Goal: Task Accomplishment & Management: Manage account settings

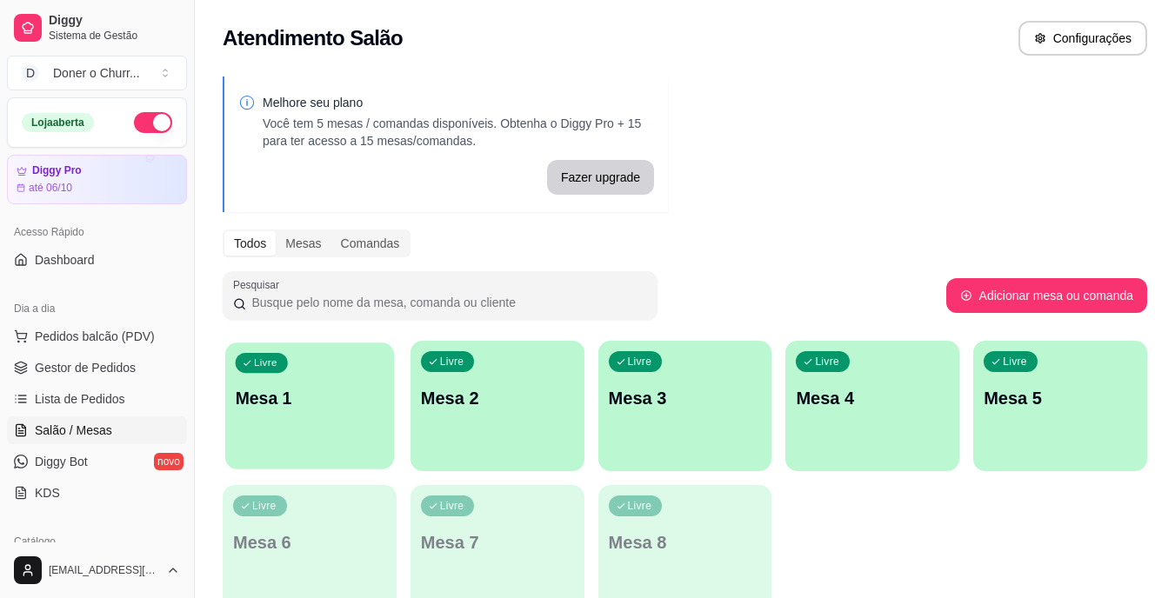
click at [340, 387] on p "Mesa 1" at bounding box center [310, 398] width 149 height 23
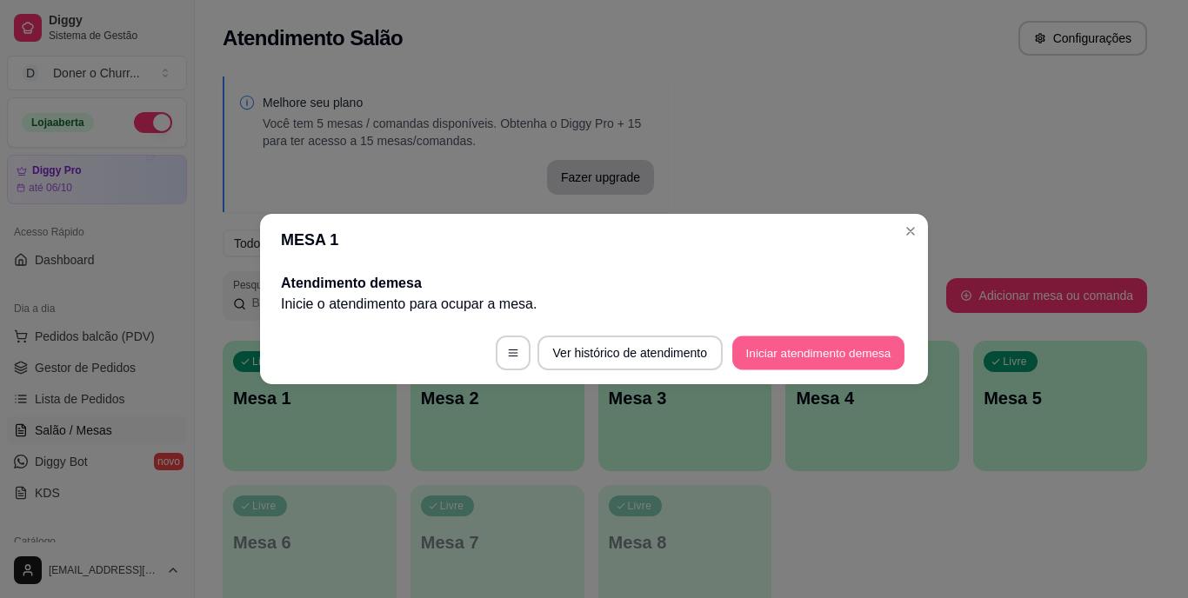
click at [764, 354] on button "Iniciar atendimento de mesa" at bounding box center [818, 354] width 172 height 34
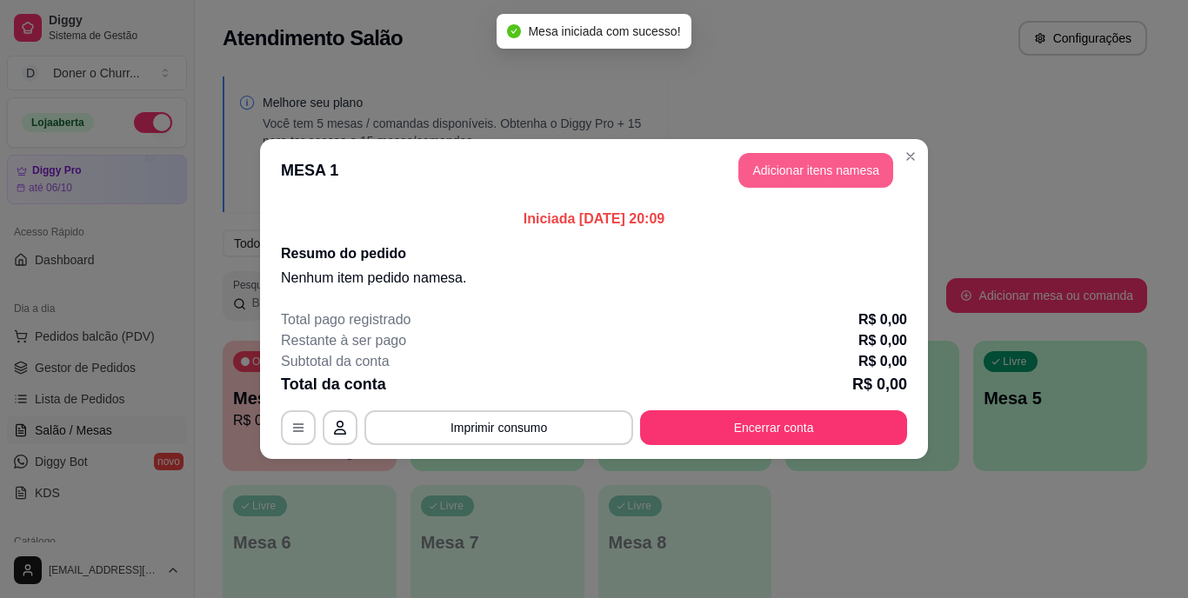
click at [841, 167] on button "Adicionar itens na mesa" at bounding box center [816, 170] width 155 height 35
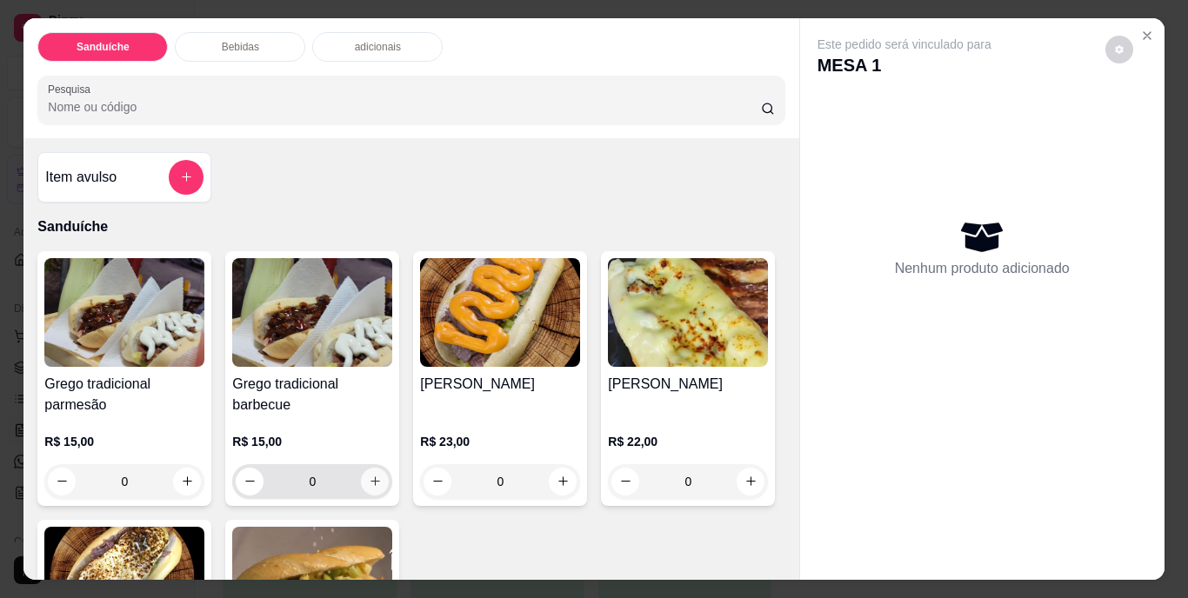
click at [371, 475] on icon "increase-product-quantity" at bounding box center [375, 481] width 13 height 13
type input "1"
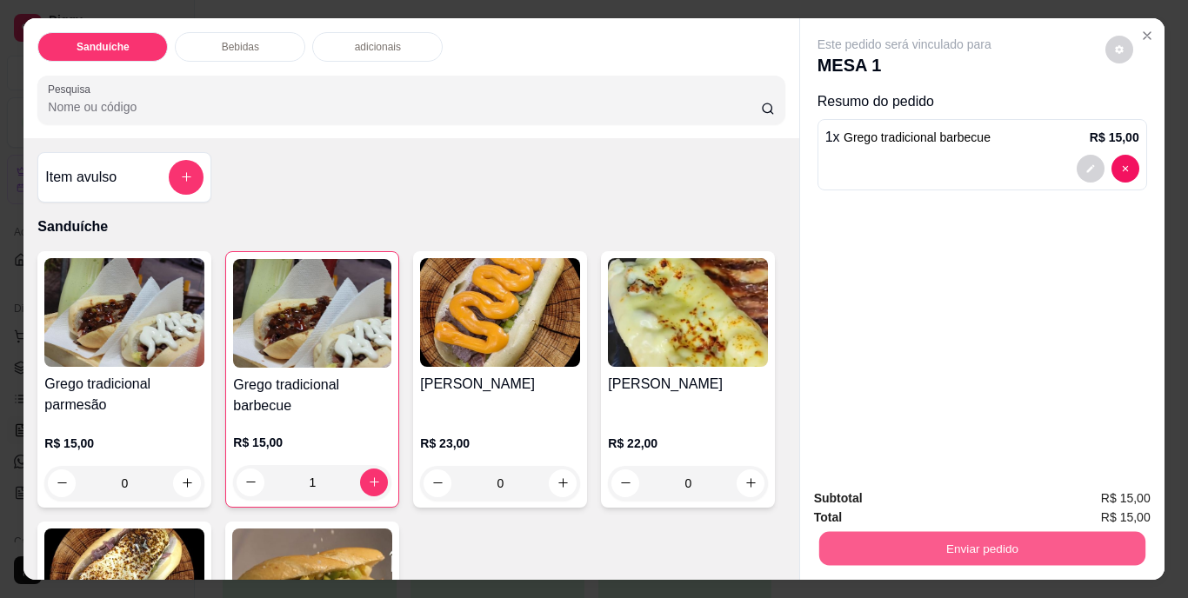
click at [934, 544] on button "Enviar pedido" at bounding box center [982, 549] width 326 height 34
click at [935, 501] on button "Não registrar e enviar pedido" at bounding box center [925, 500] width 176 height 32
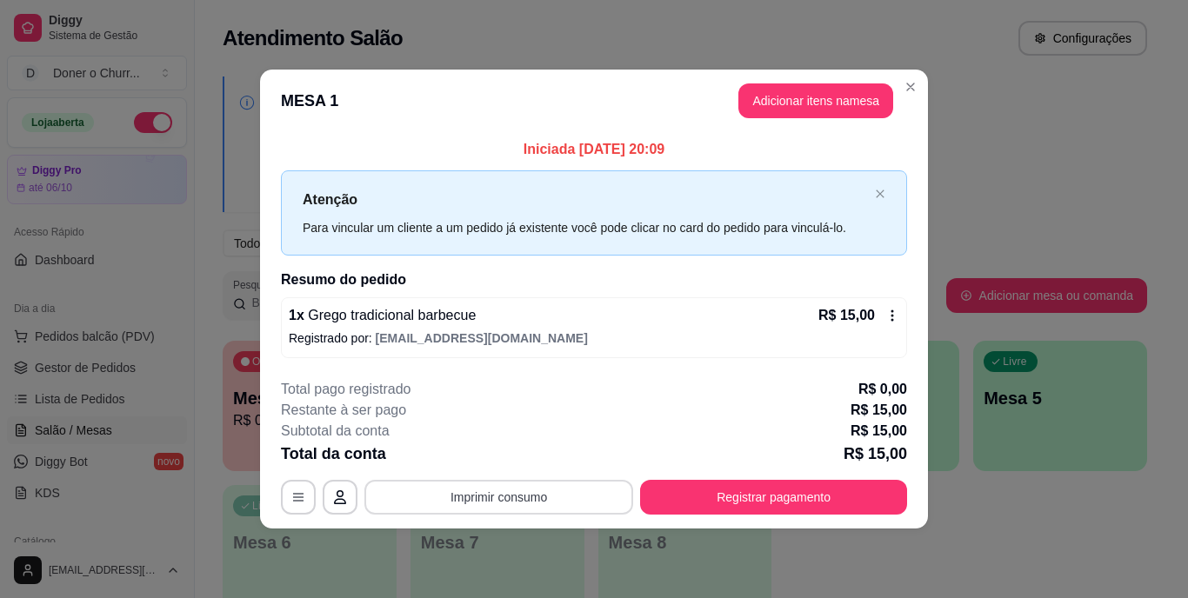
click at [495, 493] on button "Imprimir consumo" at bounding box center [498, 497] width 269 height 35
click at [503, 453] on button "IMPRESSORA" at bounding box center [504, 458] width 126 height 28
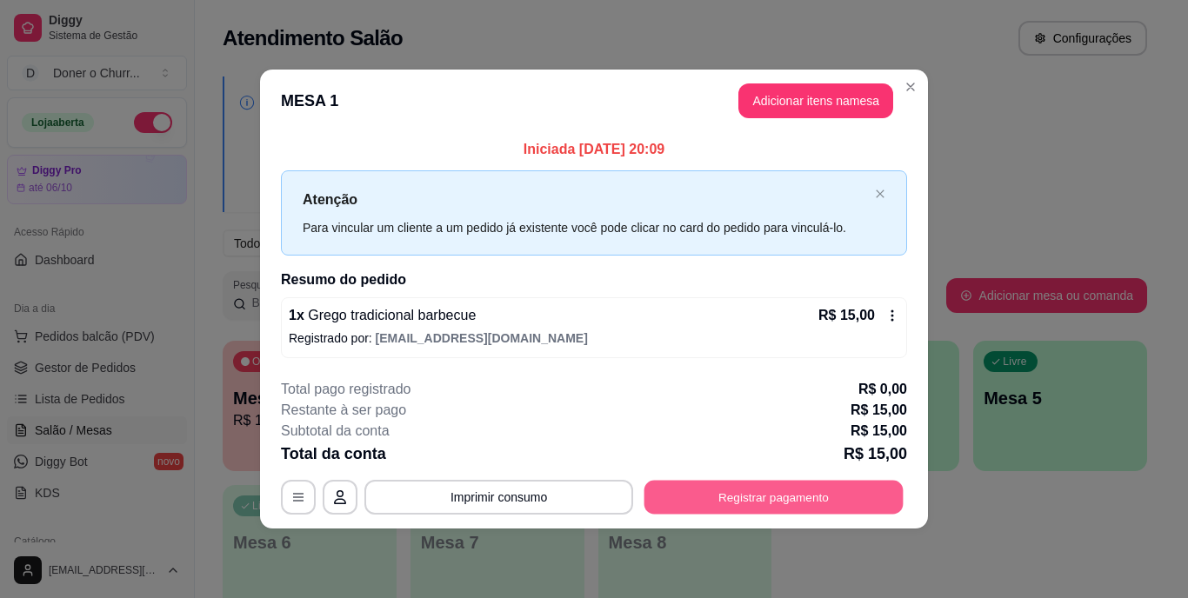
click at [731, 505] on button "Registrar pagamento" at bounding box center [774, 497] width 259 height 34
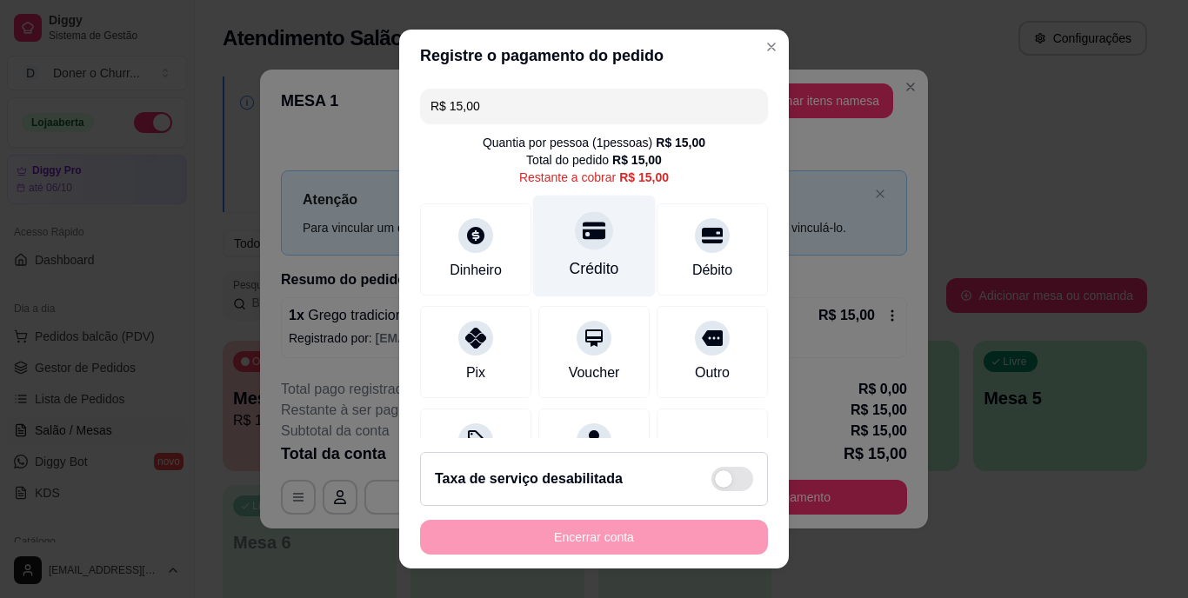
click at [592, 231] on div at bounding box center [594, 231] width 38 height 38
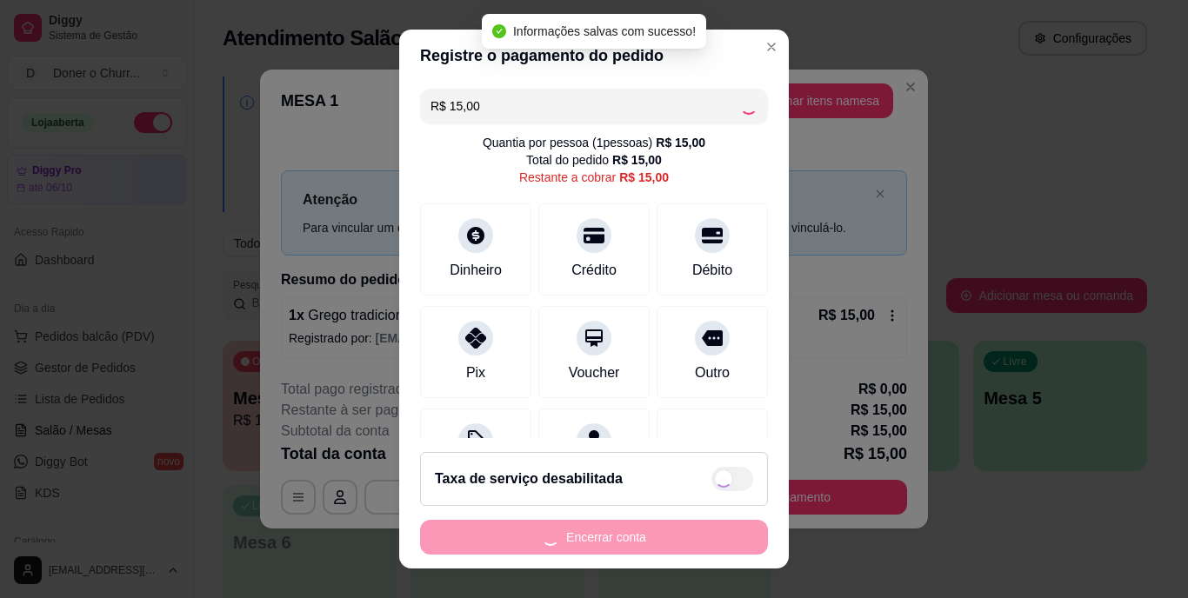
type input "R$ 0,00"
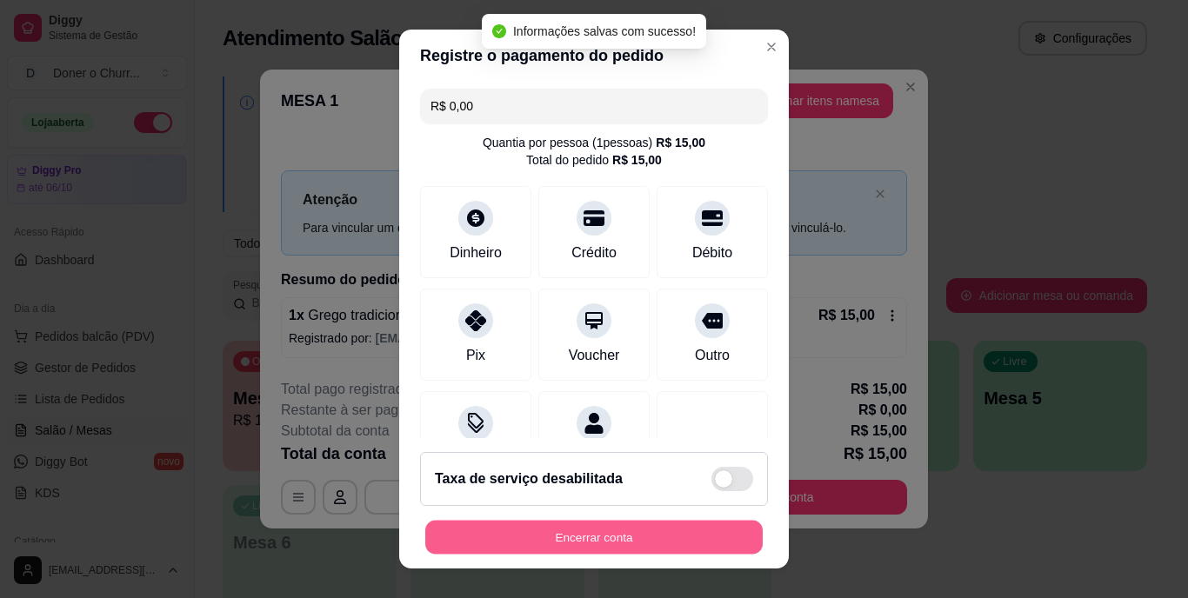
click at [569, 533] on button "Encerrar conta" at bounding box center [594, 537] width 338 height 34
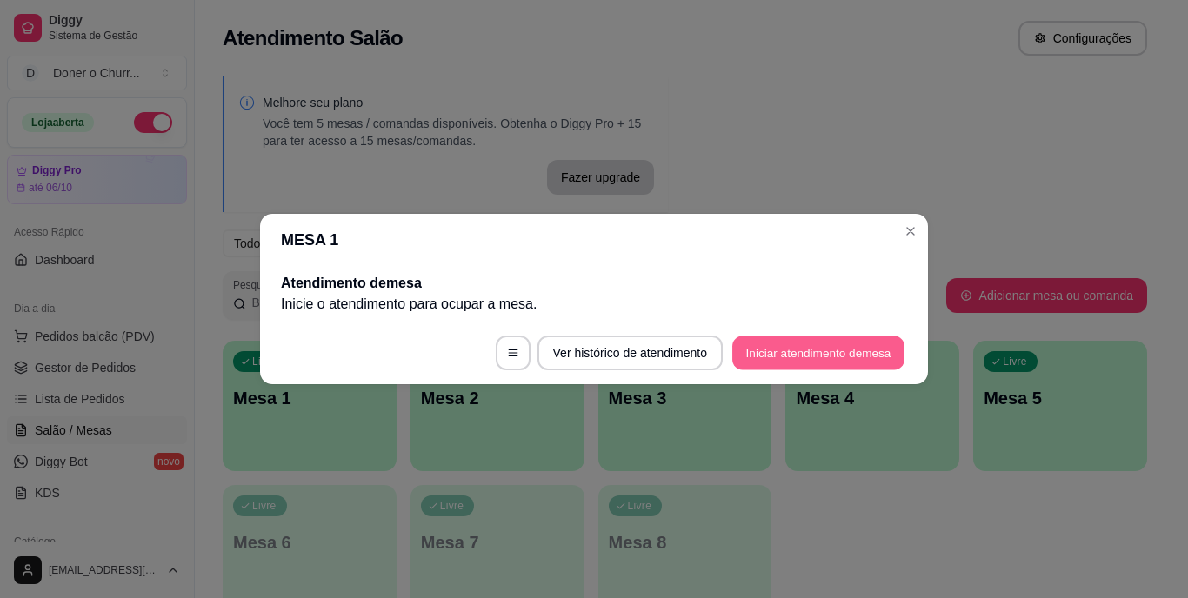
click at [766, 350] on button "Iniciar atendimento de mesa" at bounding box center [818, 354] width 172 height 34
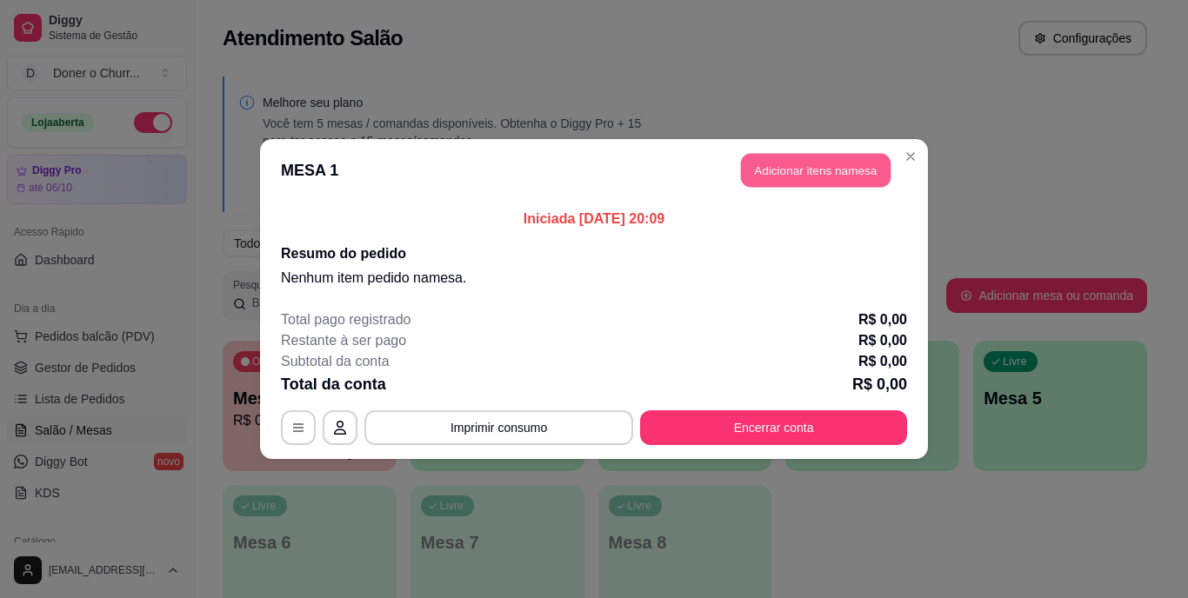
click at [787, 167] on button "Adicionar itens na mesa" at bounding box center [816, 171] width 150 height 34
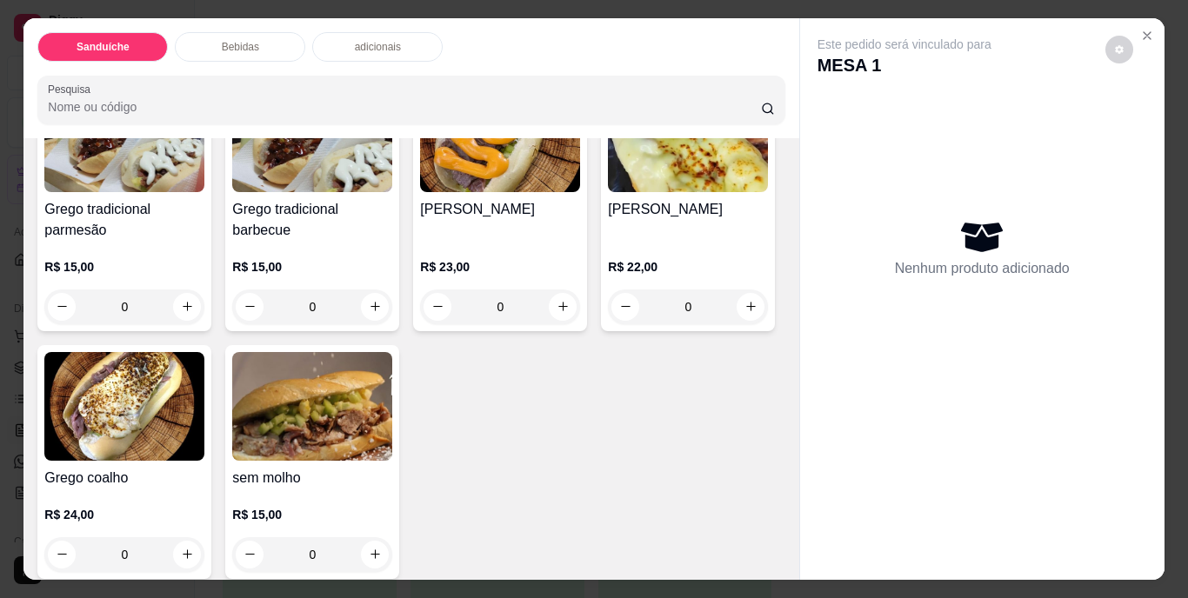
scroll to position [261, 0]
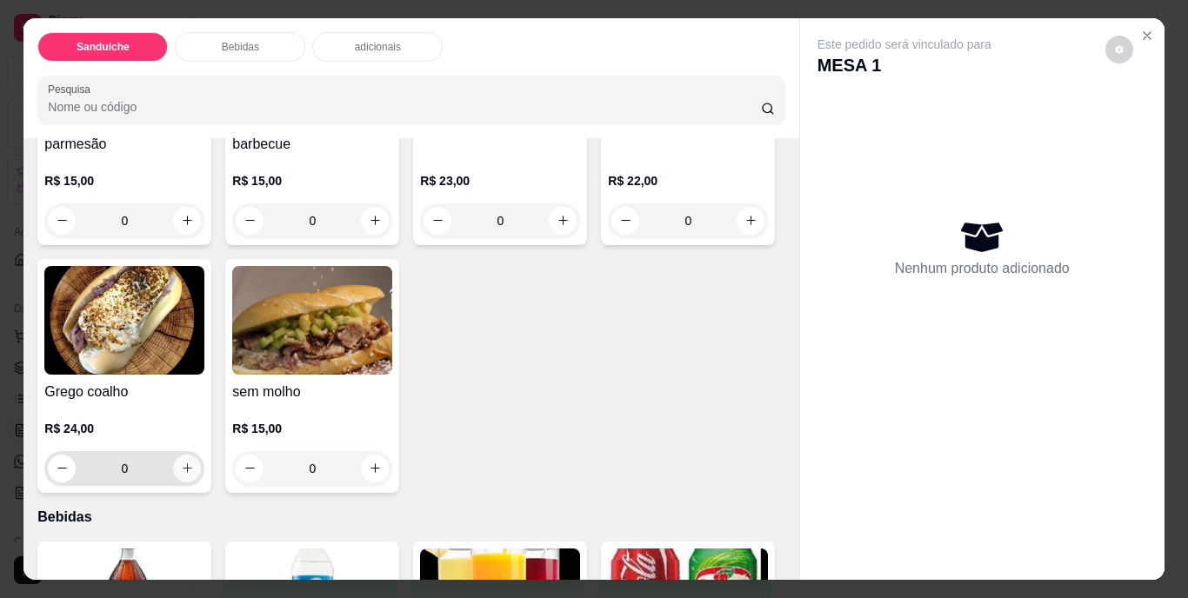
click at [194, 462] on icon "increase-product-quantity" at bounding box center [187, 468] width 13 height 13
type input "1"
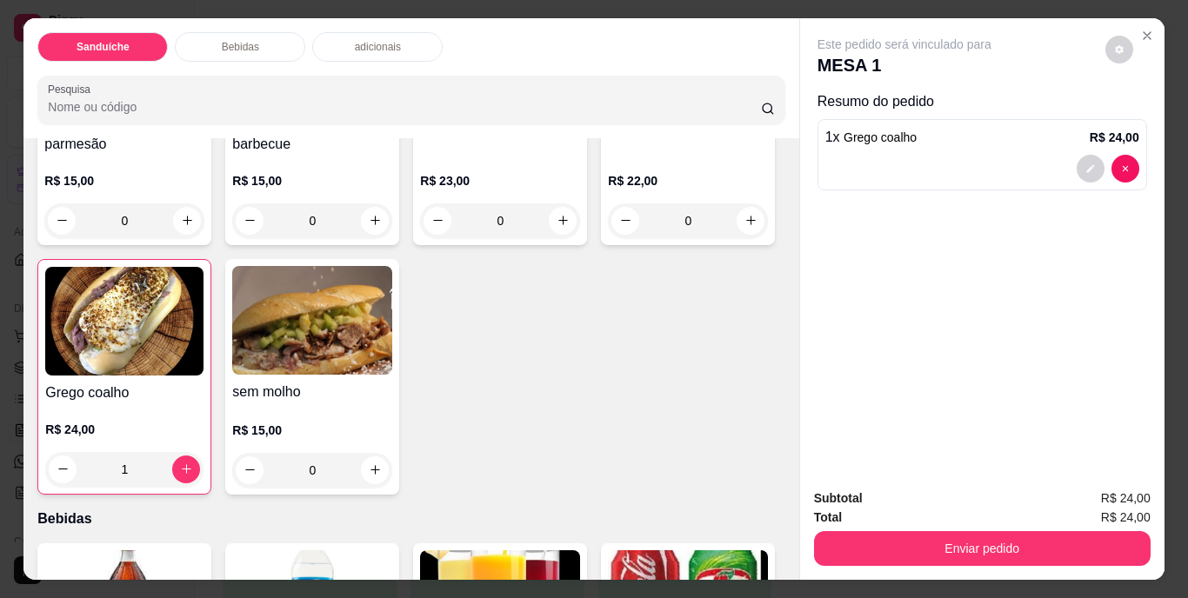
scroll to position [0, 0]
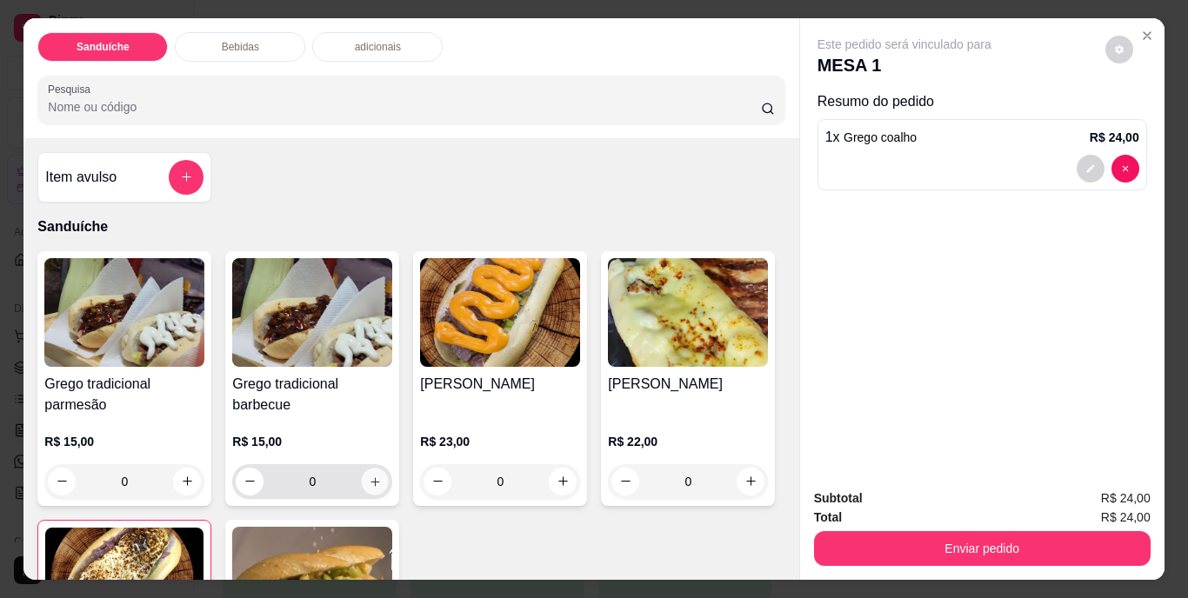
click at [372, 479] on icon "increase-product-quantity" at bounding box center [375, 481] width 13 height 13
type input "1"
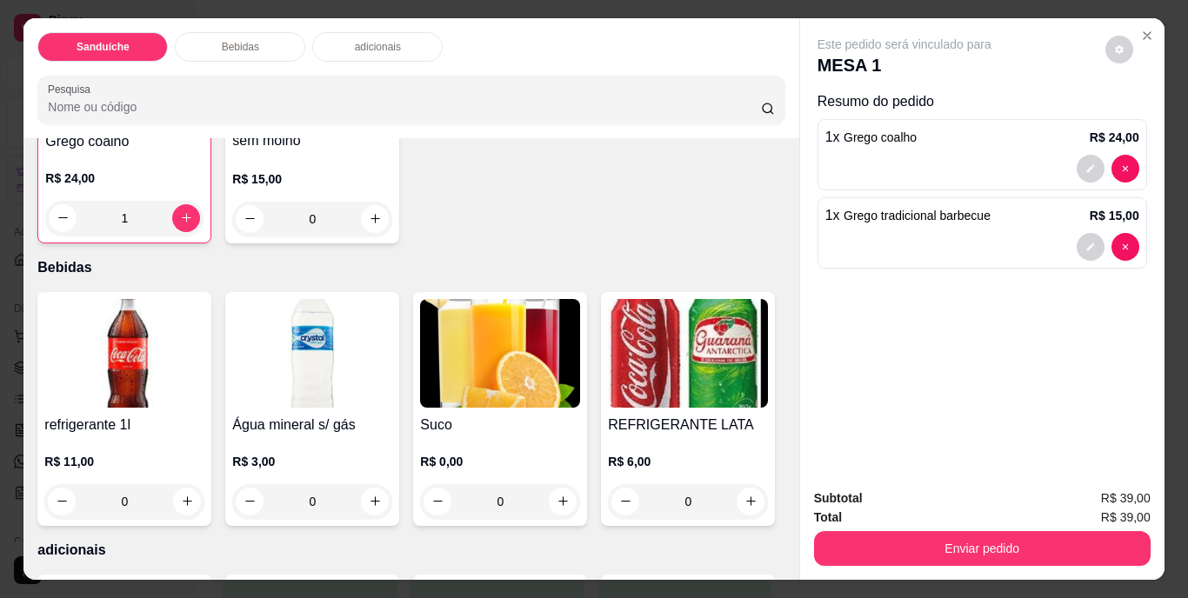
scroll to position [522, 0]
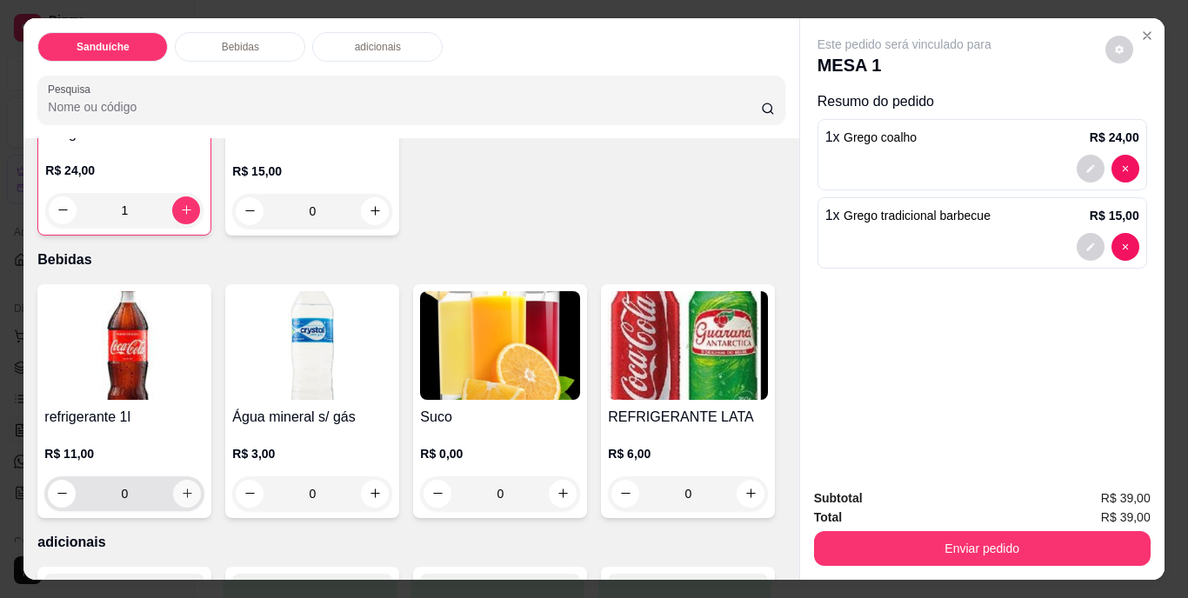
click at [173, 490] on button "increase-product-quantity" at bounding box center [187, 494] width 28 height 28
type input "1"
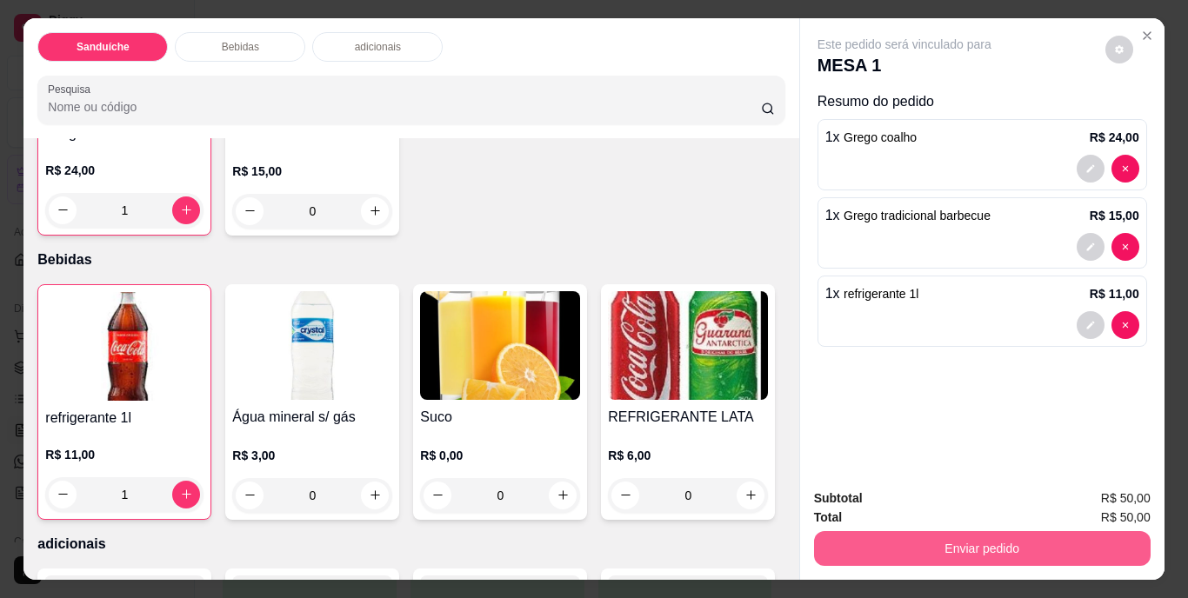
click at [904, 544] on button "Enviar pedido" at bounding box center [982, 548] width 337 height 35
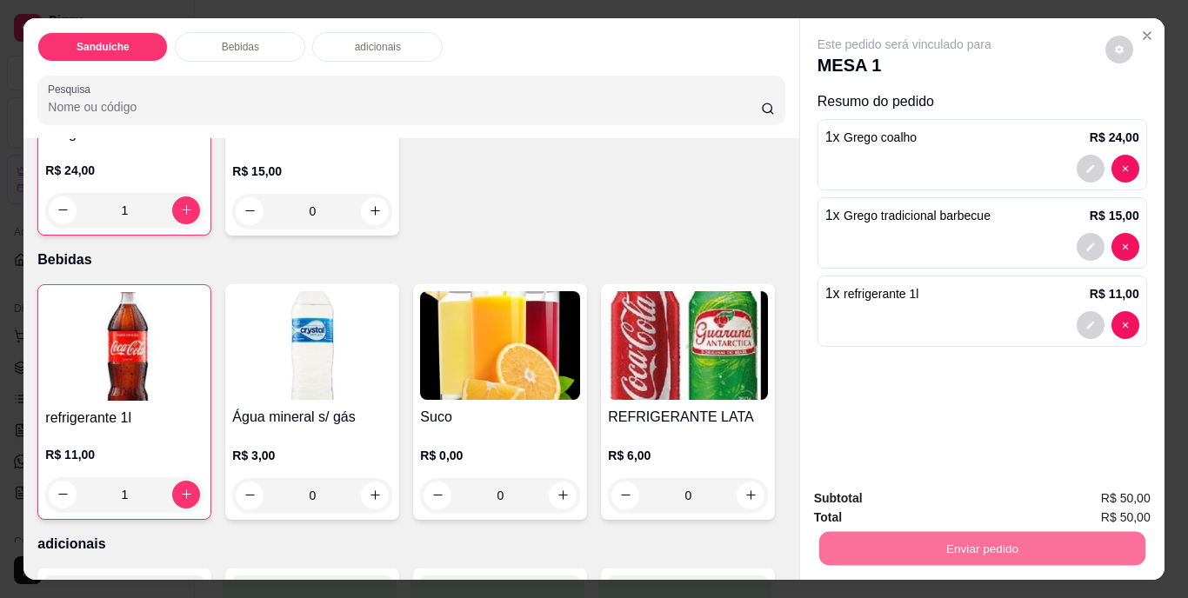
click at [933, 494] on button "Não registrar e enviar pedido" at bounding box center [925, 500] width 176 height 32
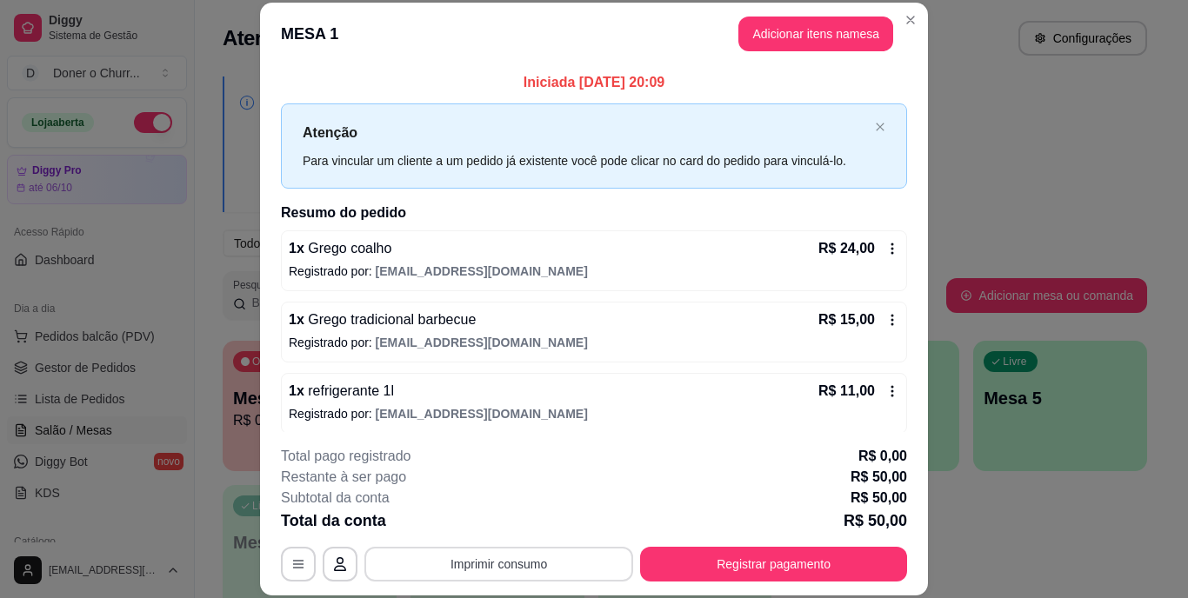
click at [461, 564] on button "Imprimir consumo" at bounding box center [498, 564] width 269 height 35
click at [497, 519] on button "IMPRESSORA" at bounding box center [498, 524] width 122 height 27
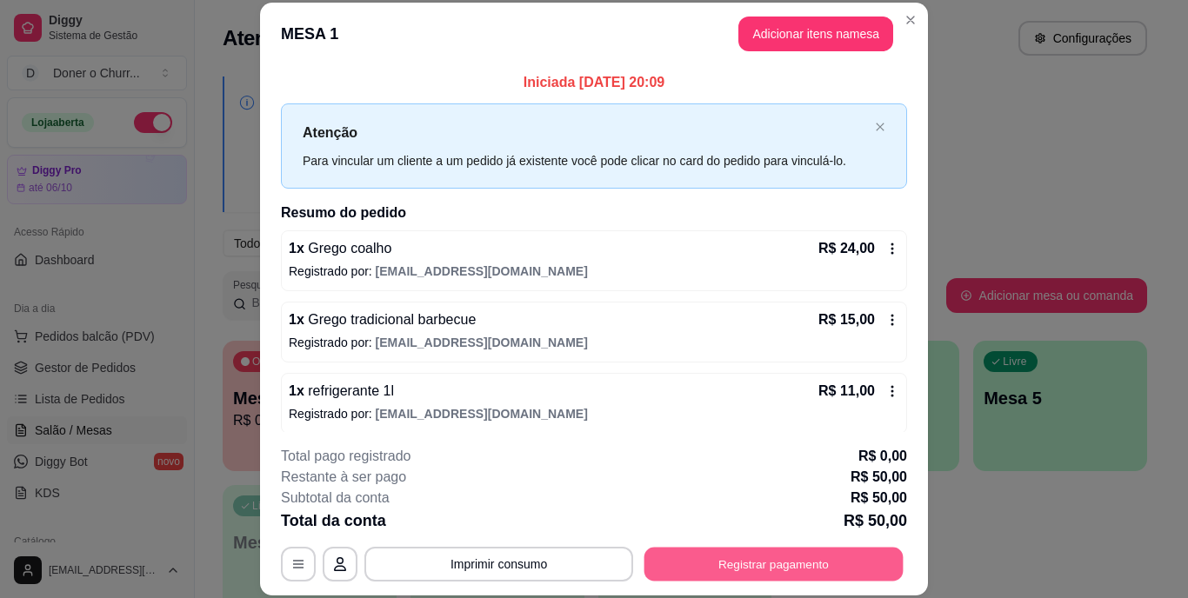
click at [769, 562] on button "Registrar pagamento" at bounding box center [774, 564] width 259 height 34
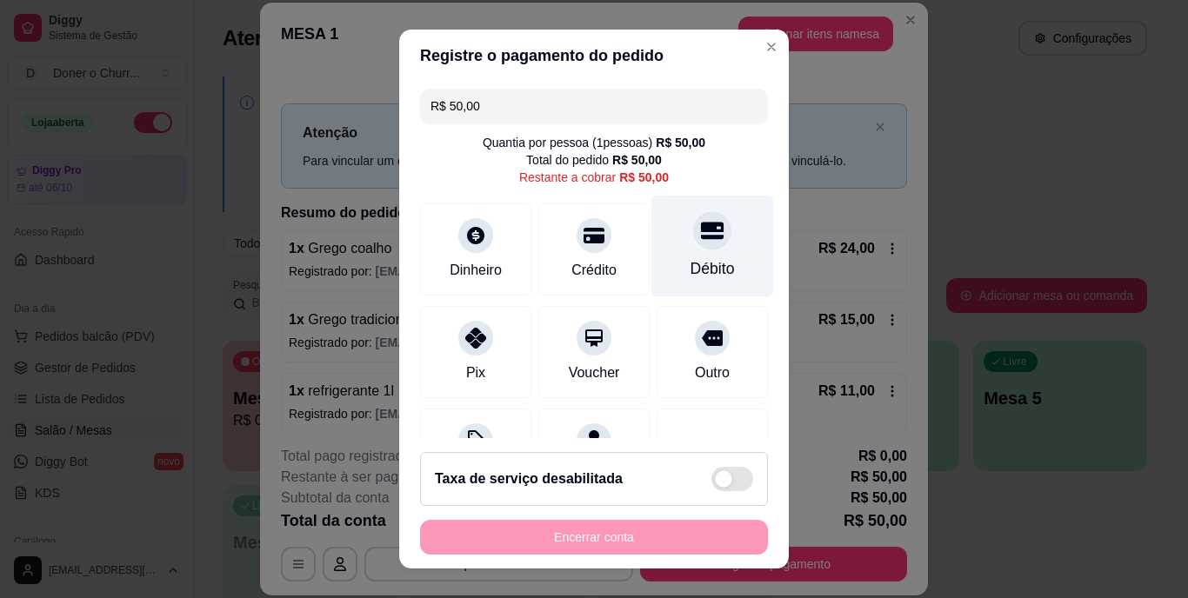
click at [693, 245] on div at bounding box center [712, 231] width 38 height 38
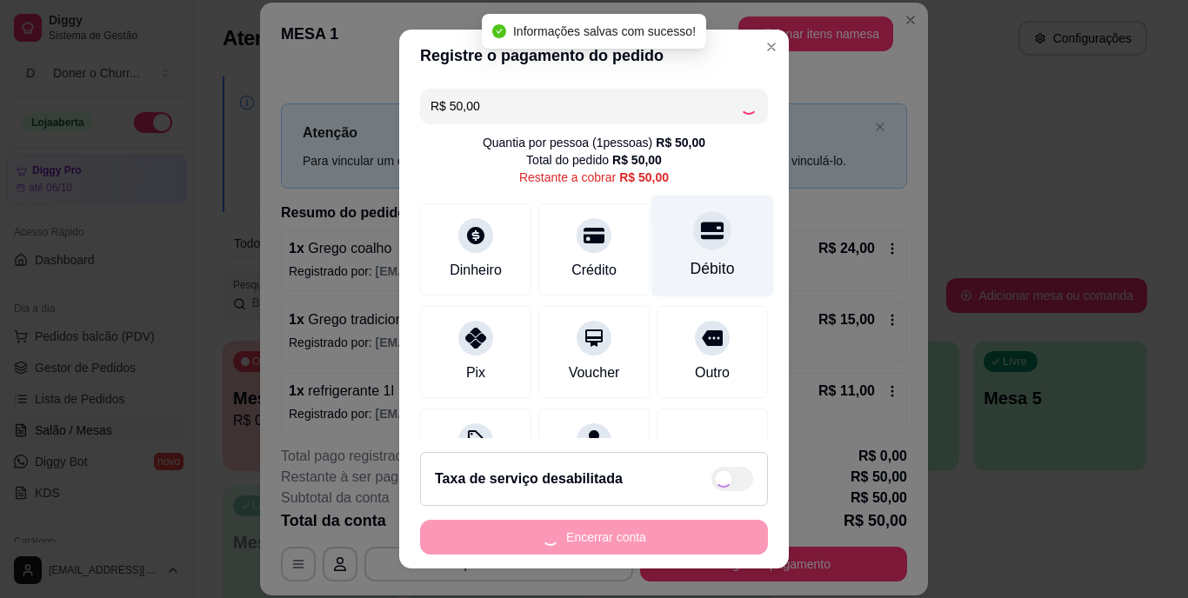
type input "R$ 0,00"
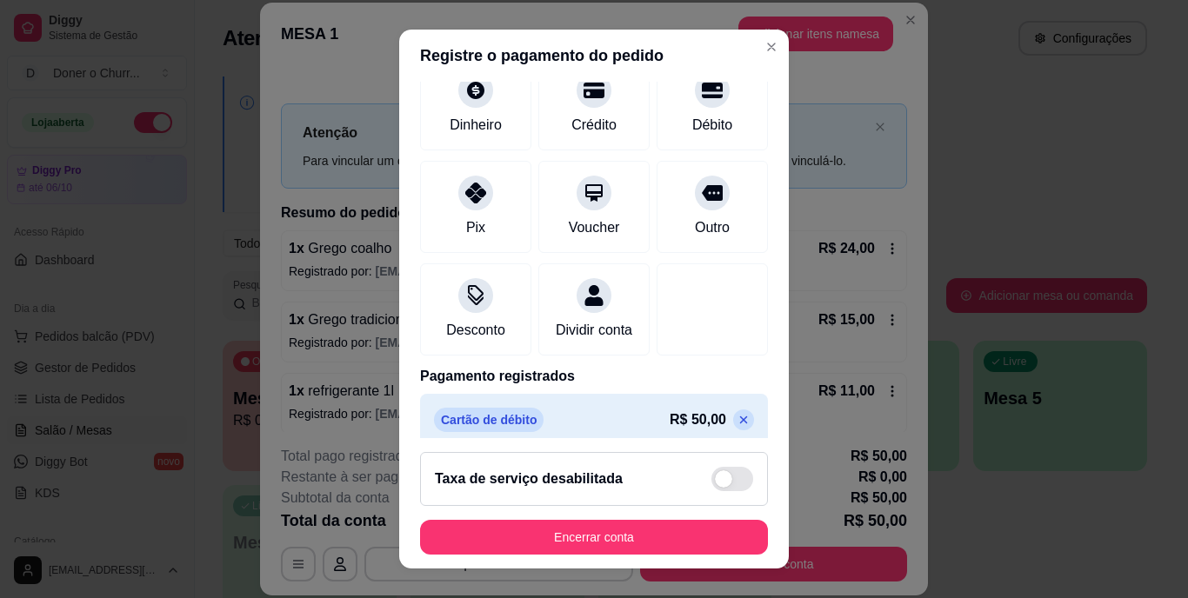
scroll to position [164, 0]
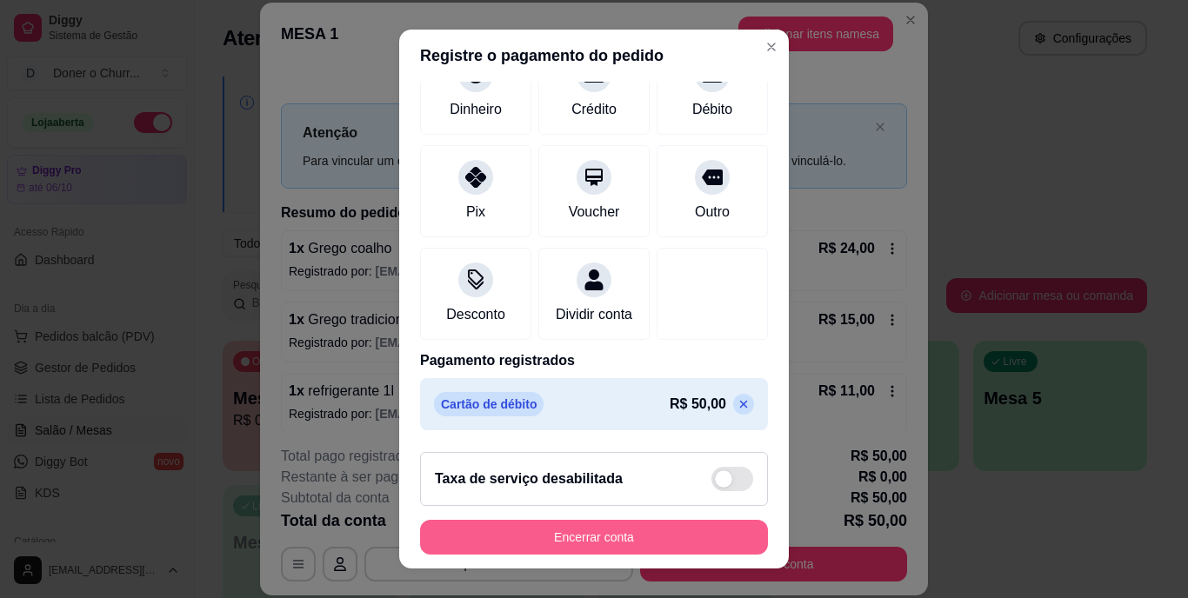
click at [599, 544] on button "Encerrar conta" at bounding box center [594, 537] width 348 height 35
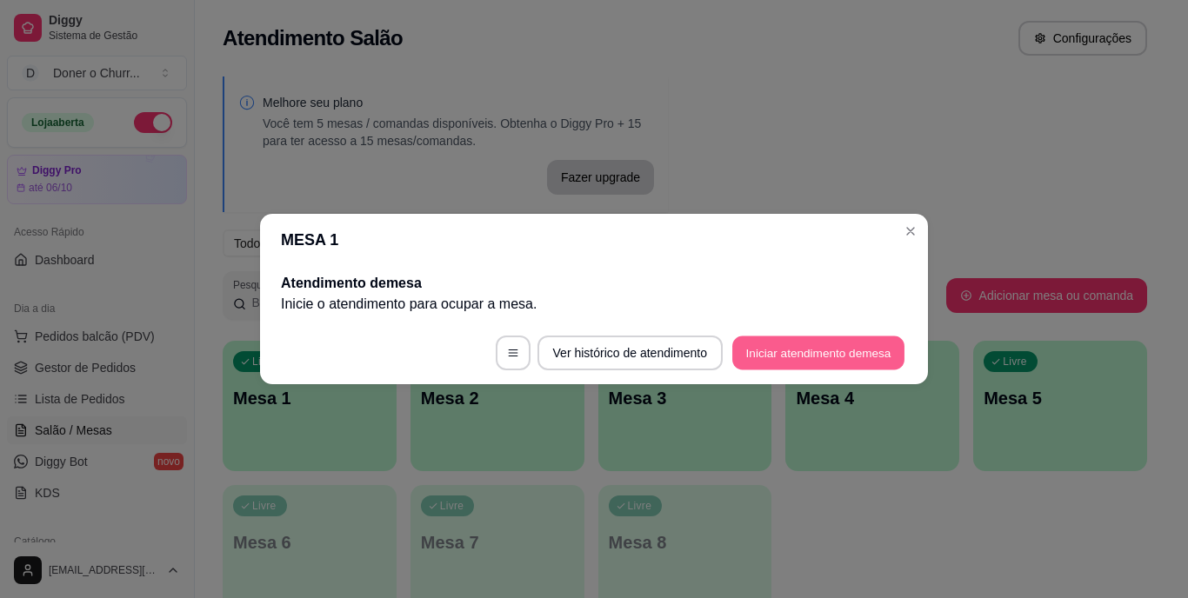
click at [795, 358] on button "Iniciar atendimento de mesa" at bounding box center [818, 354] width 172 height 34
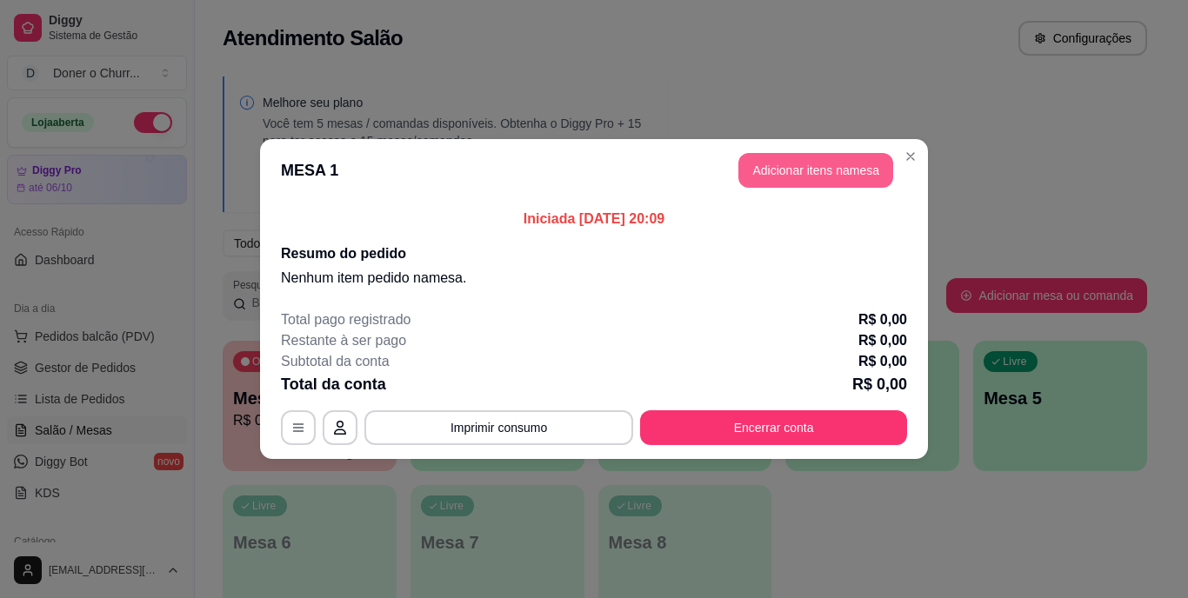
click at [845, 173] on button "Adicionar itens na mesa" at bounding box center [816, 170] width 155 height 35
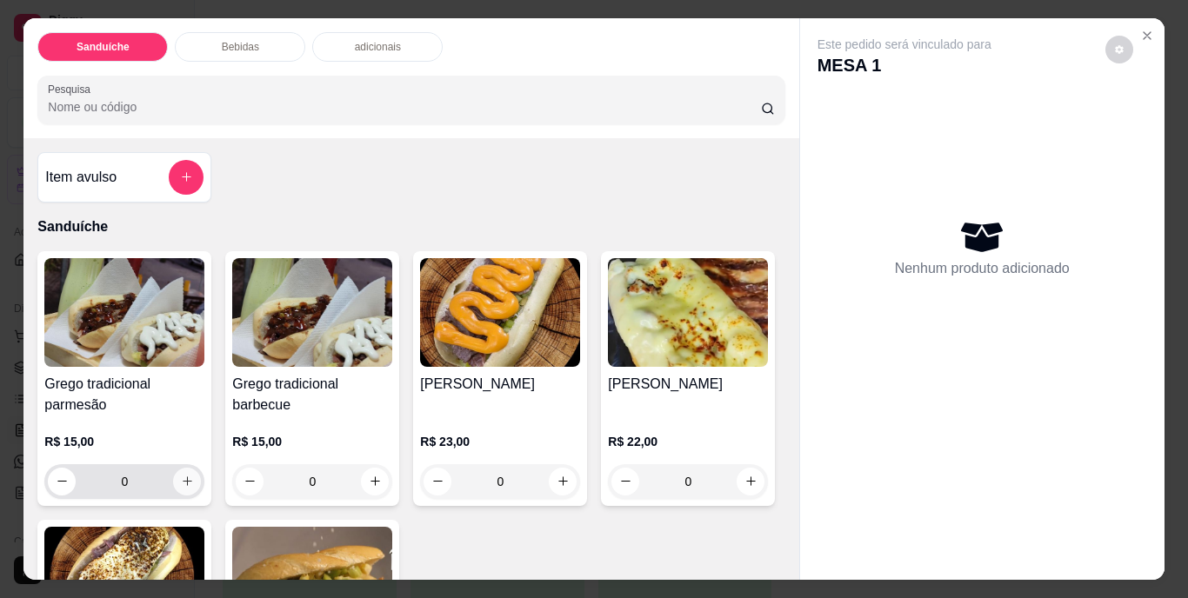
click at [183, 477] on icon "increase-product-quantity" at bounding box center [188, 482] width 10 height 10
type input "1"
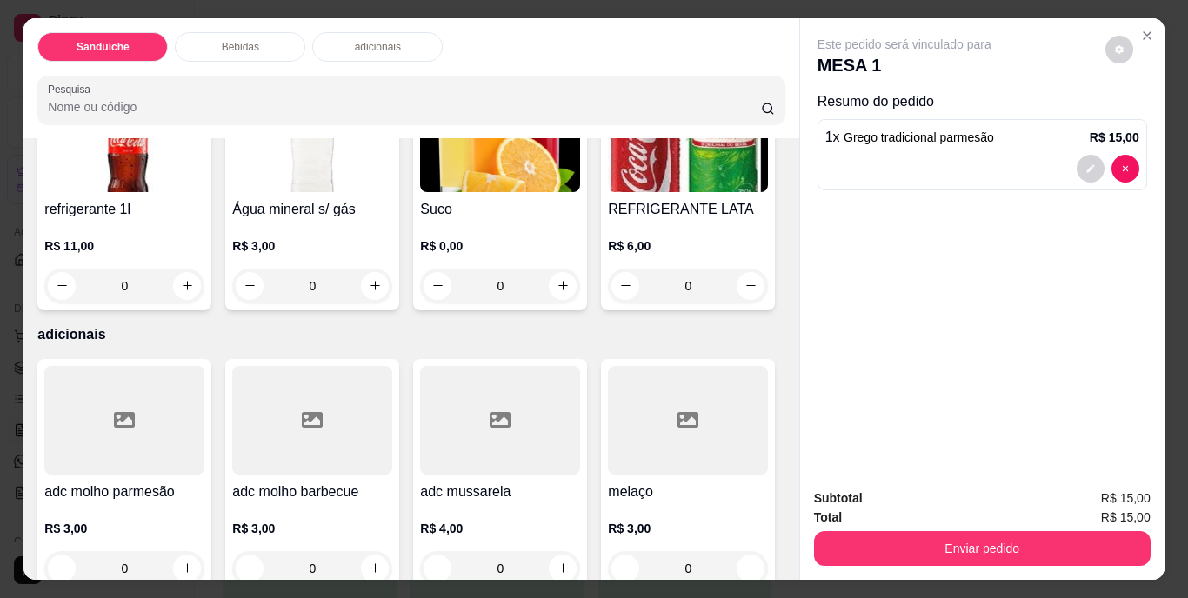
scroll to position [783, 0]
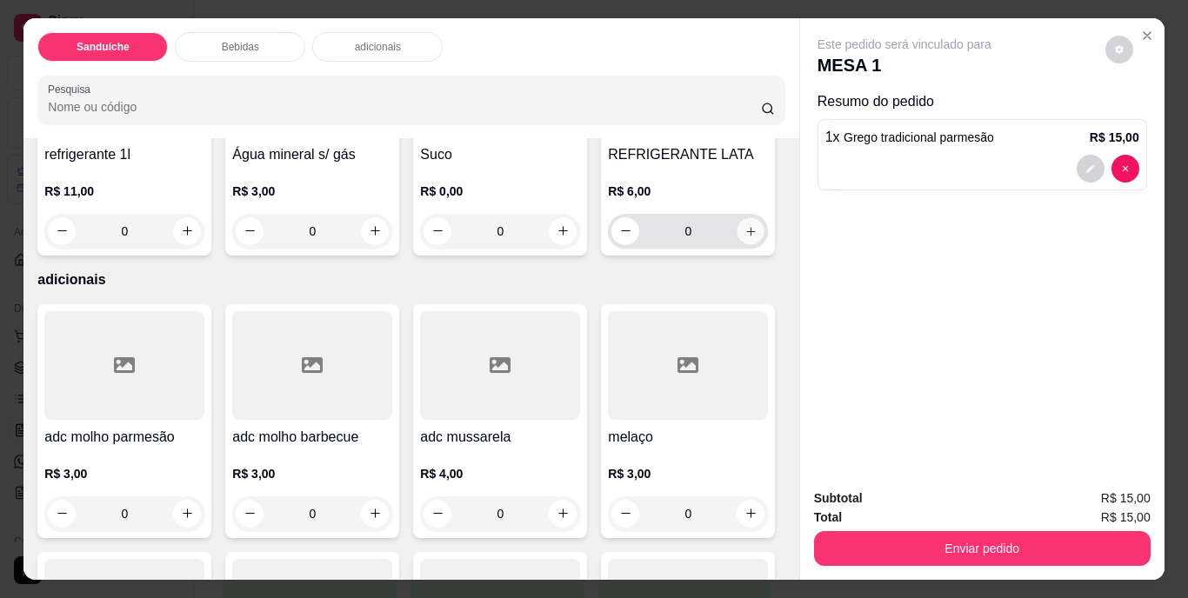
click at [745, 237] on icon "increase-product-quantity" at bounding box center [751, 230] width 13 height 13
type input "1"
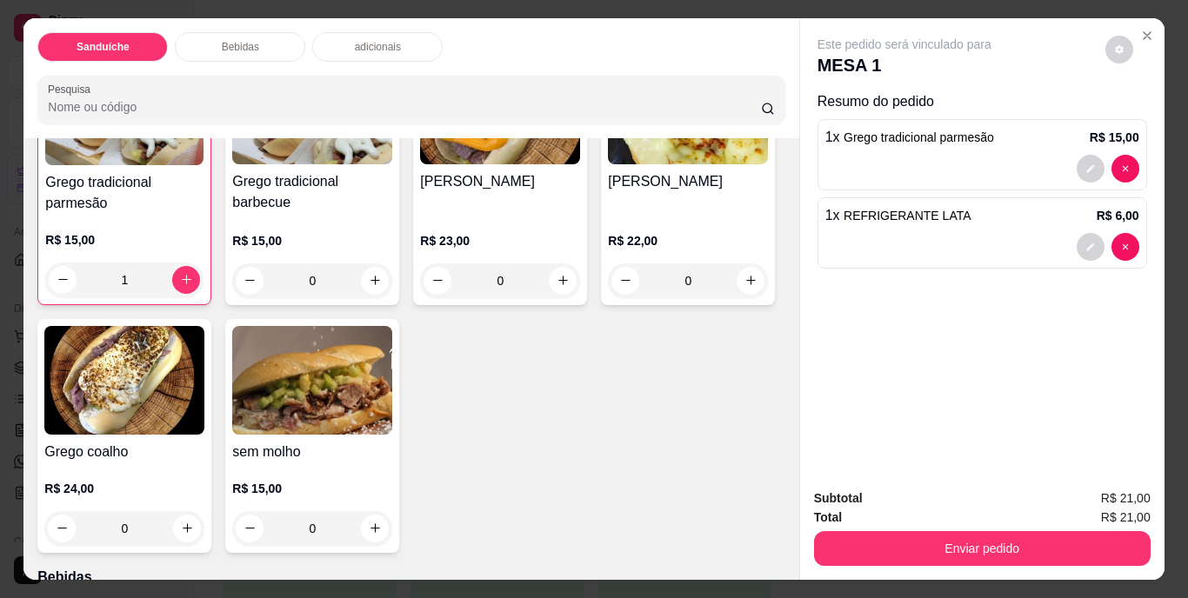
scroll to position [174, 0]
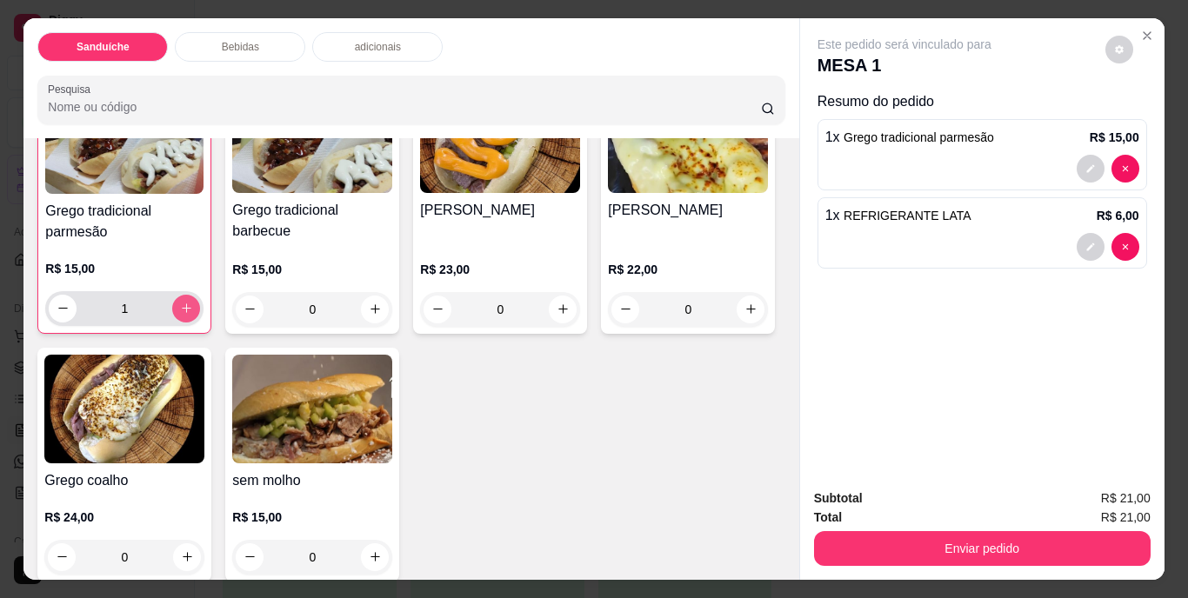
click at [176, 310] on button "increase-product-quantity" at bounding box center [186, 309] width 28 height 28
type input "2"
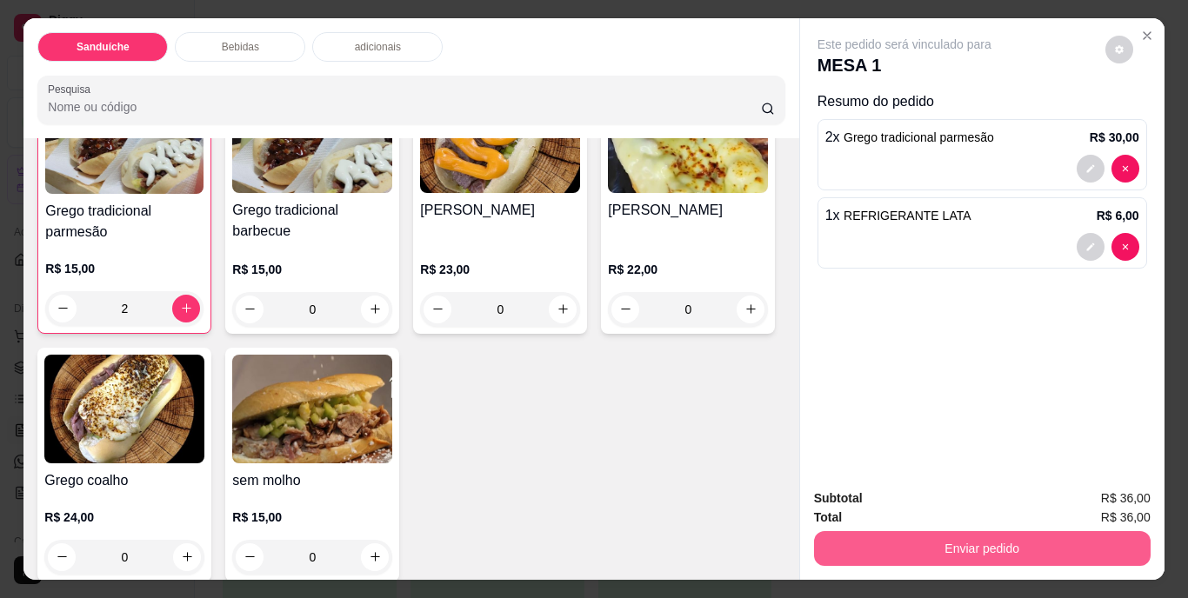
click at [962, 544] on button "Enviar pedido" at bounding box center [982, 548] width 337 height 35
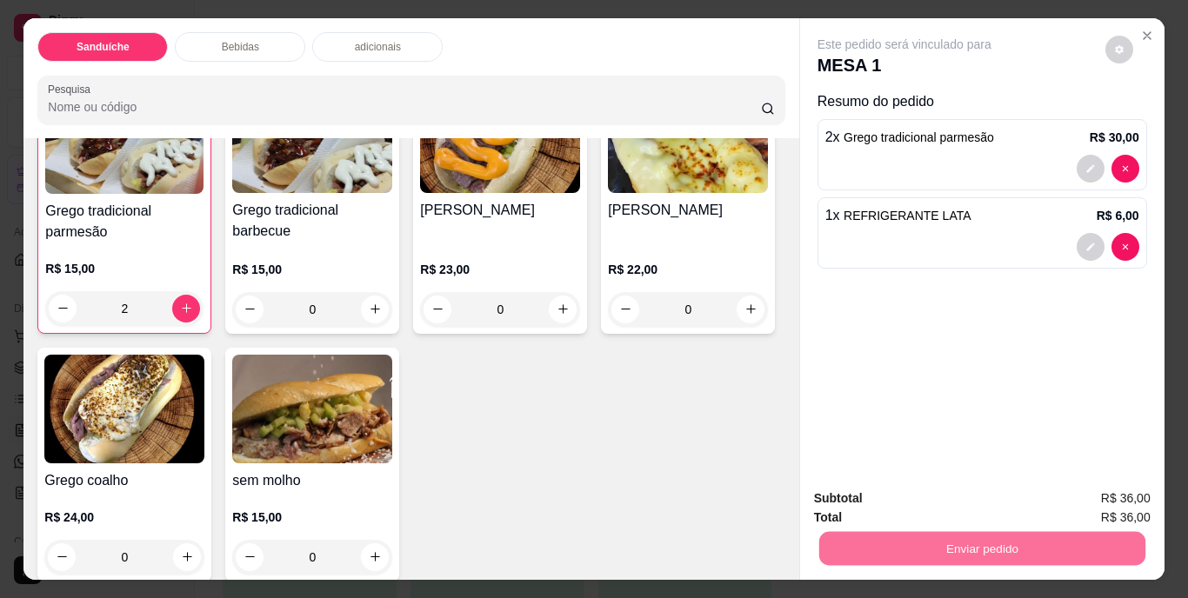
click at [942, 498] on button "Não registrar e enviar pedido" at bounding box center [924, 500] width 181 height 33
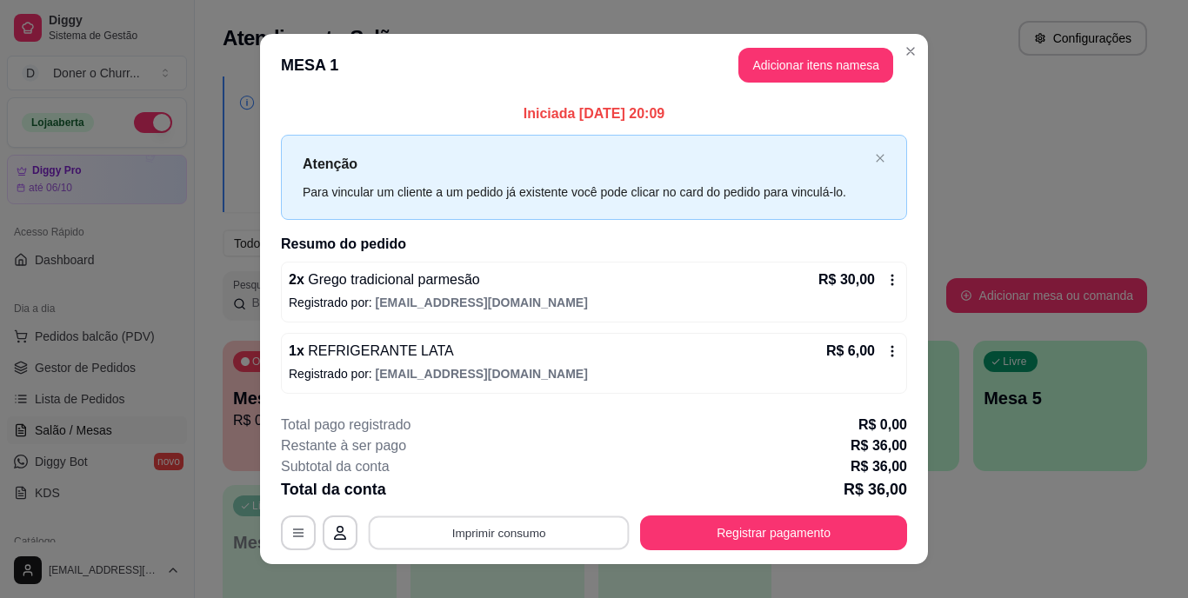
click at [498, 526] on button "Imprimir consumo" at bounding box center [499, 533] width 261 height 34
click at [501, 492] on button "IMPRESSORA" at bounding box center [498, 493] width 126 height 28
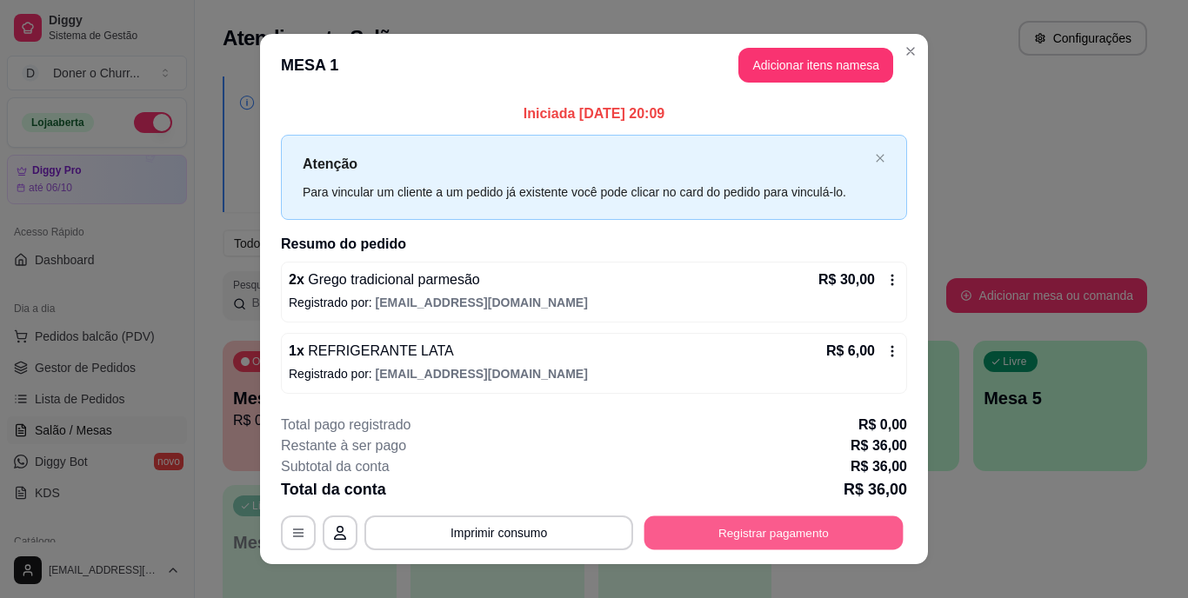
click at [732, 532] on button "Registrar pagamento" at bounding box center [774, 533] width 259 height 34
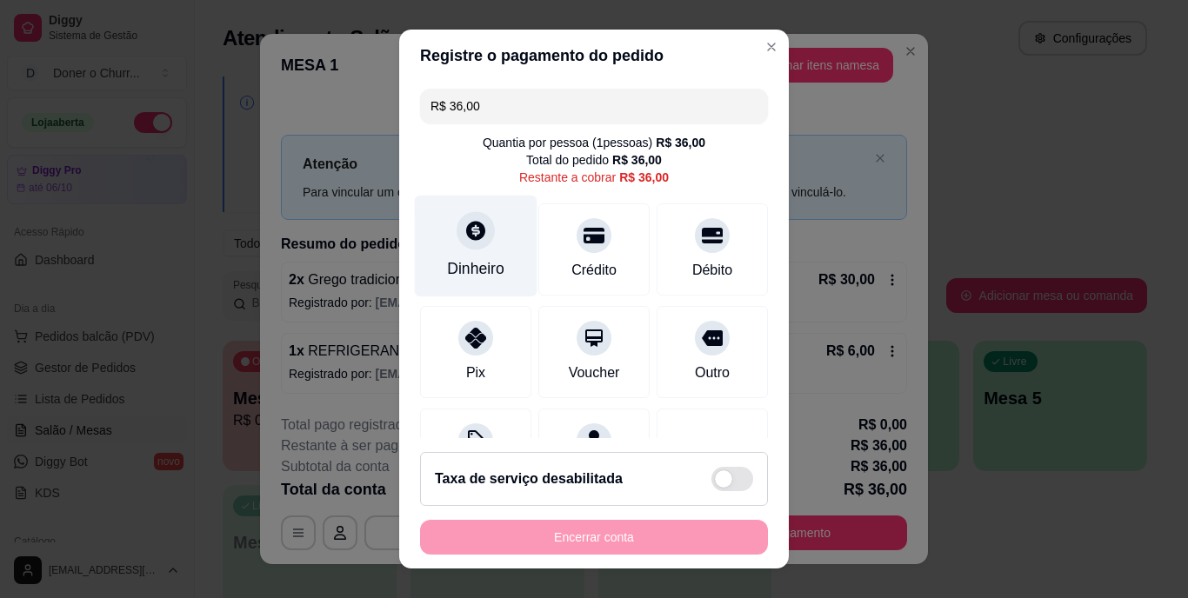
click at [473, 231] on icon at bounding box center [475, 231] width 19 height 19
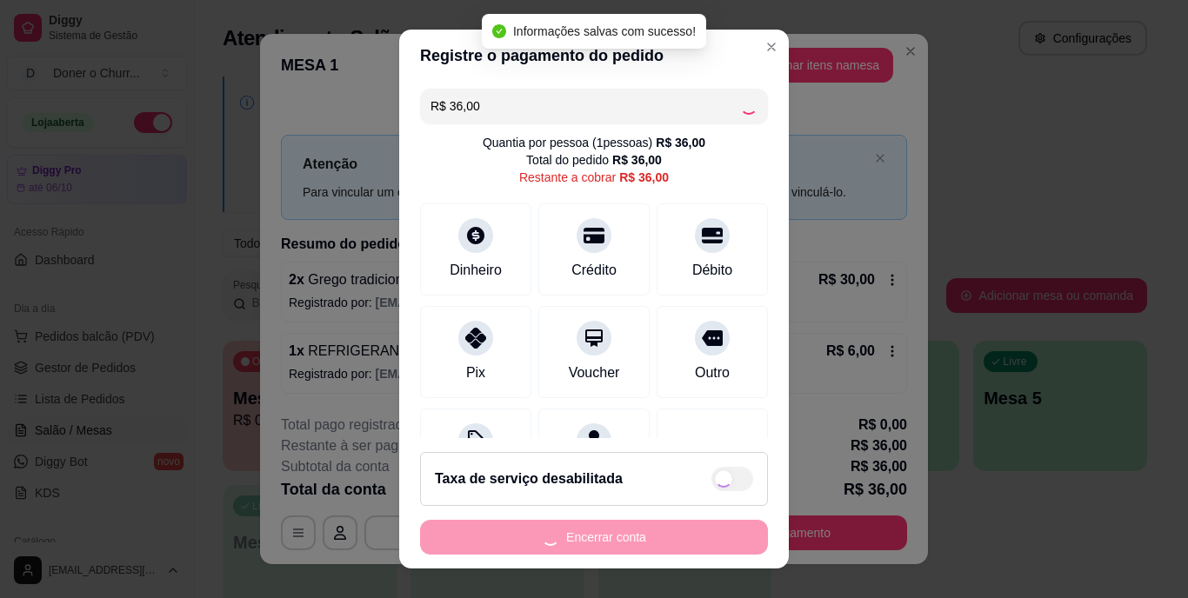
type input "R$ 0,00"
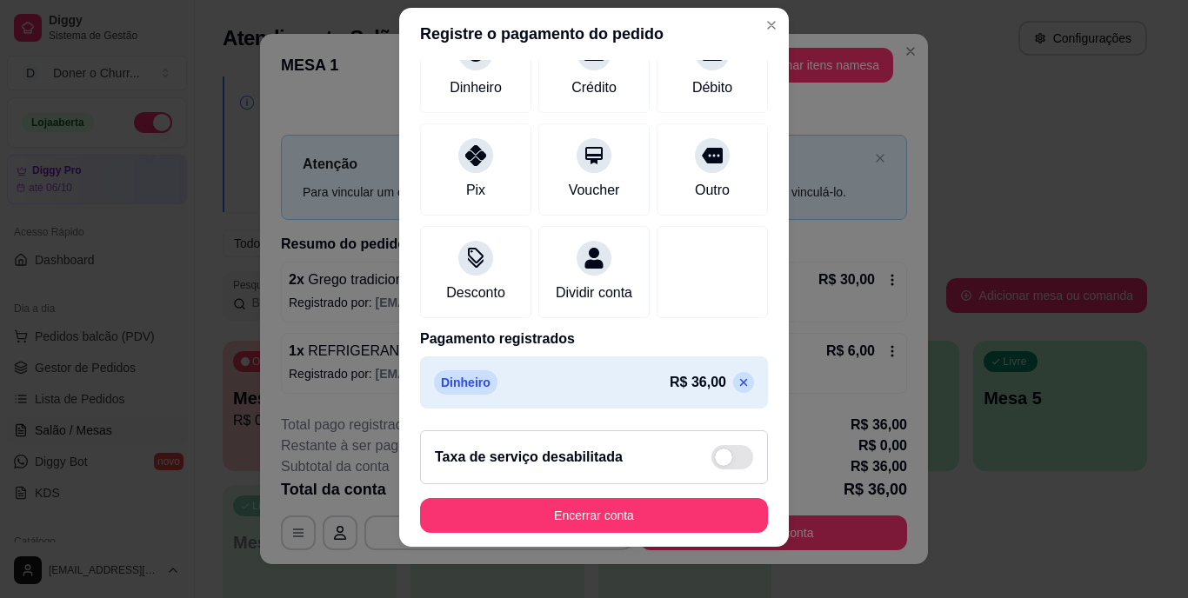
scroll to position [26, 0]
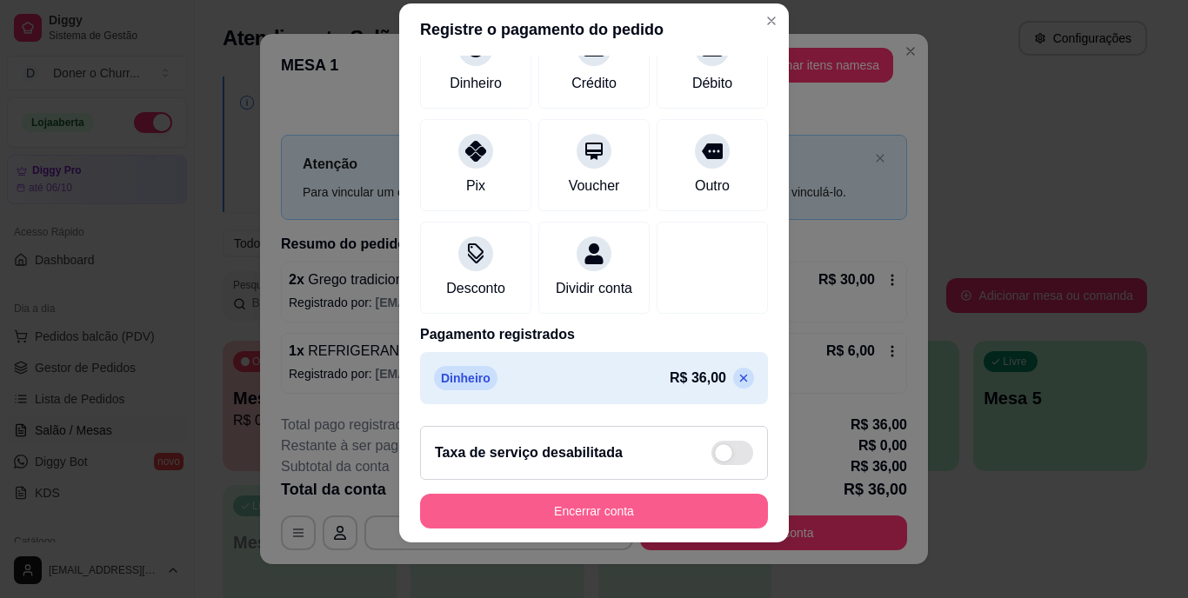
click at [575, 516] on button "Encerrar conta" at bounding box center [594, 511] width 348 height 35
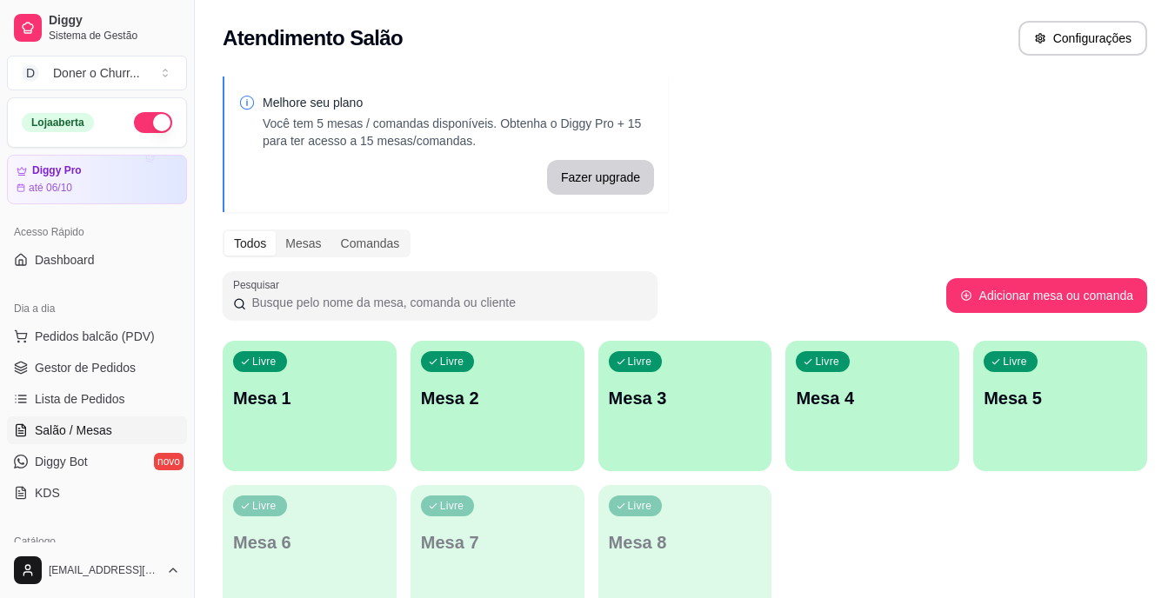
click at [282, 382] on div "Livre Mesa 1" at bounding box center [310, 396] width 174 height 110
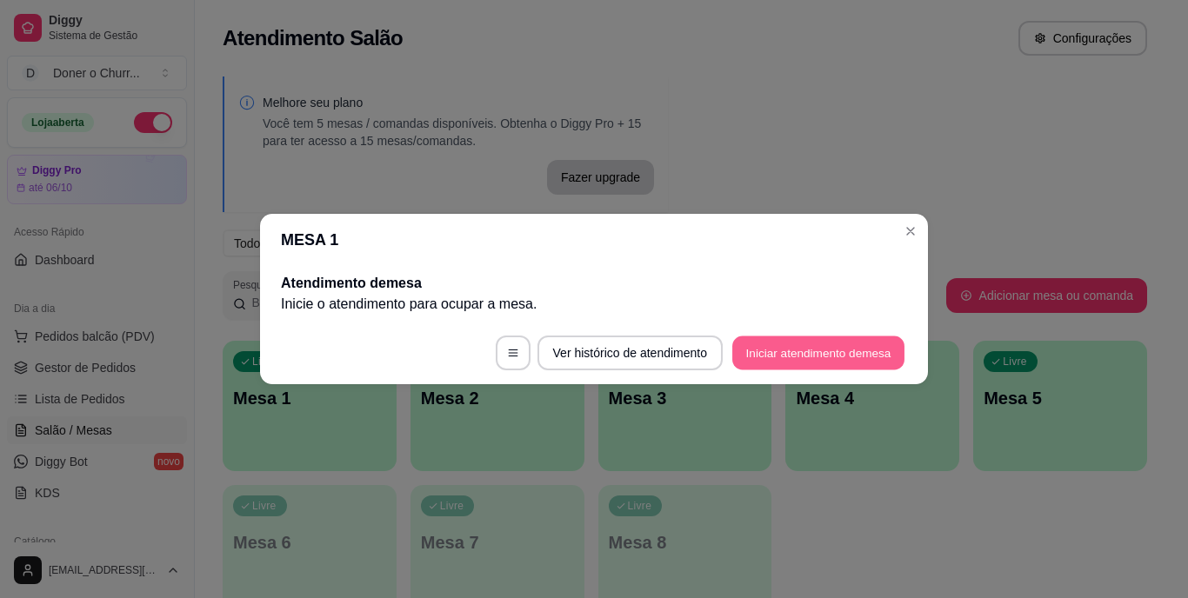
click at [775, 350] on button "Iniciar atendimento de mesa" at bounding box center [818, 354] width 172 height 34
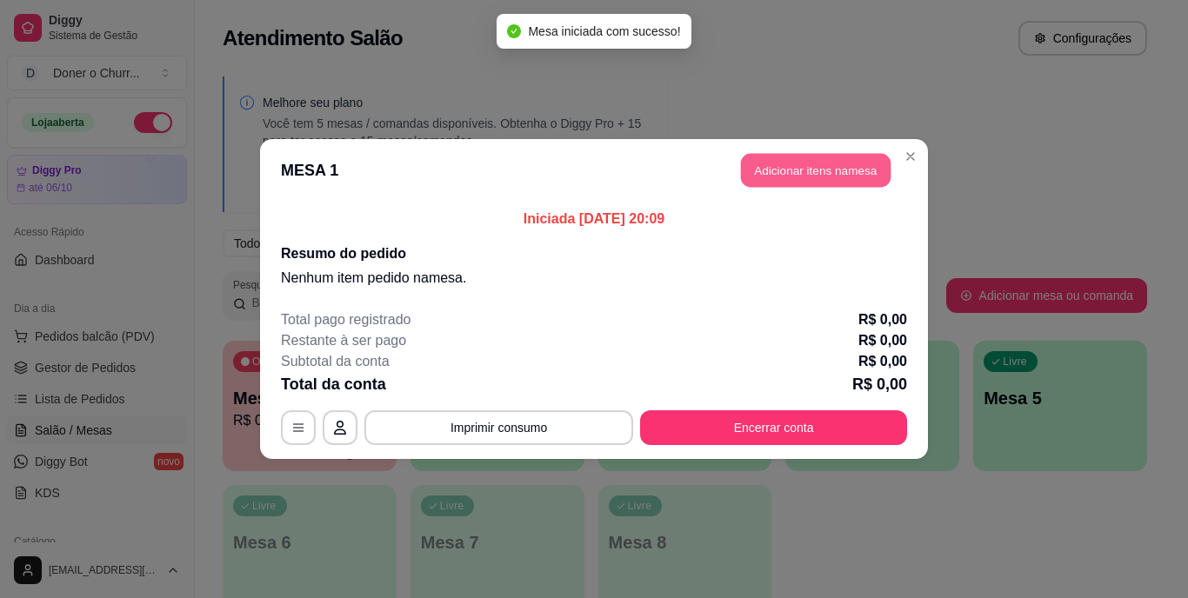
click at [793, 177] on button "Adicionar itens na mesa" at bounding box center [816, 171] width 150 height 34
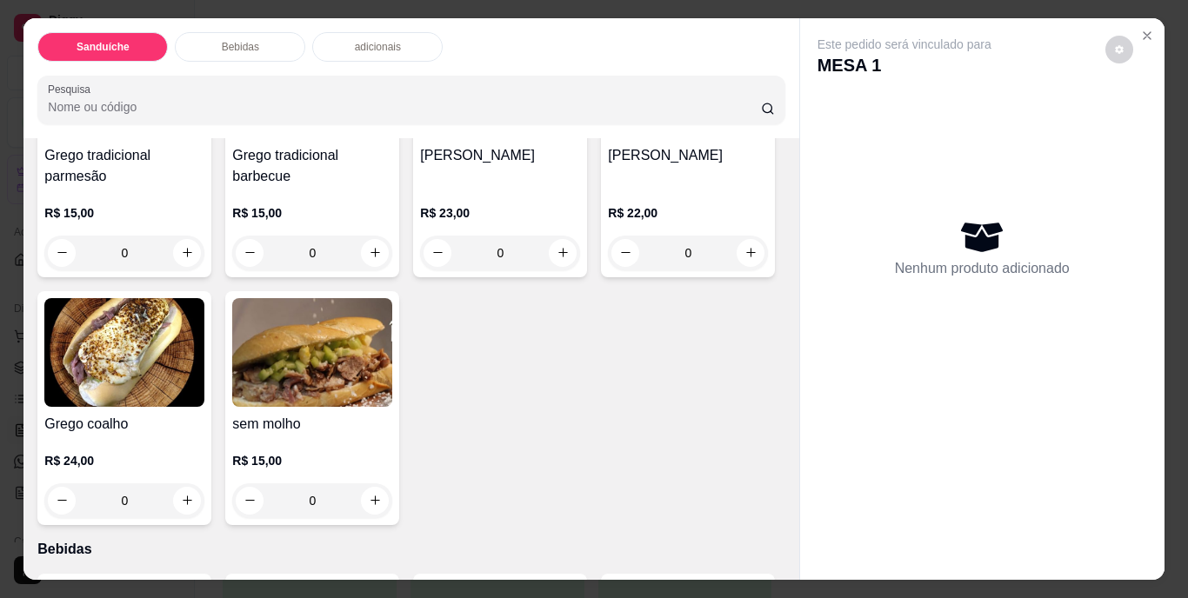
scroll to position [261, 0]
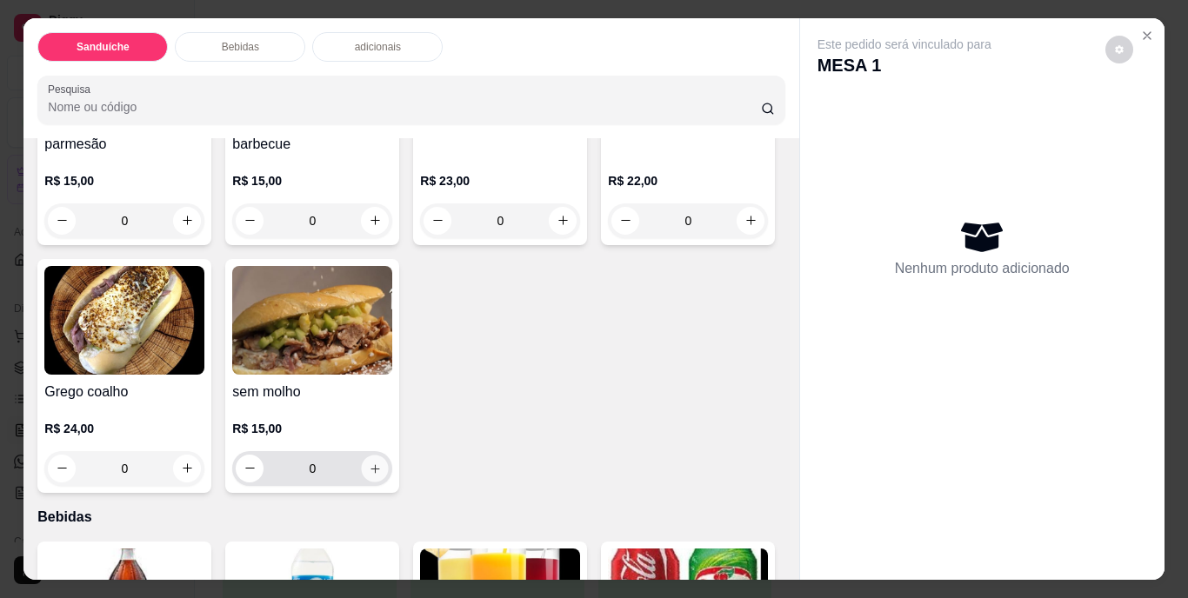
click at [379, 465] on icon "increase-product-quantity" at bounding box center [375, 469] width 9 height 9
type input "1"
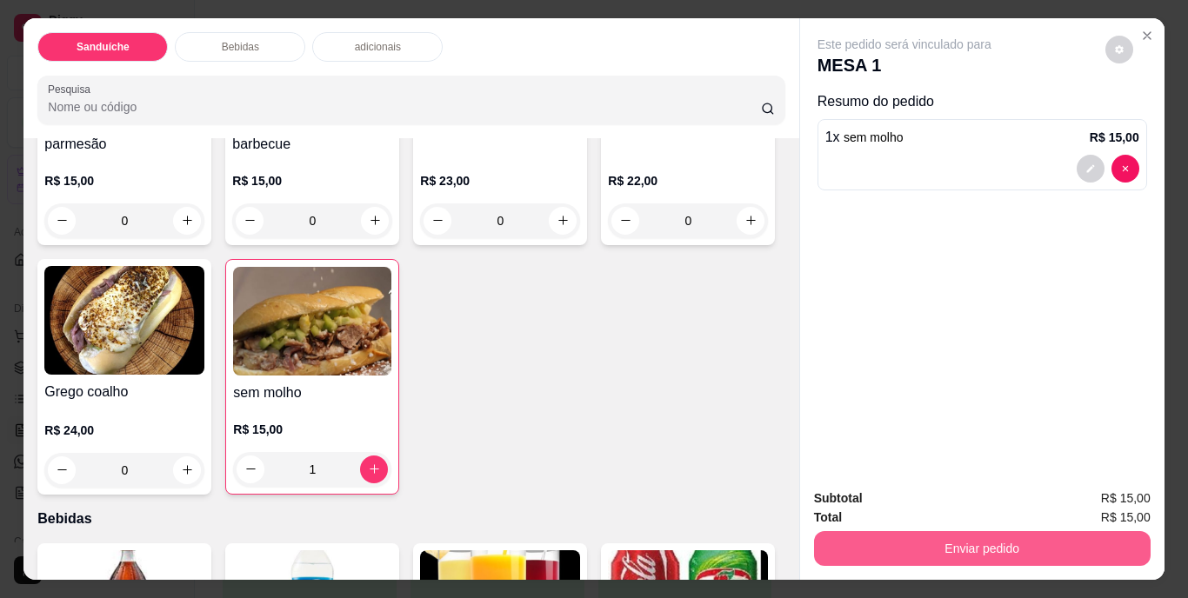
click at [891, 535] on button "Enviar pedido" at bounding box center [982, 548] width 337 height 35
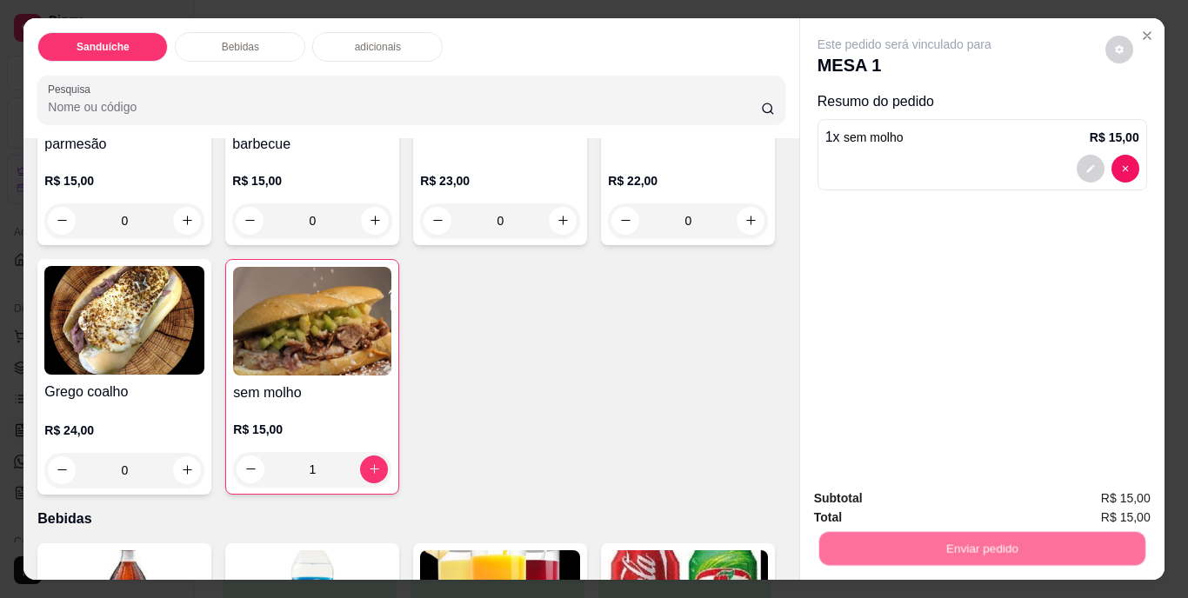
click at [908, 495] on button "Não registrar e enviar pedido" at bounding box center [924, 500] width 181 height 33
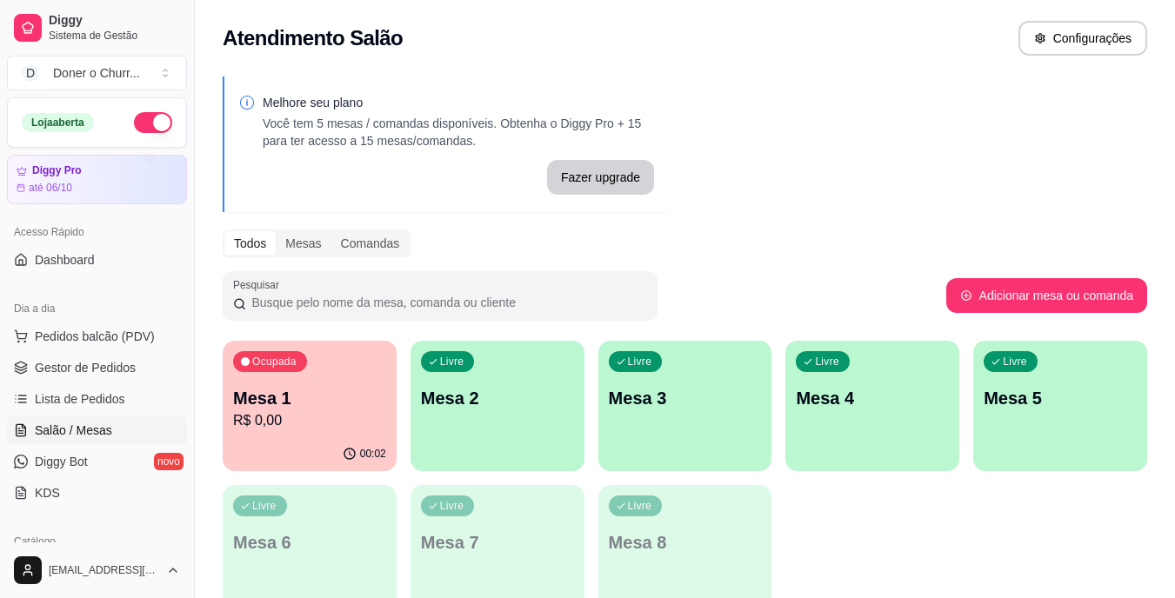
click at [484, 393] on p "Mesa 2" at bounding box center [497, 398] width 153 height 24
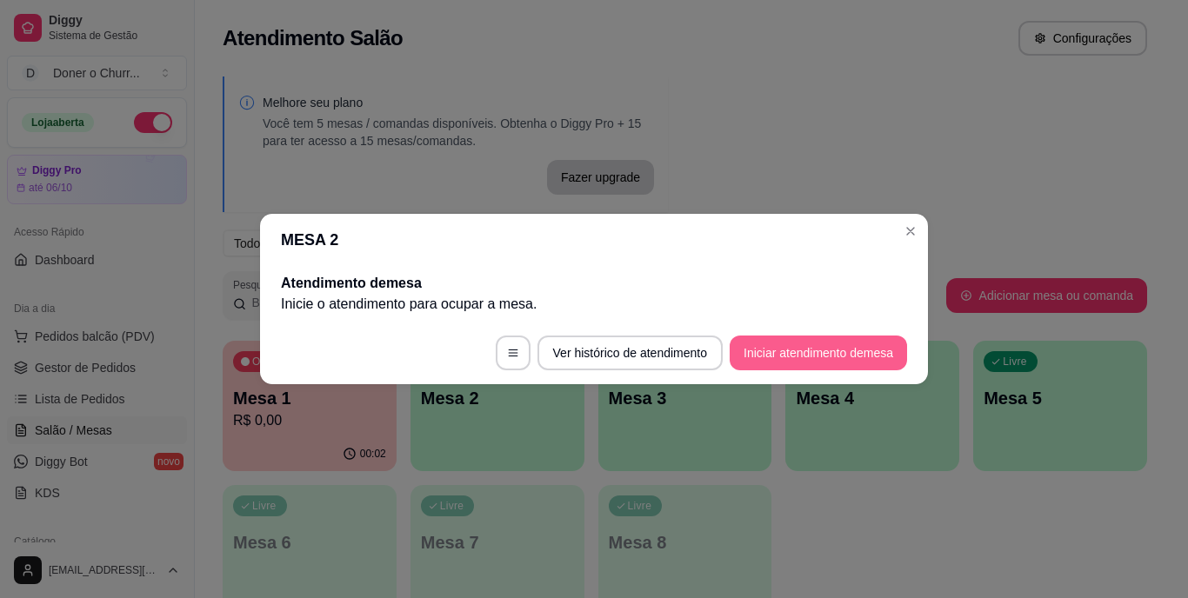
click at [765, 339] on button "Iniciar atendimento de mesa" at bounding box center [818, 353] width 177 height 35
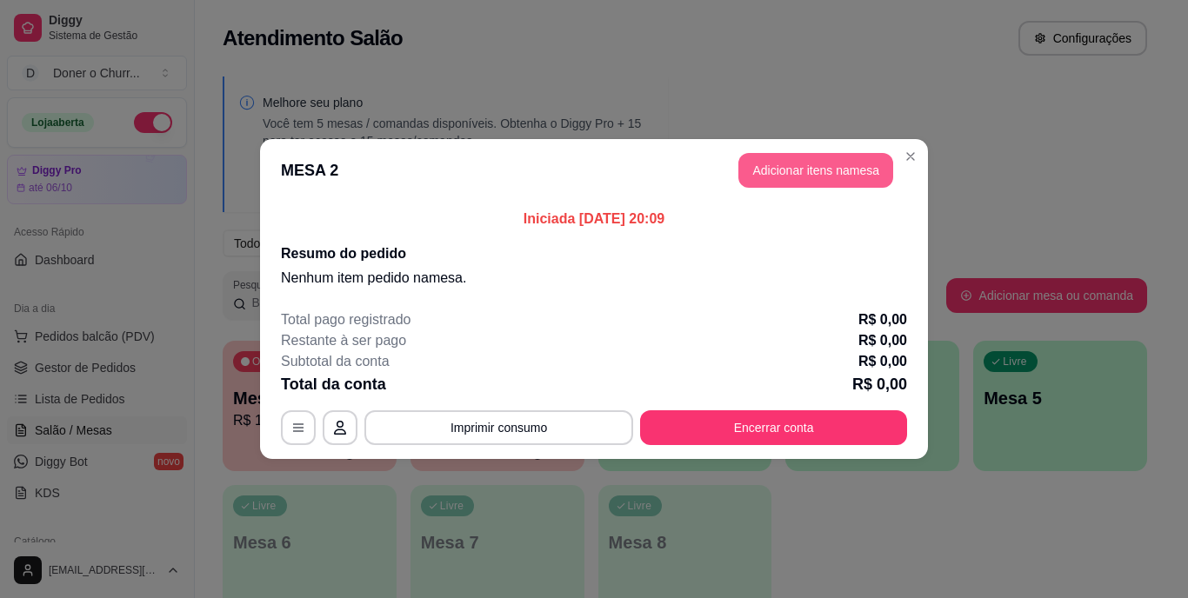
click at [839, 170] on button "Adicionar itens na mesa" at bounding box center [816, 170] width 155 height 35
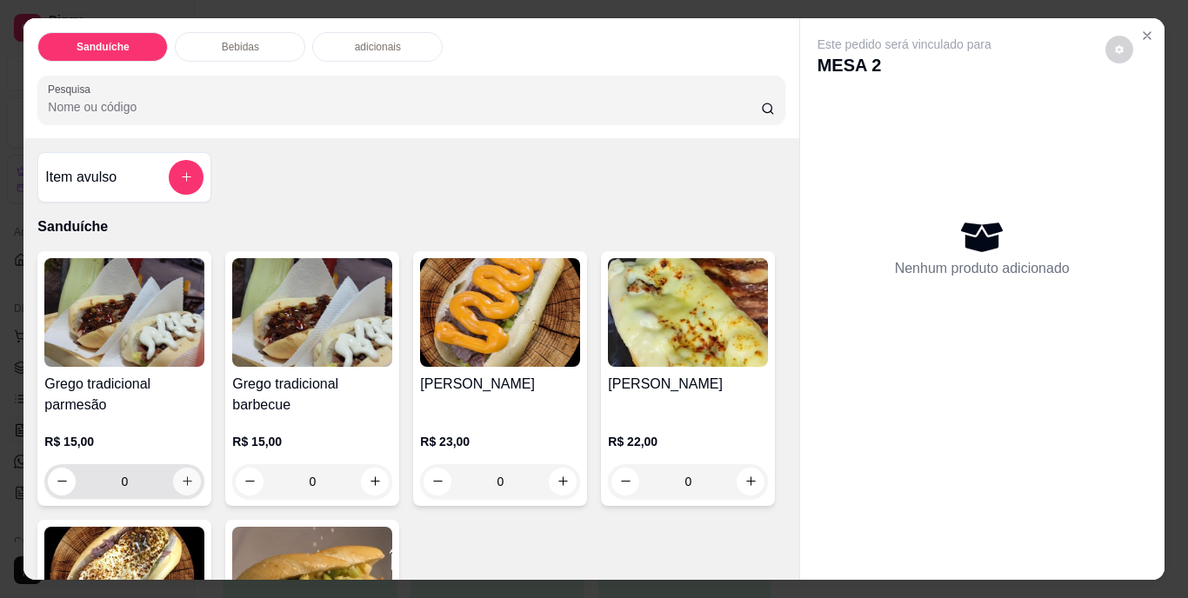
click at [181, 477] on icon "increase-product-quantity" at bounding box center [187, 481] width 13 height 13
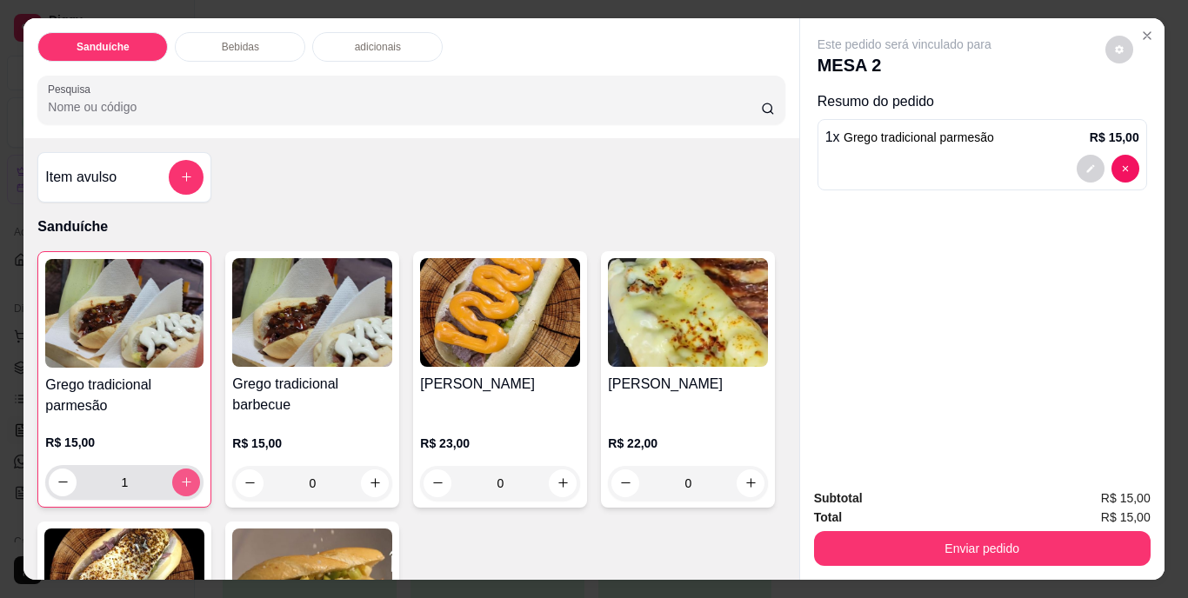
click at [180, 477] on icon "increase-product-quantity" at bounding box center [186, 482] width 13 height 13
type input "3"
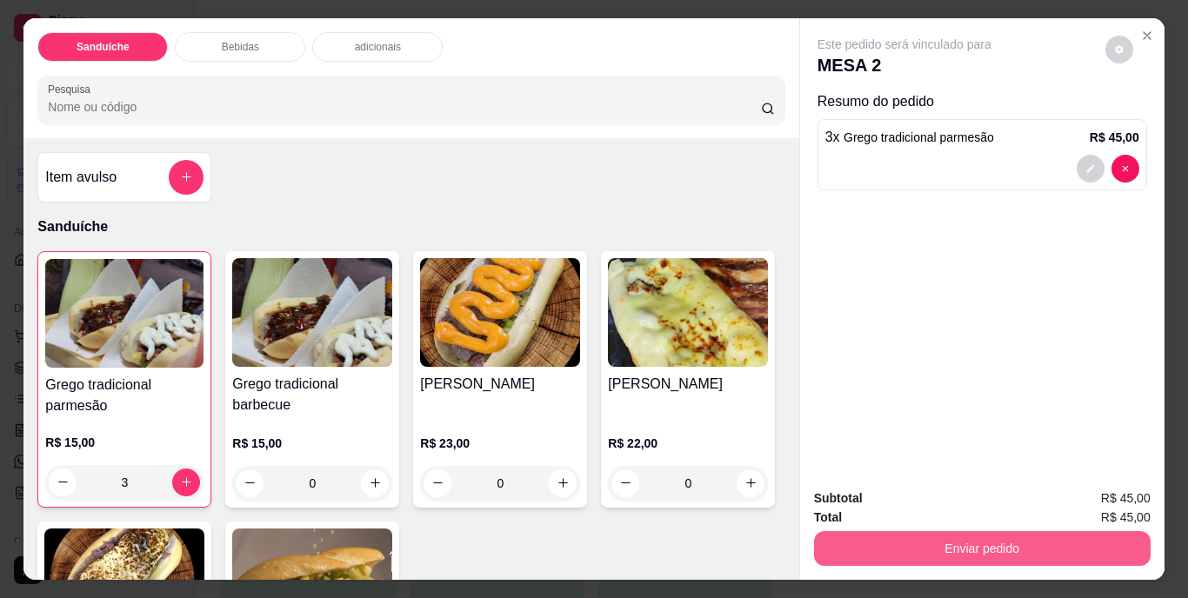
click at [966, 538] on button "Enviar pedido" at bounding box center [982, 548] width 337 height 35
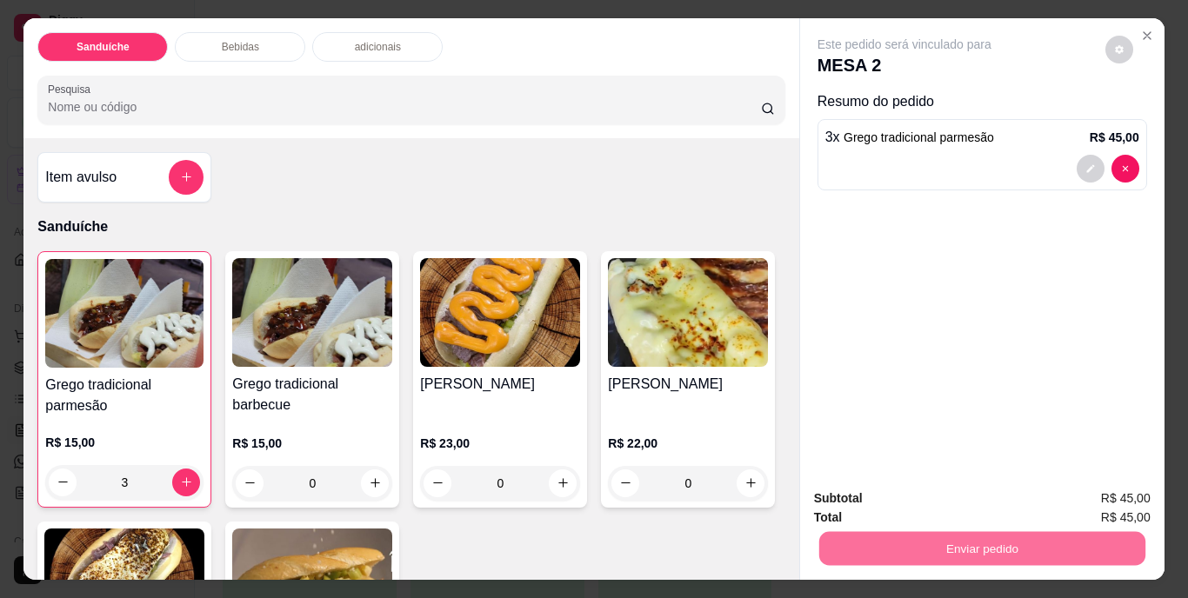
click at [933, 497] on button "Não registrar e enviar pedido" at bounding box center [924, 500] width 181 height 33
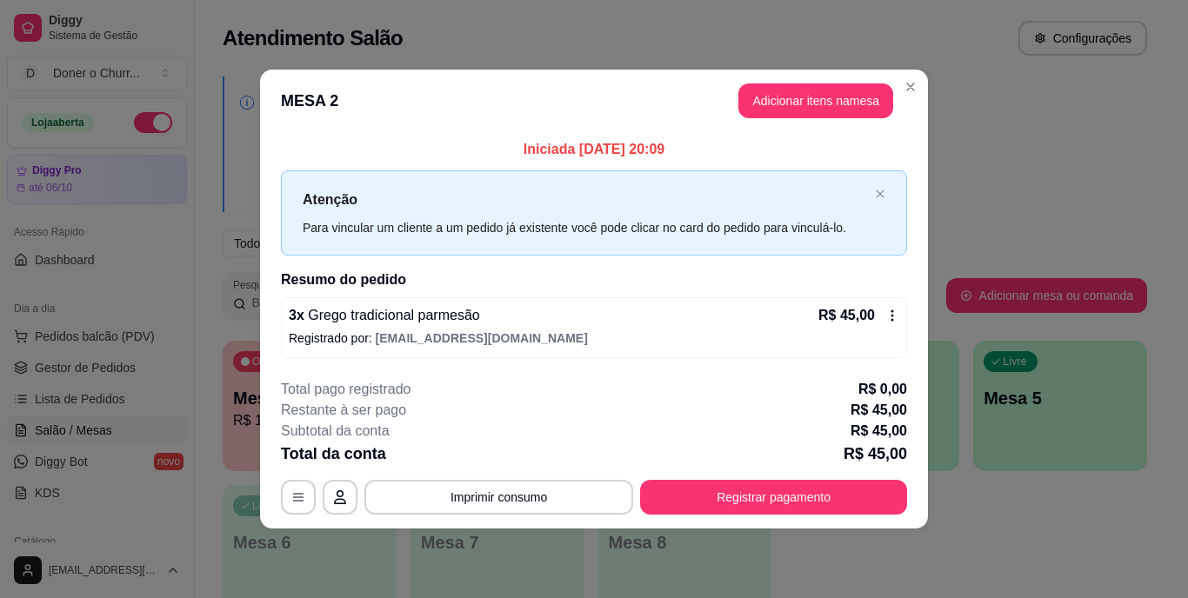
click at [480, 494] on button "Imprimir consumo" at bounding box center [498, 497] width 269 height 35
click at [509, 448] on button "IMPRESSORA" at bounding box center [505, 457] width 122 height 27
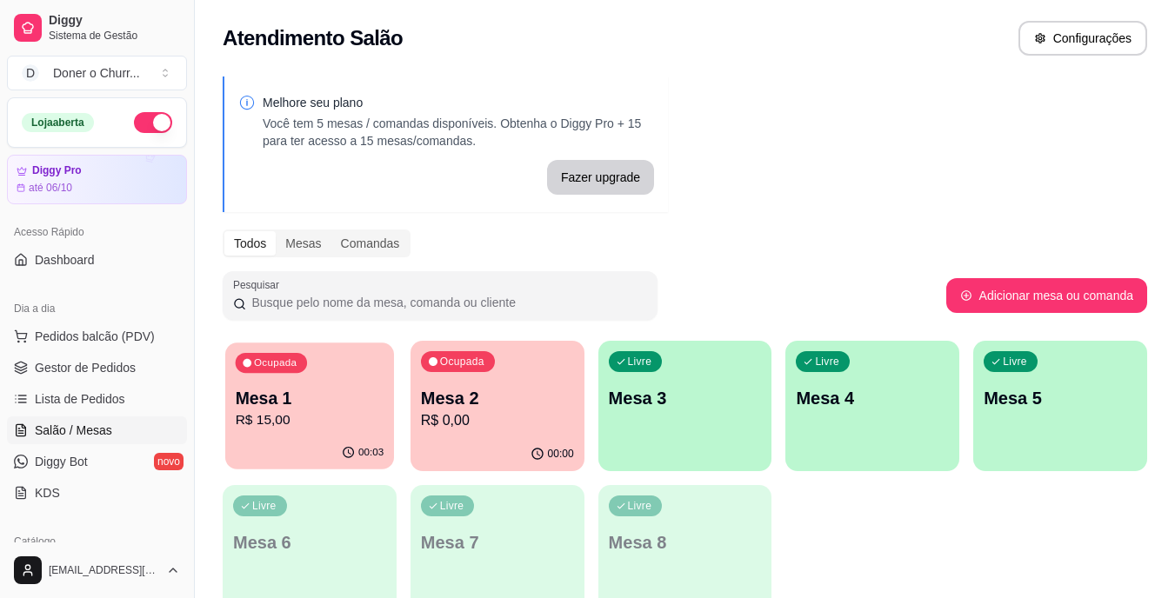
click at [318, 405] on p "Mesa 1" at bounding box center [310, 398] width 149 height 23
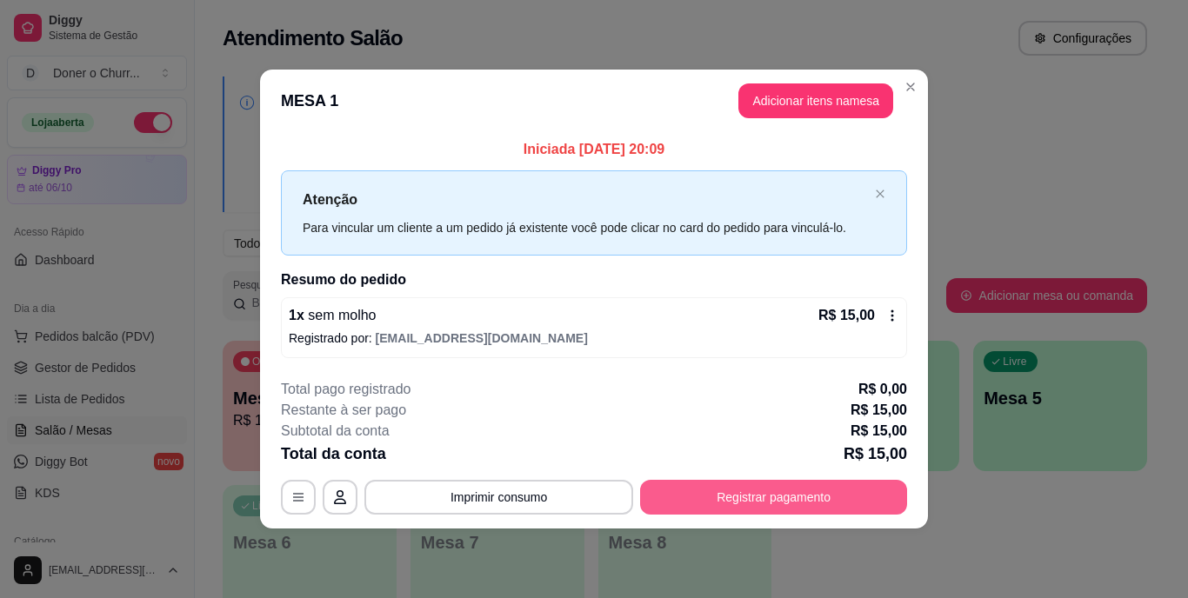
click at [818, 491] on button "Registrar pagamento" at bounding box center [773, 497] width 267 height 35
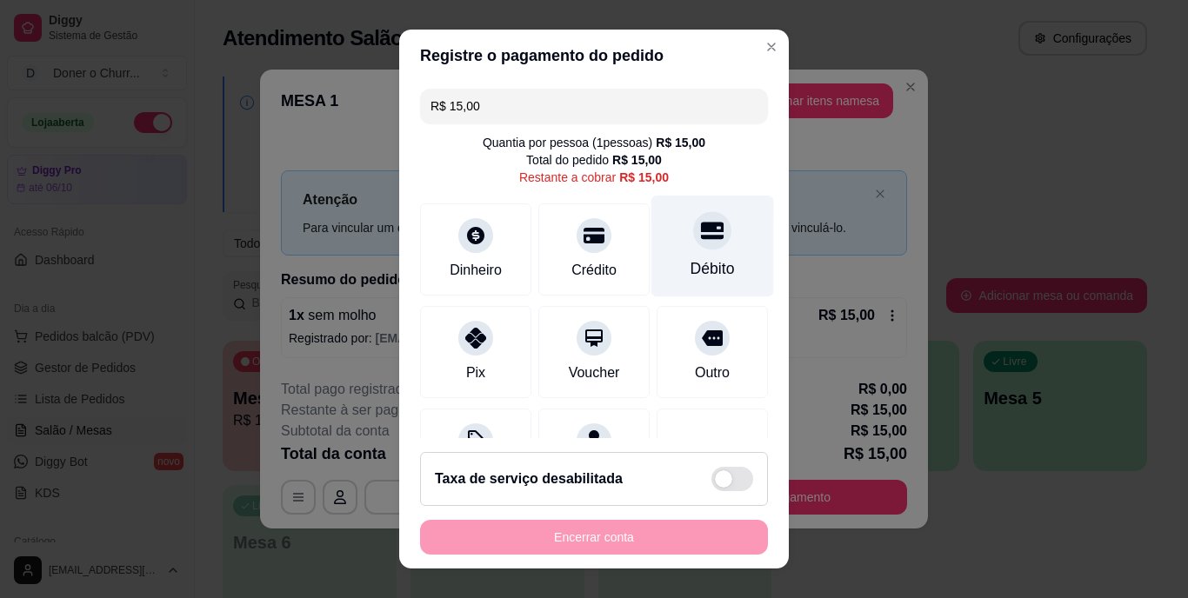
click at [670, 248] on div "Débito" at bounding box center [713, 247] width 123 height 102
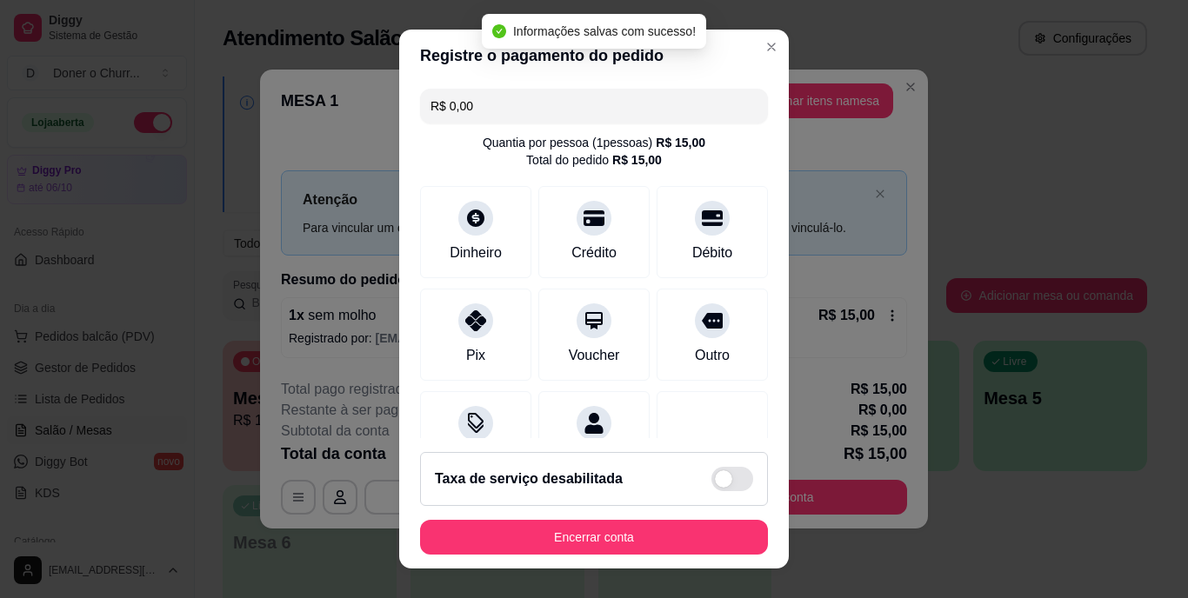
type input "R$ 0,00"
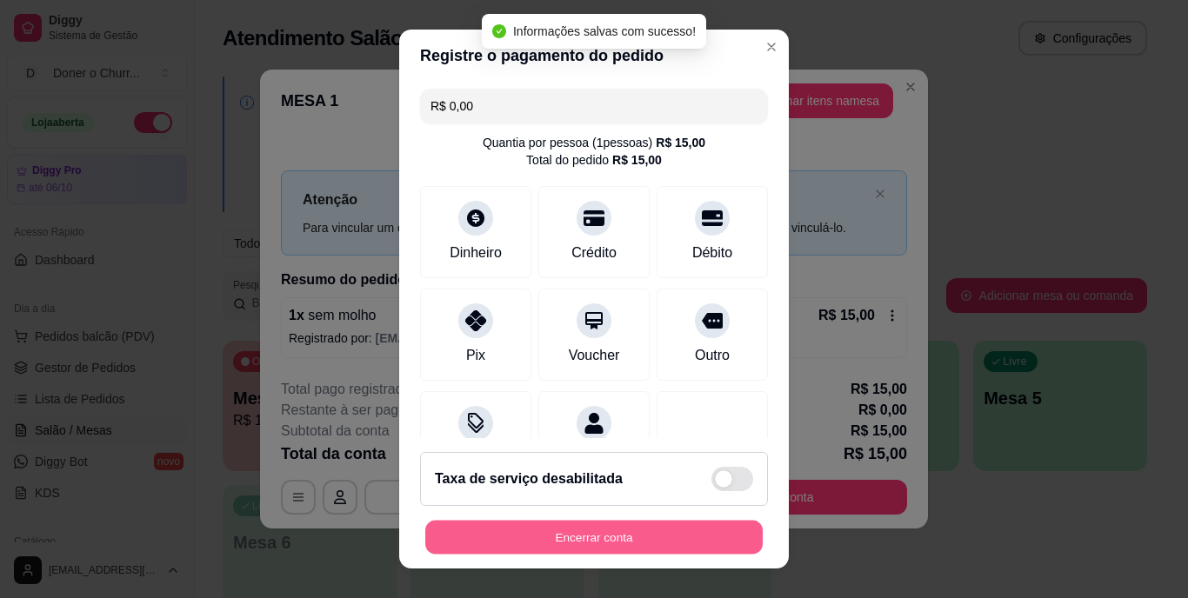
click at [564, 542] on button "Encerrar conta" at bounding box center [594, 537] width 338 height 34
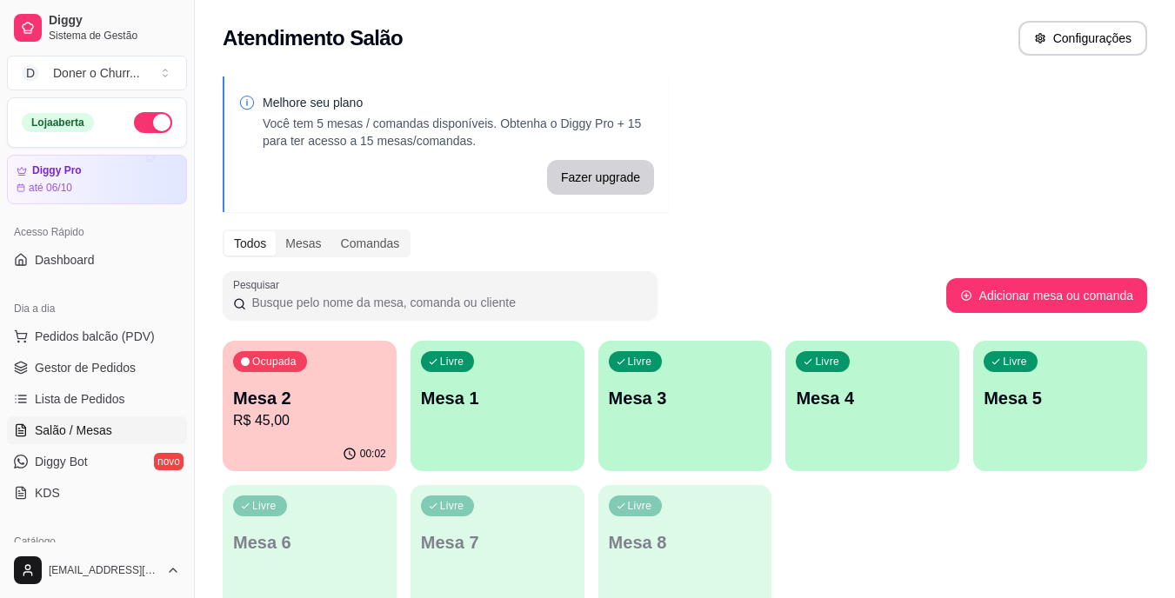
click at [519, 416] on div "Livre Mesa 1" at bounding box center [498, 396] width 174 height 110
click at [265, 394] on p "Mesa 2" at bounding box center [309, 398] width 153 height 24
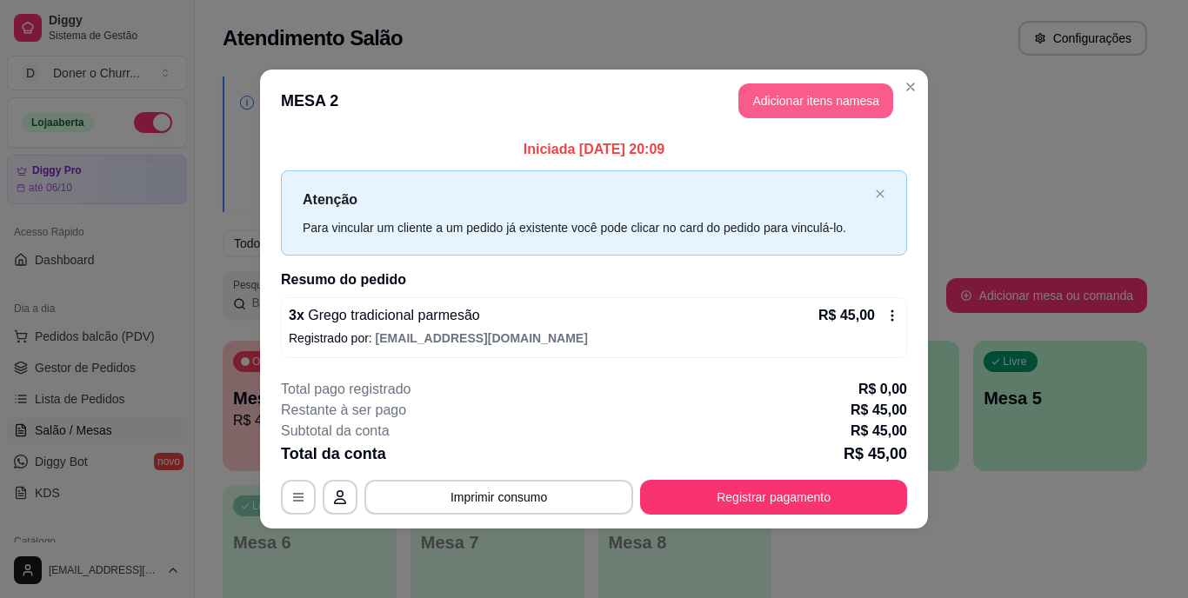
click at [802, 103] on button "Adicionar itens na mesa" at bounding box center [816, 101] width 155 height 35
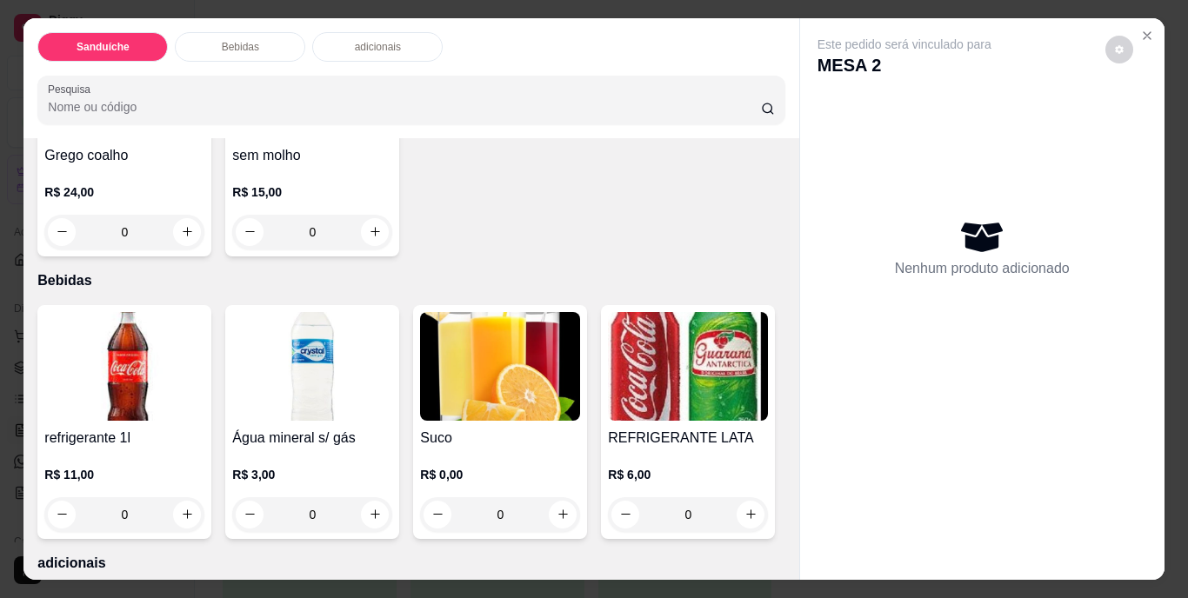
scroll to position [609, 0]
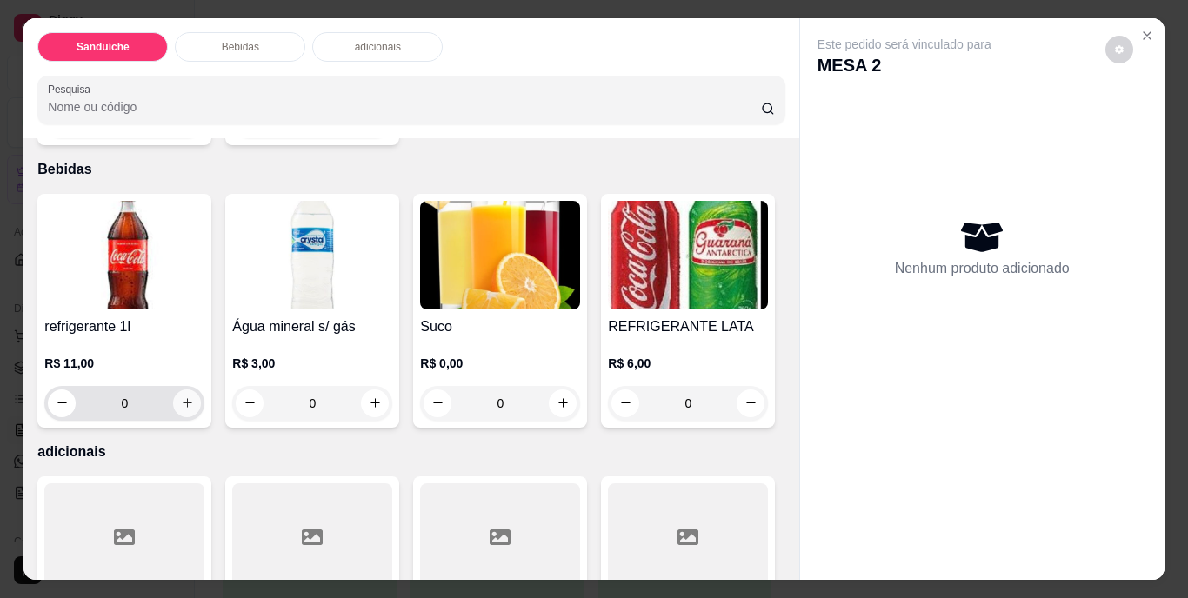
click at [181, 397] on icon "increase-product-quantity" at bounding box center [187, 403] width 13 height 13
type input "1"
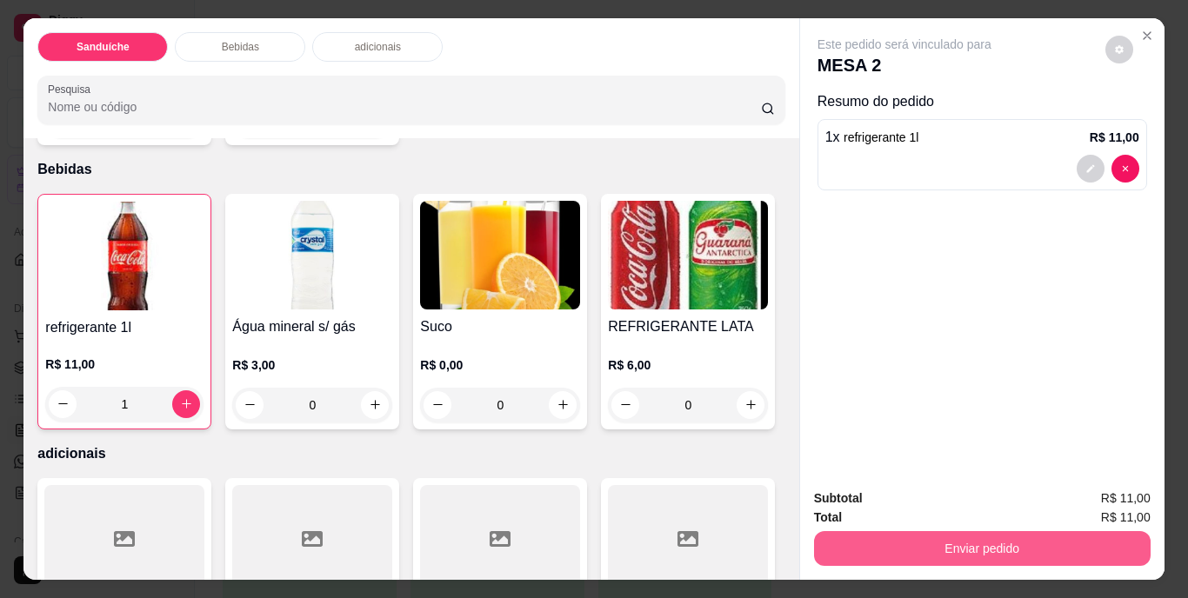
click at [901, 541] on button "Enviar pedido" at bounding box center [982, 548] width 337 height 35
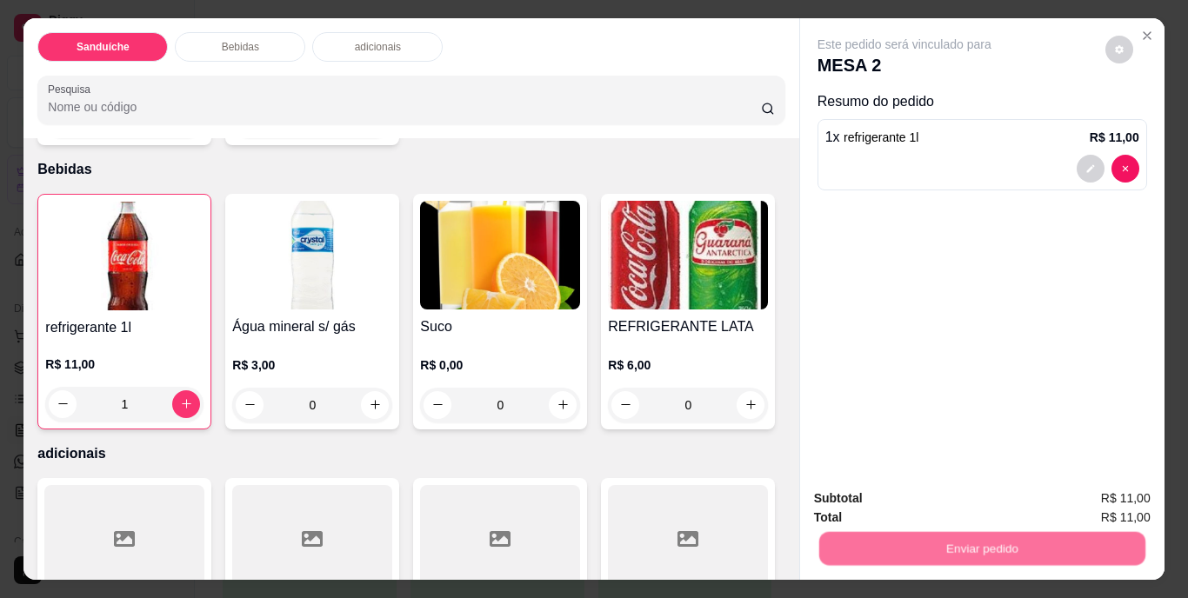
click at [935, 491] on button "Não registrar e enviar pedido" at bounding box center [925, 500] width 176 height 32
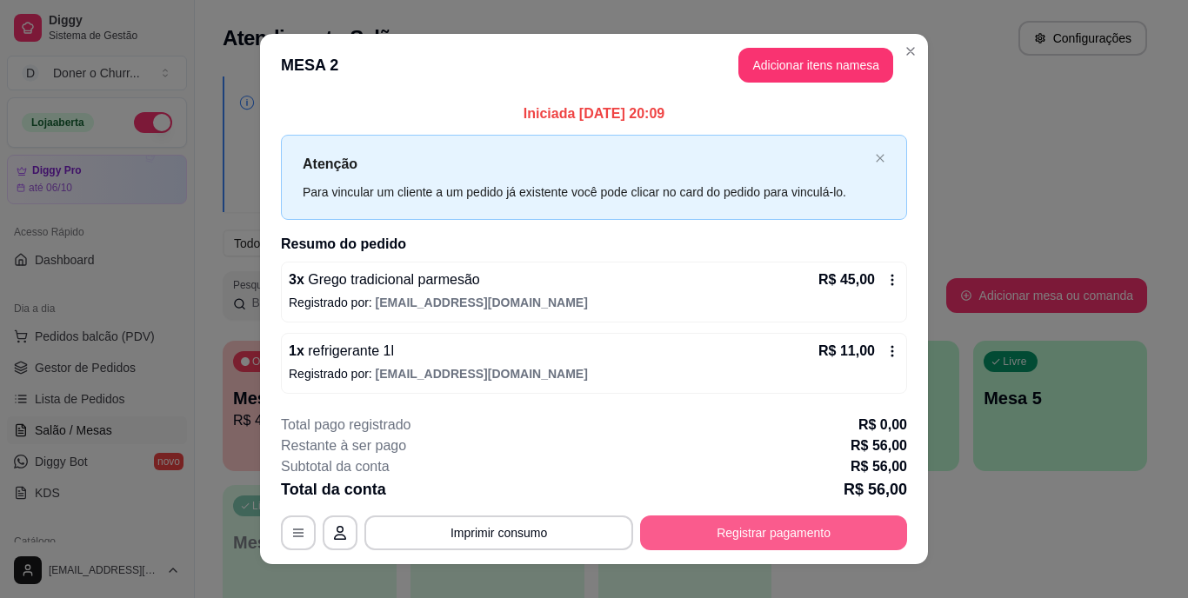
click at [792, 522] on button "Registrar pagamento" at bounding box center [773, 533] width 267 height 35
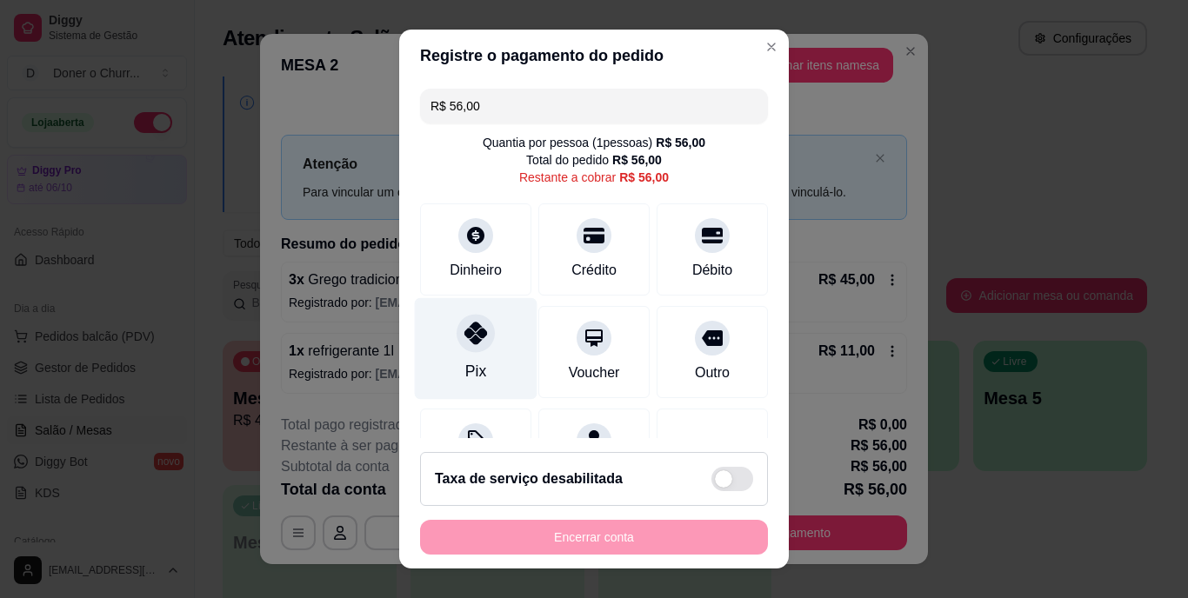
click at [465, 352] on div at bounding box center [476, 334] width 38 height 38
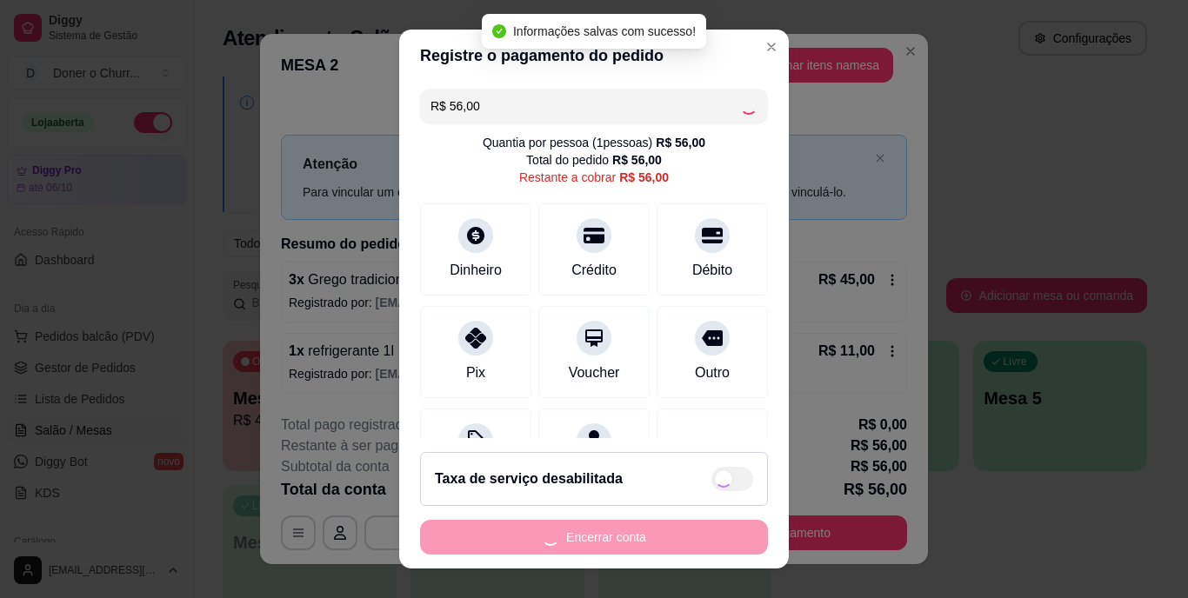
type input "R$ 0,00"
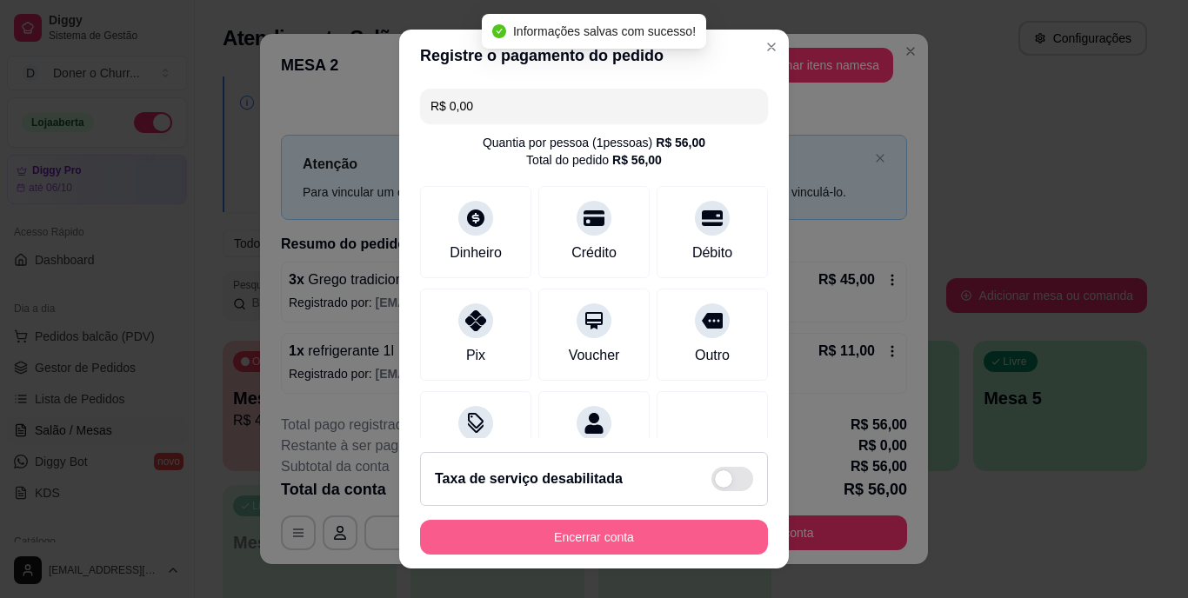
click at [638, 538] on button "Encerrar conta" at bounding box center [594, 537] width 348 height 35
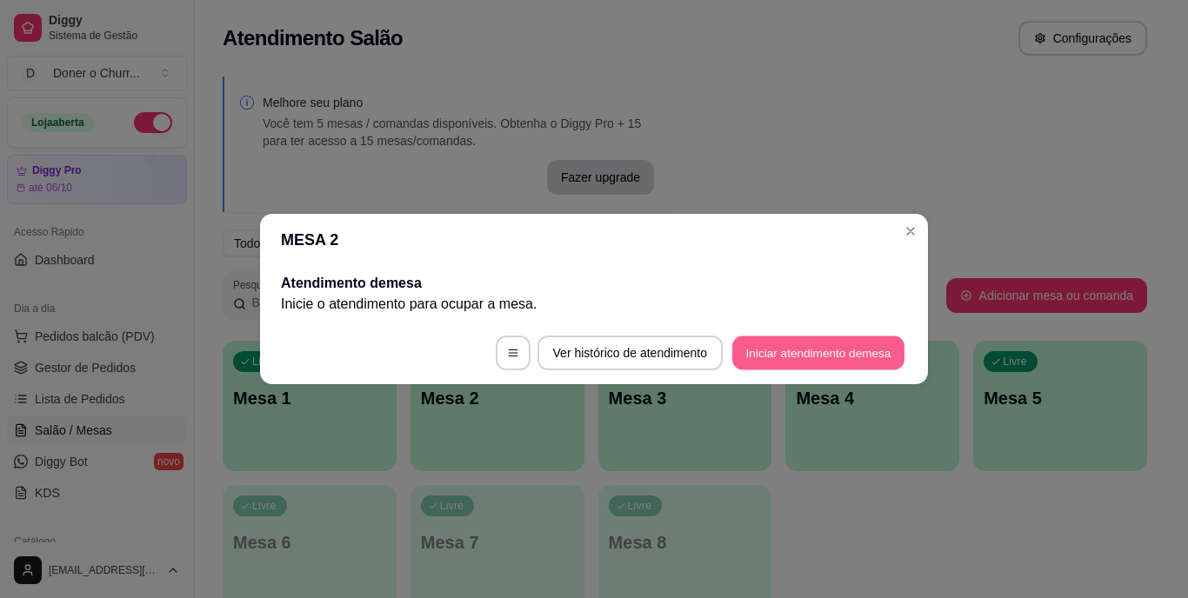
click at [789, 355] on button "Iniciar atendimento de mesa" at bounding box center [818, 354] width 172 height 34
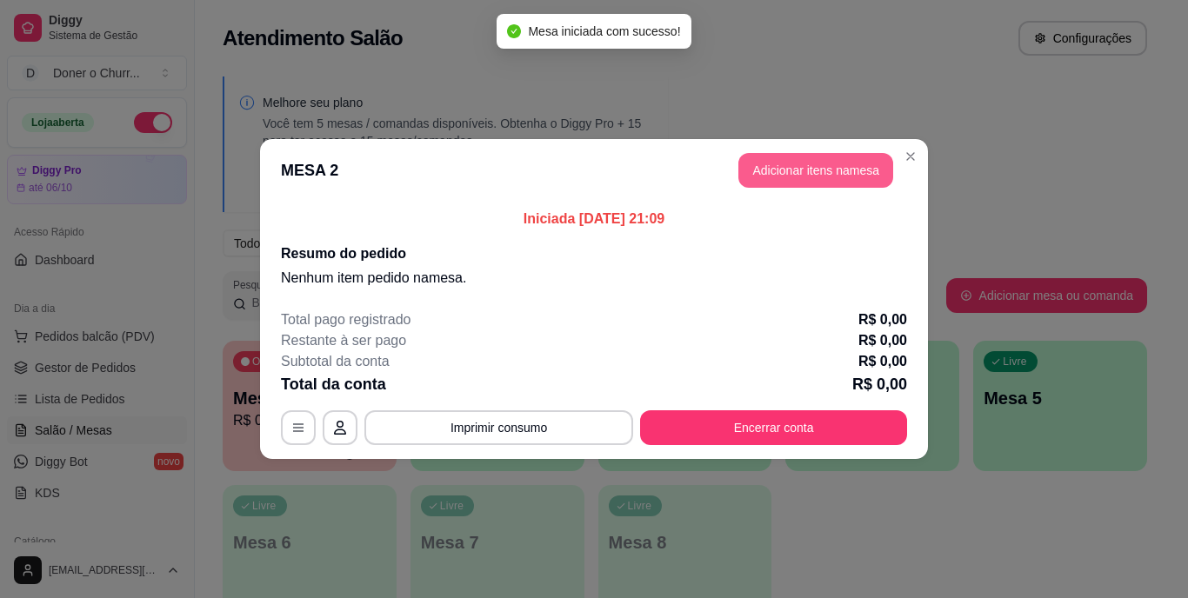
click at [839, 173] on button "Adicionar itens na mesa" at bounding box center [816, 170] width 155 height 35
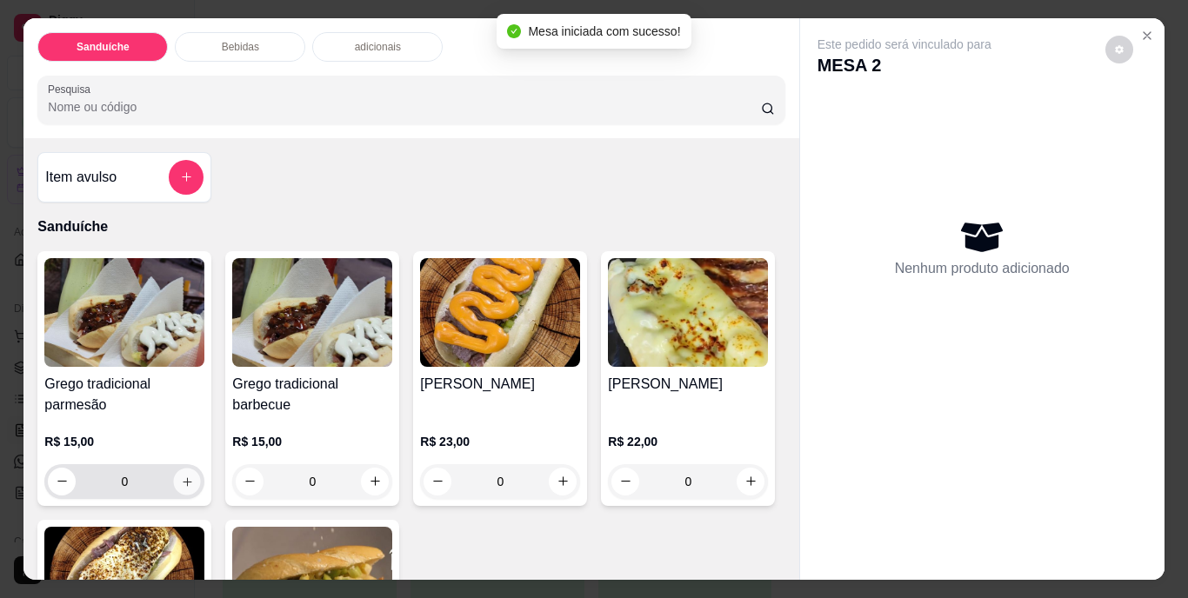
click at [183, 481] on icon "increase-product-quantity" at bounding box center [187, 481] width 13 height 13
type input "1"
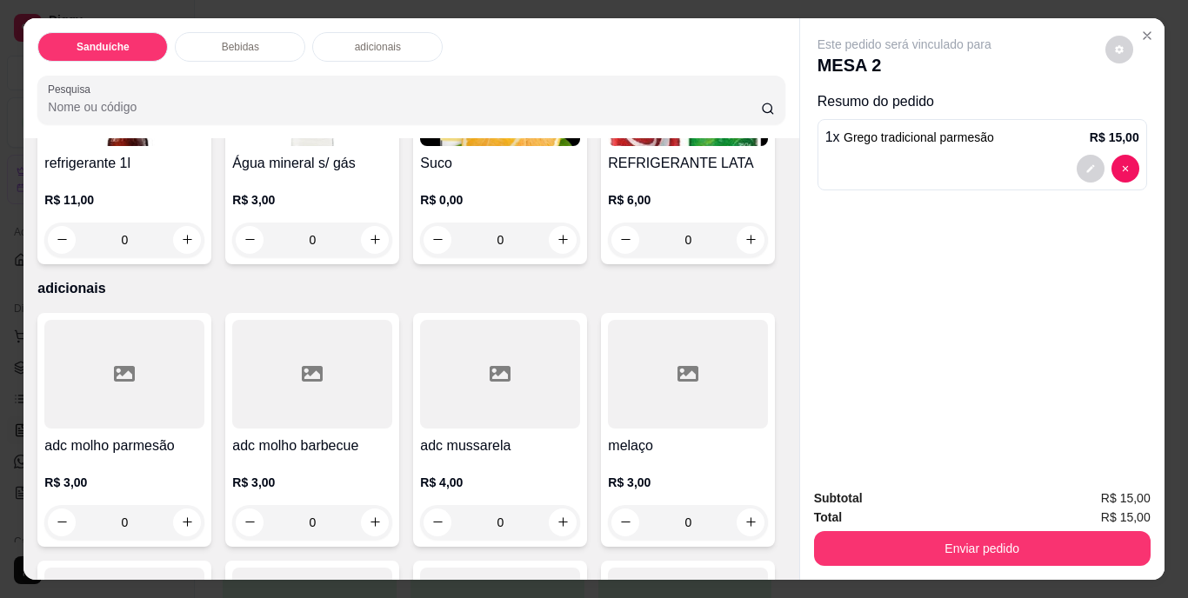
scroll to position [783, 0]
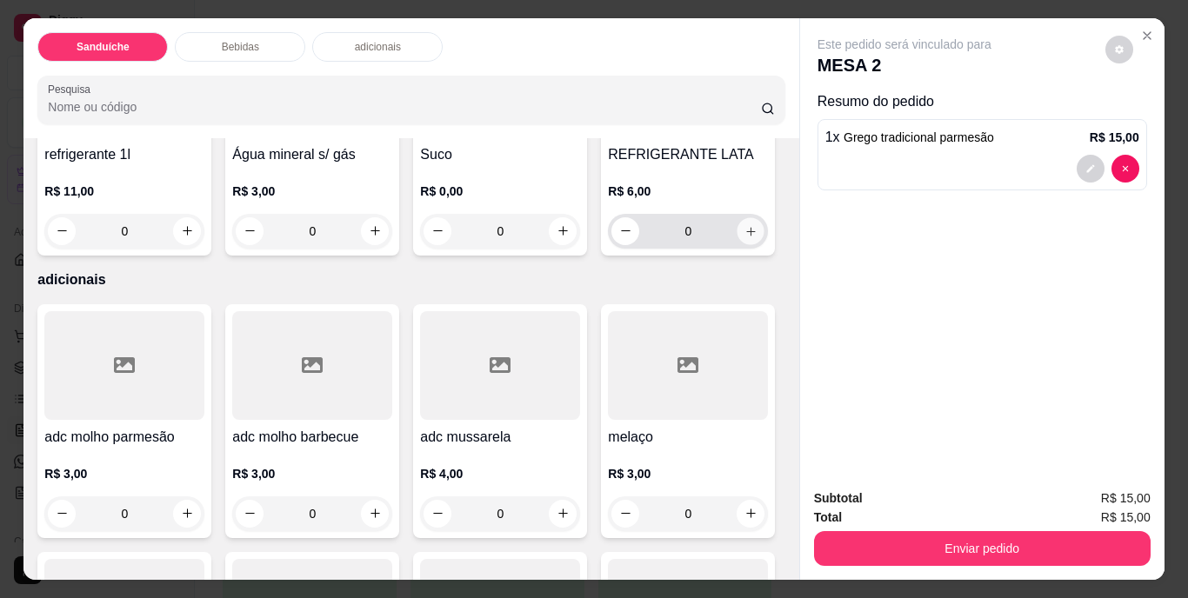
click at [738, 244] on button "increase-product-quantity" at bounding box center [751, 230] width 27 height 27
type input "1"
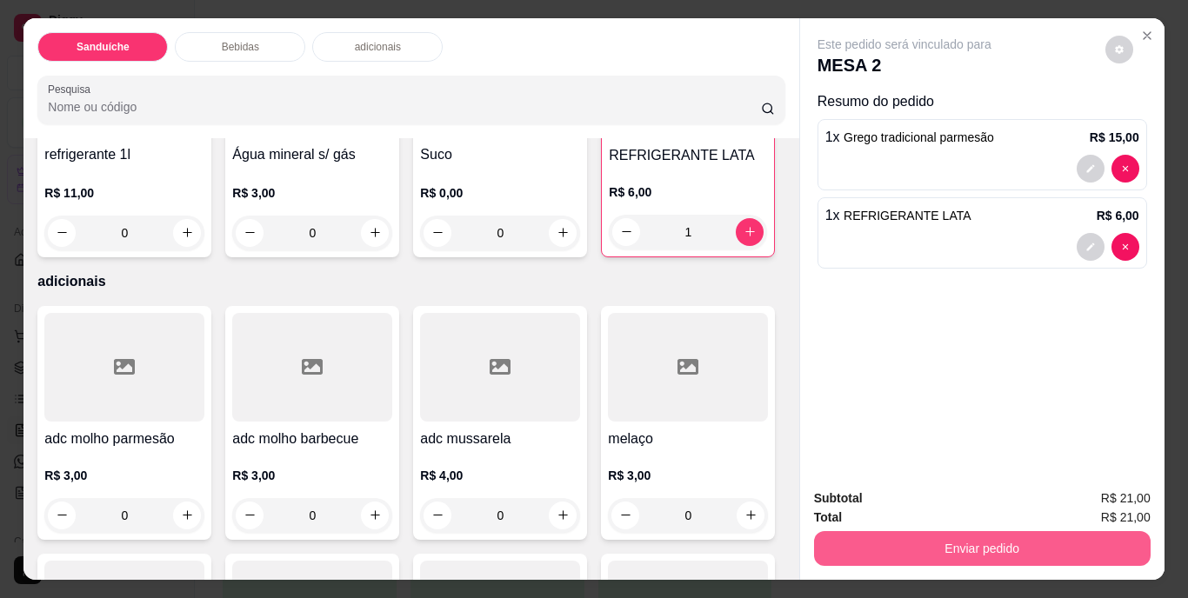
click at [958, 538] on button "Enviar pedido" at bounding box center [982, 548] width 337 height 35
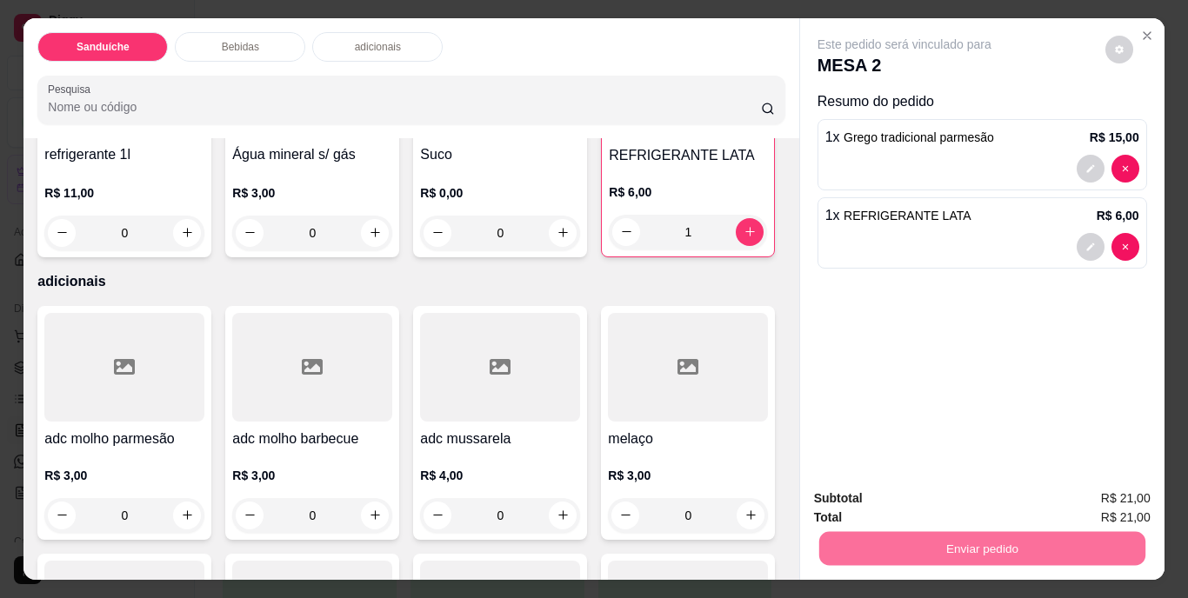
click at [918, 493] on button "Não registrar e enviar pedido" at bounding box center [925, 500] width 176 height 32
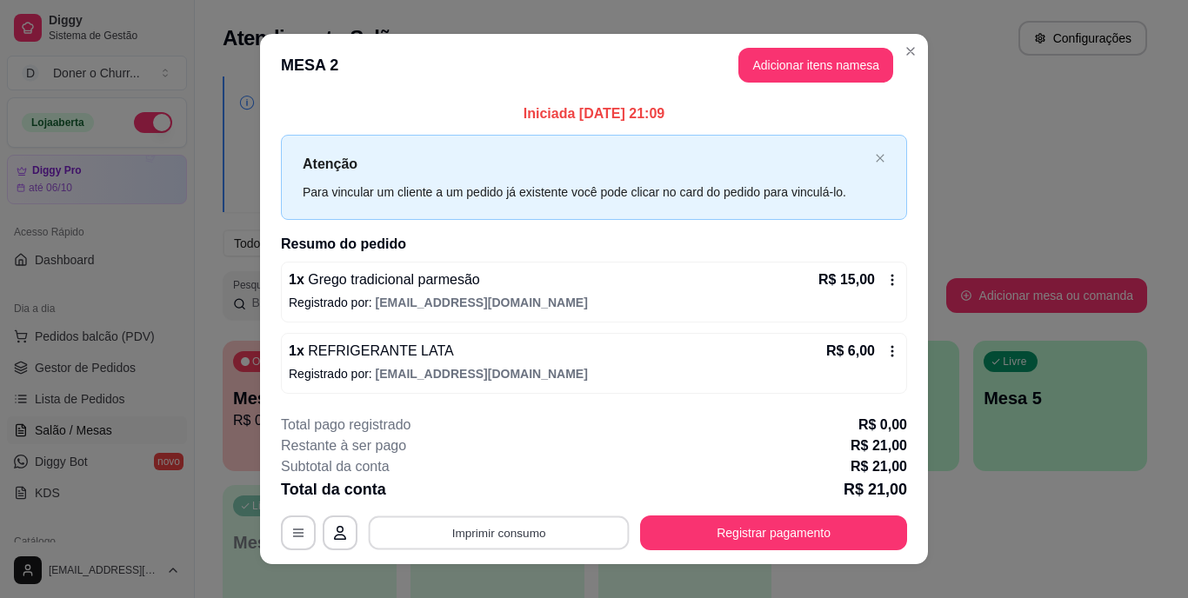
click at [461, 525] on button "Imprimir consumo" at bounding box center [499, 533] width 261 height 34
click at [479, 492] on button "IMPRESSORA" at bounding box center [498, 493] width 126 height 28
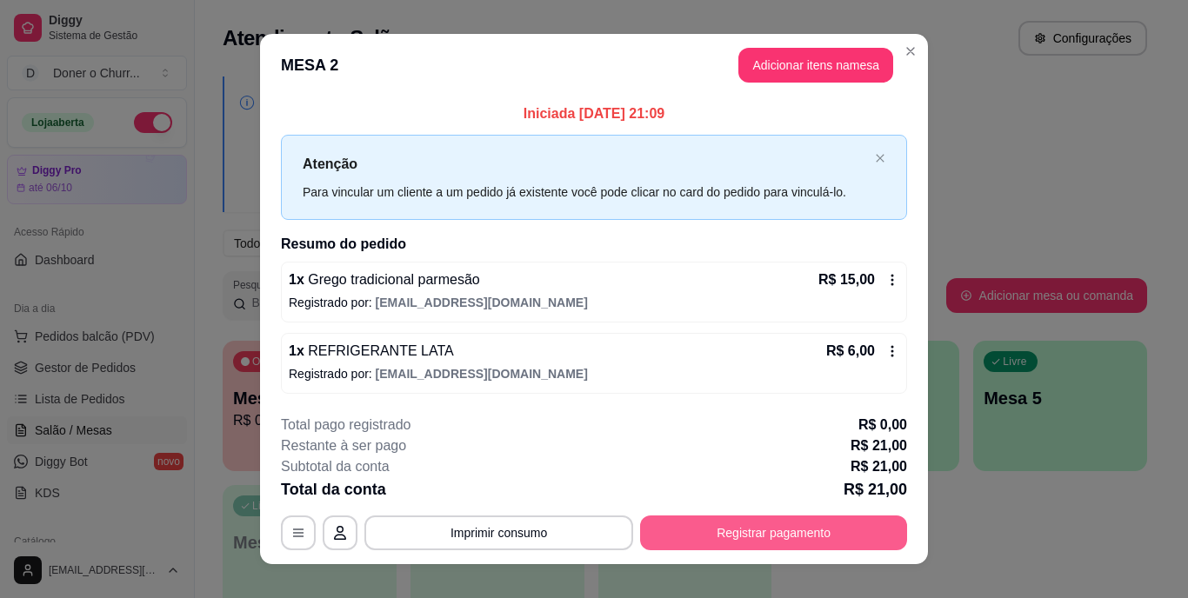
click at [812, 533] on button "Registrar pagamento" at bounding box center [773, 533] width 267 height 35
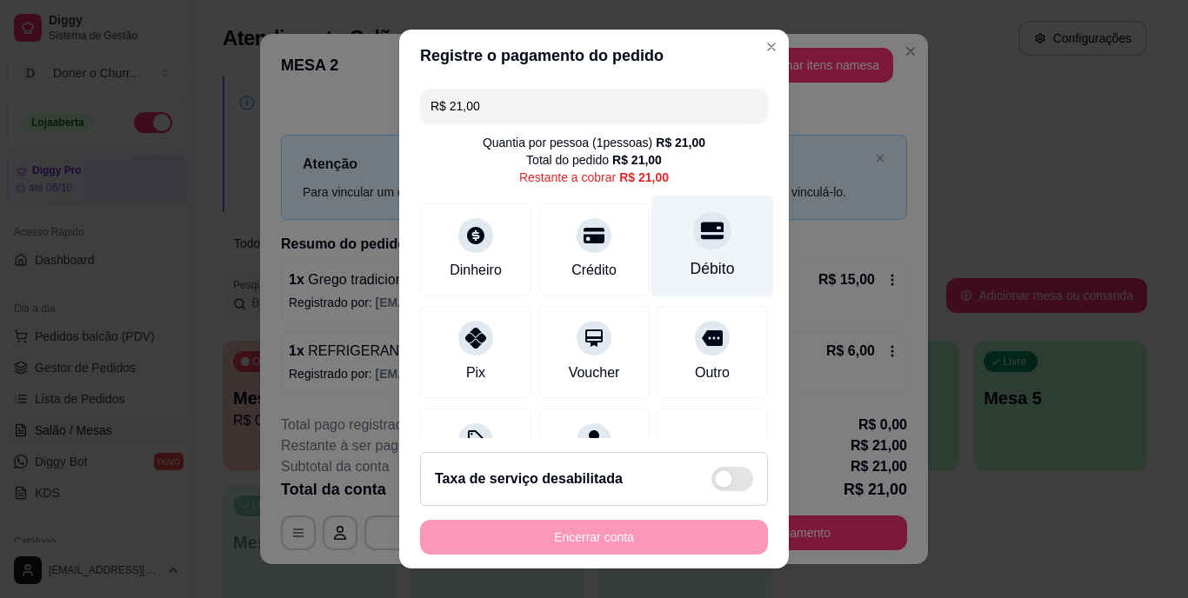
click at [692, 250] on div "Débito" at bounding box center [713, 247] width 123 height 102
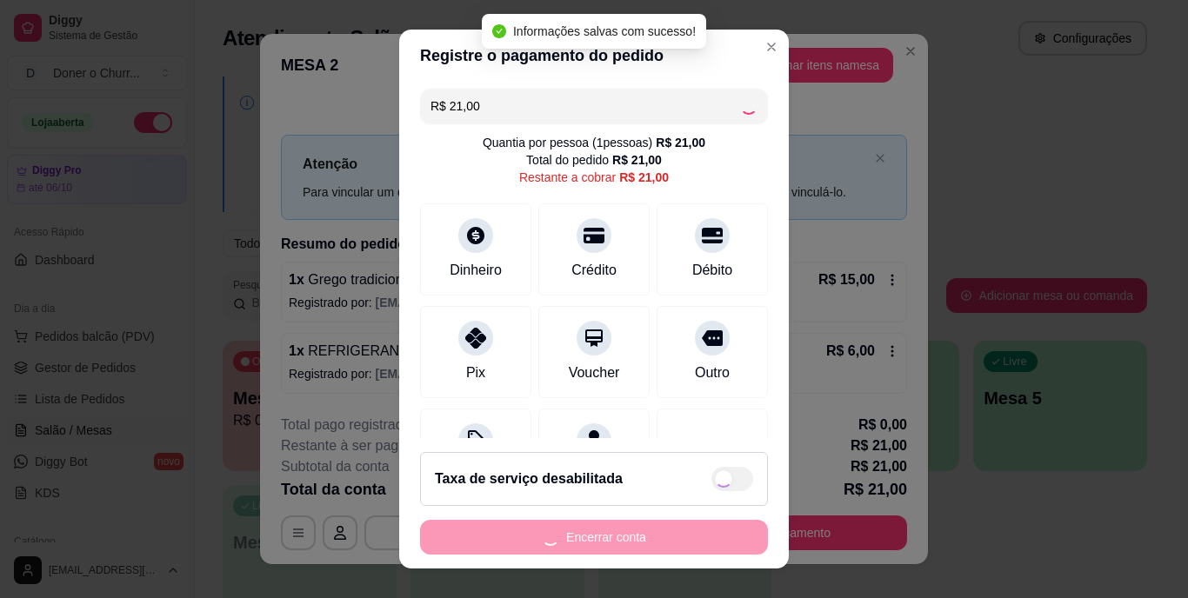
type input "R$ 0,00"
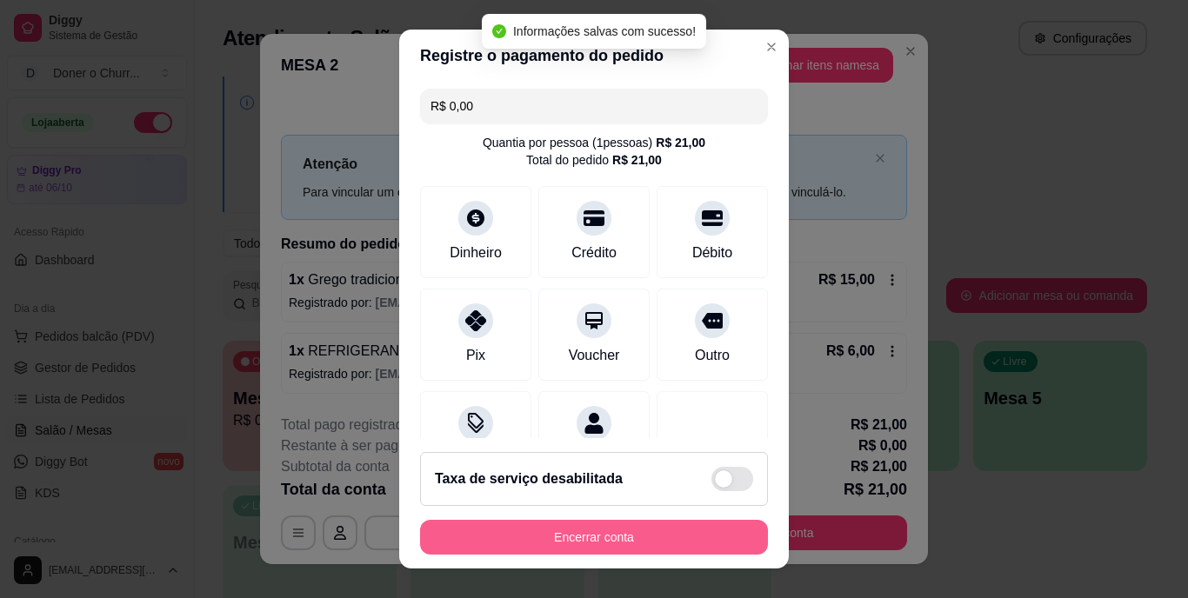
click at [612, 534] on button "Encerrar conta" at bounding box center [594, 537] width 348 height 35
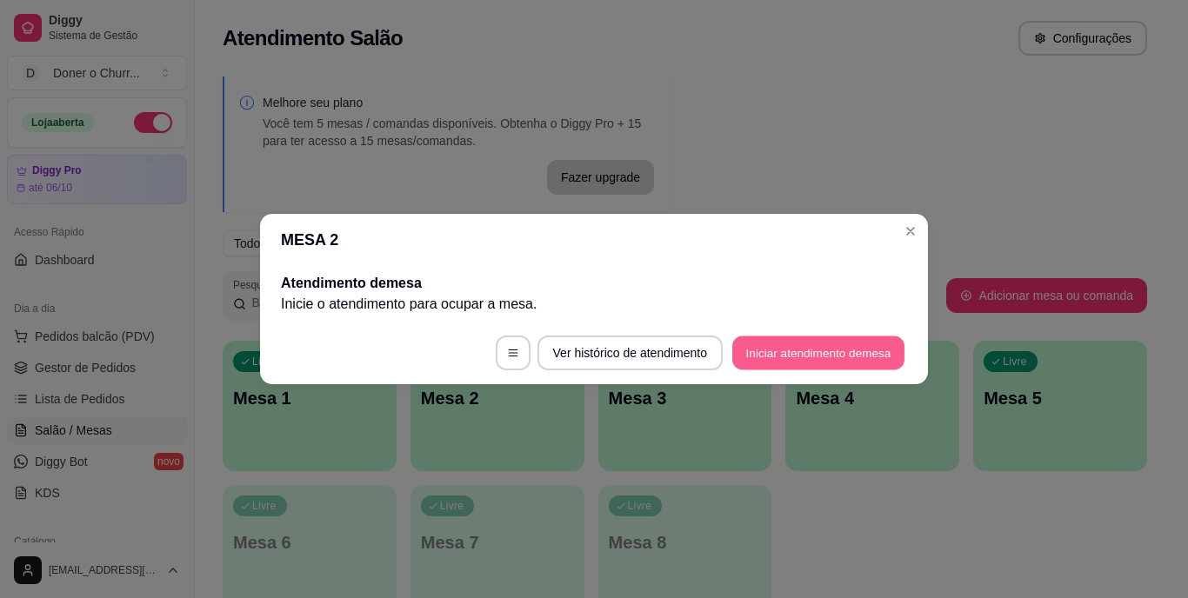
click at [806, 354] on button "Iniciar atendimento de mesa" at bounding box center [818, 354] width 172 height 34
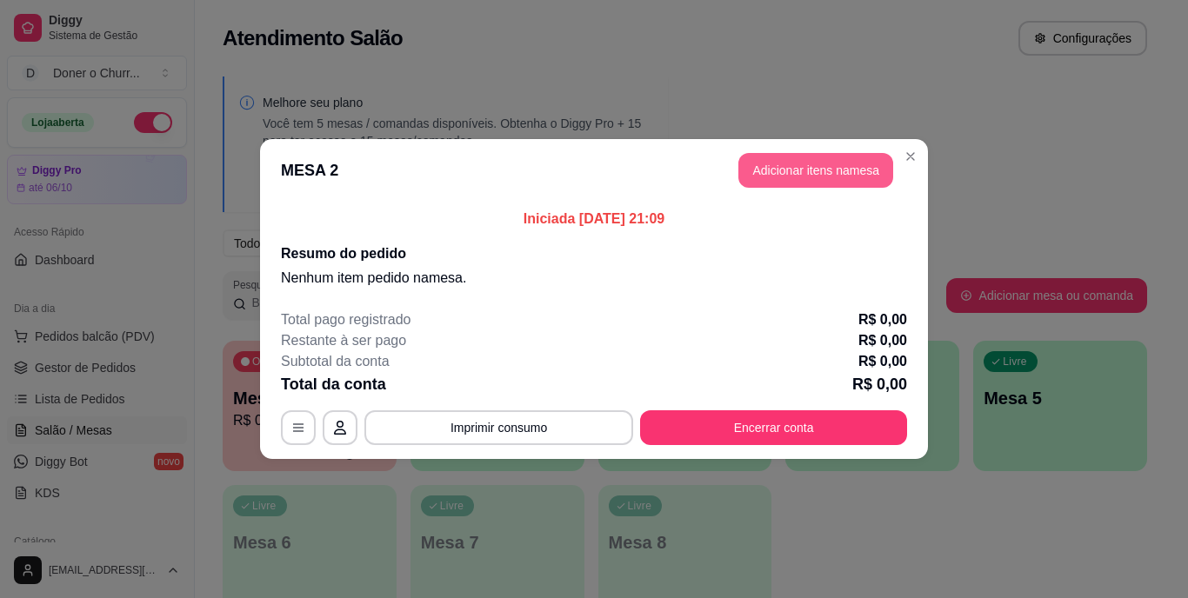
click at [803, 175] on button "Adicionar itens na mesa" at bounding box center [816, 170] width 155 height 35
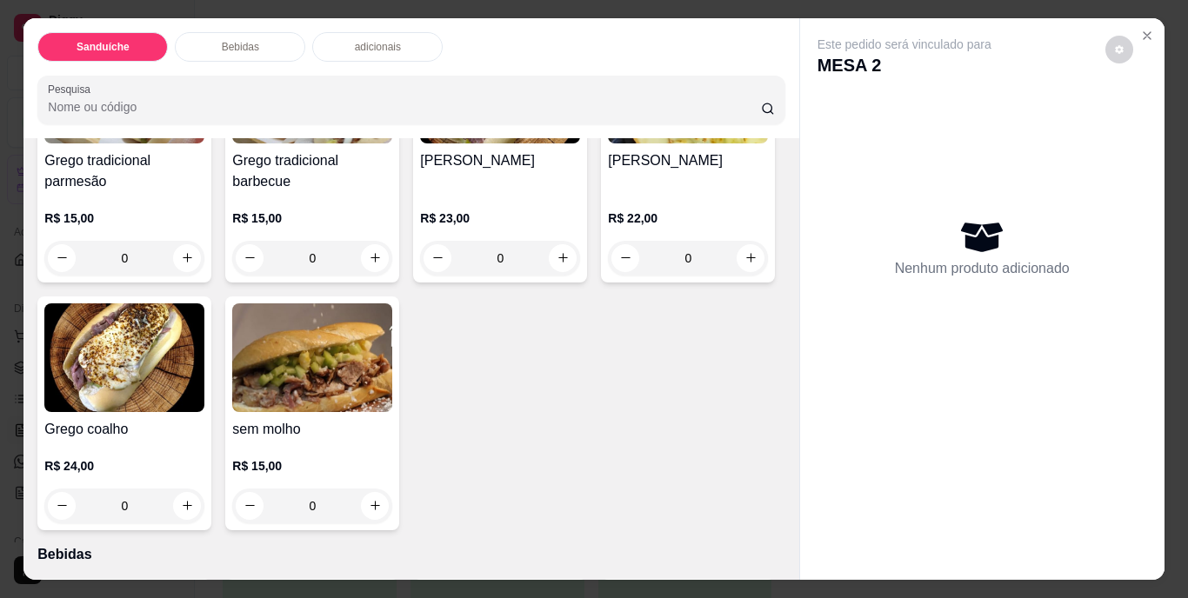
scroll to position [261, 0]
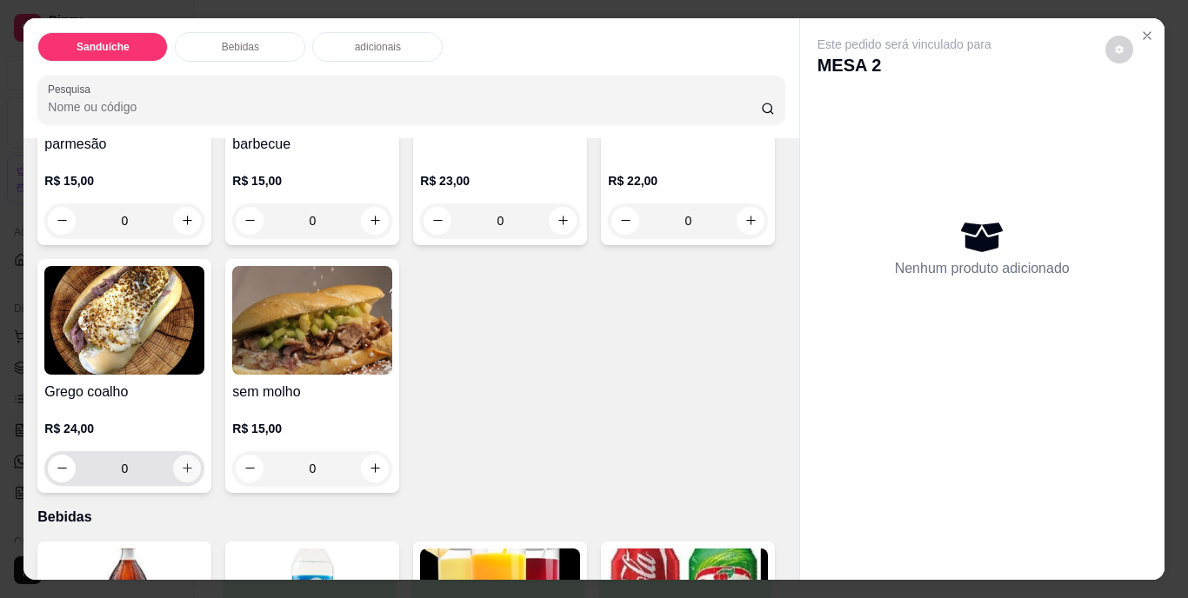
click at [194, 467] on icon "increase-product-quantity" at bounding box center [187, 468] width 13 height 13
type input "1"
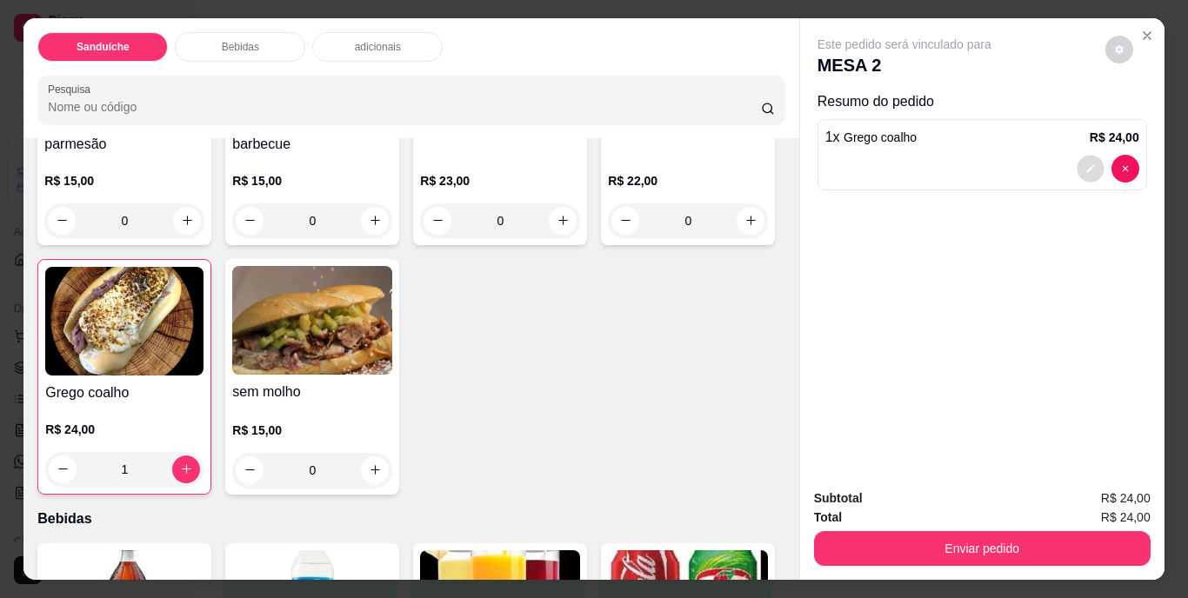
click at [1081, 170] on button "decrease-product-quantity" at bounding box center [1090, 168] width 27 height 27
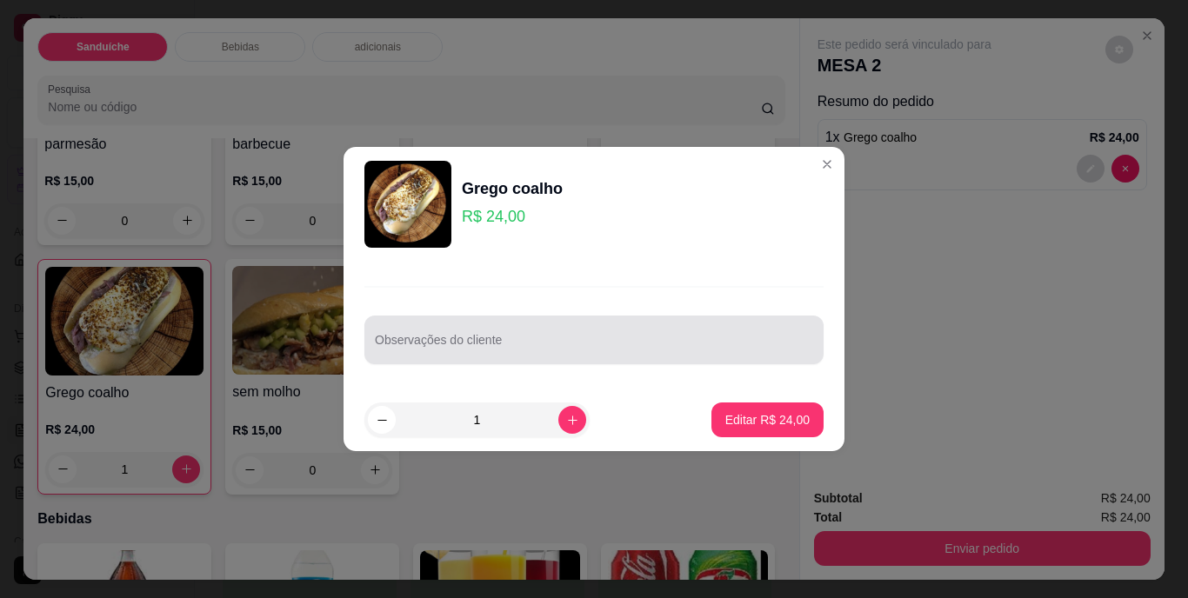
click at [642, 351] on input "Observações do cliente" at bounding box center [594, 346] width 438 height 17
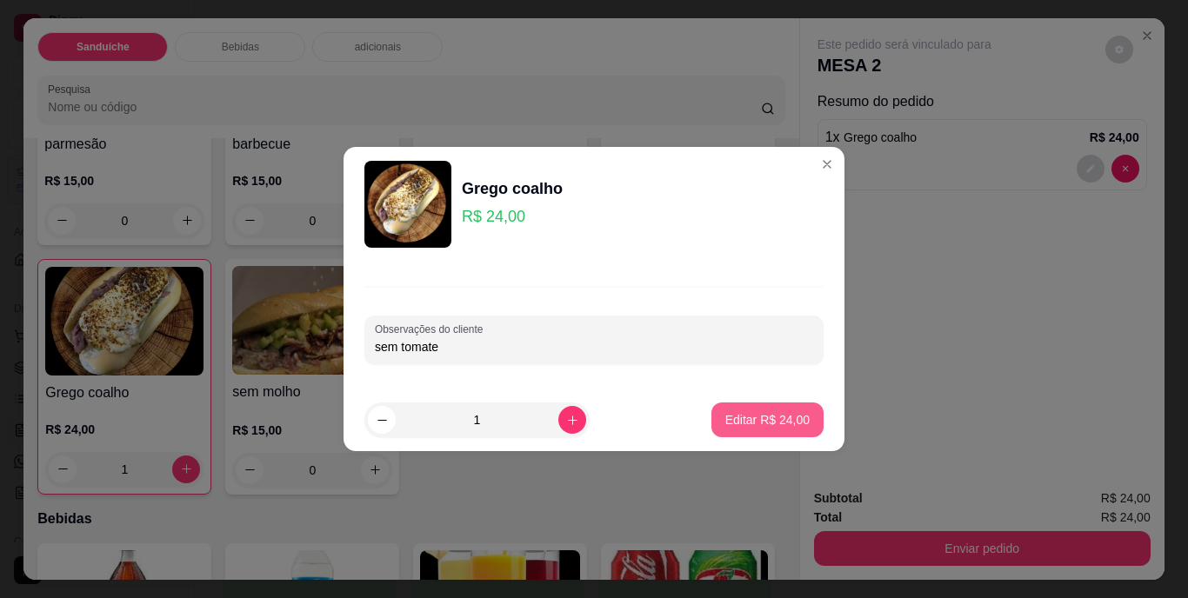
type input "sem tomate"
click at [727, 412] on p "Editar R$ 24,00" at bounding box center [767, 419] width 84 height 17
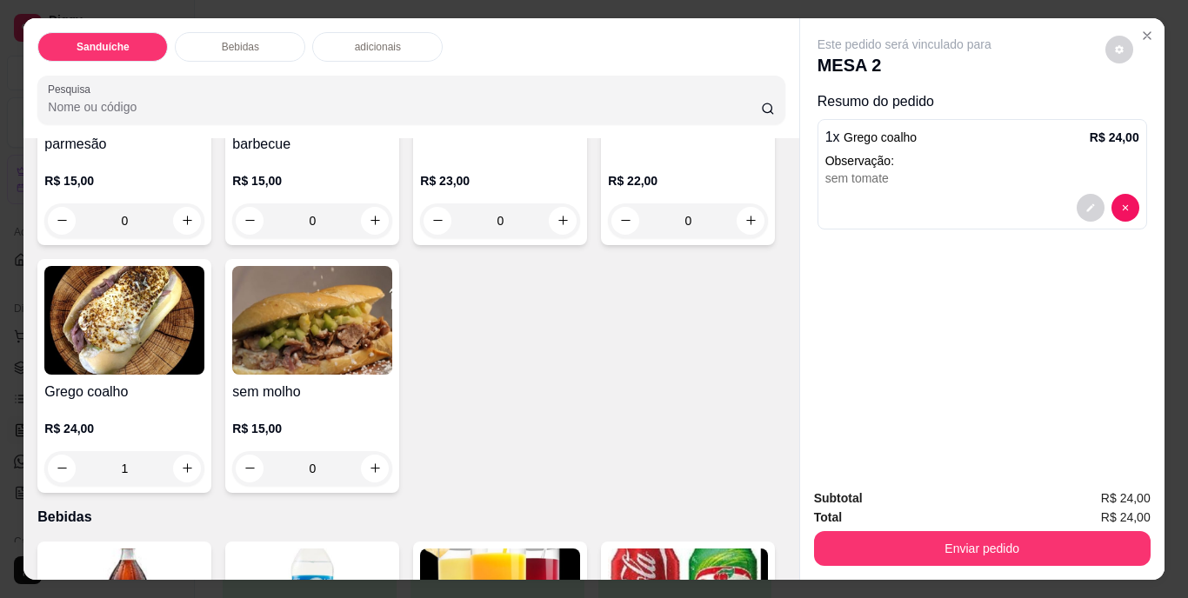
type input "0"
click at [745, 227] on icon "increase-product-quantity" at bounding box center [751, 220] width 13 height 13
type input "1"
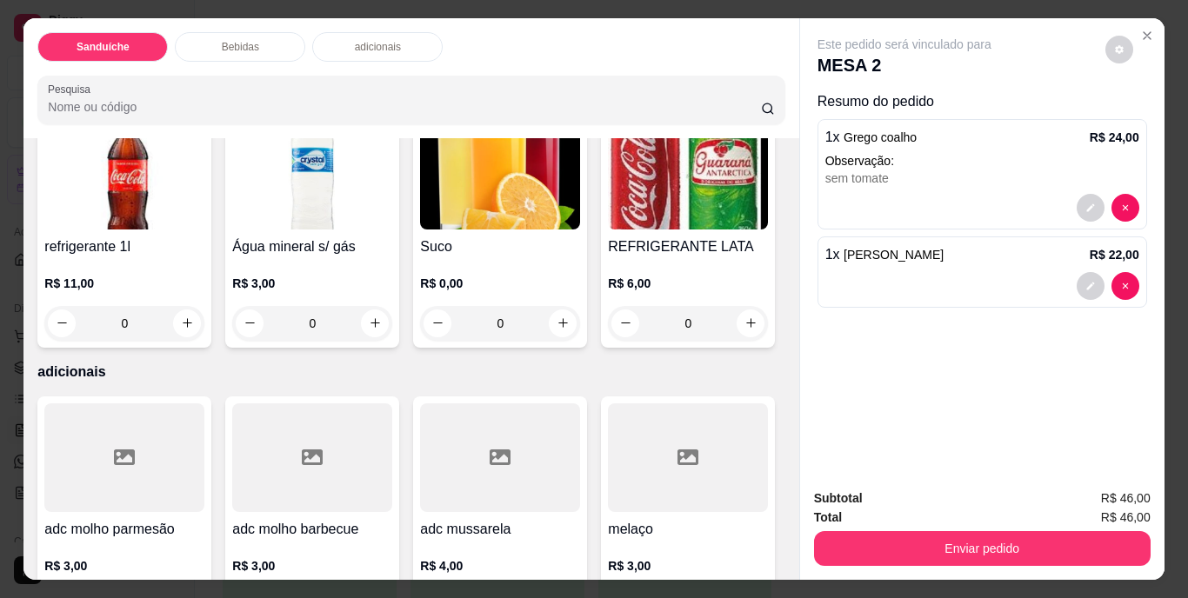
scroll to position [783, 0]
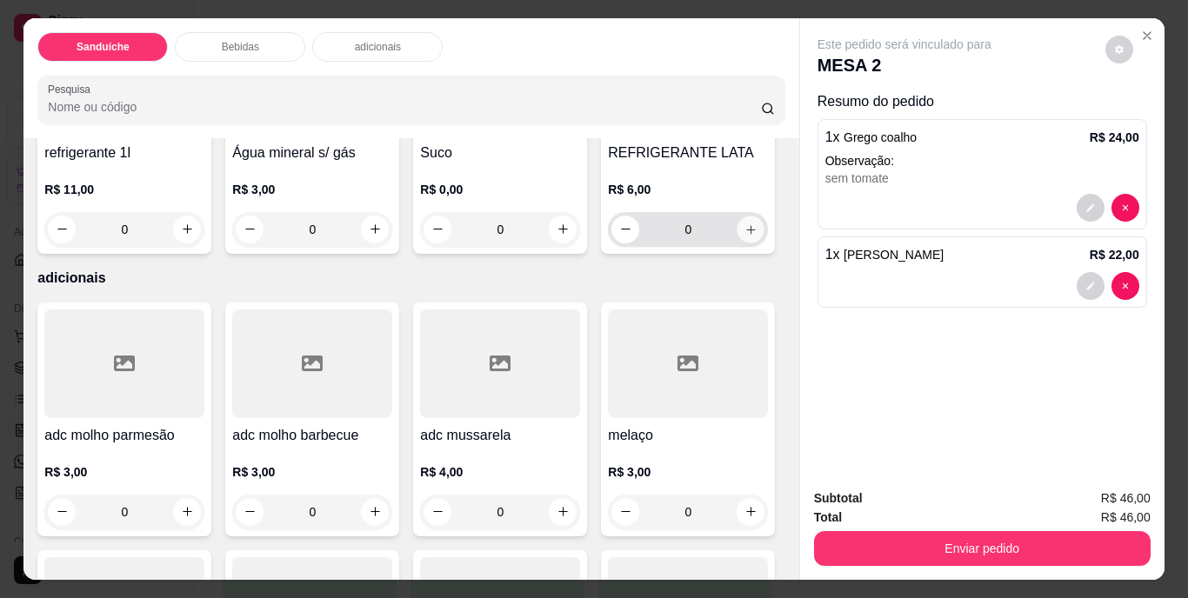
click at [745, 236] on icon "increase-product-quantity" at bounding box center [751, 229] width 13 height 13
type input "1"
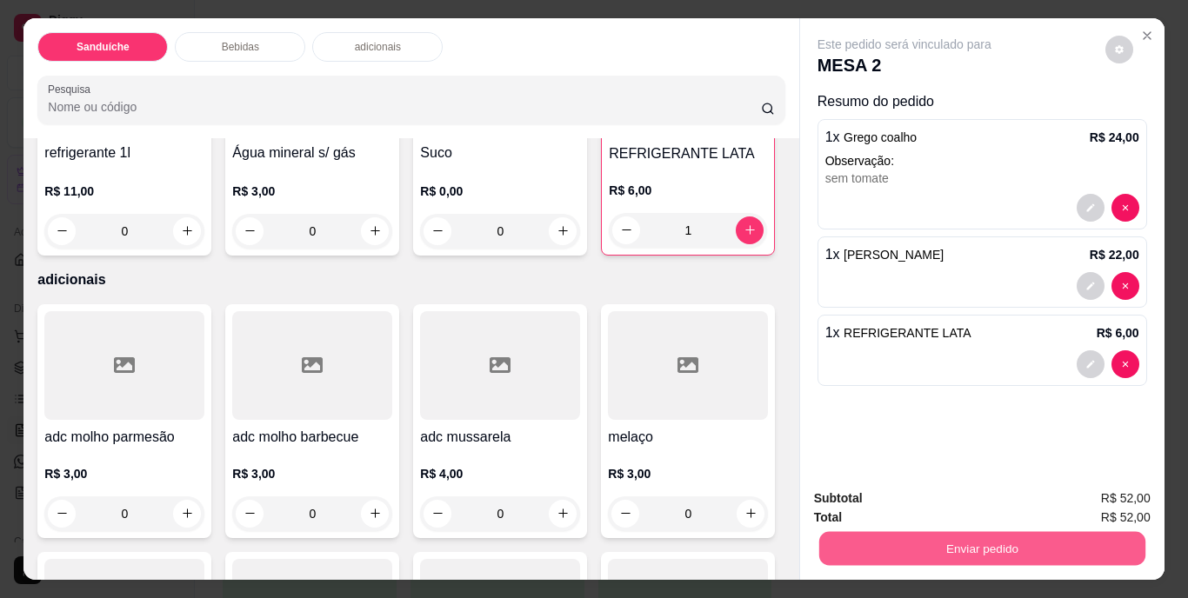
click at [964, 545] on button "Enviar pedido" at bounding box center [982, 549] width 326 height 34
click at [959, 500] on button "Não registrar e enviar pedido" at bounding box center [924, 500] width 181 height 33
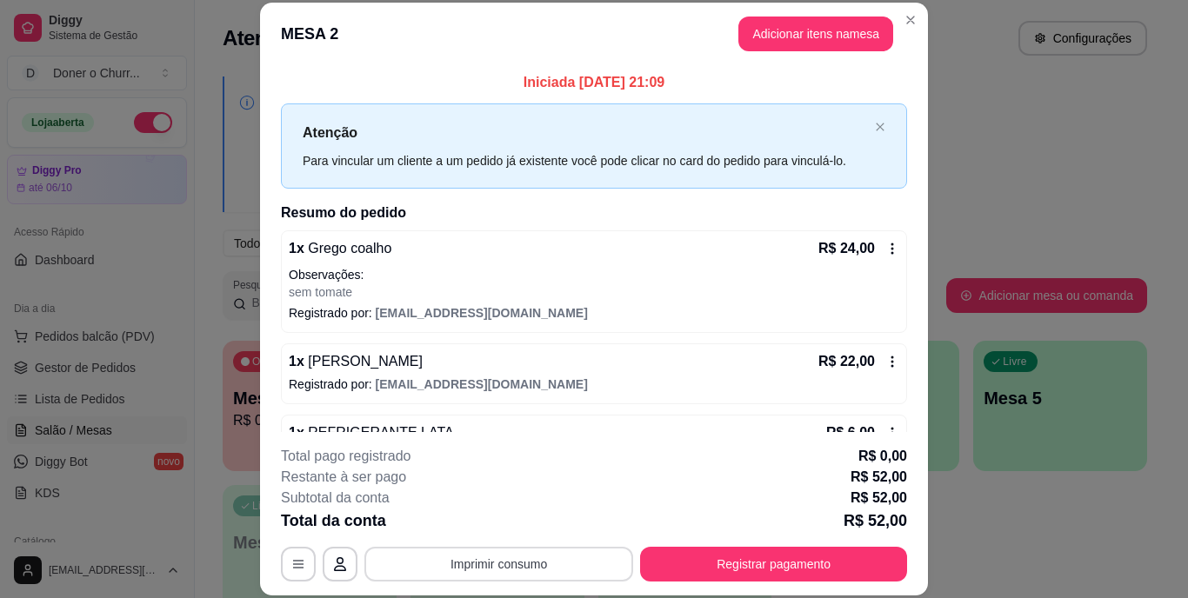
click at [509, 555] on button "Imprimir consumo" at bounding box center [498, 564] width 269 height 35
click at [510, 523] on button "IMPRESSORA" at bounding box center [498, 525] width 126 height 28
click at [761, 561] on button "Registrar pagamento" at bounding box center [773, 564] width 267 height 35
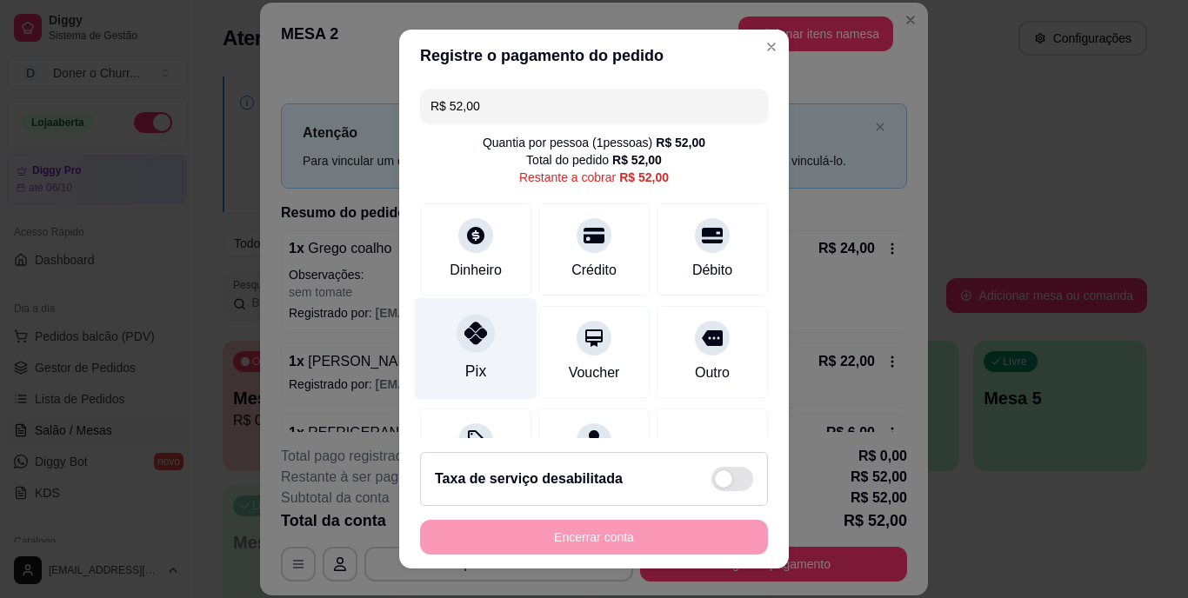
click at [458, 351] on div "Pix" at bounding box center [476, 349] width 123 height 102
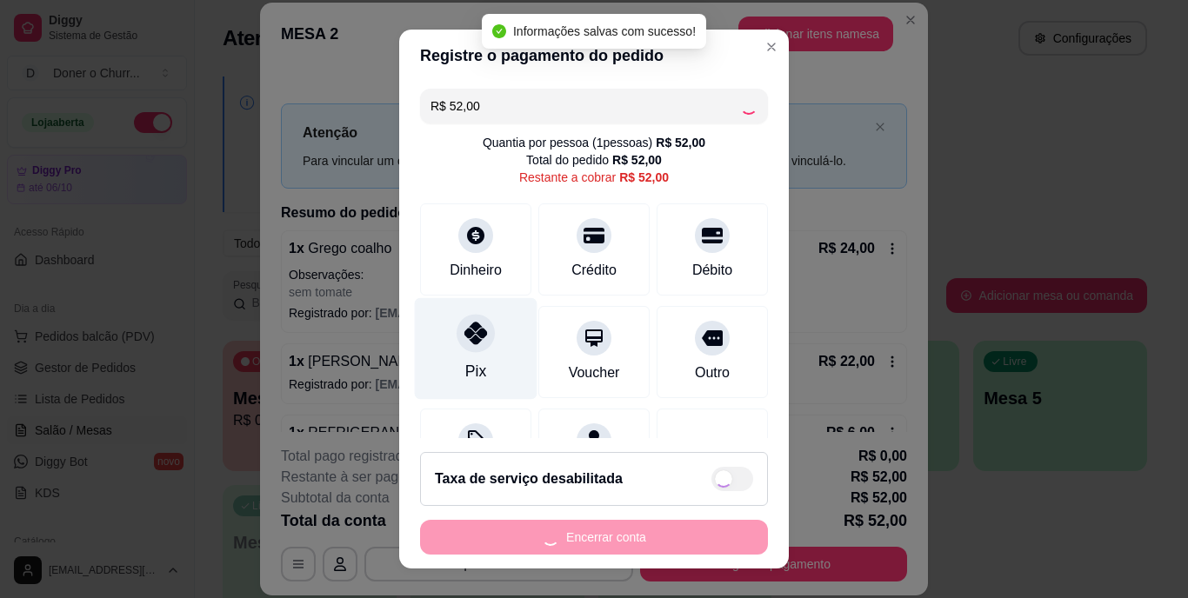
type input "R$ 0,00"
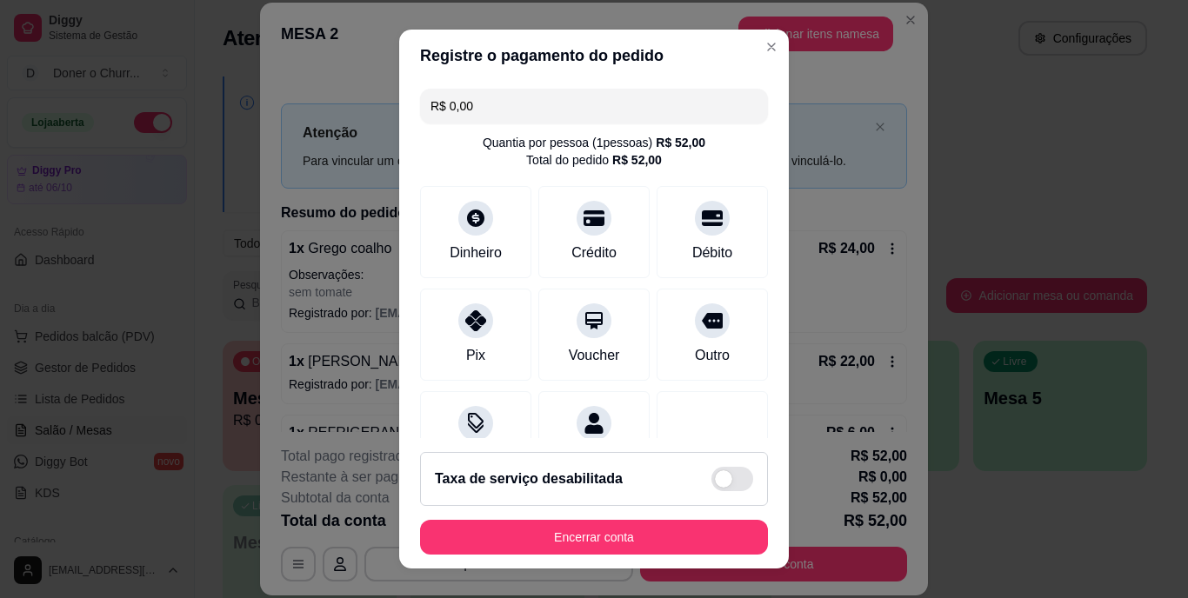
scroll to position [164, 0]
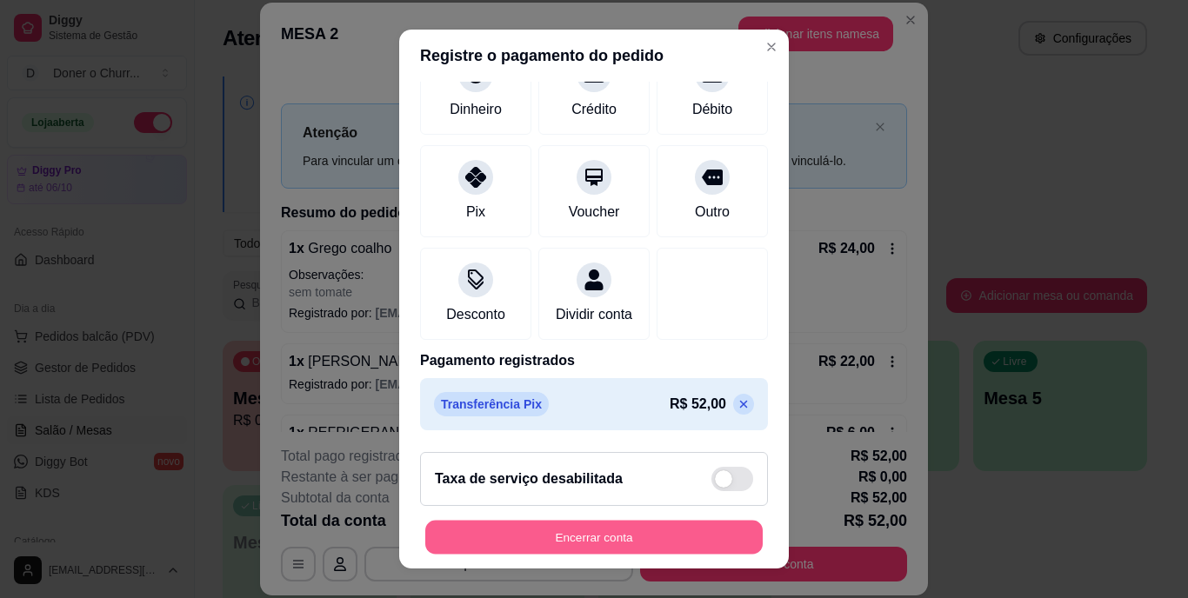
click at [612, 538] on button "Encerrar conta" at bounding box center [594, 537] width 338 height 34
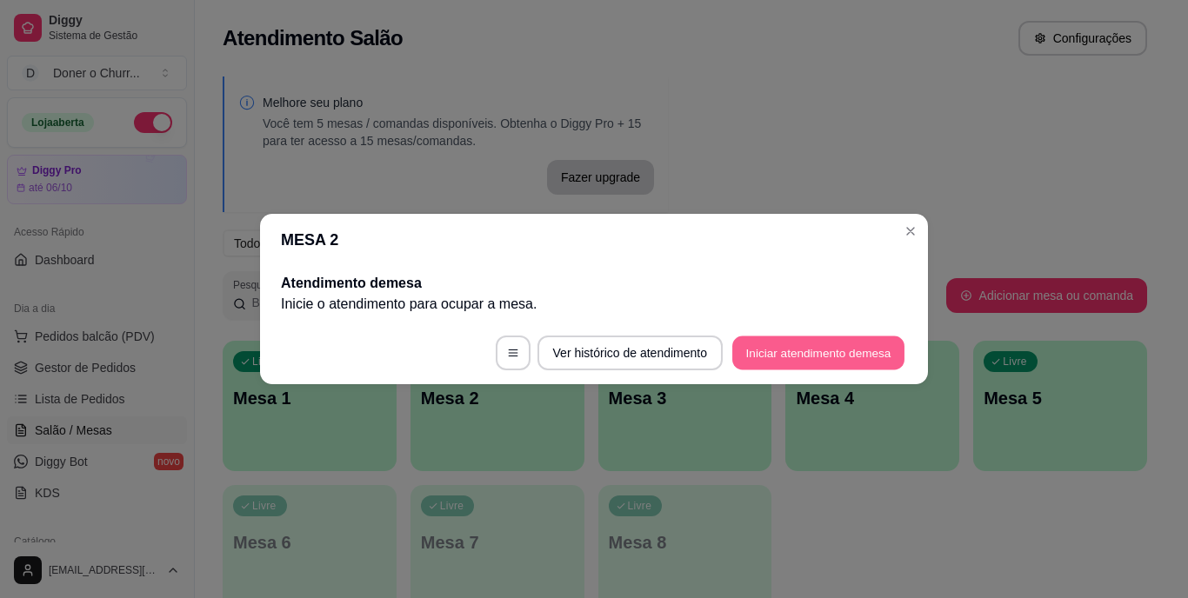
click at [791, 351] on button "Iniciar atendimento de mesa" at bounding box center [818, 354] width 172 height 34
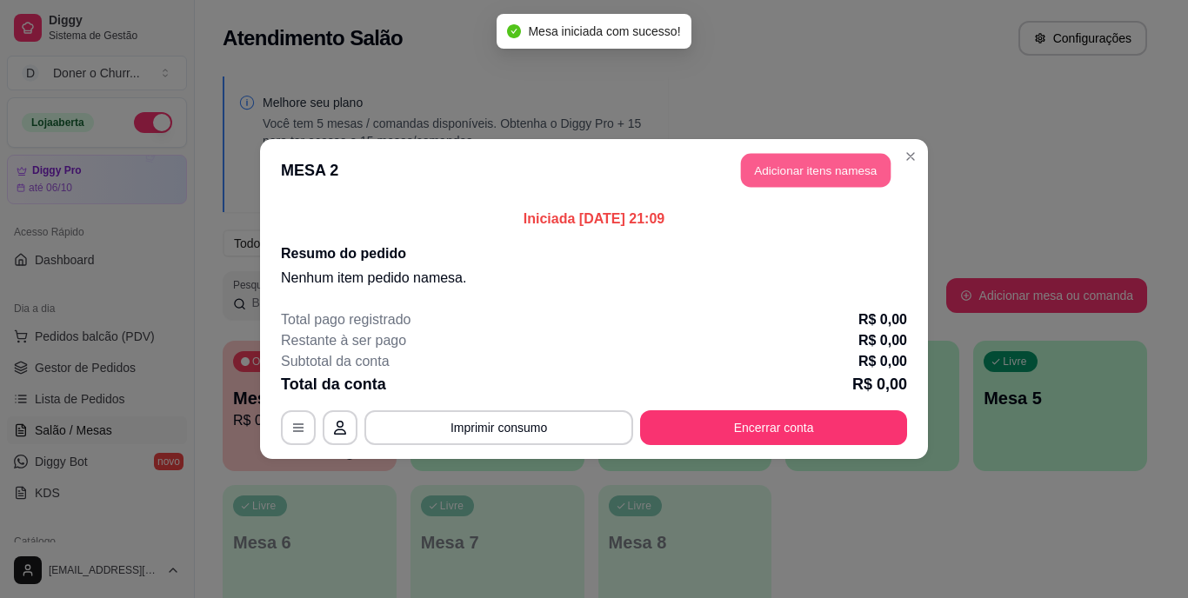
click at [819, 168] on button "Adicionar itens na mesa" at bounding box center [816, 171] width 150 height 34
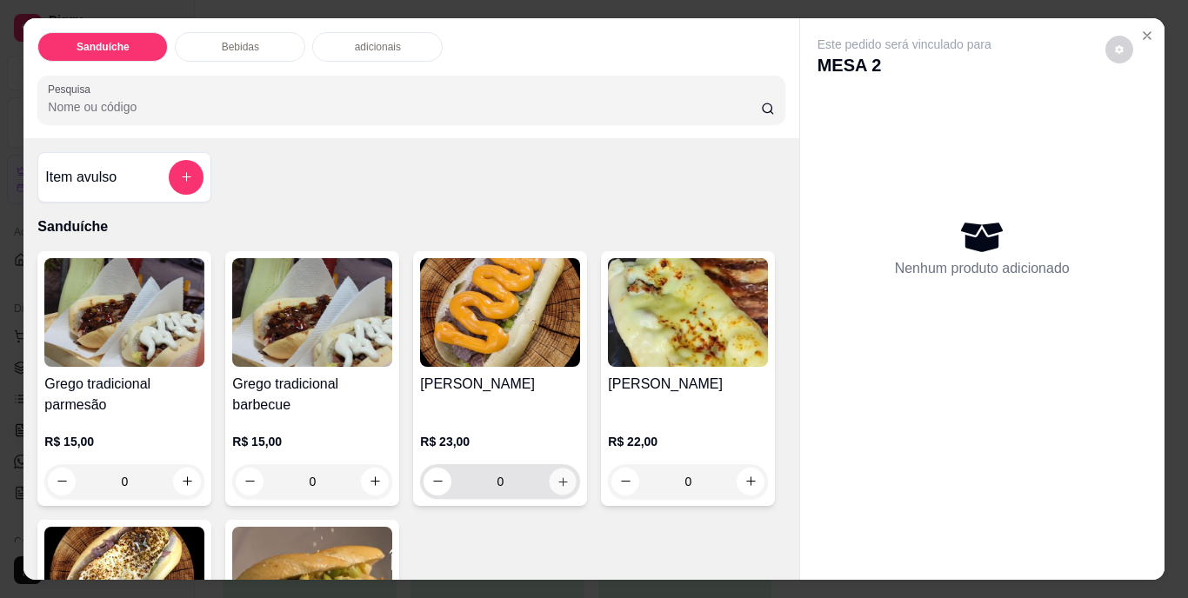
click at [550, 478] on button "increase-product-quantity" at bounding box center [563, 481] width 27 height 27
type input "1"
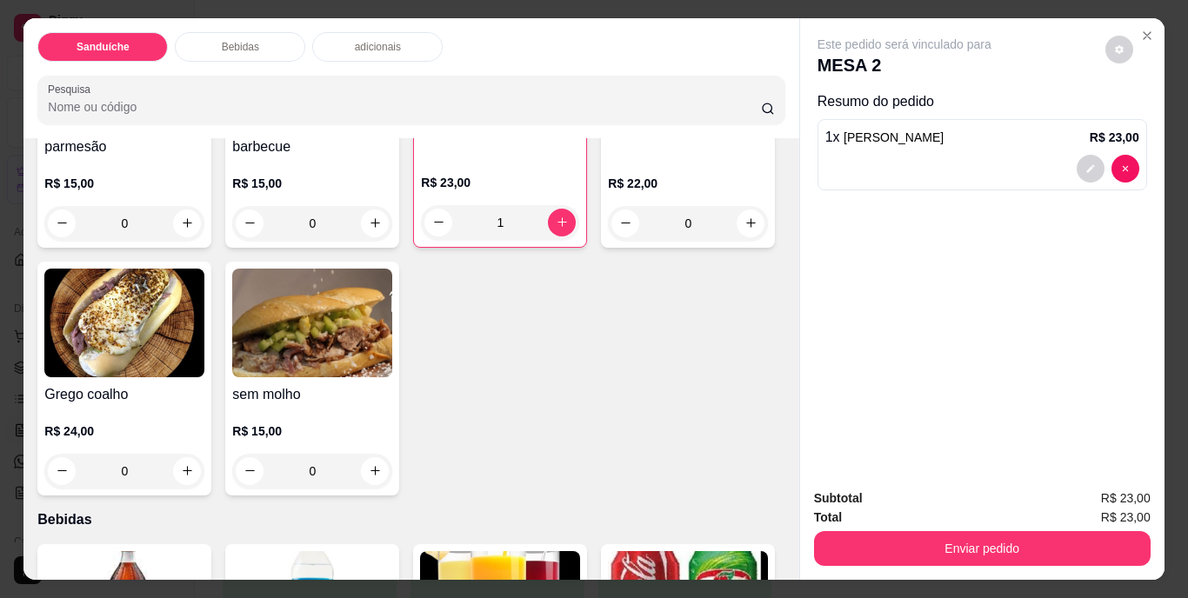
scroll to position [261, 0]
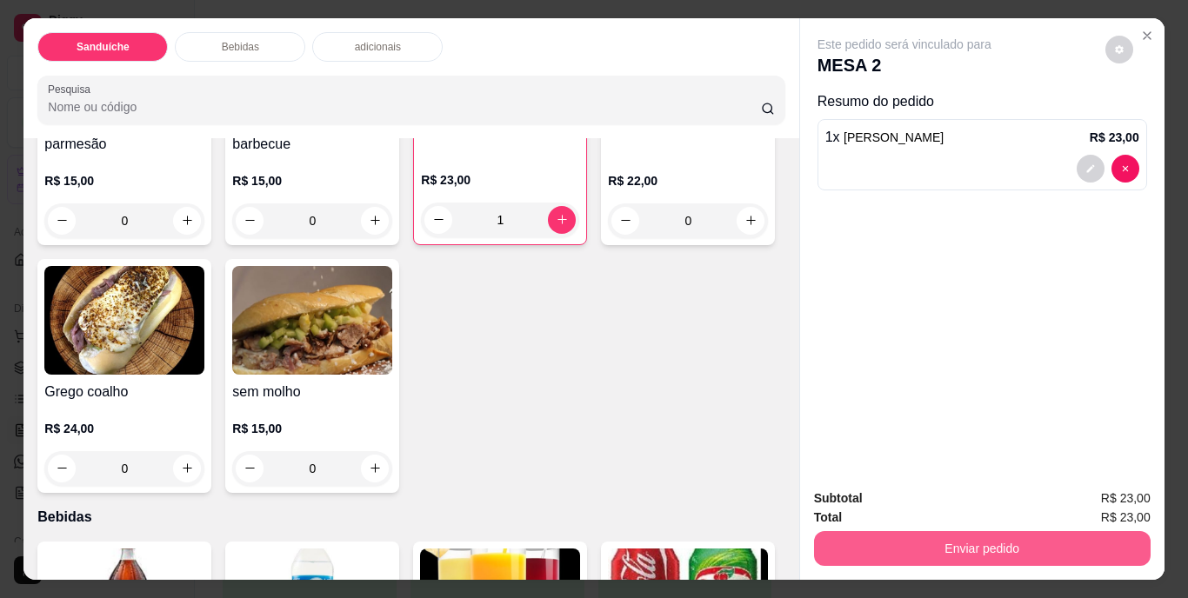
click at [972, 535] on button "Enviar pedido" at bounding box center [982, 548] width 337 height 35
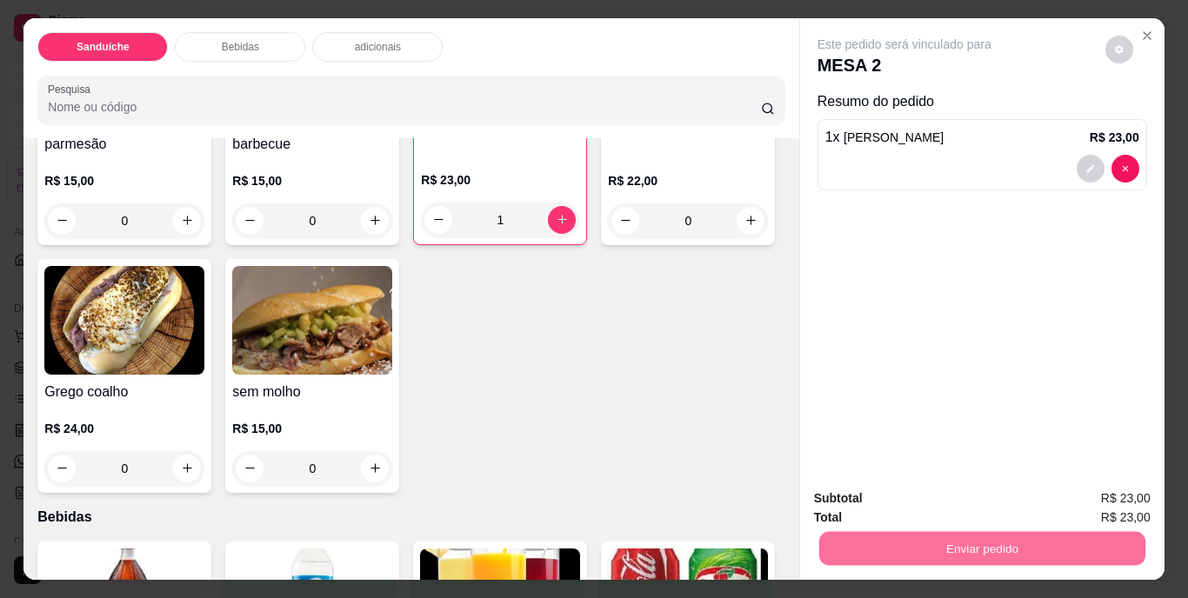
click at [953, 497] on button "Não registrar e enviar pedido" at bounding box center [924, 500] width 181 height 33
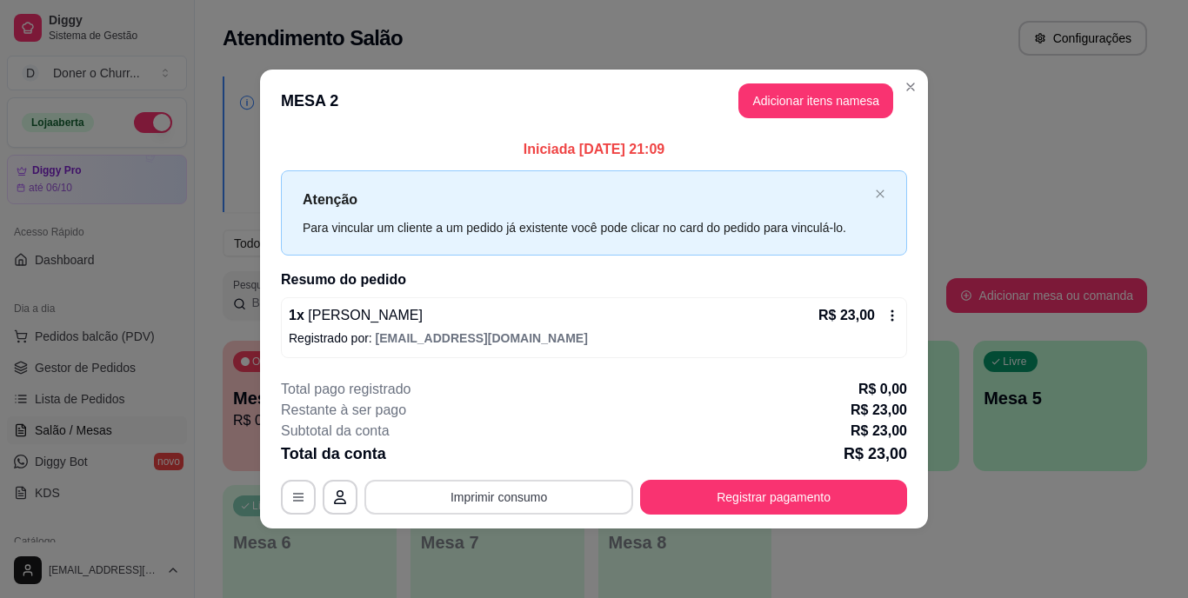
click at [520, 492] on button "Imprimir consumo" at bounding box center [498, 497] width 269 height 35
click at [535, 455] on button "IMPRESSORA" at bounding box center [505, 457] width 122 height 27
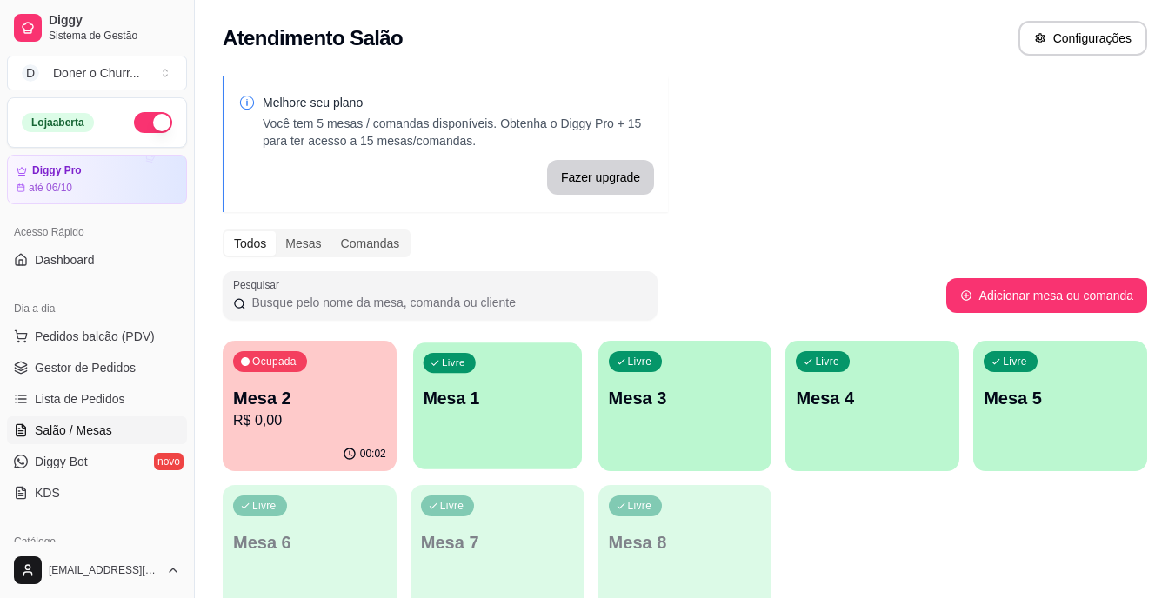
click at [500, 402] on p "Mesa 1" at bounding box center [497, 398] width 149 height 23
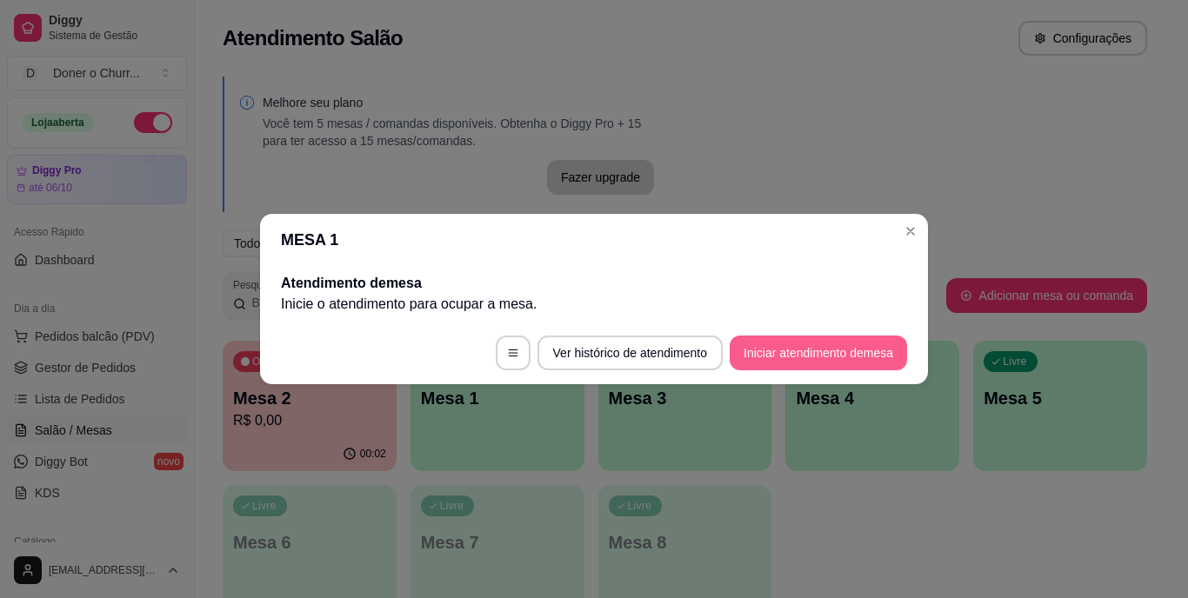
click at [785, 355] on button "Iniciar atendimento de mesa" at bounding box center [818, 353] width 177 height 35
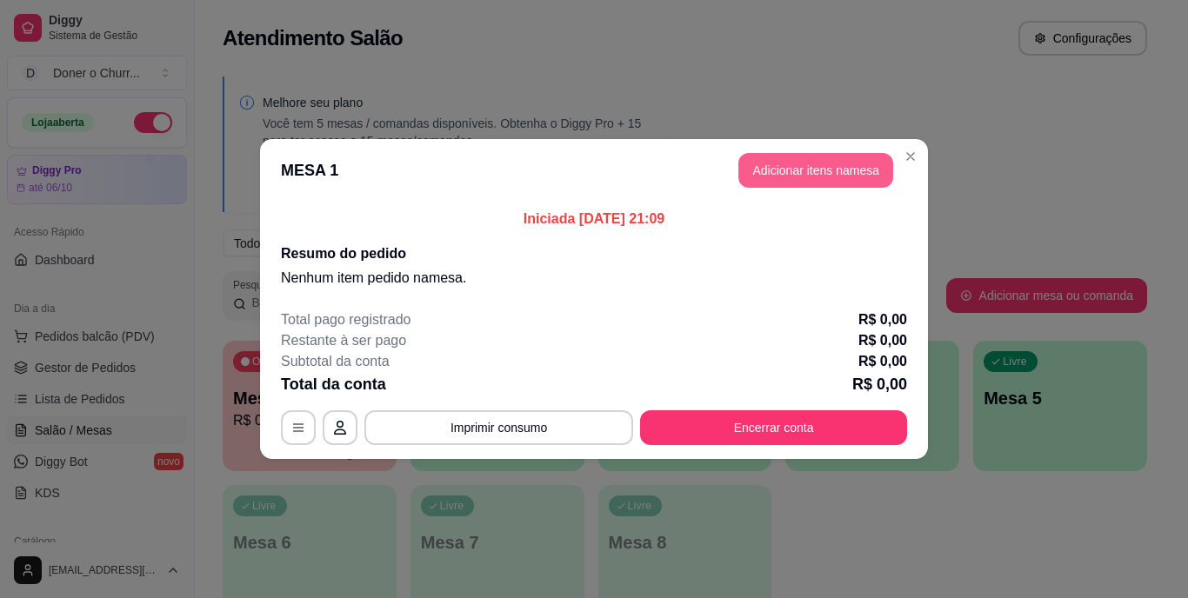
click at [823, 176] on button "Adicionar itens na mesa" at bounding box center [816, 170] width 155 height 35
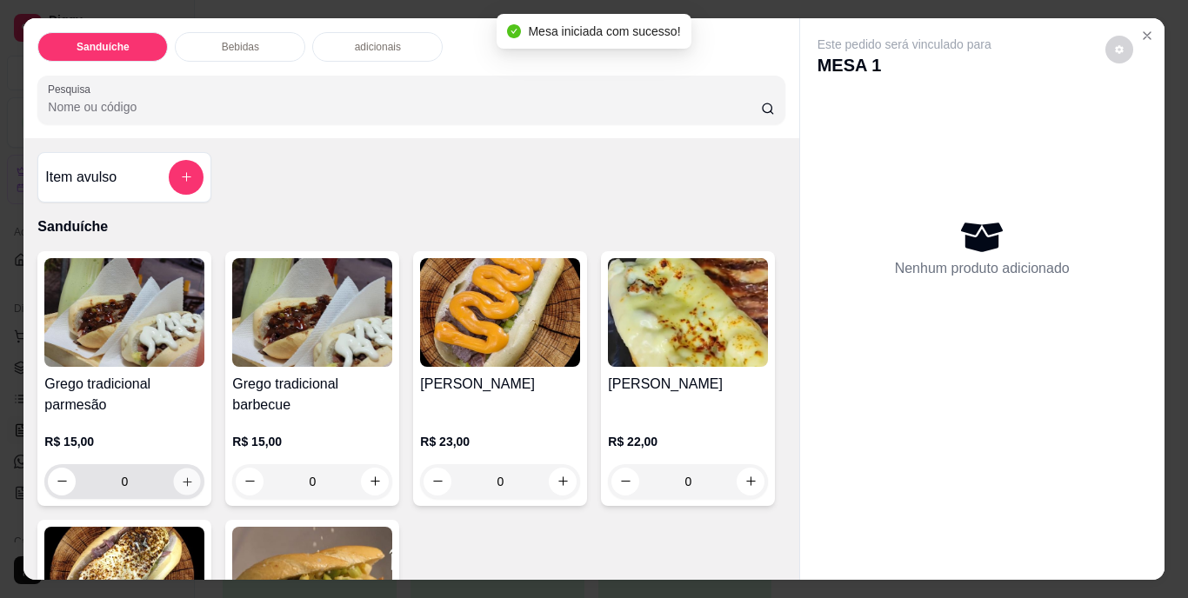
click at [183, 478] on icon "increase-product-quantity" at bounding box center [187, 482] width 9 height 9
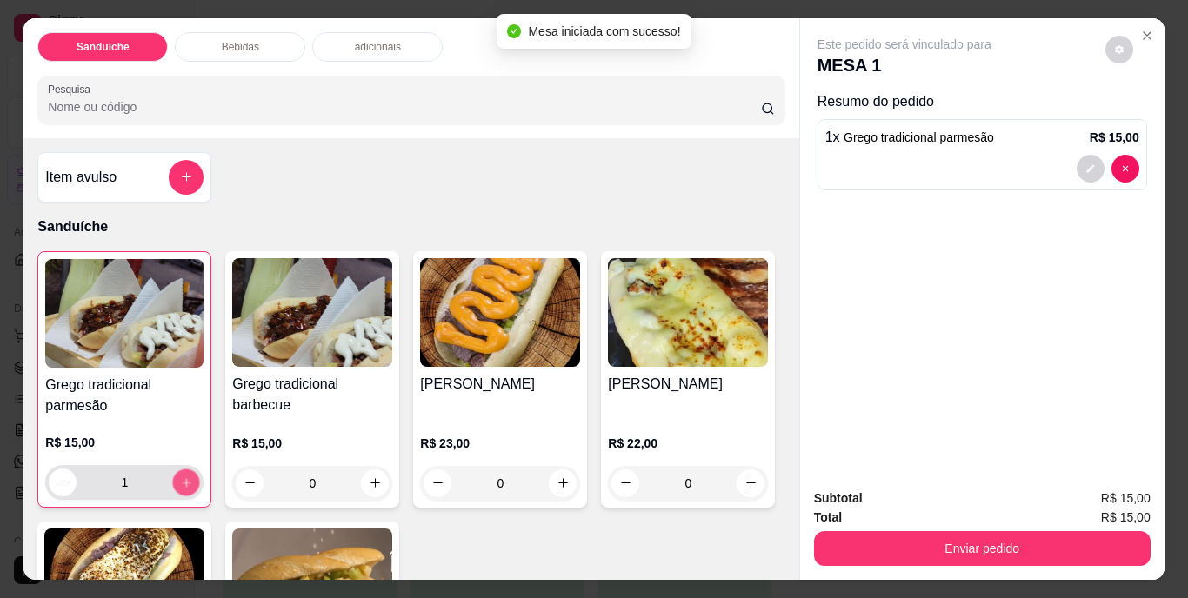
click at [181, 478] on icon "increase-product-quantity" at bounding box center [186, 482] width 13 height 13
type input "2"
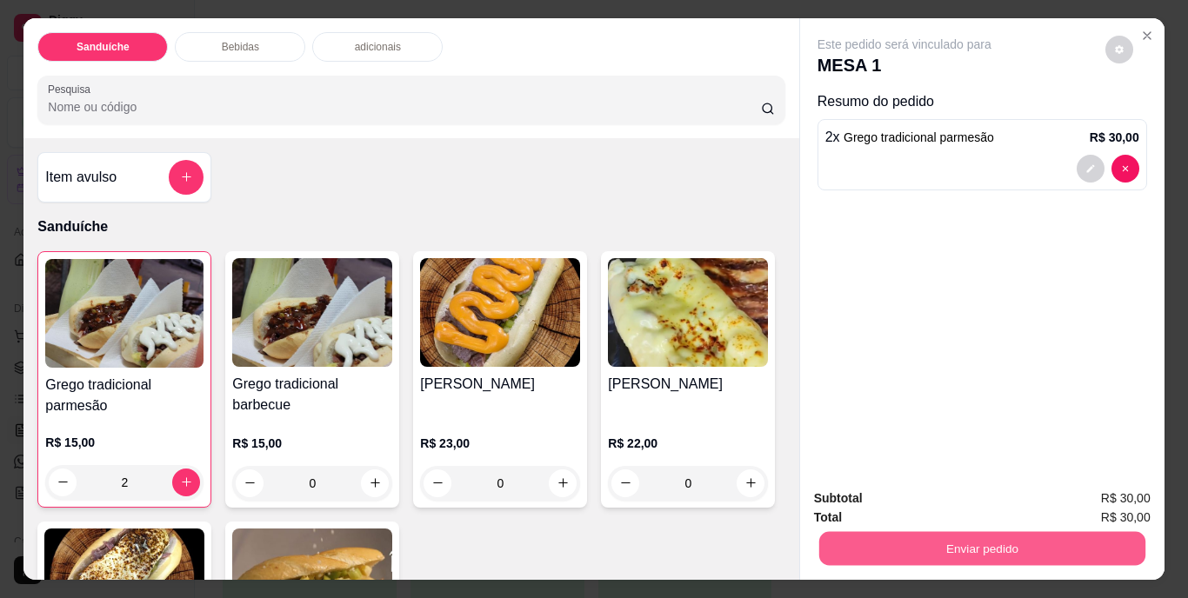
click at [935, 532] on button "Enviar pedido" at bounding box center [982, 549] width 326 height 34
click at [930, 504] on button "Não registrar e enviar pedido" at bounding box center [924, 500] width 181 height 33
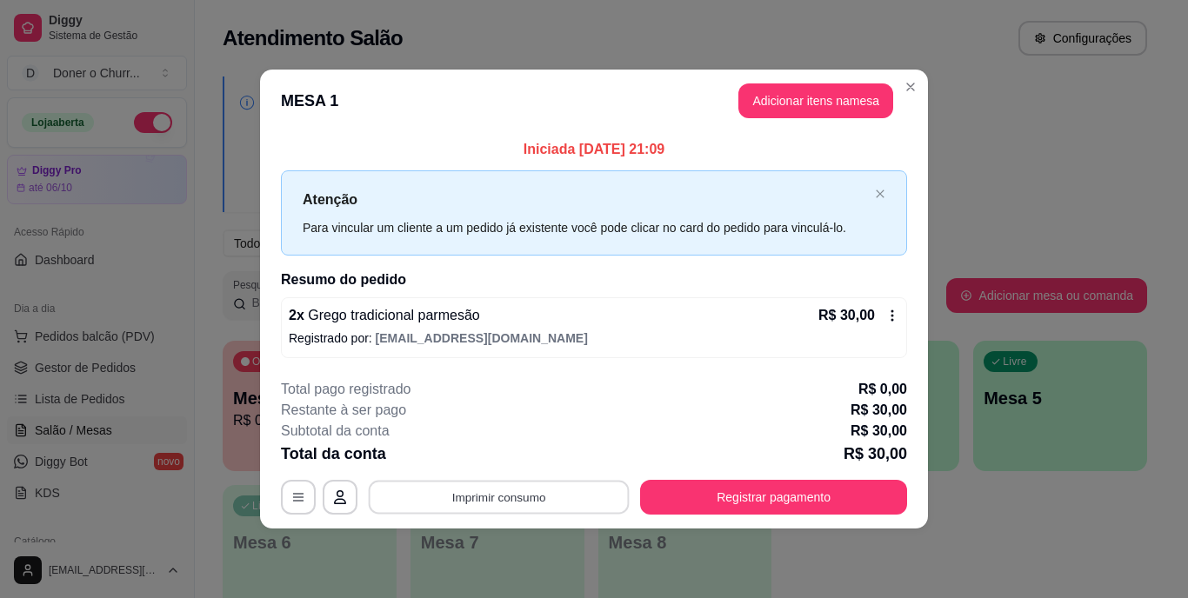
click at [505, 495] on button "Imprimir consumo" at bounding box center [499, 497] width 261 height 34
click at [509, 459] on button "IMPRESSORA" at bounding box center [504, 457] width 126 height 28
click at [861, 88] on button "Adicionar itens na mesa" at bounding box center [816, 101] width 155 height 35
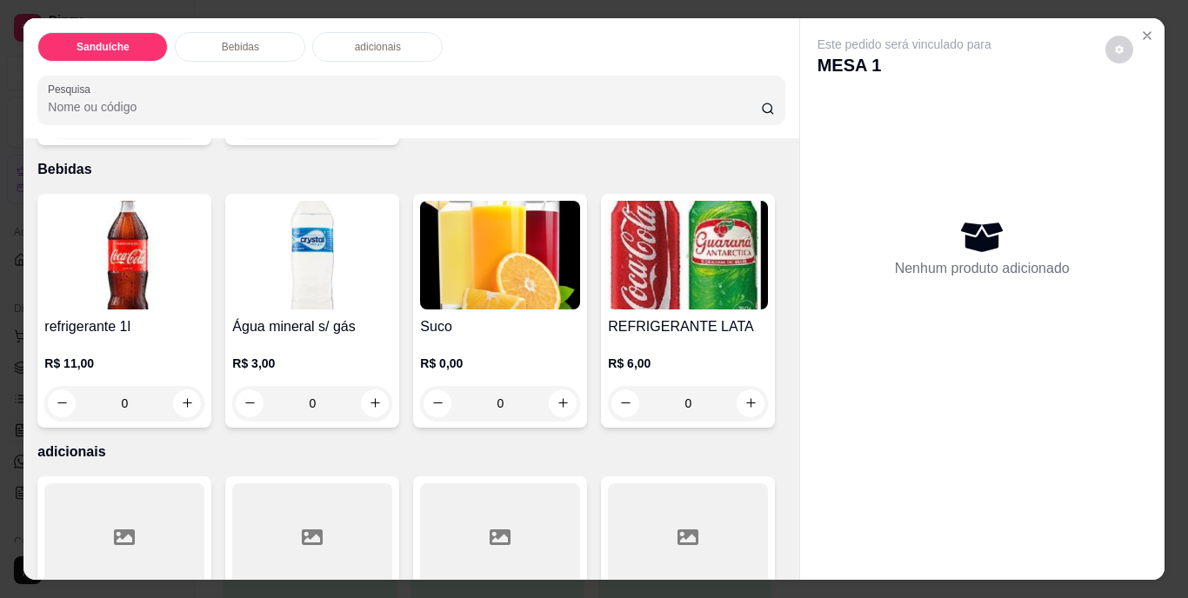
scroll to position [957, 0]
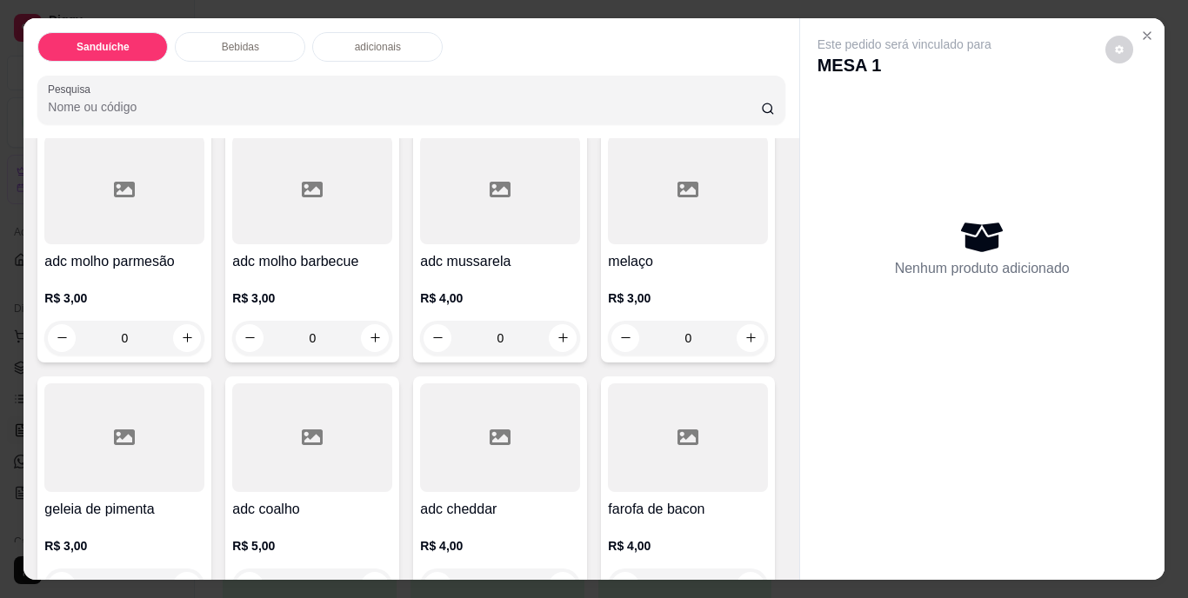
click at [745, 62] on icon "increase-product-quantity" at bounding box center [751, 55] width 13 height 13
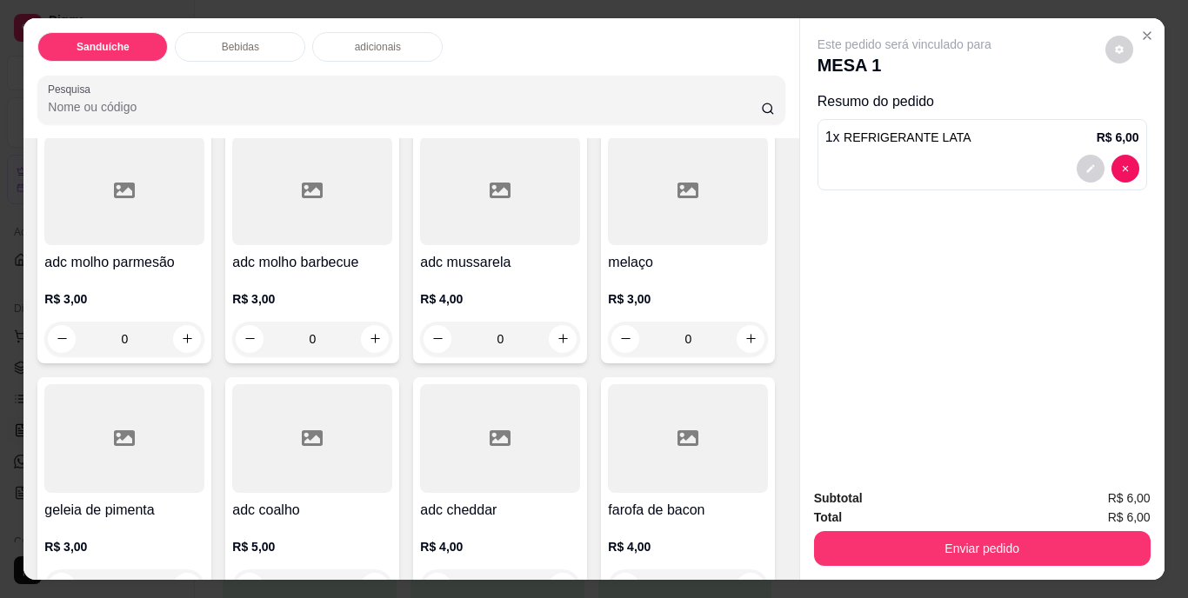
click at [744, 62] on icon "increase-product-quantity" at bounding box center [750, 55] width 13 height 13
type input "2"
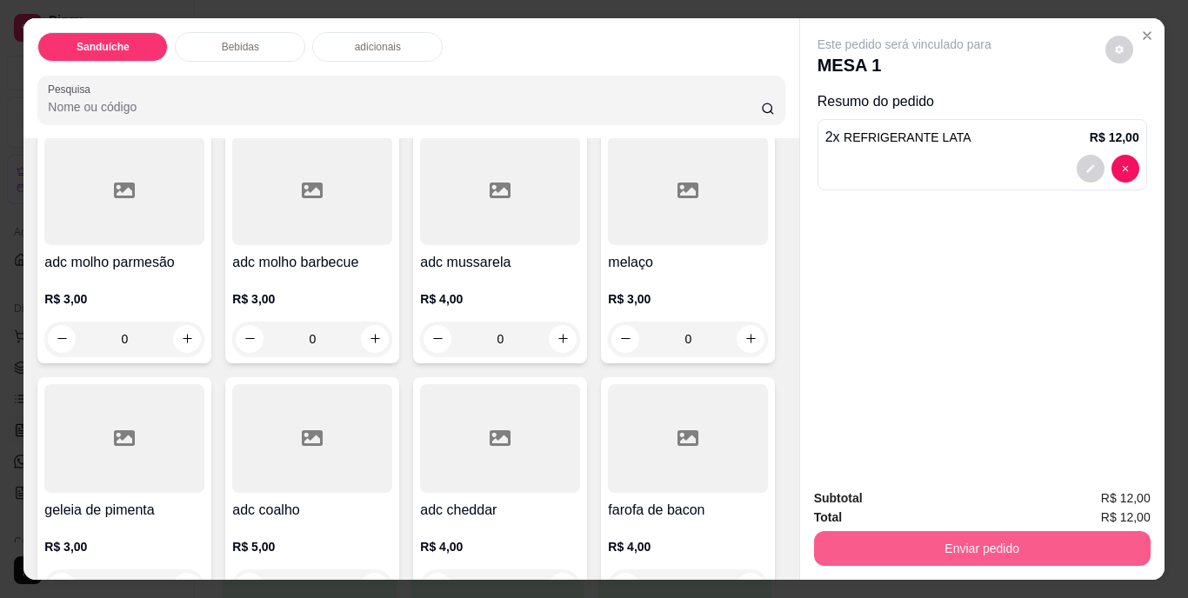
click at [918, 543] on button "Enviar pedido" at bounding box center [982, 548] width 337 height 35
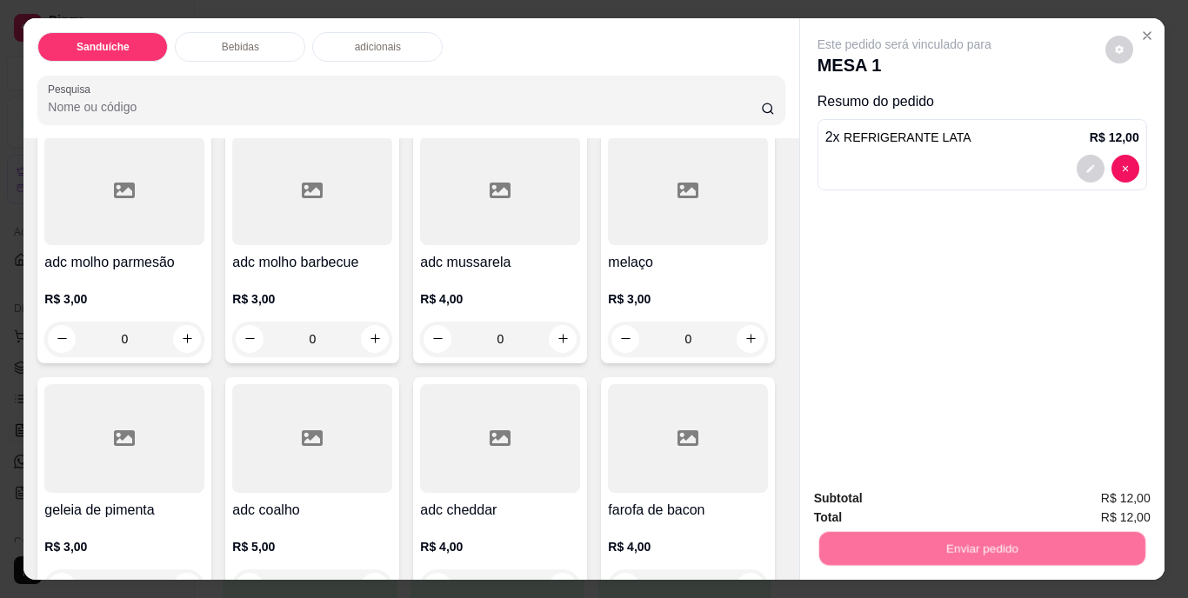
click at [927, 497] on button "Não registrar e enviar pedido" at bounding box center [924, 500] width 181 height 33
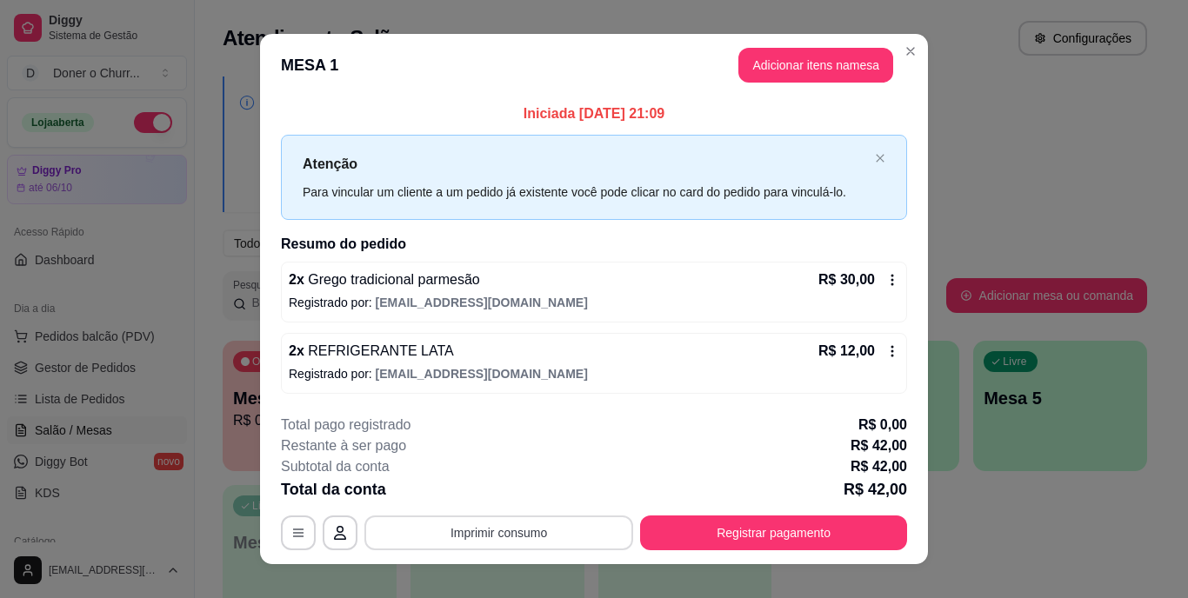
click at [490, 537] on button "Imprimir consumo" at bounding box center [498, 533] width 269 height 35
click at [501, 496] on button "IMPRESSORA" at bounding box center [498, 493] width 126 height 28
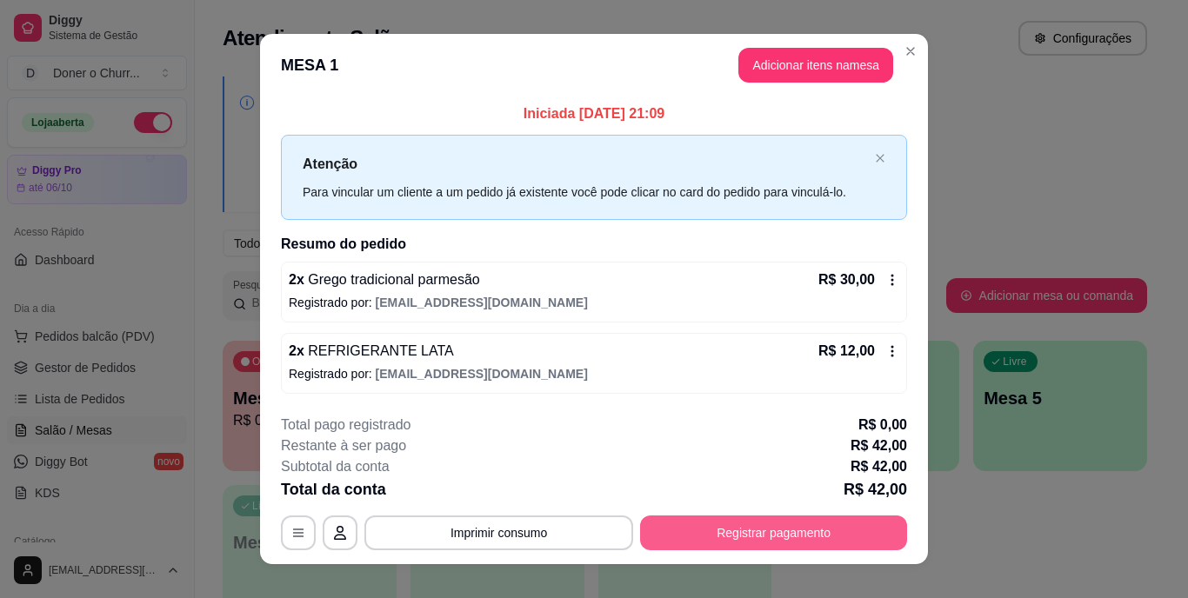
click at [767, 538] on button "Registrar pagamento" at bounding box center [773, 533] width 267 height 35
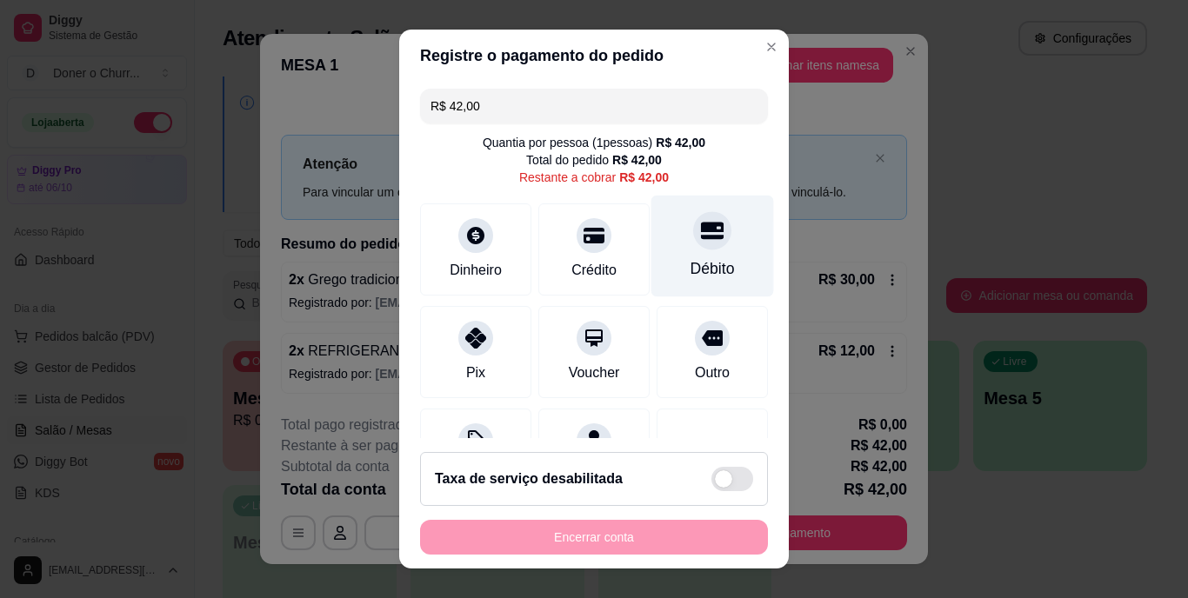
click at [693, 242] on div at bounding box center [712, 231] width 38 height 38
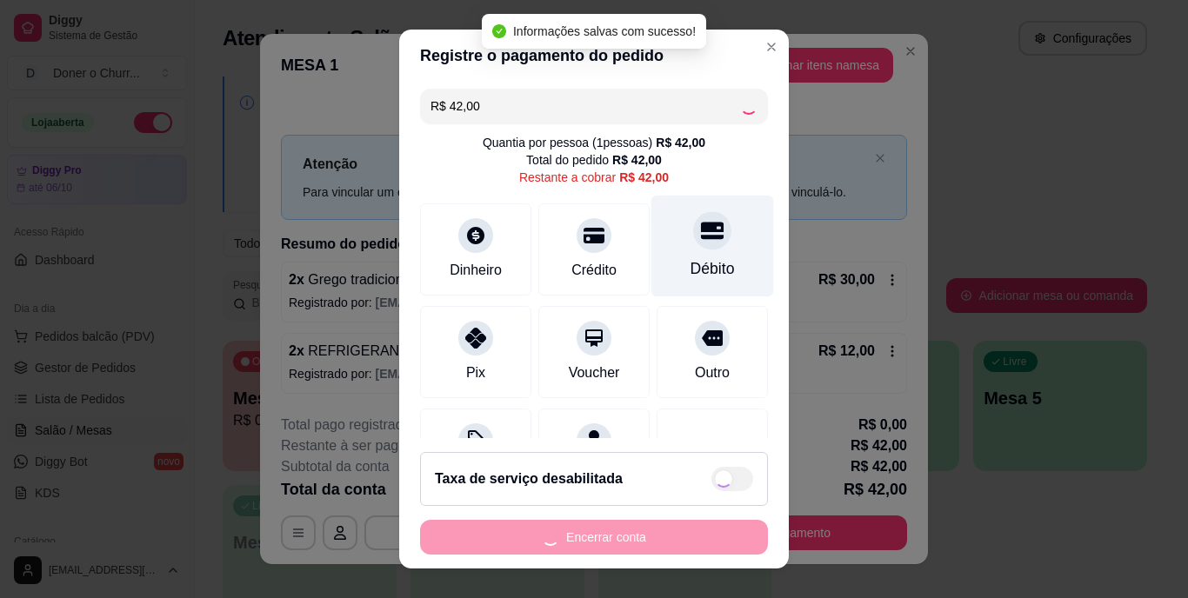
type input "R$ 0,00"
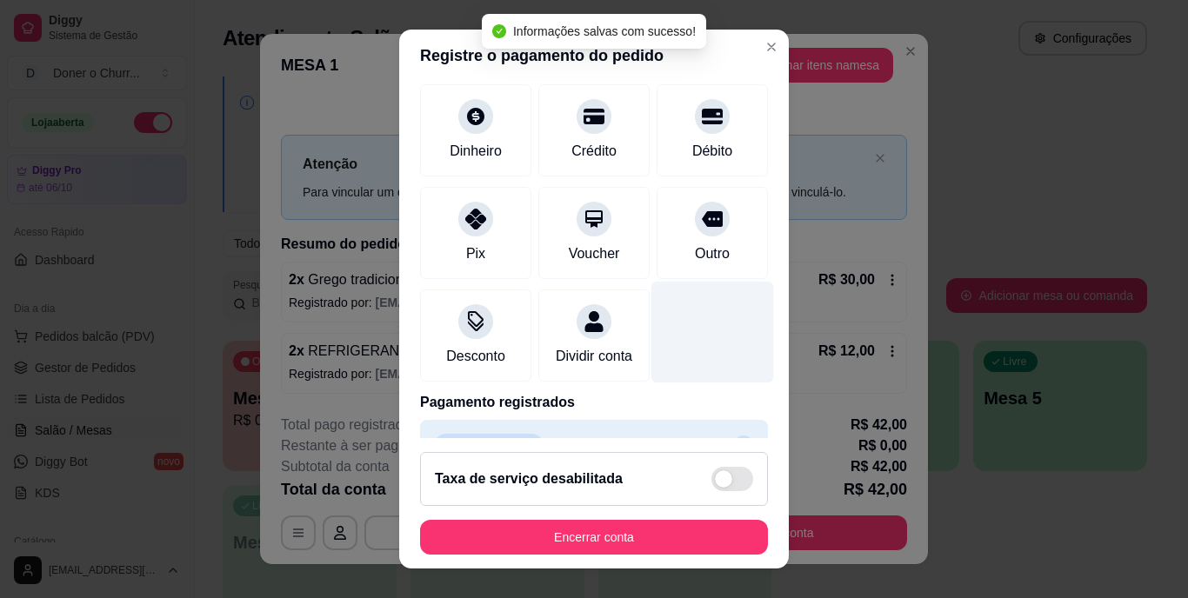
scroll to position [164, 0]
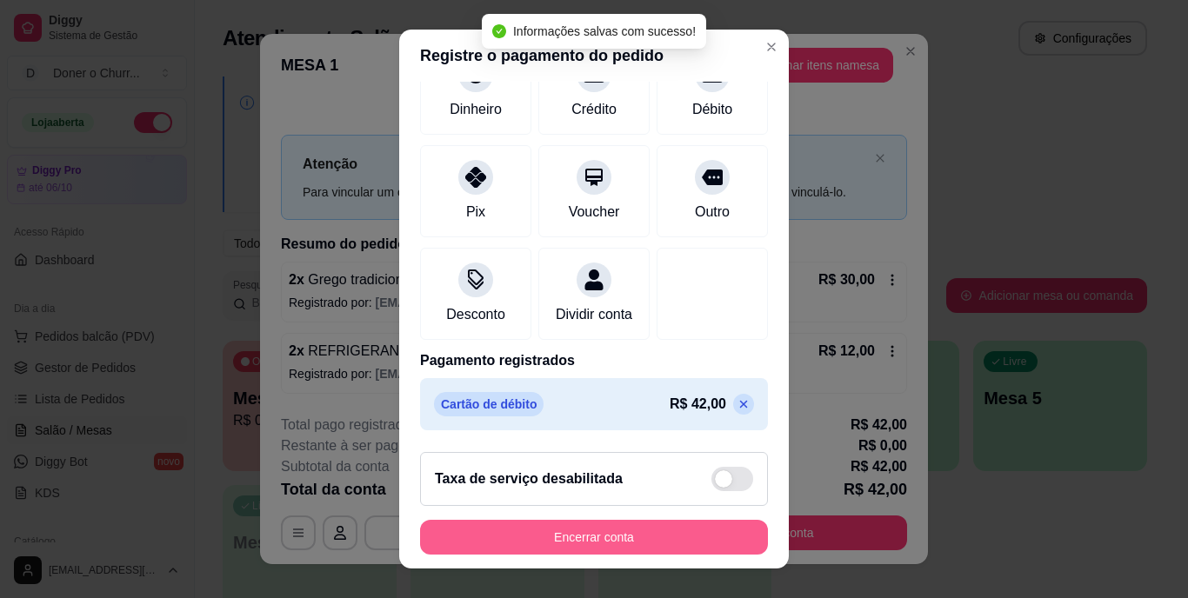
click at [600, 531] on button "Encerrar conta" at bounding box center [594, 537] width 348 height 35
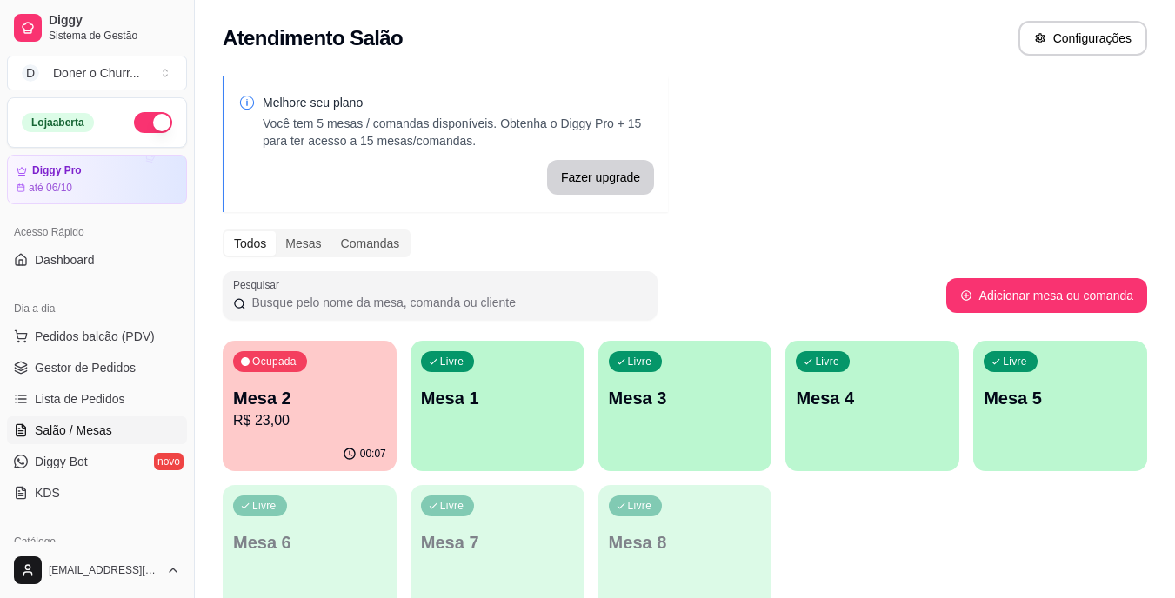
click at [485, 412] on div "Livre Mesa 1" at bounding box center [498, 396] width 174 height 110
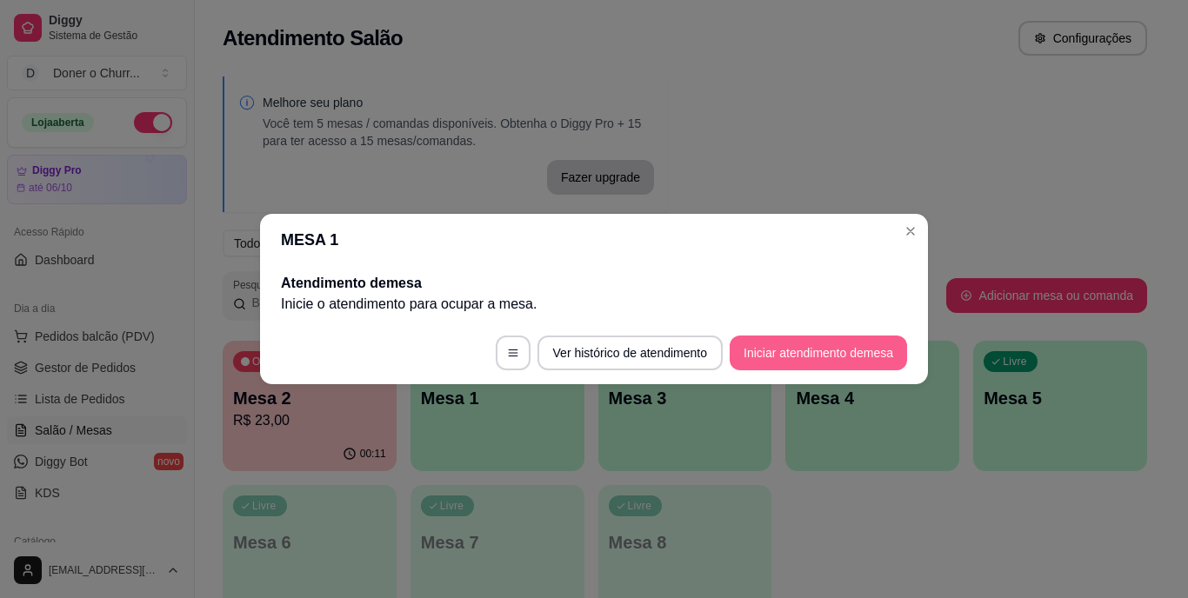
click at [796, 350] on button "Iniciar atendimento de mesa" at bounding box center [818, 353] width 177 height 35
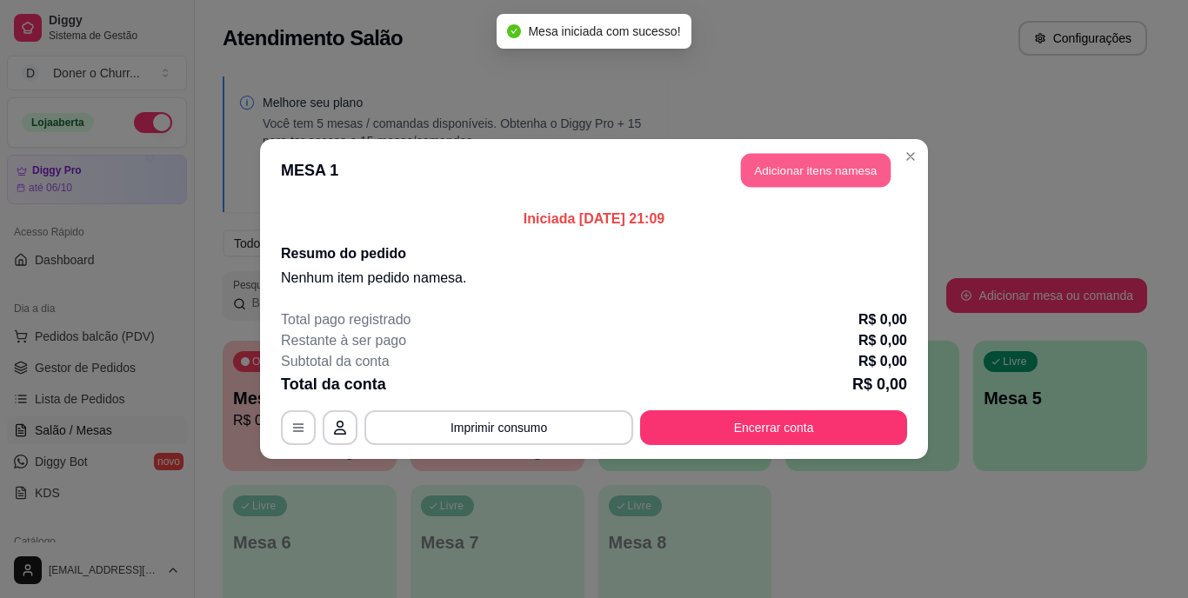
click at [817, 169] on button "Adicionar itens na mesa" at bounding box center [816, 171] width 150 height 34
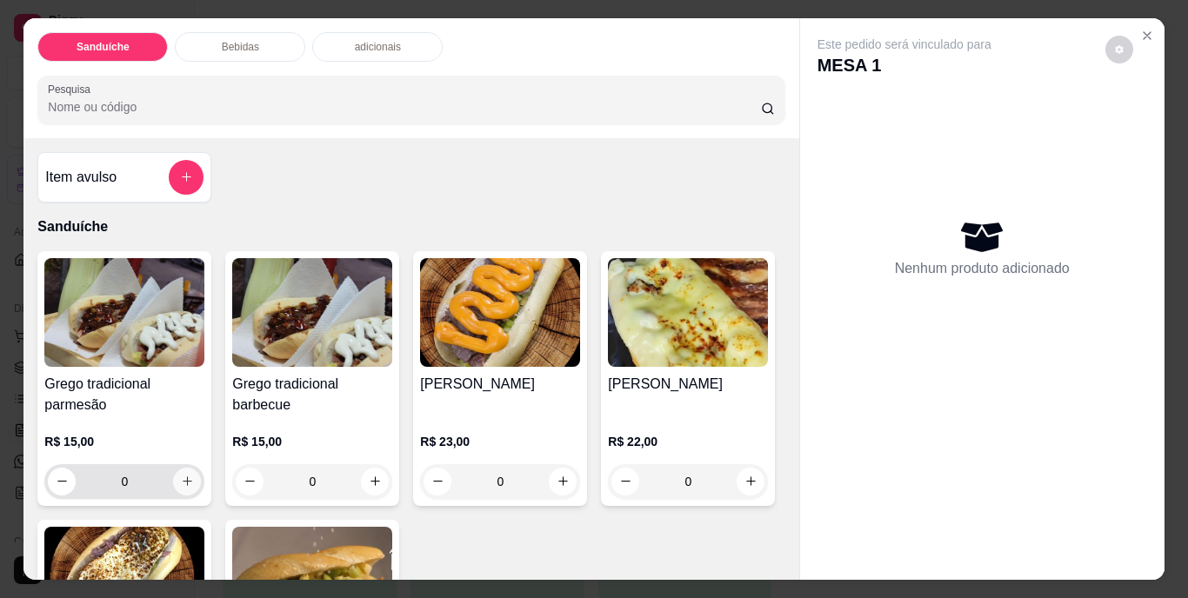
click at [179, 468] on button "increase-product-quantity" at bounding box center [187, 482] width 28 height 28
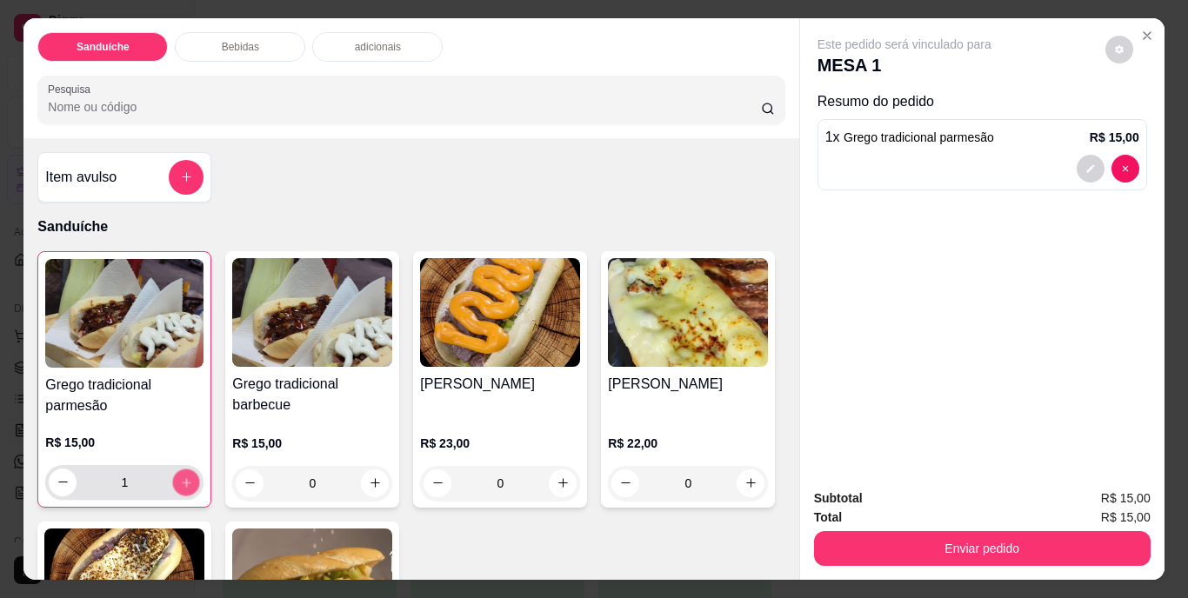
click at [179, 469] on button "increase-product-quantity" at bounding box center [186, 482] width 27 height 27
type input "2"
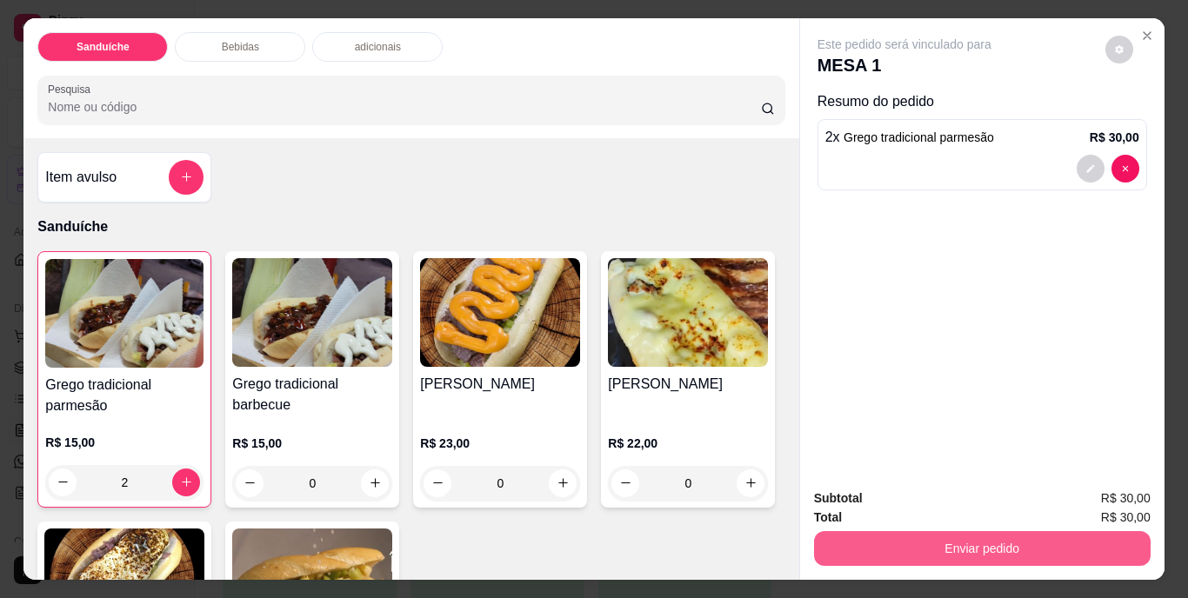
click at [1013, 540] on button "Enviar pedido" at bounding box center [982, 548] width 337 height 35
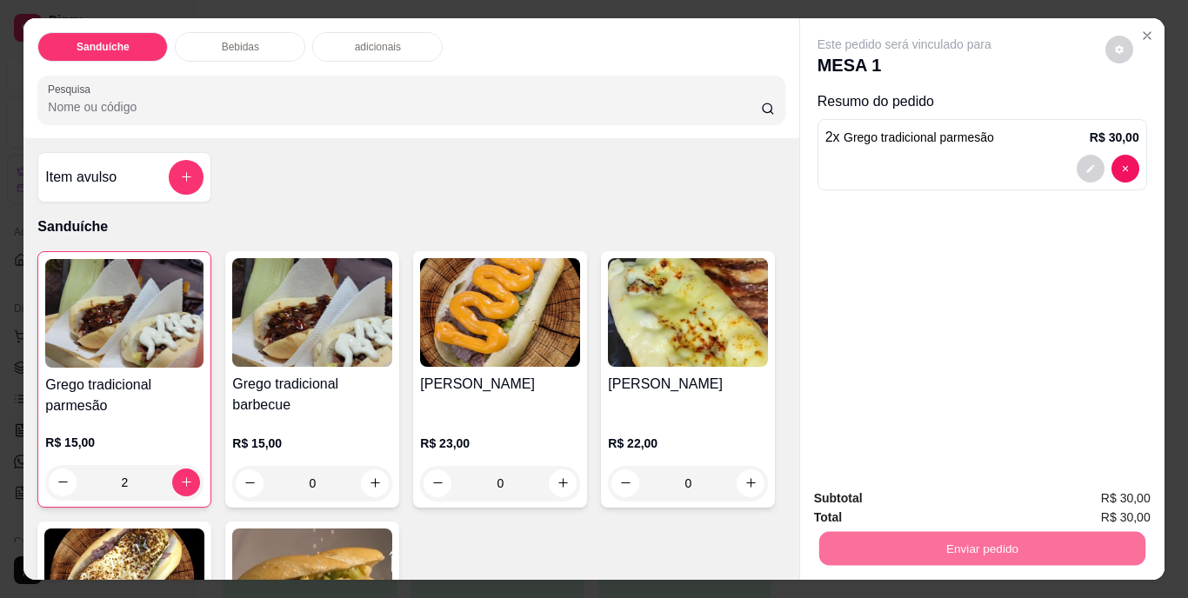
click at [956, 501] on button "Não registrar e enviar pedido" at bounding box center [925, 500] width 176 height 32
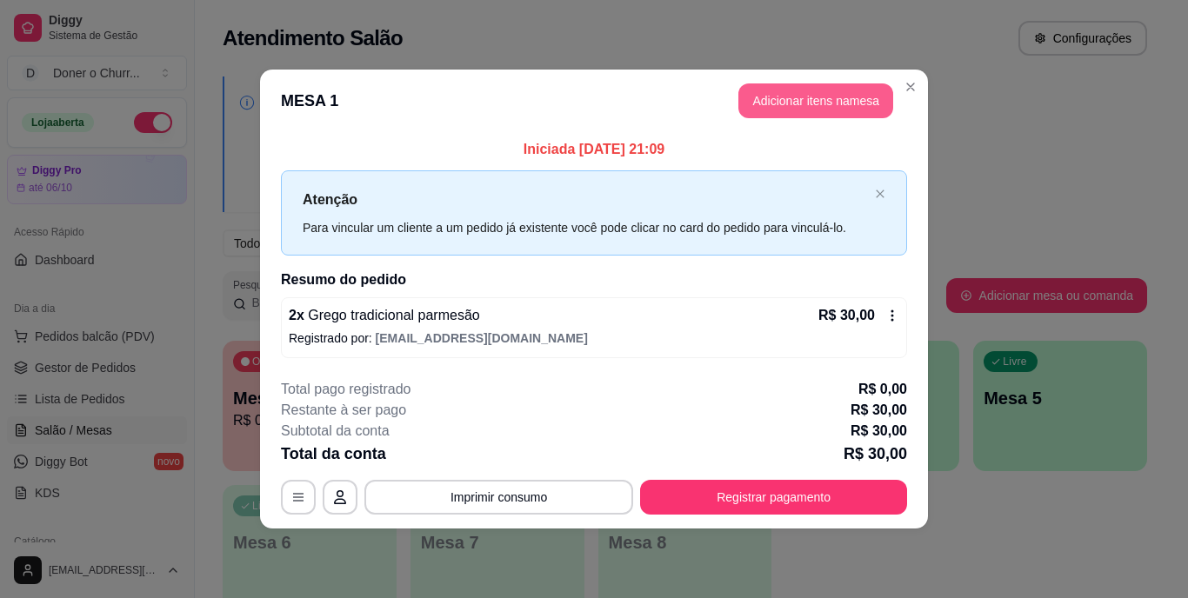
click at [859, 102] on button "Adicionar itens na mesa" at bounding box center [816, 101] width 155 height 35
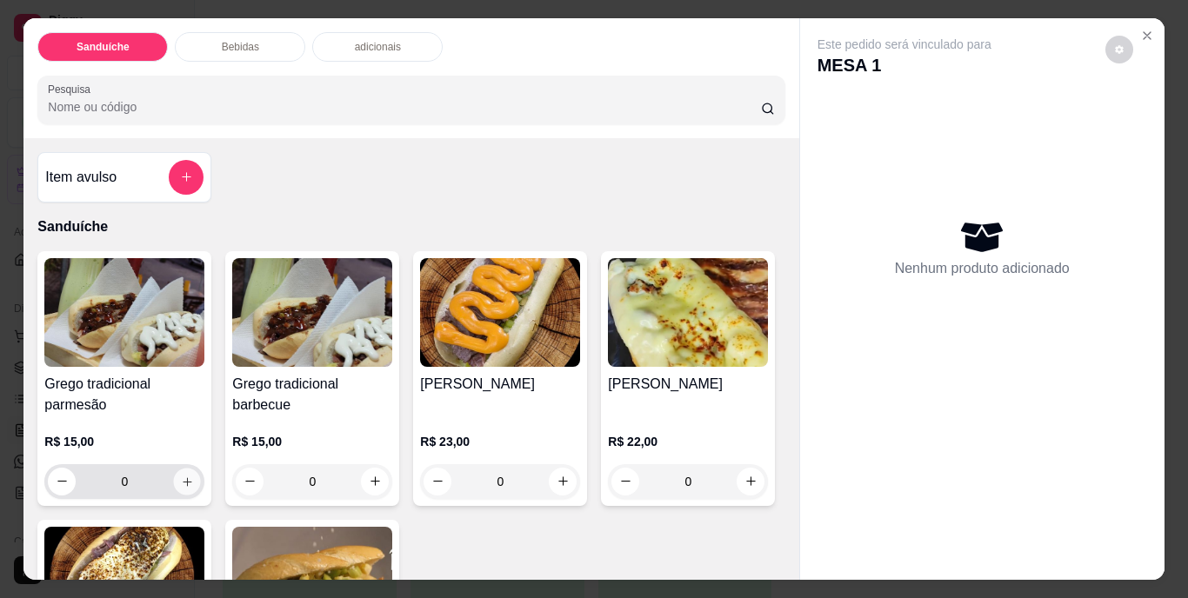
click at [182, 476] on icon "increase-product-quantity" at bounding box center [187, 481] width 13 height 13
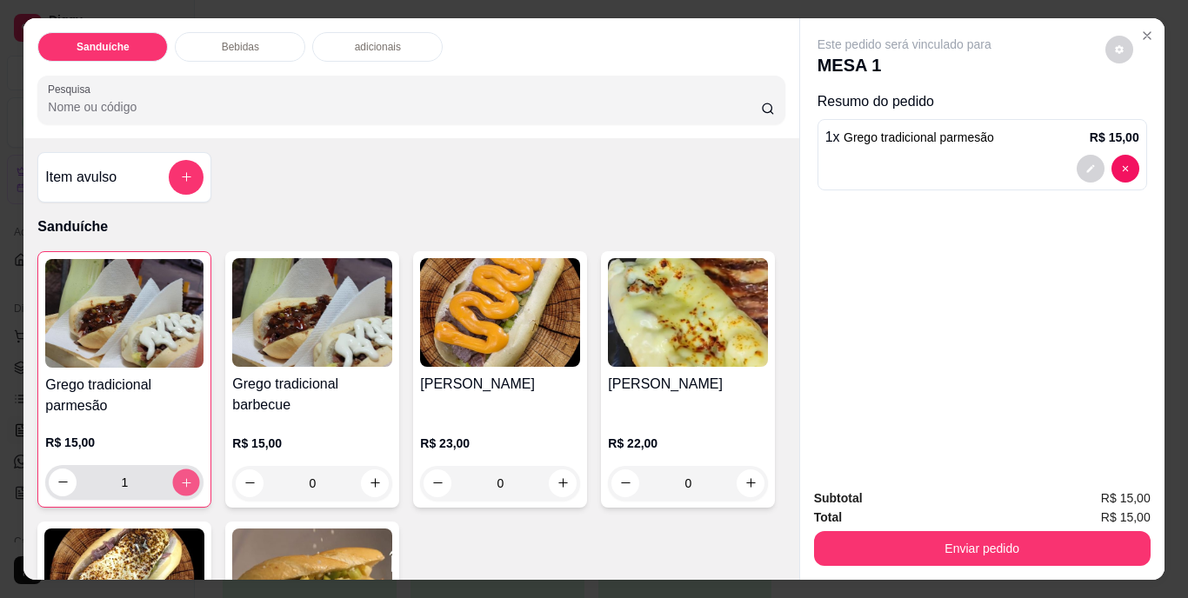
click at [180, 476] on icon "increase-product-quantity" at bounding box center [186, 482] width 13 height 13
type input "2"
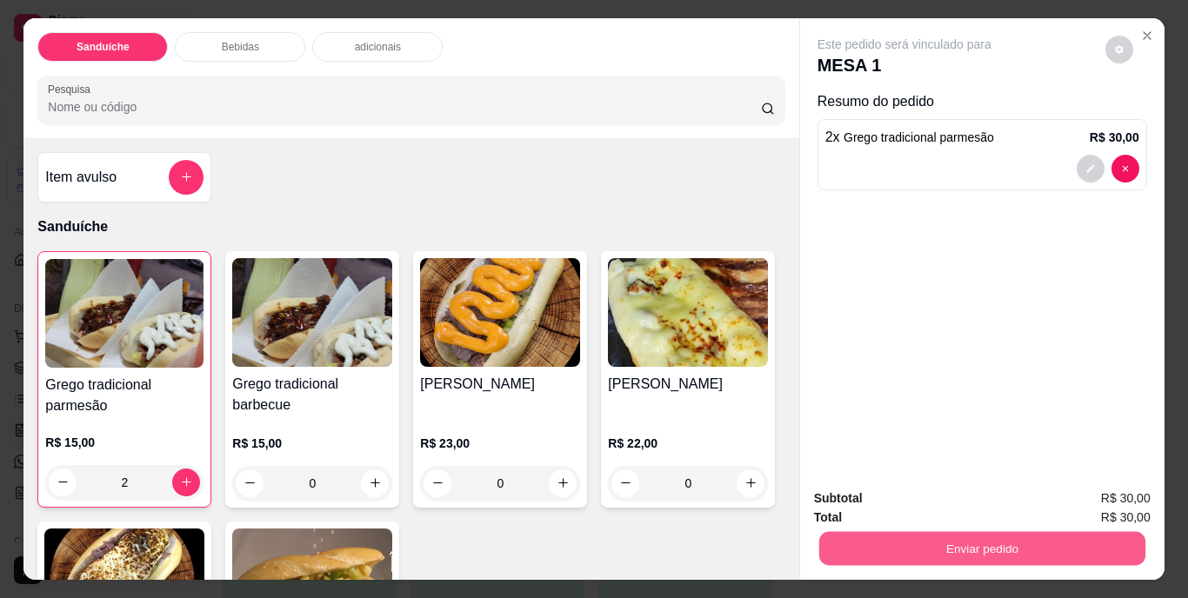
click at [949, 532] on button "Enviar pedido" at bounding box center [982, 549] width 326 height 34
click at [937, 499] on button "Não registrar e enviar pedido" at bounding box center [924, 500] width 181 height 33
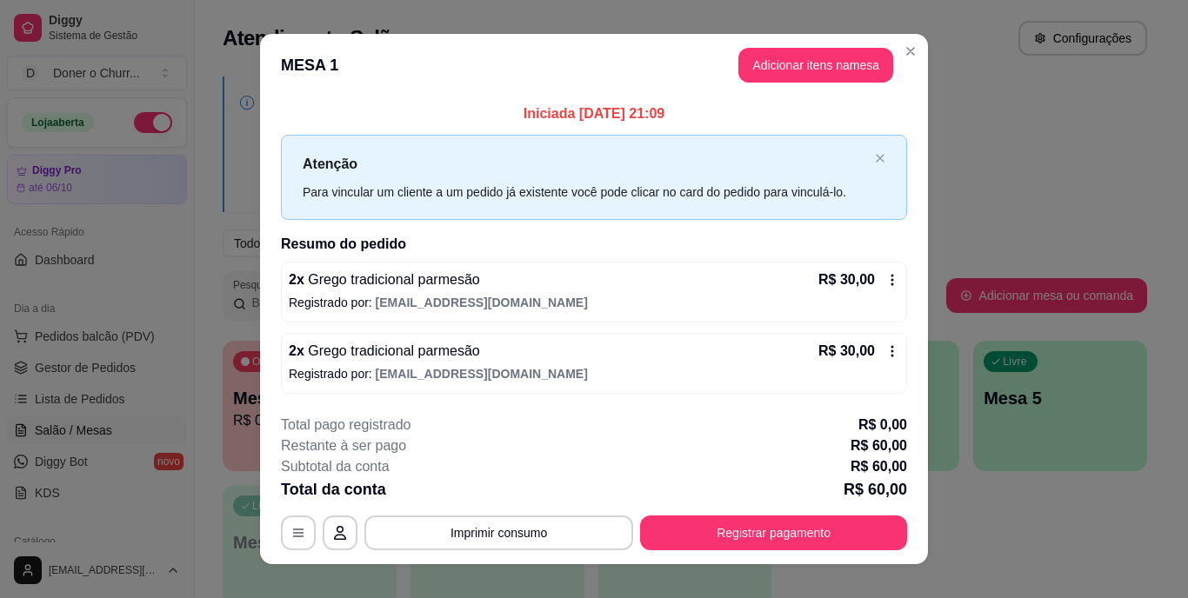
click at [876, 344] on div "R$ 30,00" at bounding box center [859, 351] width 81 height 21
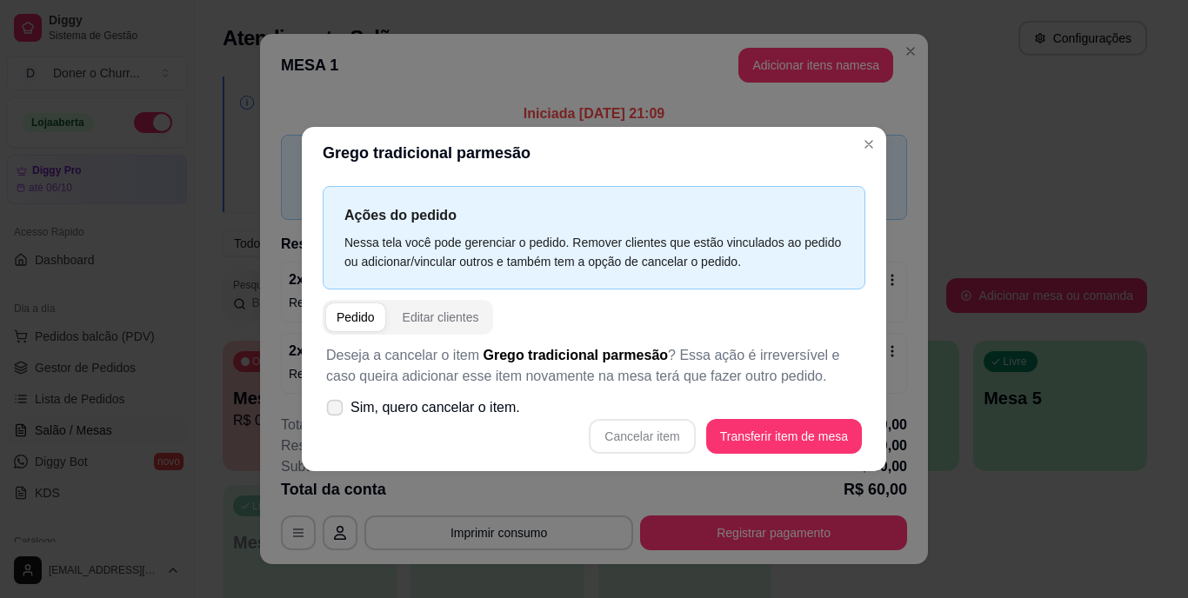
click at [338, 403] on span at bounding box center [335, 408] width 17 height 17
click at [337, 411] on input "Sim, quero cancelar o item." at bounding box center [330, 416] width 11 height 11
checkbox input "true"
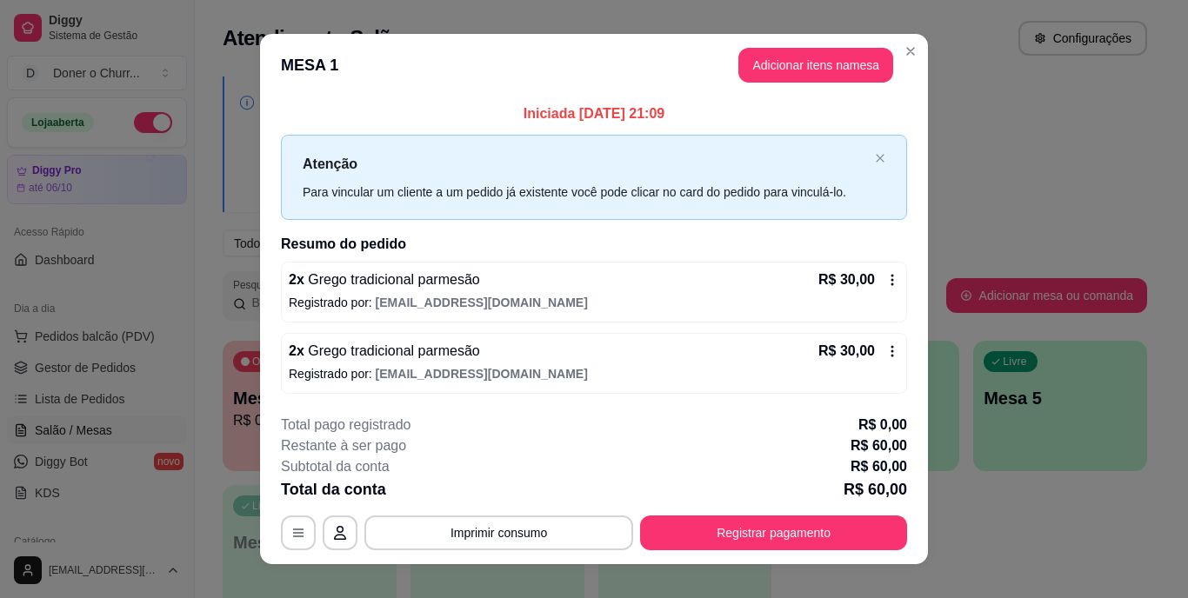
click at [887, 354] on icon at bounding box center [893, 351] width 14 height 14
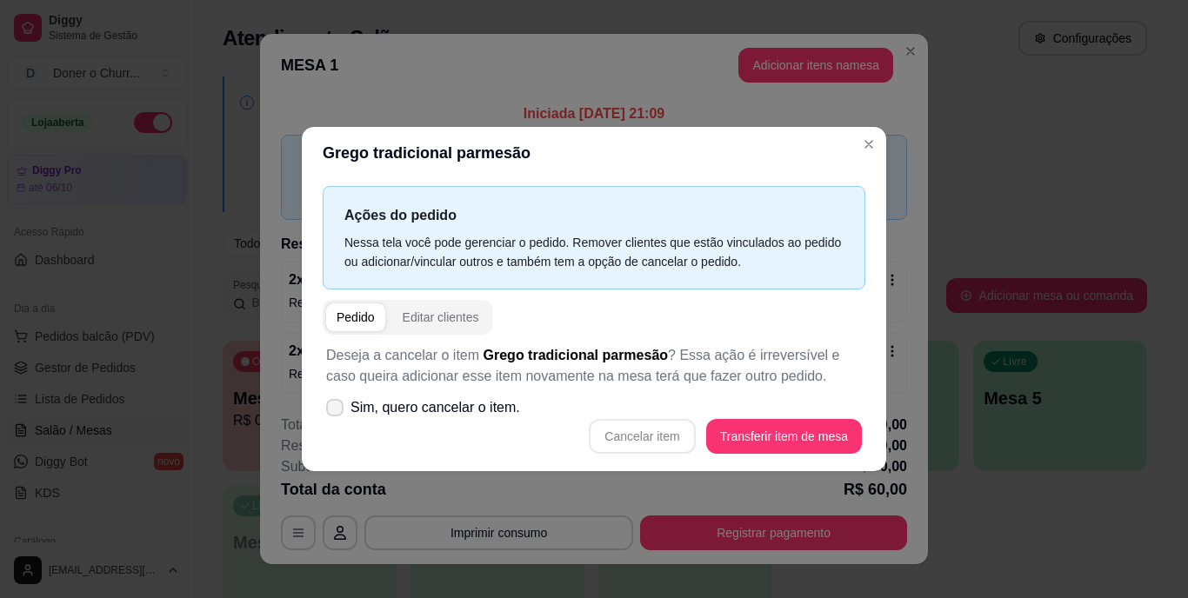
click at [337, 404] on icon at bounding box center [335, 408] width 14 height 10
click at [337, 411] on input "Sim, quero cancelar o item." at bounding box center [330, 416] width 11 height 11
checkbox input "true"
click at [685, 429] on button "Cancelar item" at bounding box center [642, 436] width 106 height 35
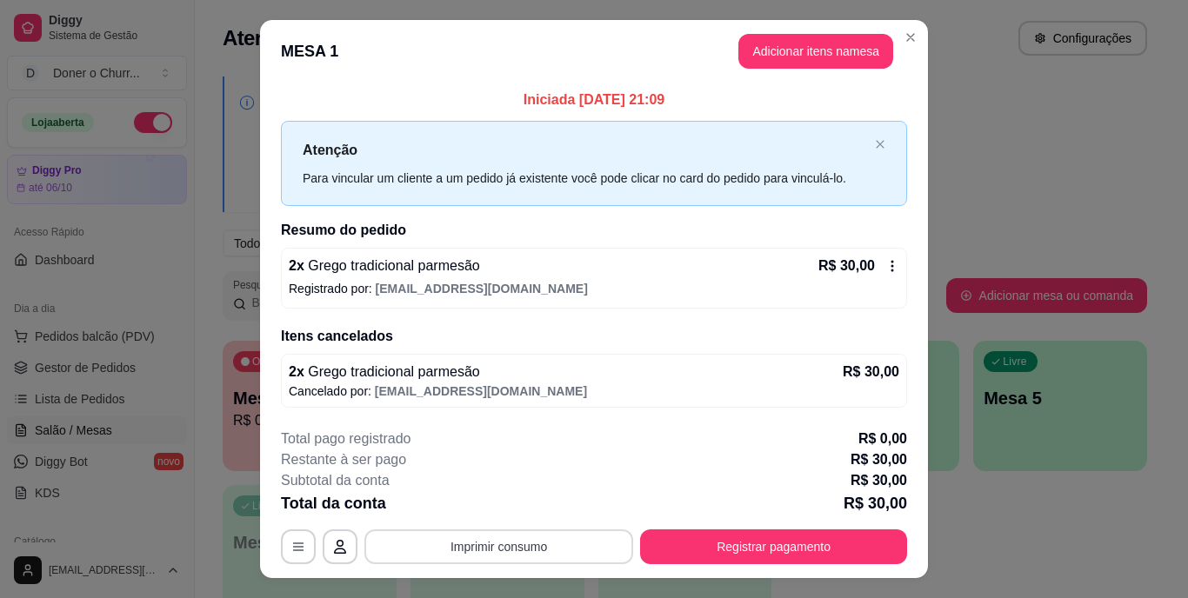
click at [531, 550] on button "Imprimir consumo" at bounding box center [498, 547] width 269 height 35
click at [515, 505] on button "IMPRESSORA" at bounding box center [498, 506] width 122 height 27
click at [515, 505] on div "Total da conta R$ 30,00" at bounding box center [594, 503] width 626 height 24
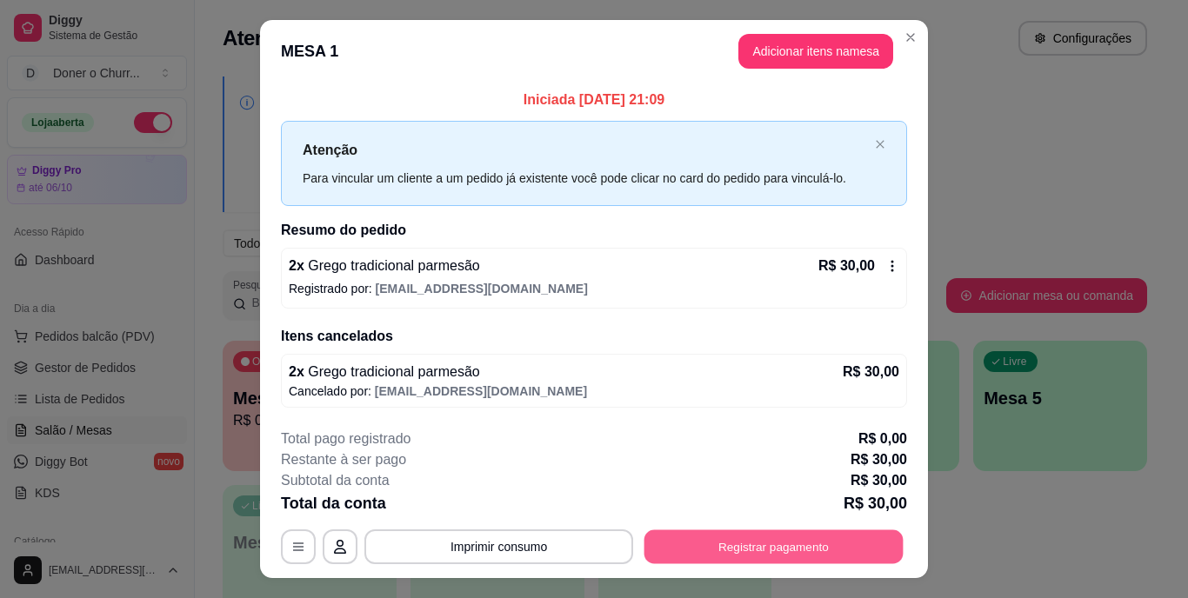
click at [733, 545] on button "Registrar pagamento" at bounding box center [774, 547] width 259 height 34
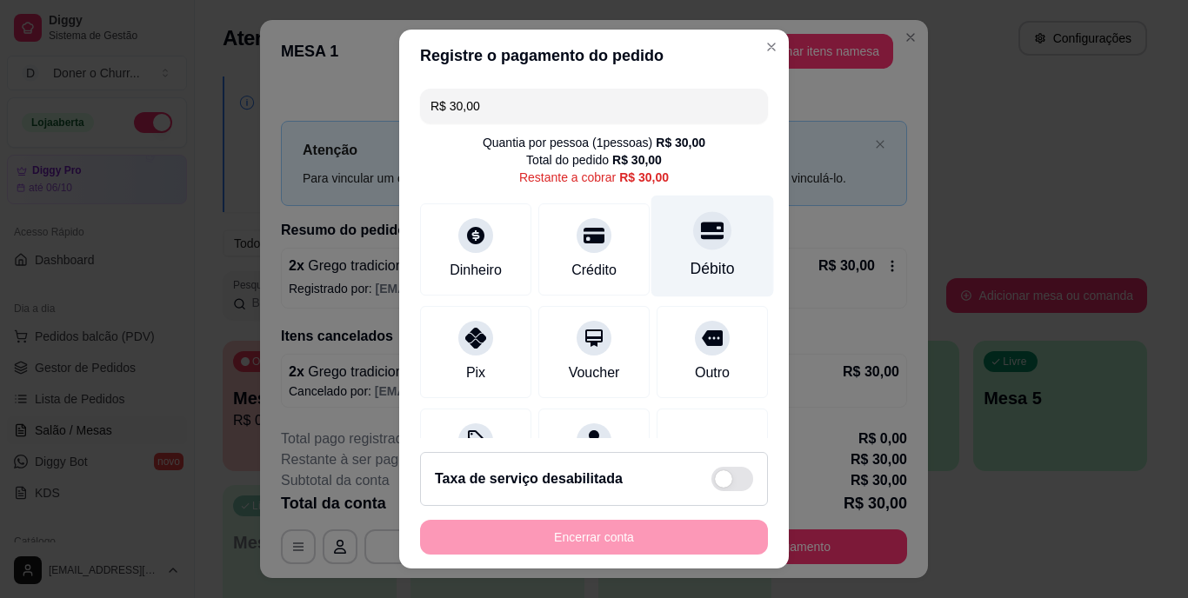
click at [701, 223] on icon at bounding box center [712, 231] width 23 height 17
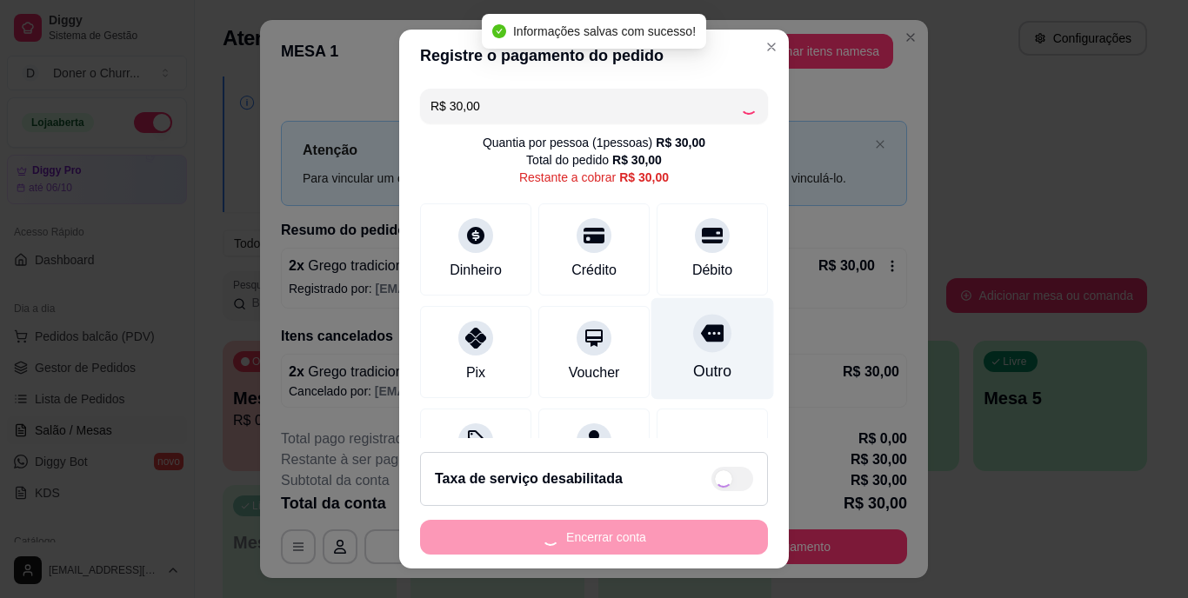
type input "R$ 0,00"
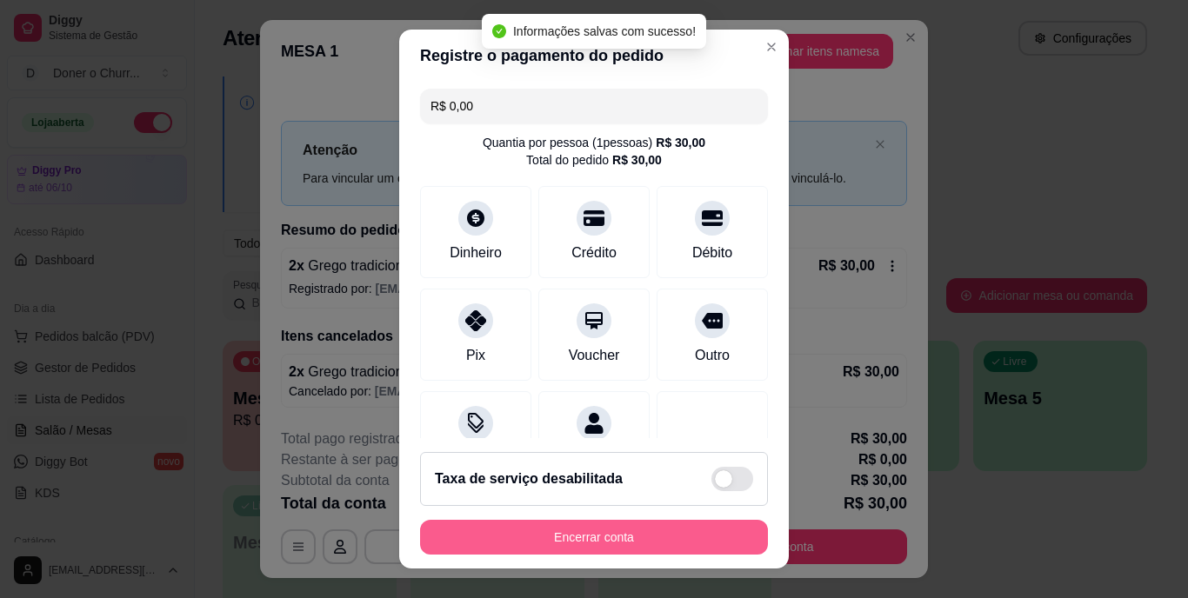
click at [586, 547] on button "Encerrar conta" at bounding box center [594, 537] width 348 height 35
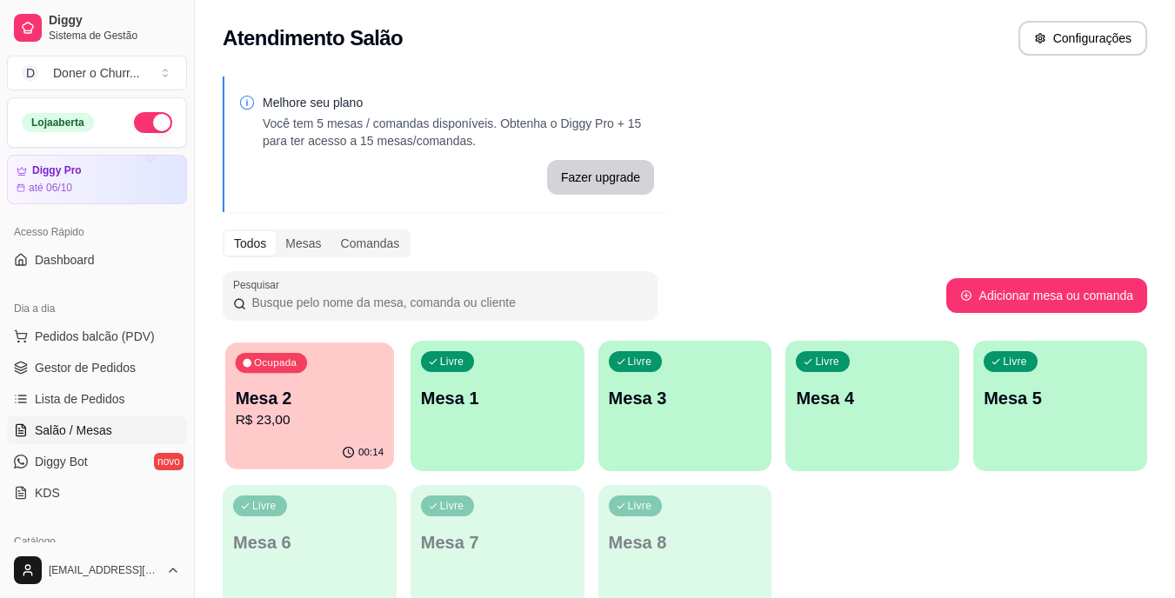
click at [328, 398] on p "Mesa 2" at bounding box center [310, 398] width 149 height 23
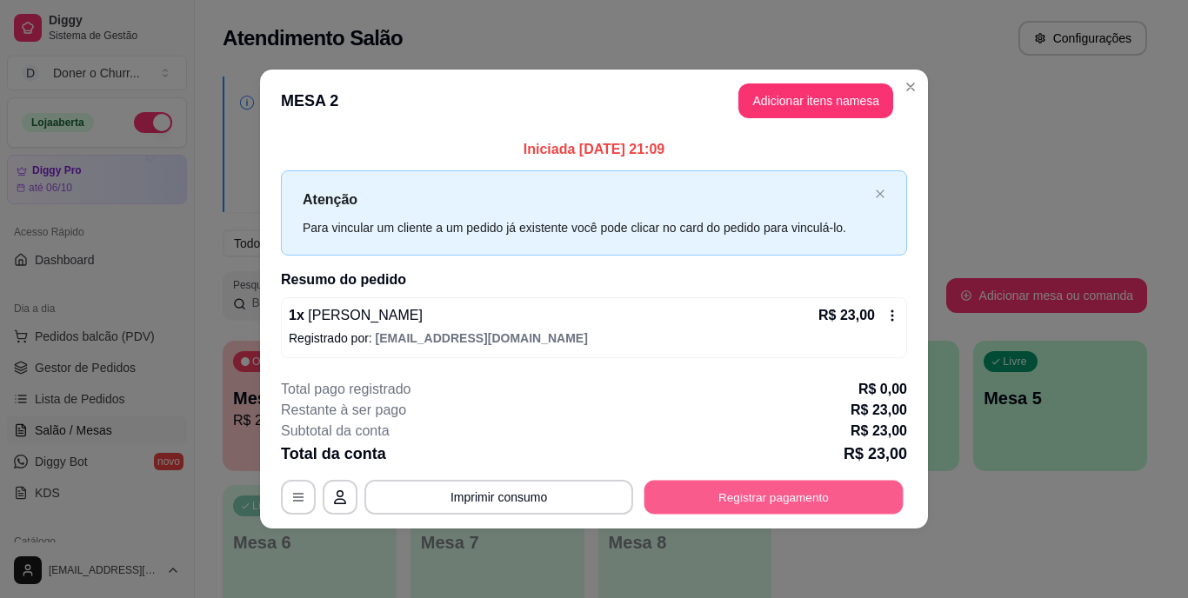
click at [772, 498] on button "Registrar pagamento" at bounding box center [774, 497] width 259 height 34
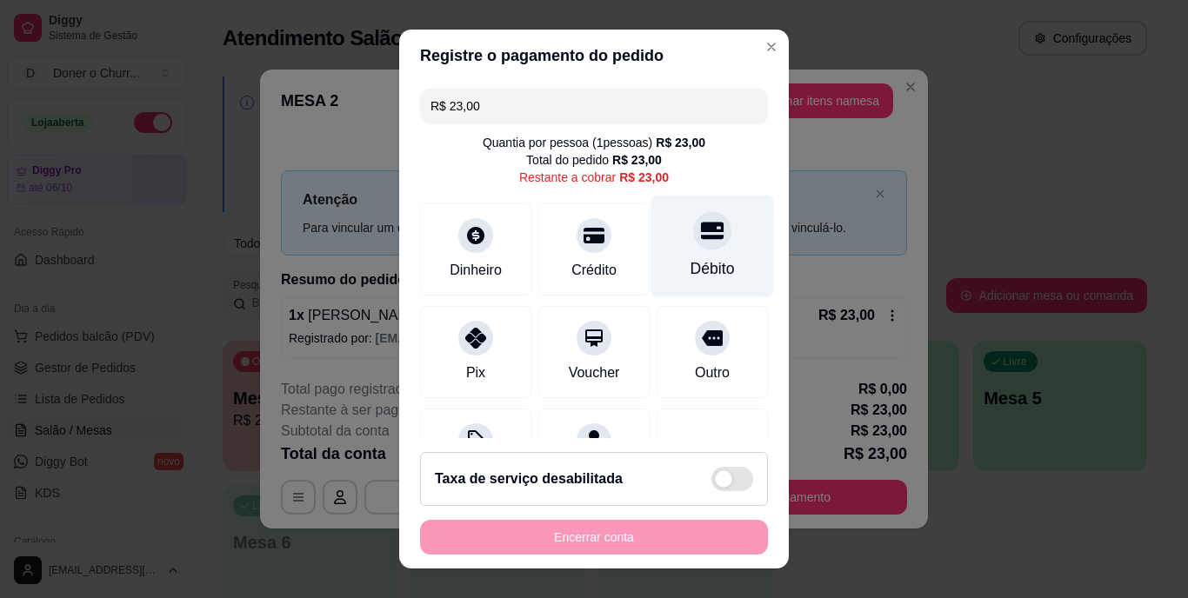
click at [694, 254] on div "Débito" at bounding box center [713, 247] width 123 height 102
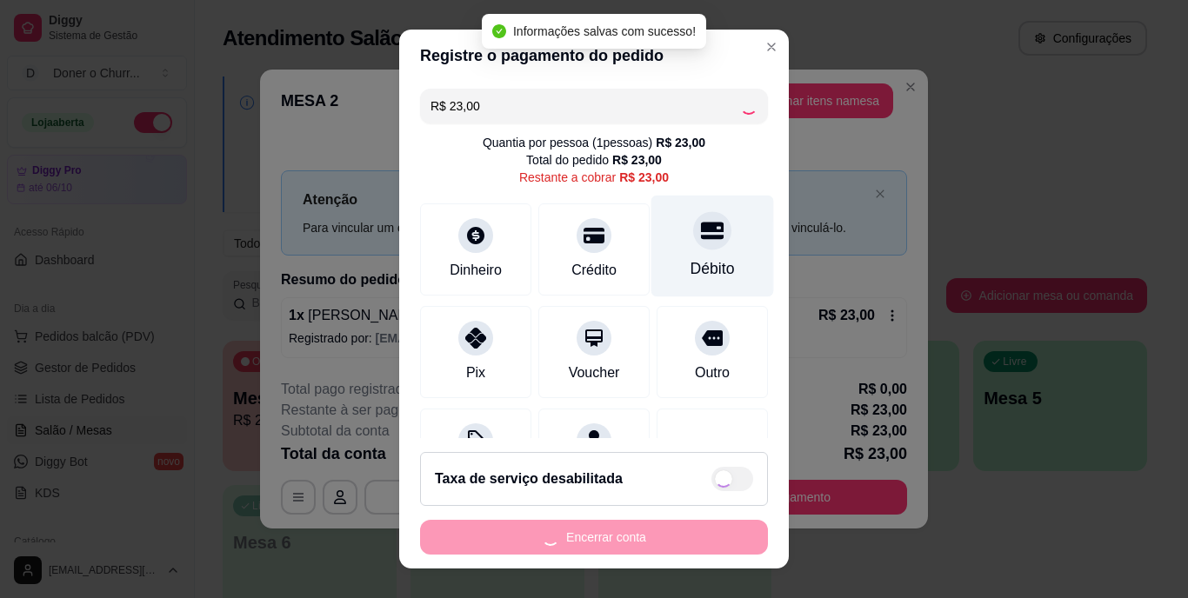
type input "R$ 0,00"
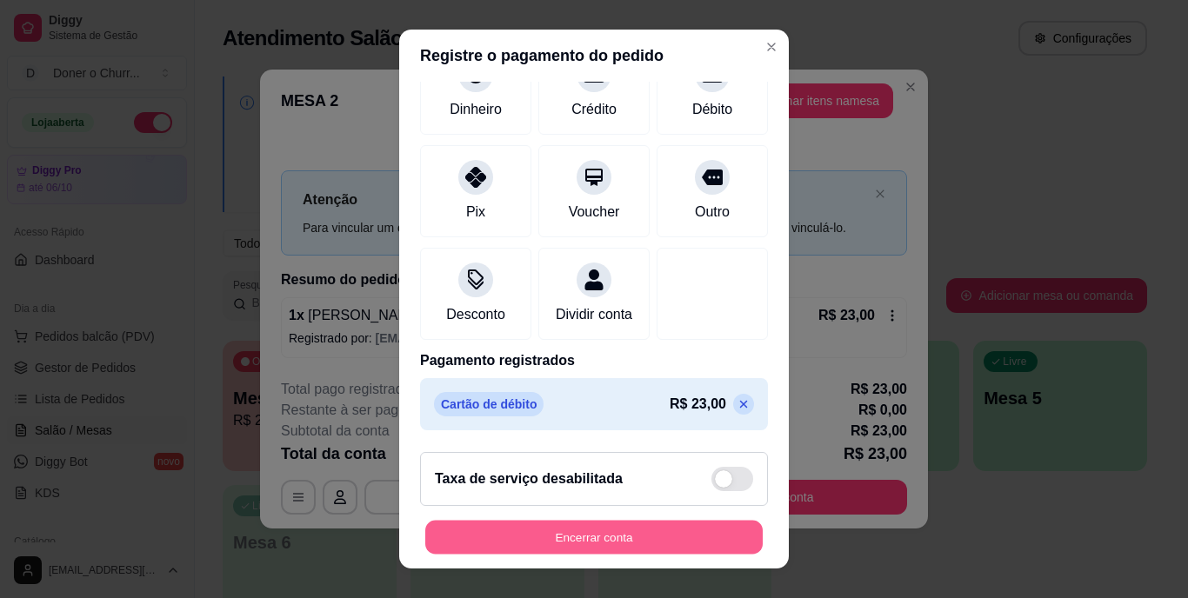
click at [608, 537] on button "Encerrar conta" at bounding box center [594, 537] width 338 height 34
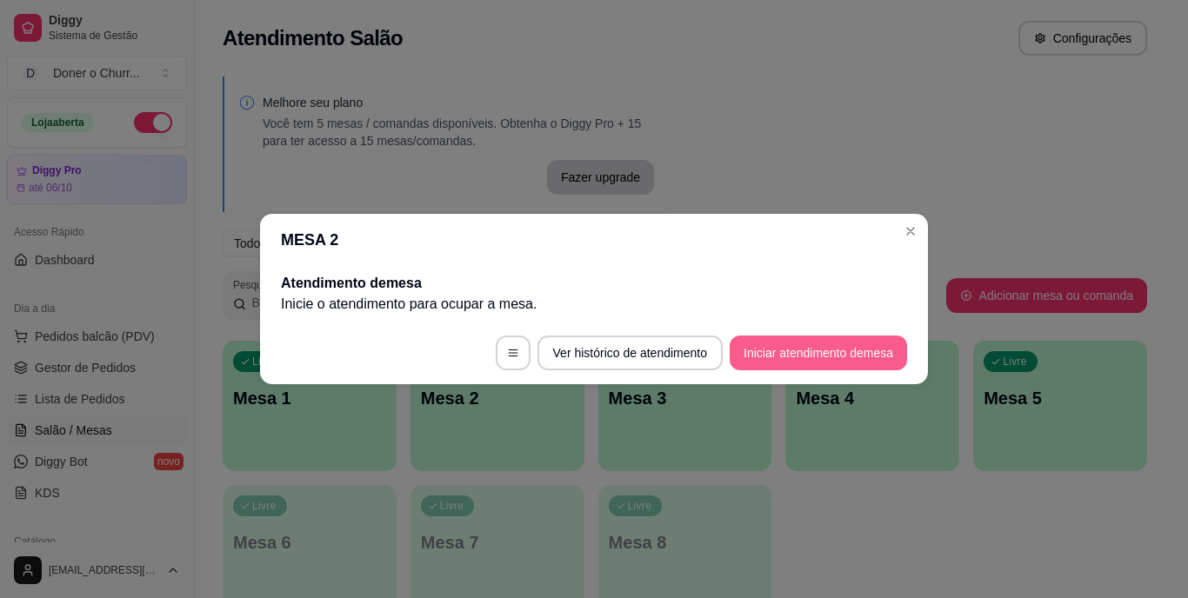
click at [869, 351] on button "Iniciar atendimento de mesa" at bounding box center [818, 353] width 177 height 35
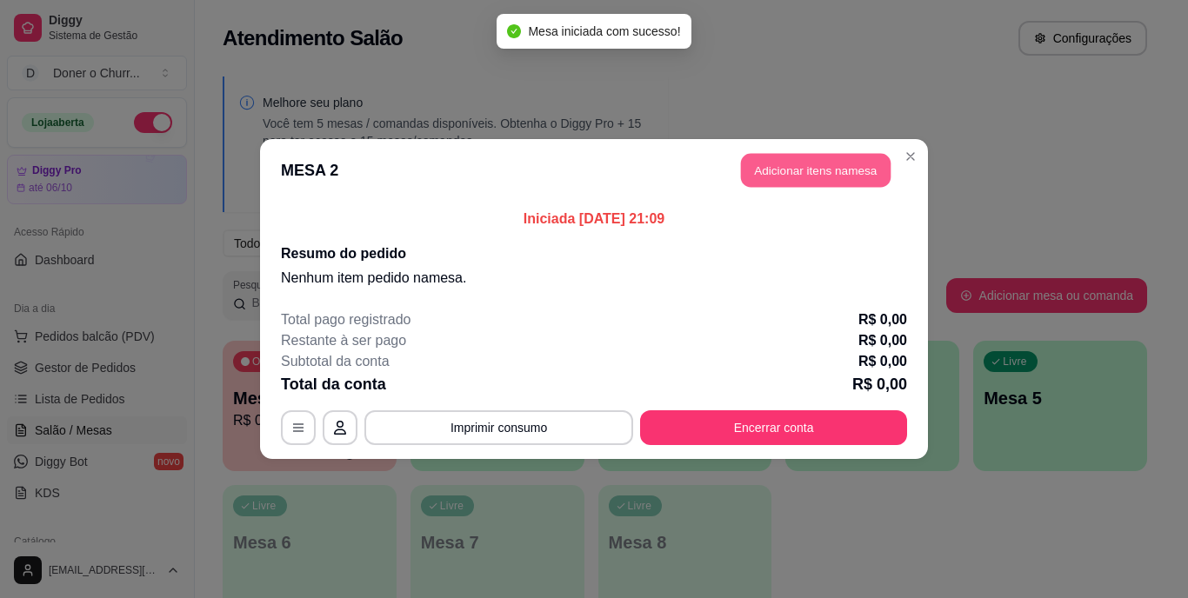
click at [813, 171] on button "Adicionar itens na mesa" at bounding box center [816, 171] width 150 height 34
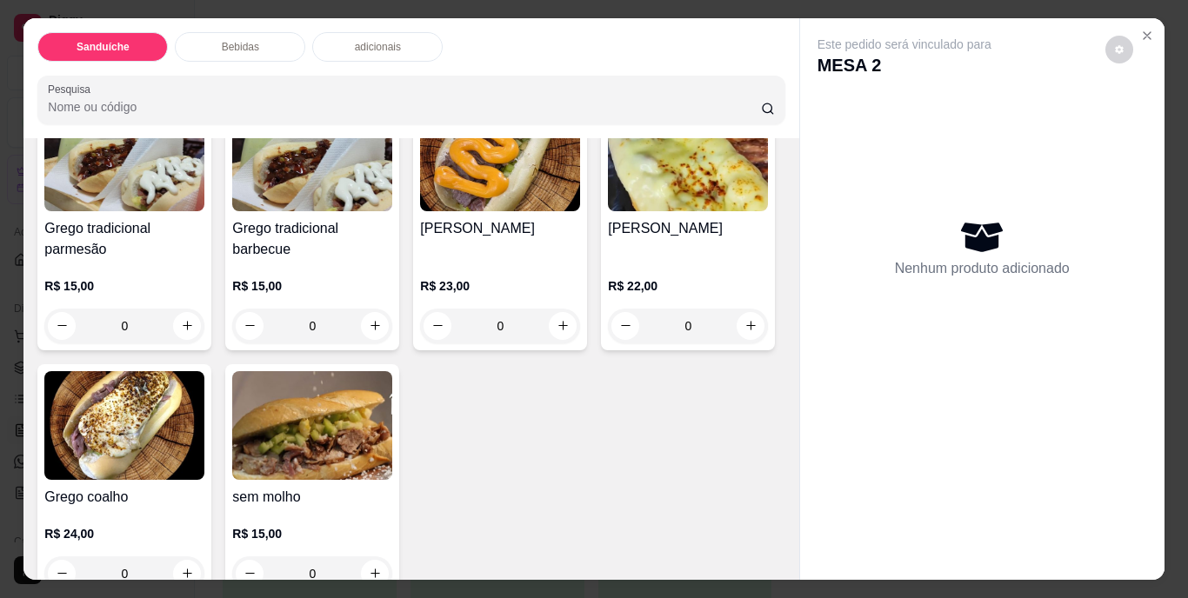
scroll to position [261, 0]
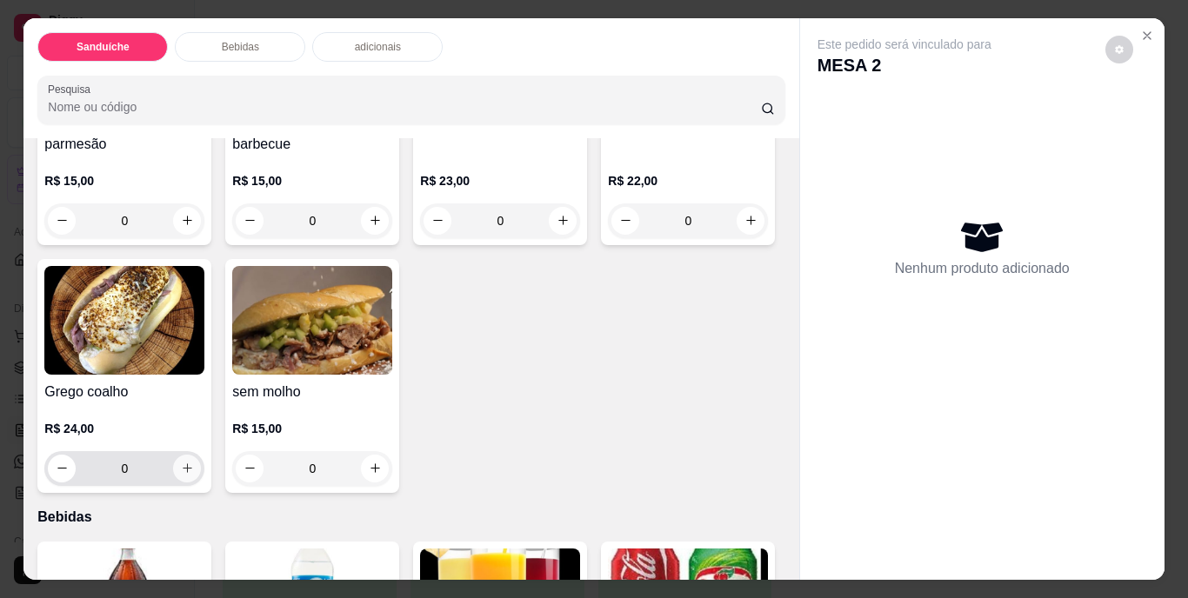
click at [194, 462] on icon "increase-product-quantity" at bounding box center [187, 468] width 13 height 13
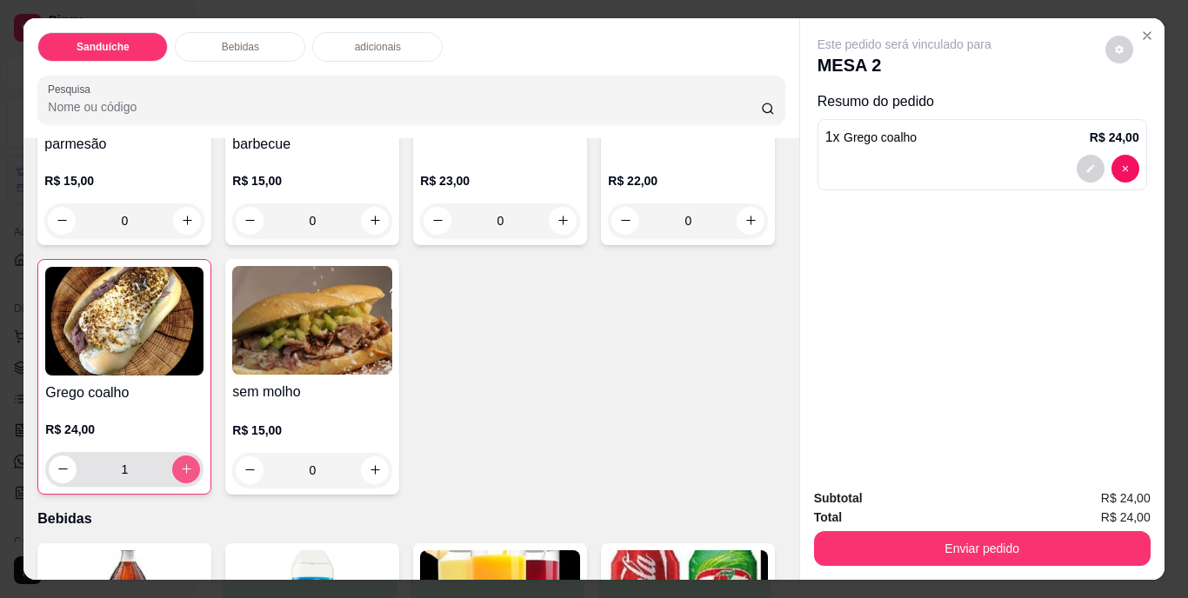
click at [193, 463] on icon "increase-product-quantity" at bounding box center [186, 469] width 13 height 13
click at [77, 458] on button "decrease-product-quantity" at bounding box center [63, 469] width 27 height 27
click at [70, 463] on icon "decrease-product-quantity" at bounding box center [63, 469] width 13 height 13
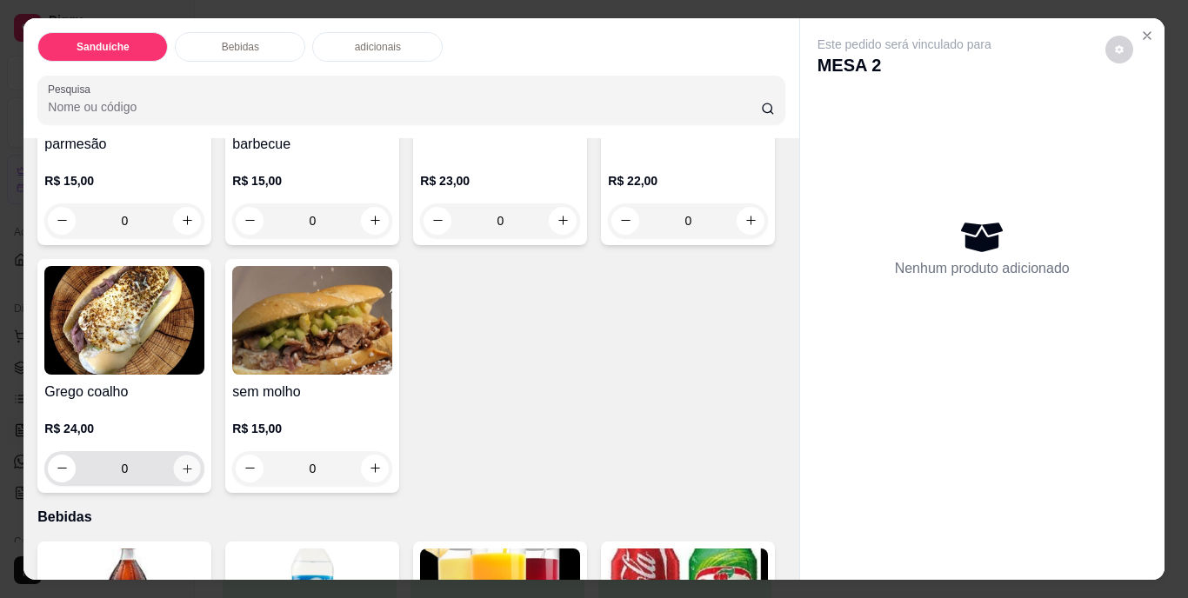
click at [194, 466] on icon "increase-product-quantity" at bounding box center [187, 468] width 13 height 13
type input "1"
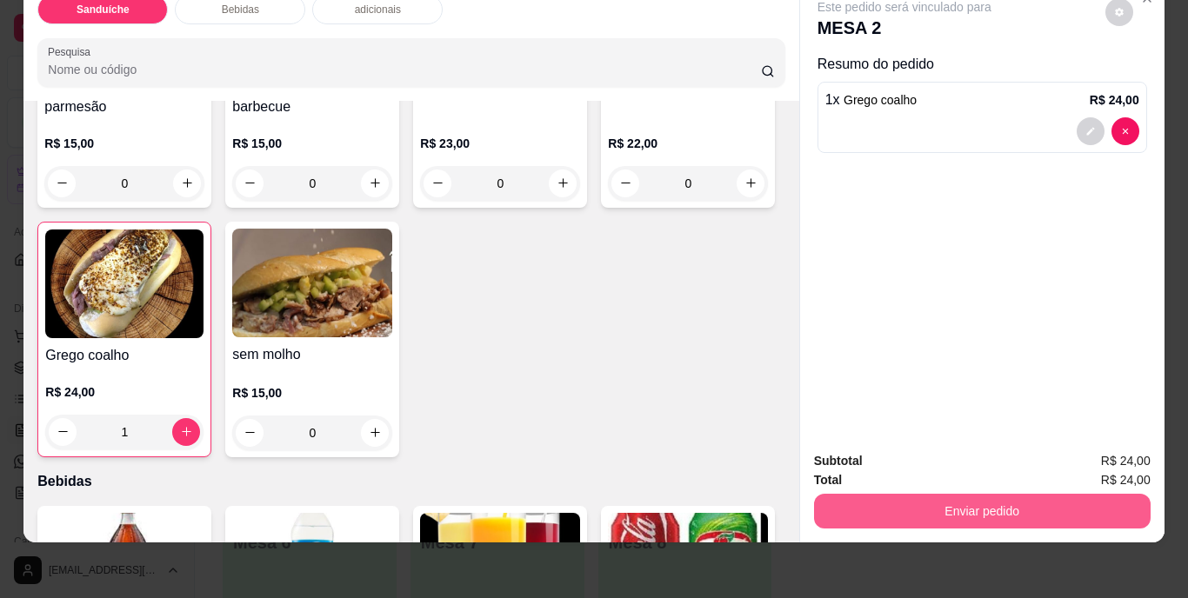
click at [966, 498] on button "Enviar pedido" at bounding box center [982, 511] width 337 height 35
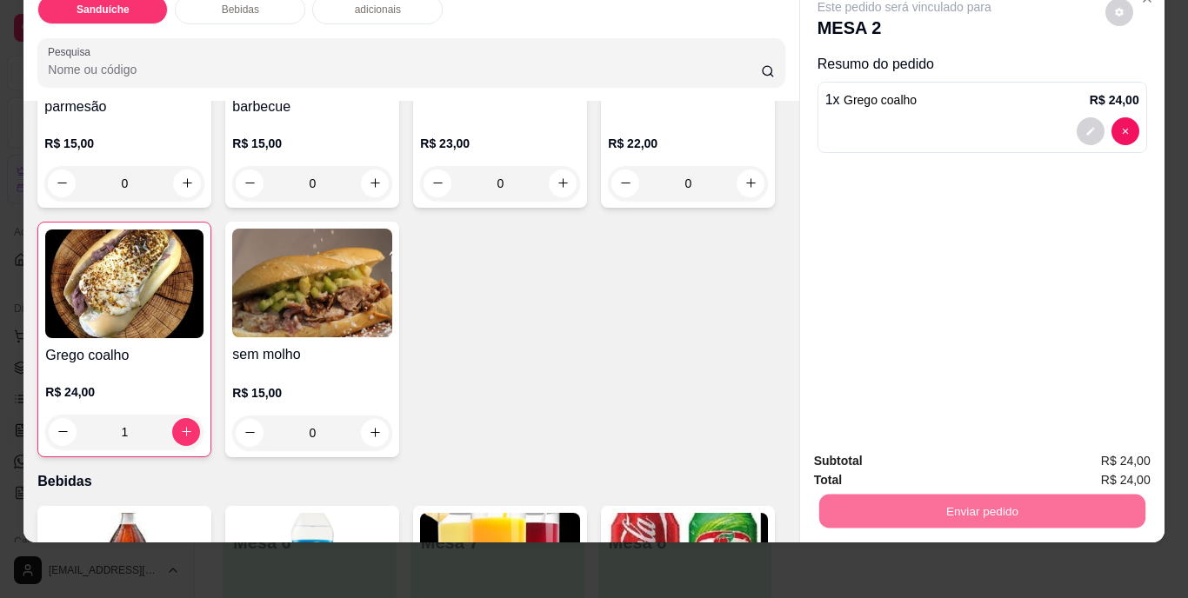
click at [953, 454] on button "Não registrar e enviar pedido" at bounding box center [924, 455] width 181 height 33
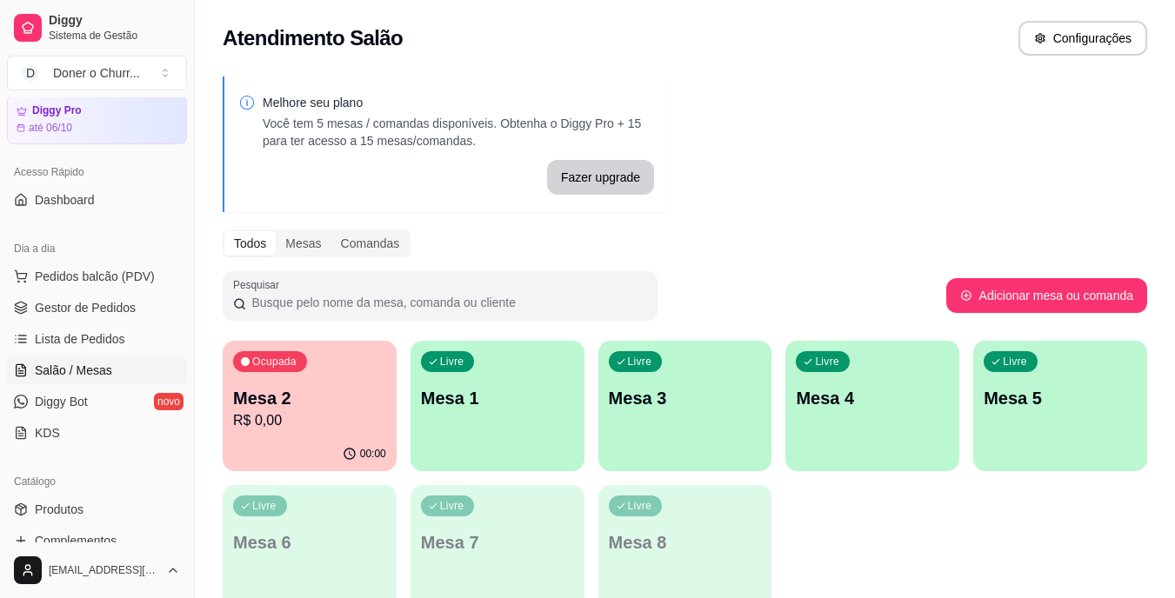
scroll to position [348, 0]
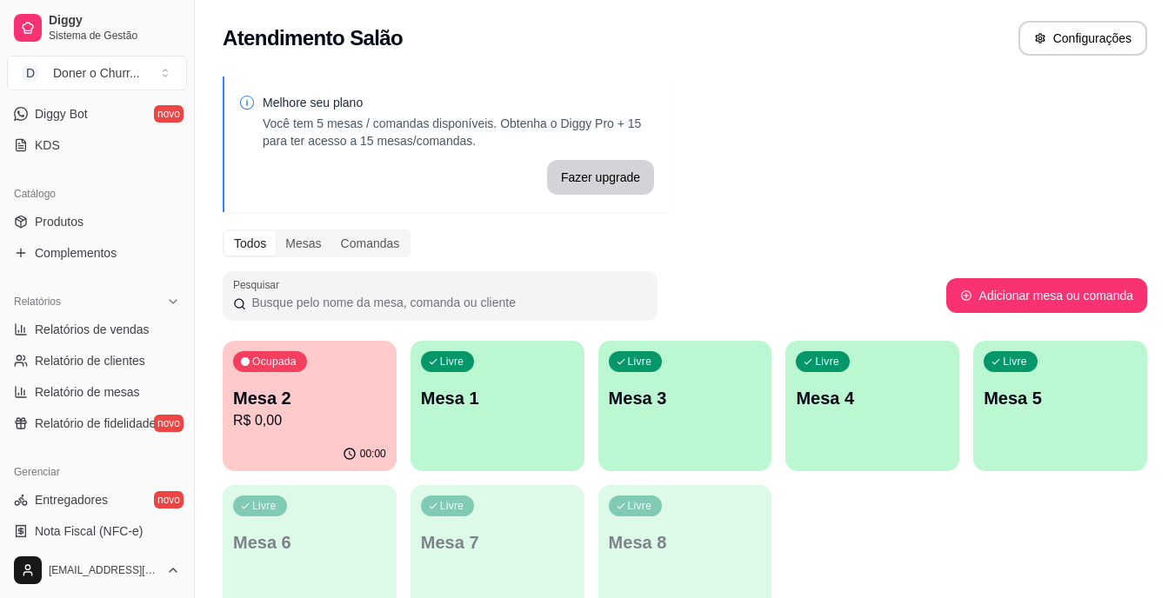
click at [101, 204] on div "Catálogo" at bounding box center [97, 194] width 180 height 28
click at [97, 221] on link "Produtos" at bounding box center [97, 222] width 180 height 28
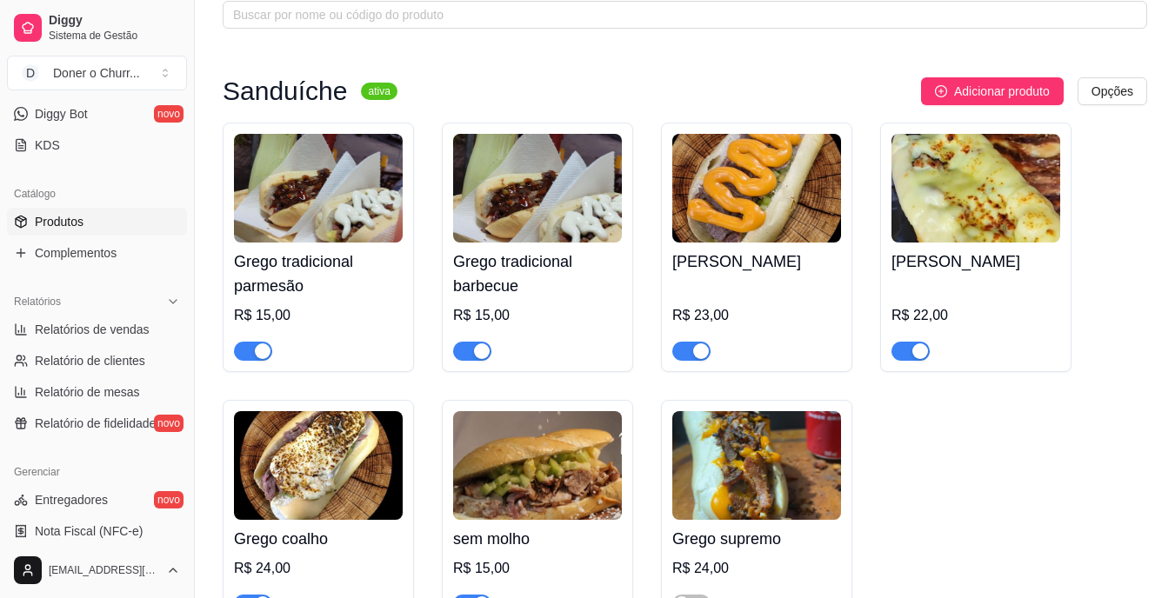
scroll to position [261, 0]
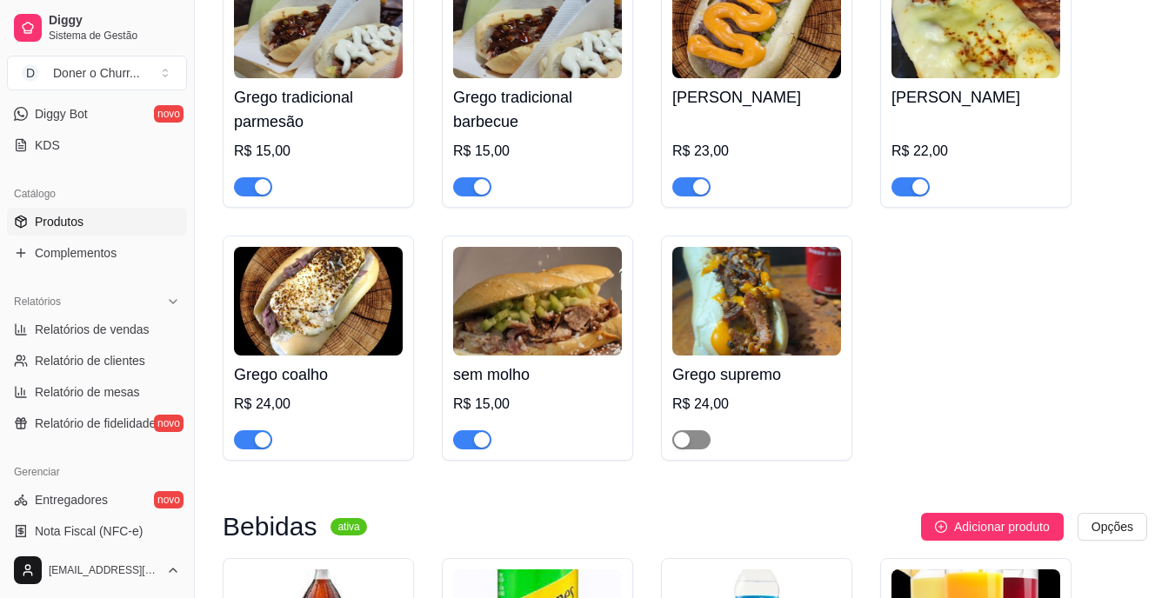
click at [687, 438] on div "button" at bounding box center [682, 440] width 16 height 16
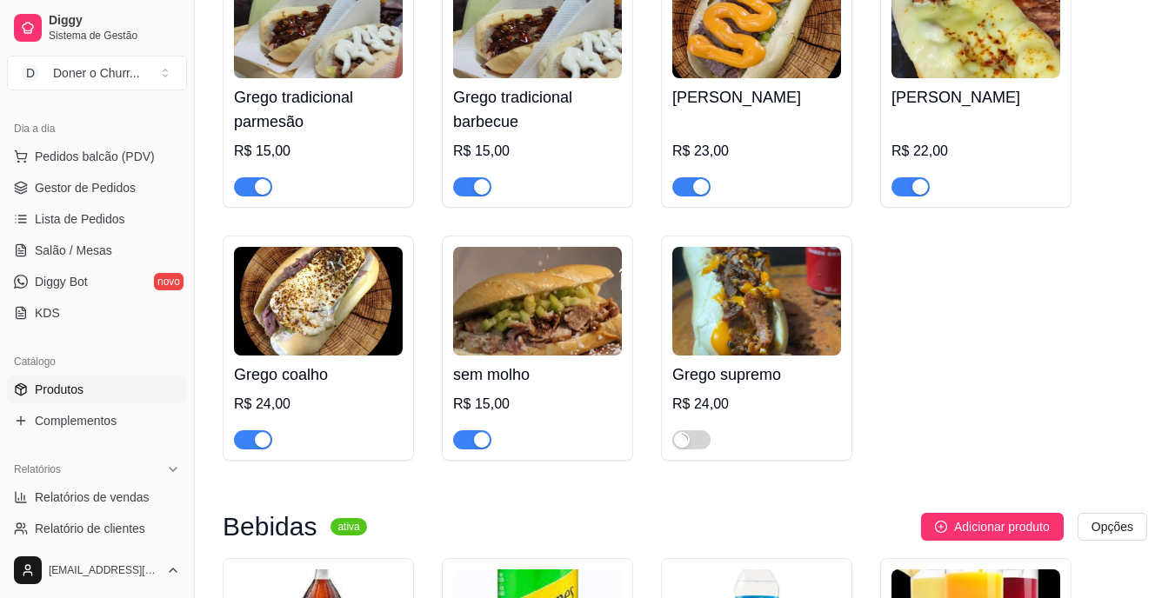
scroll to position [174, 0]
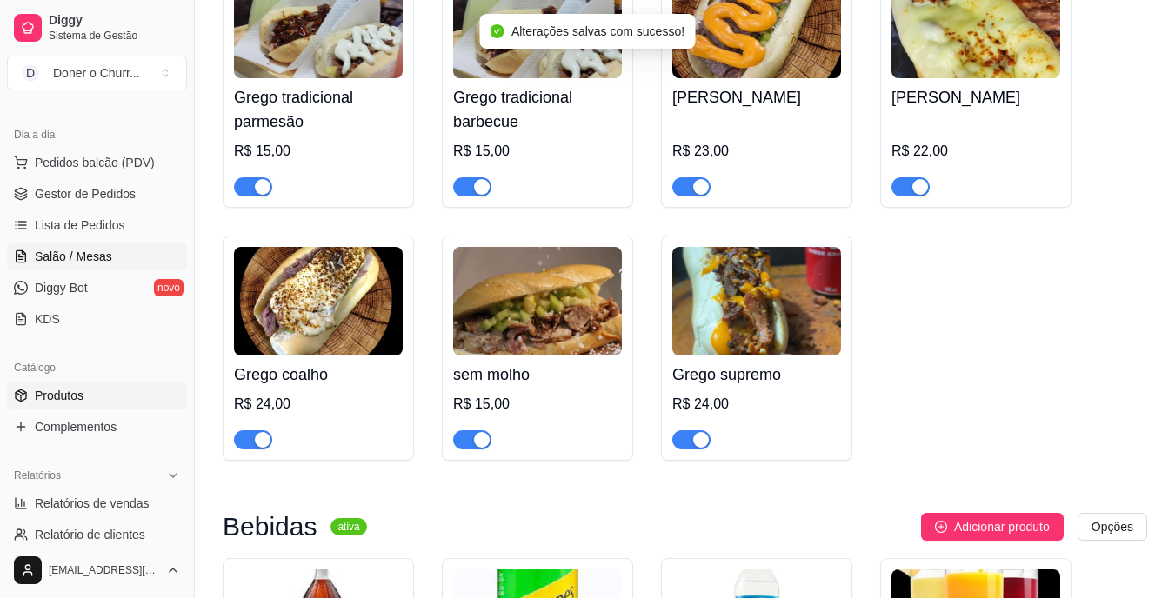
click at [112, 247] on link "Salão / Mesas" at bounding box center [97, 257] width 180 height 28
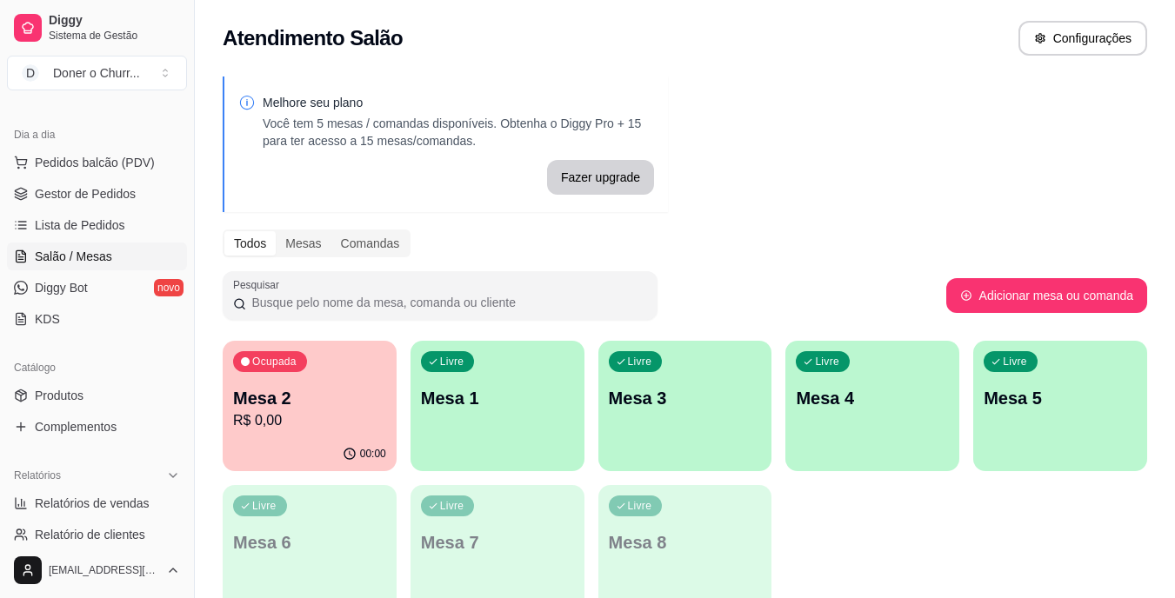
click at [321, 386] on p "Mesa 2" at bounding box center [309, 398] width 153 height 24
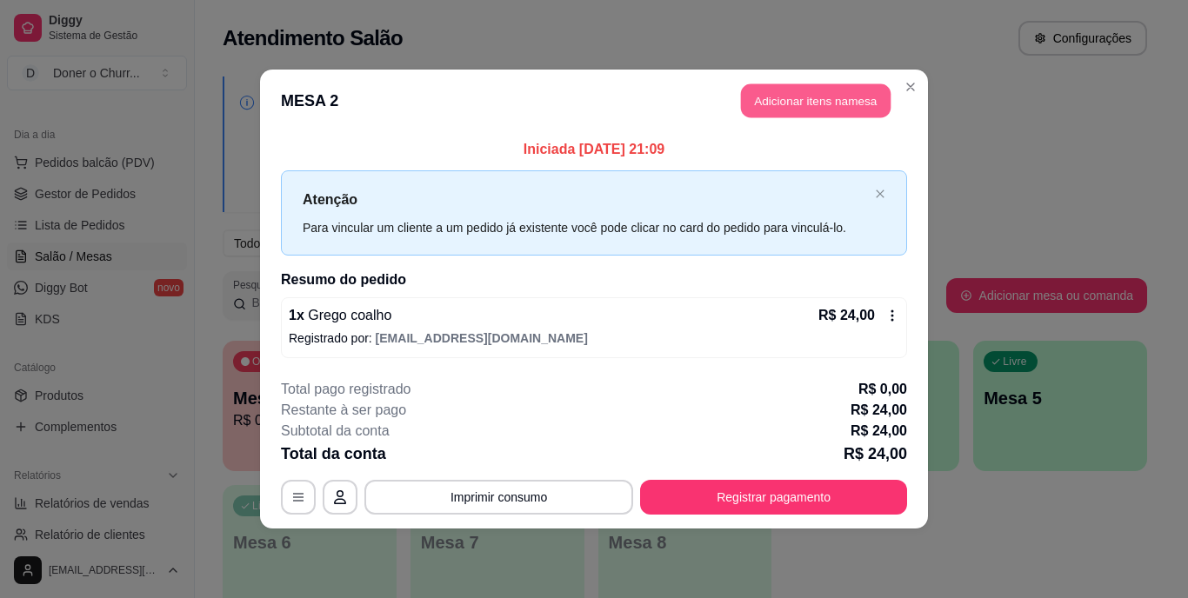
click at [807, 92] on button "Adicionar itens na mesa" at bounding box center [816, 101] width 150 height 34
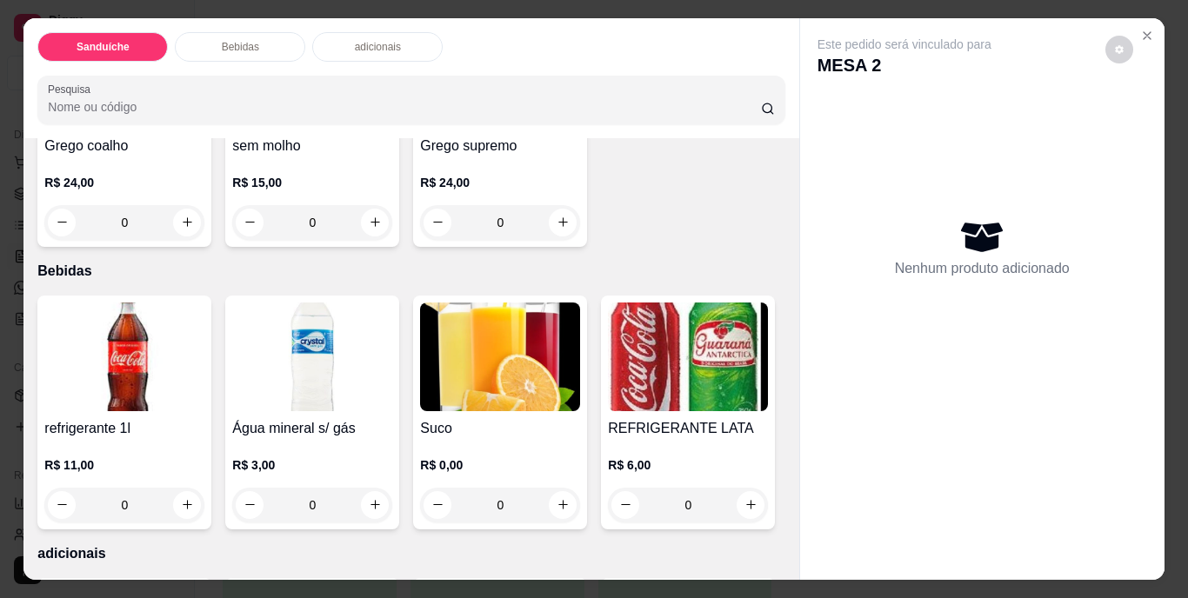
scroll to position [522, 0]
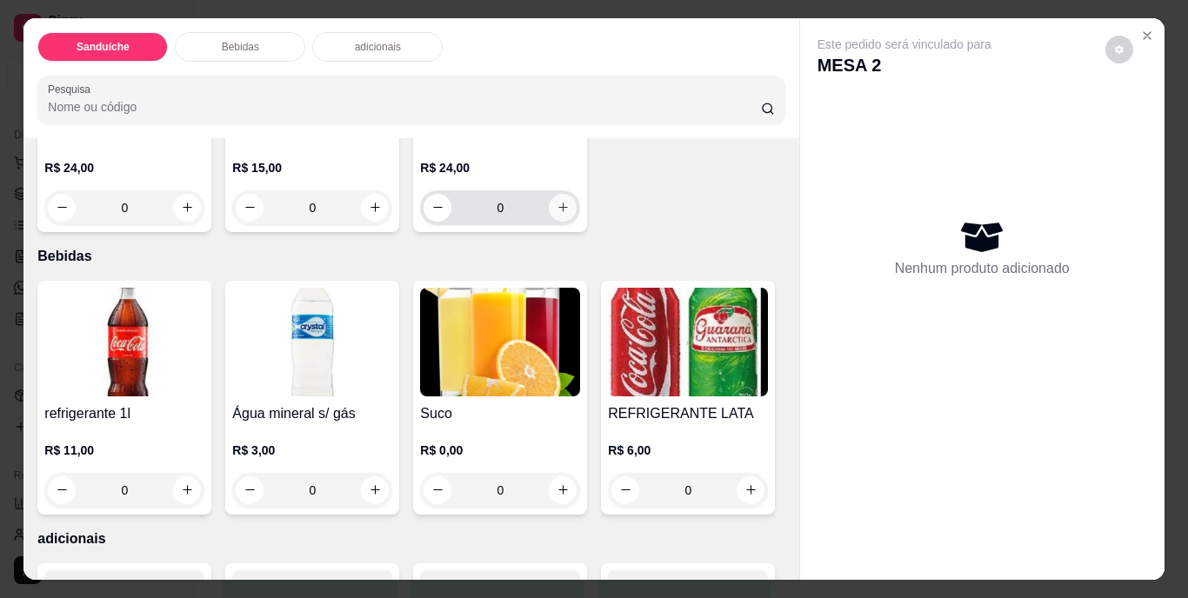
click at [557, 214] on icon "increase-product-quantity" at bounding box center [563, 207] width 13 height 13
type input "1"
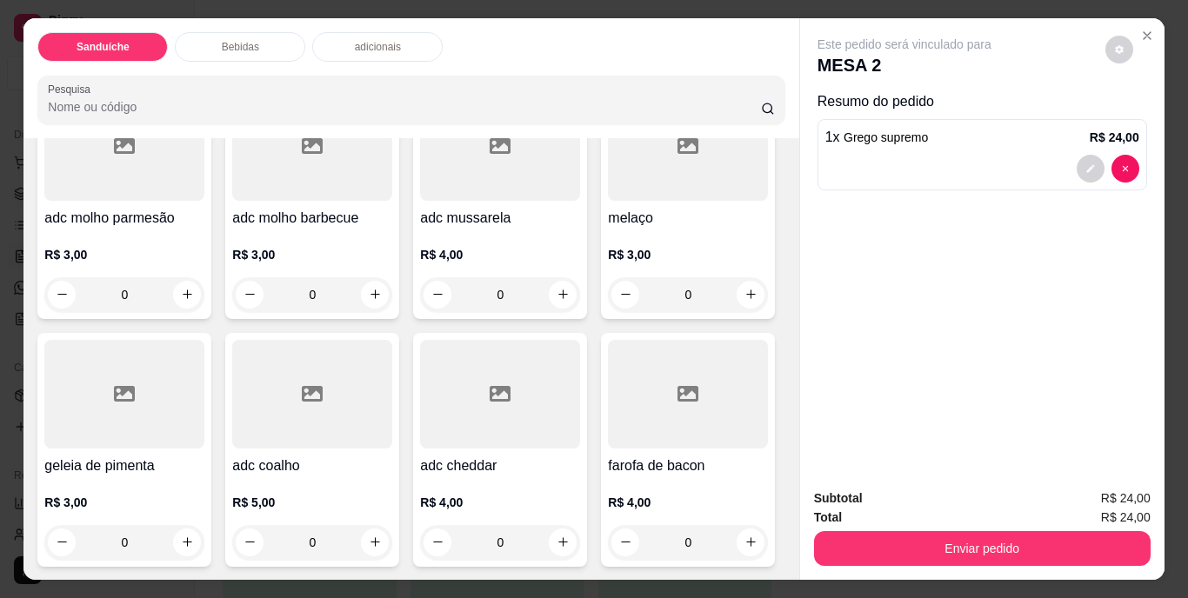
scroll to position [1305, 0]
click at [745, 18] on icon "increase-product-quantity" at bounding box center [751, 11] width 13 height 13
type input "1"
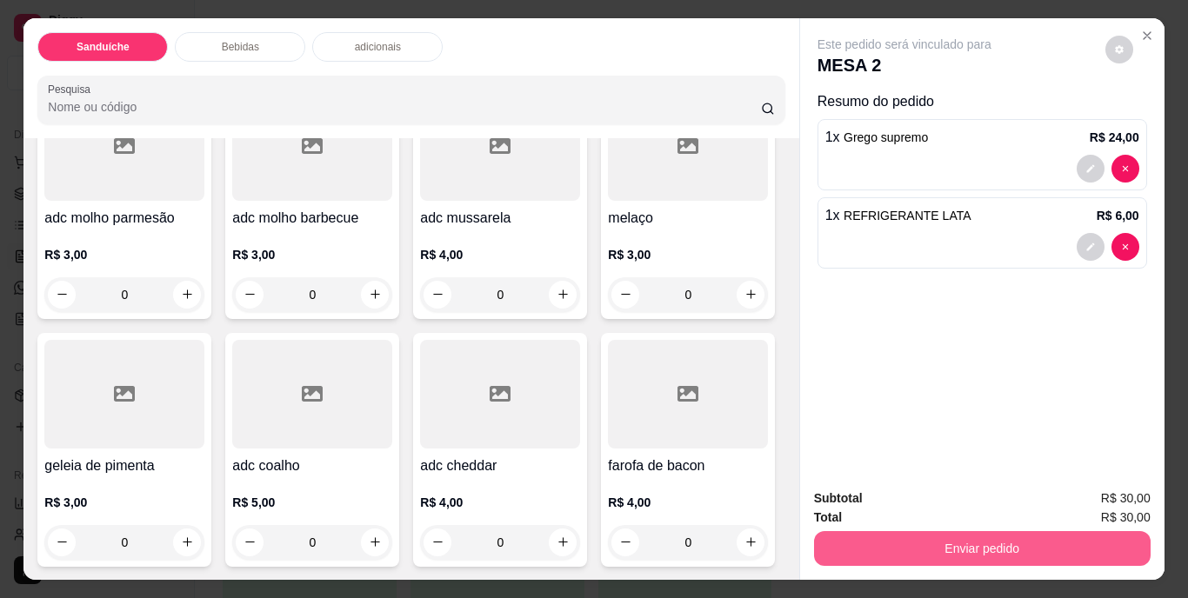
click at [885, 538] on button "Enviar pedido" at bounding box center [982, 548] width 337 height 35
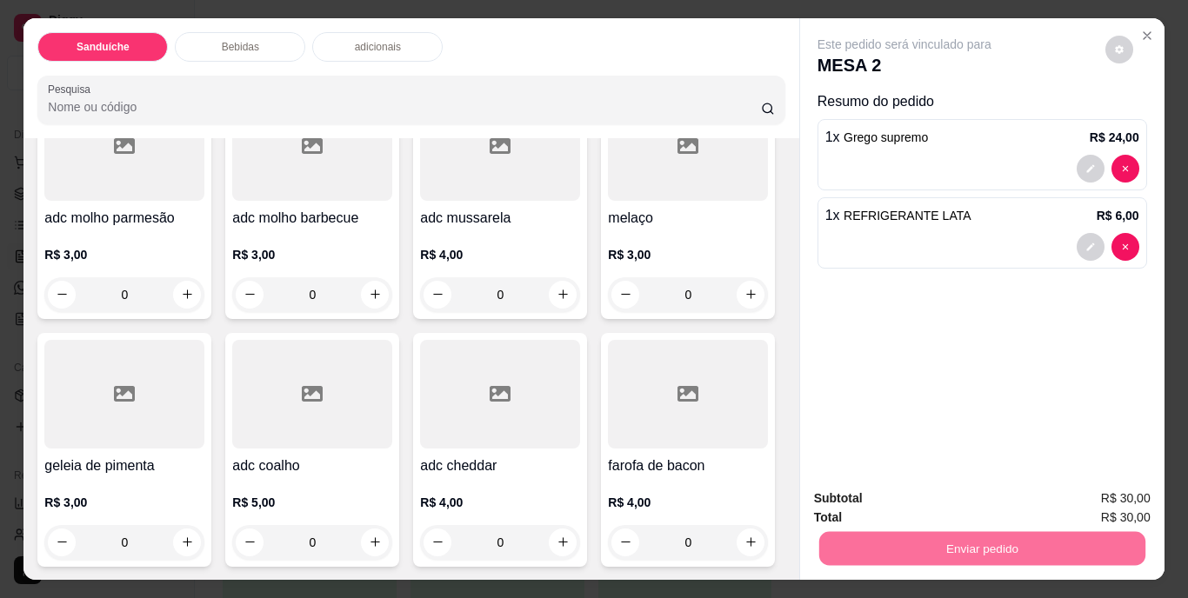
click at [903, 502] on button "Não registrar e enviar pedido" at bounding box center [924, 500] width 181 height 33
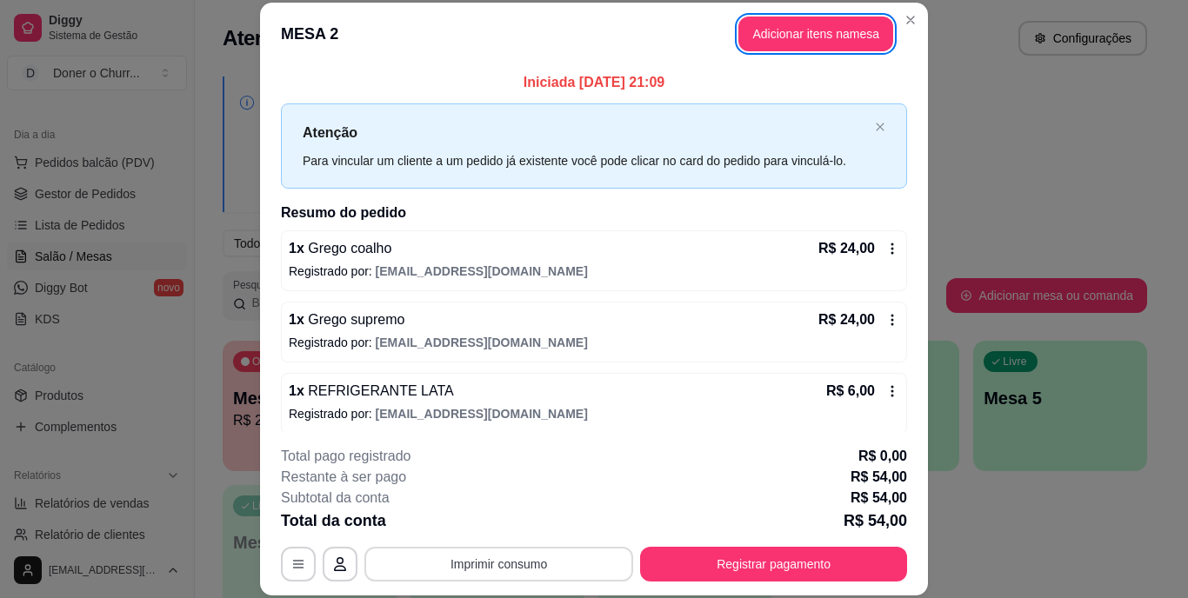
click at [519, 562] on button "Imprimir consumo" at bounding box center [498, 564] width 269 height 35
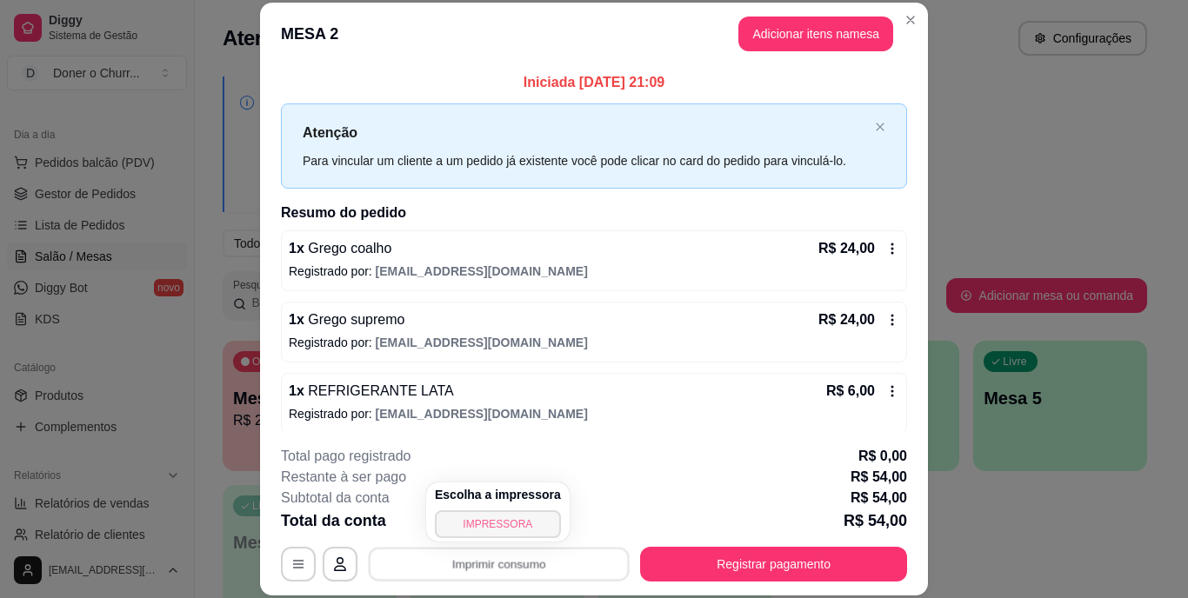
click at [518, 522] on button "IMPRESSORA" at bounding box center [498, 525] width 126 height 28
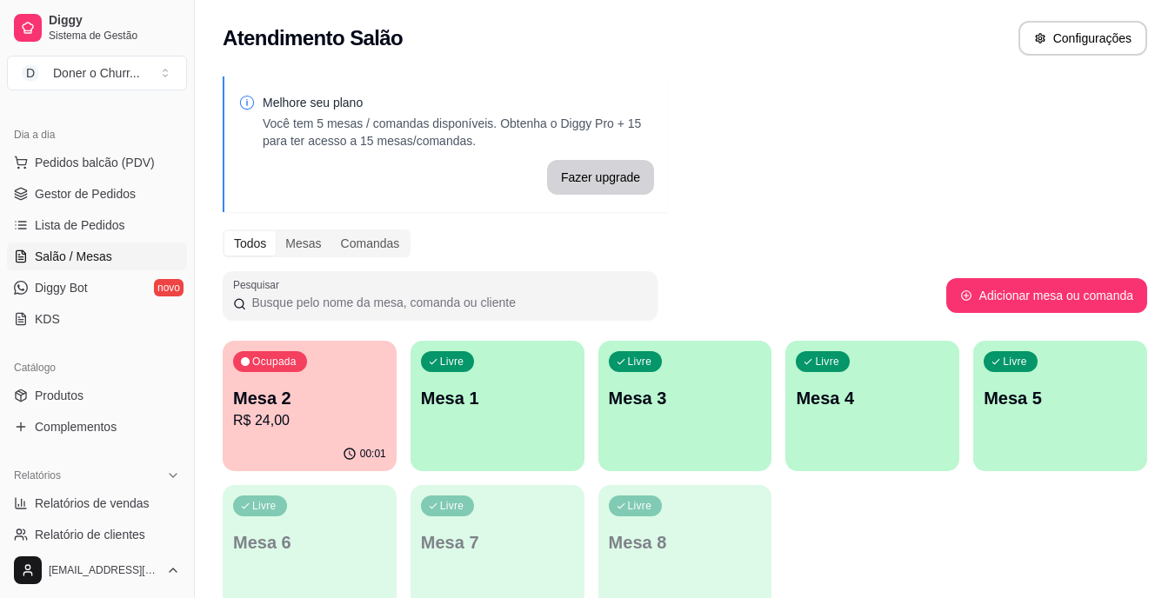
click at [471, 420] on div "Livre Mesa 1" at bounding box center [498, 396] width 174 height 110
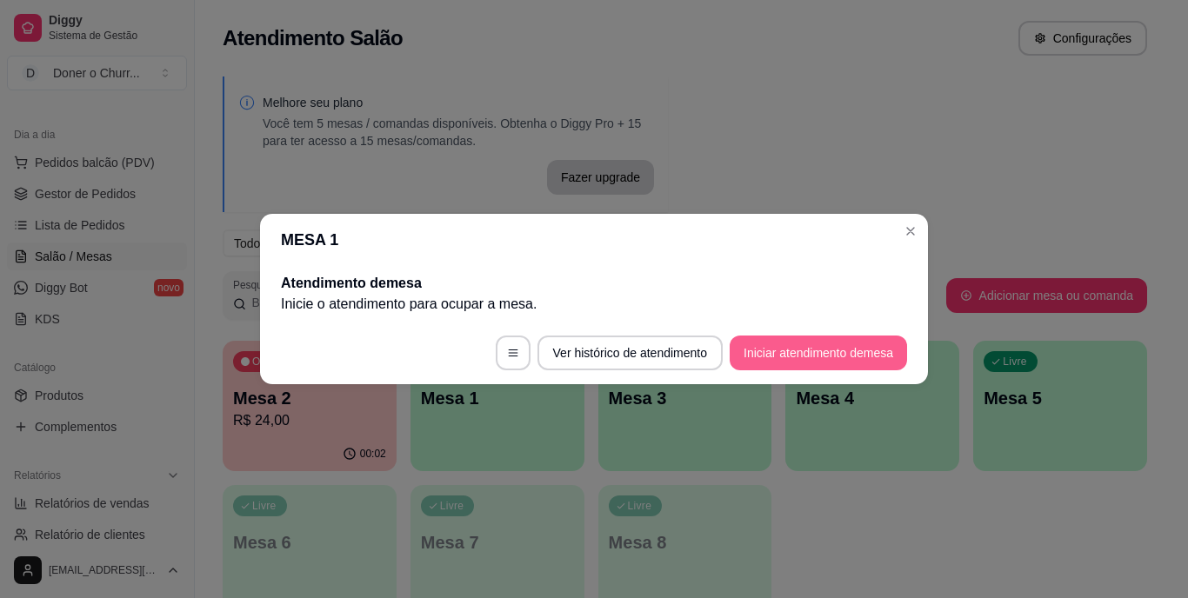
click at [767, 348] on button "Iniciar atendimento de mesa" at bounding box center [818, 353] width 177 height 35
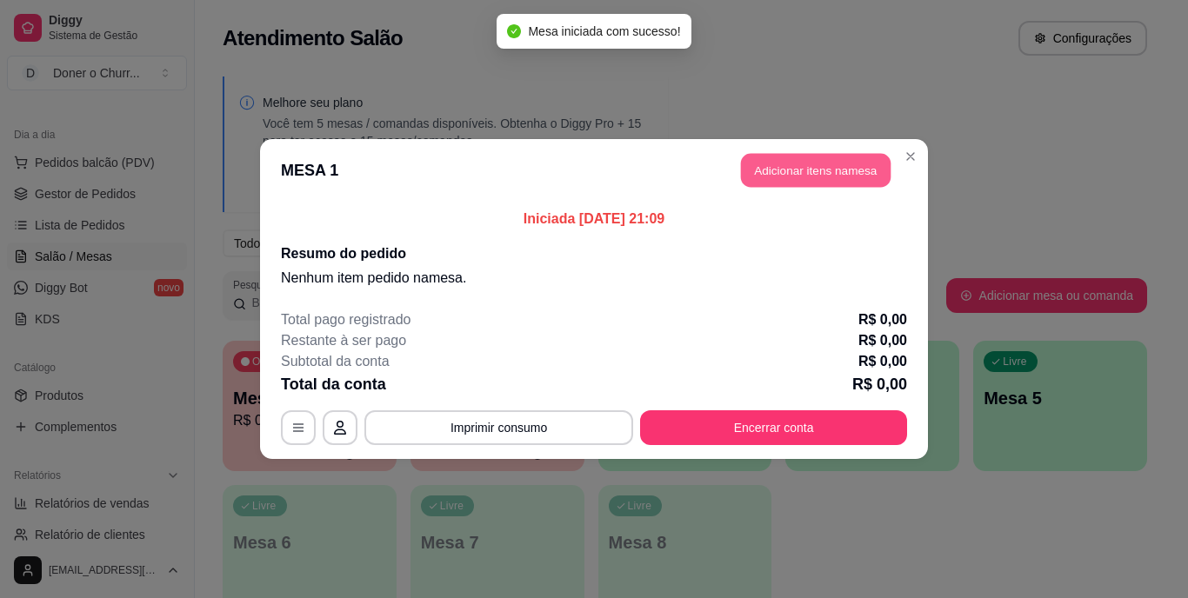
click at [801, 161] on button "Adicionar itens na mesa" at bounding box center [816, 171] width 150 height 34
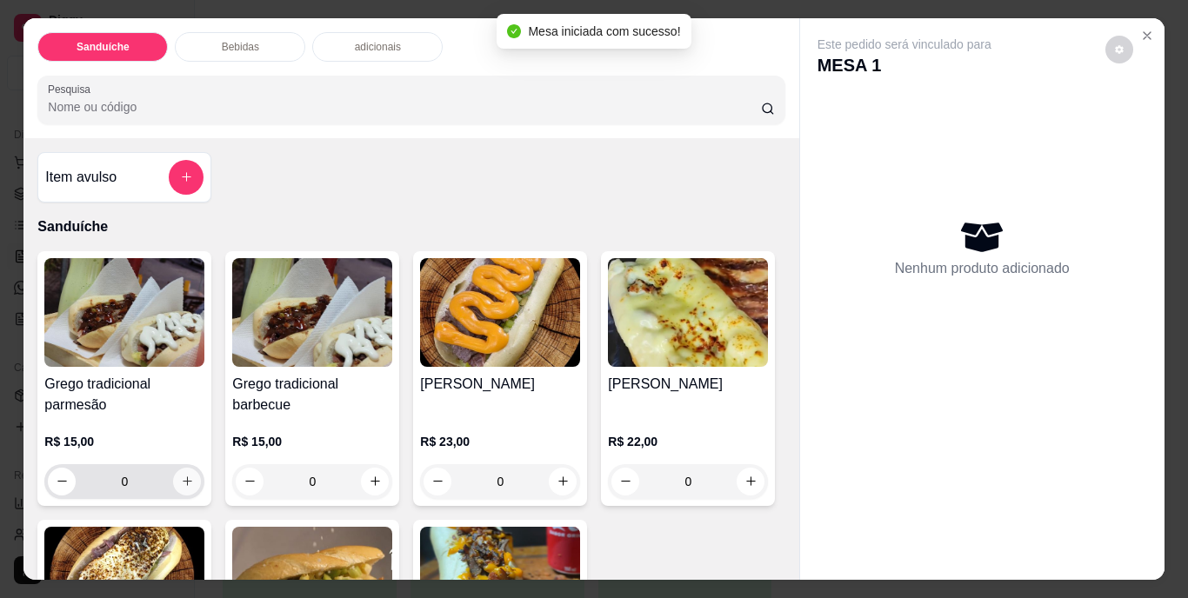
click at [189, 471] on button "increase-product-quantity" at bounding box center [187, 482] width 28 height 28
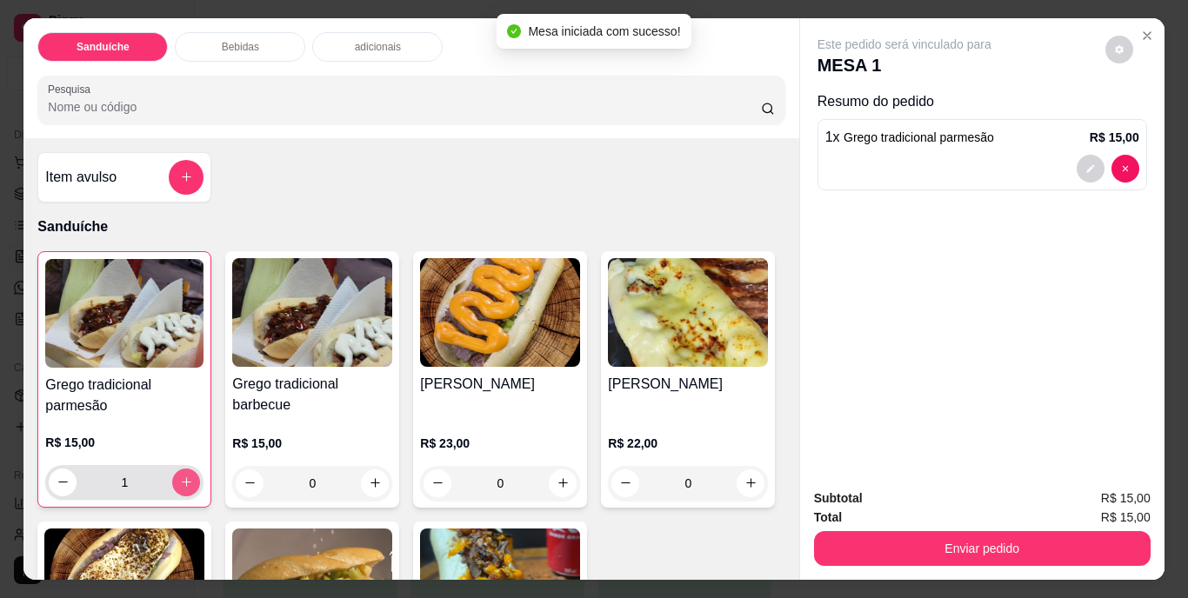
click at [189, 471] on button "increase-product-quantity" at bounding box center [186, 483] width 28 height 28
type input "2"
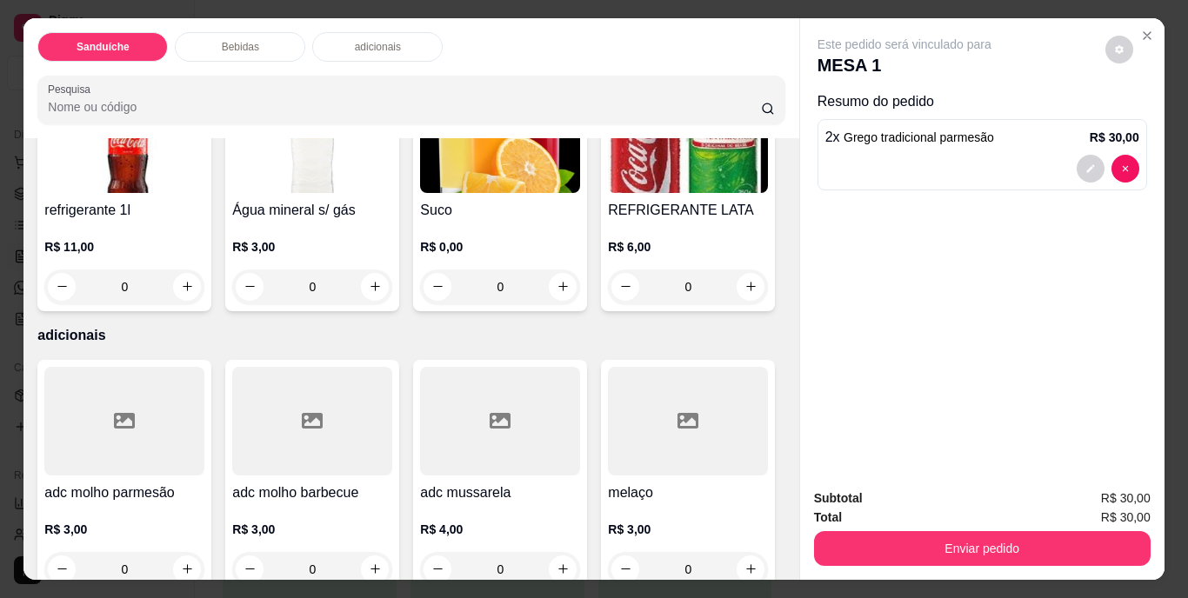
scroll to position [870, 0]
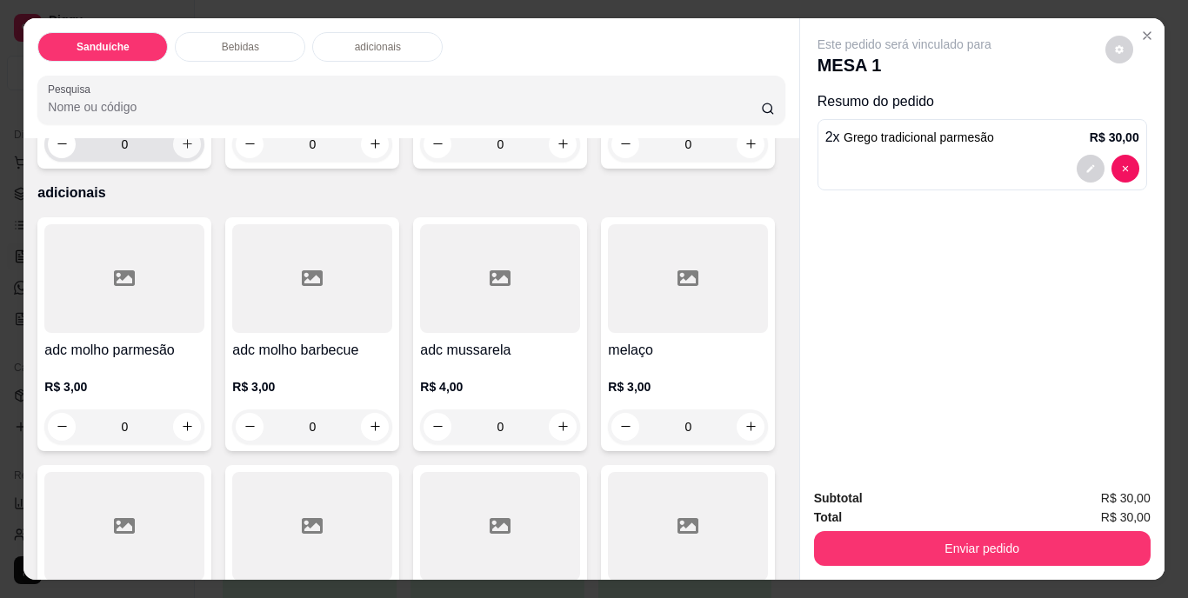
click at [184, 150] on icon "increase-product-quantity" at bounding box center [187, 143] width 13 height 13
type input "1"
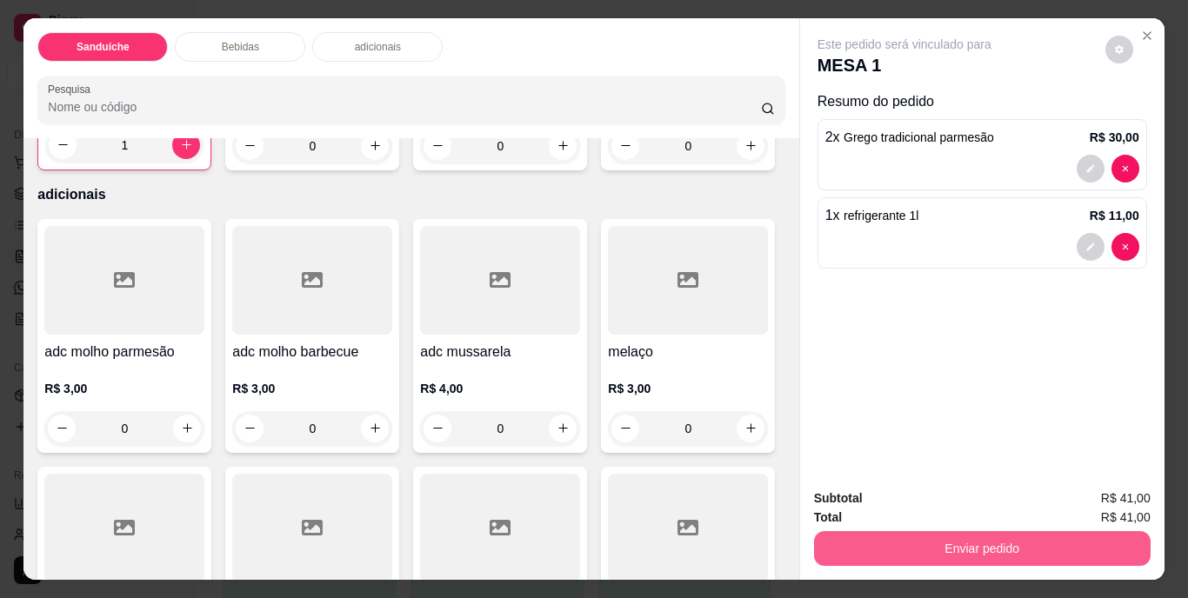
click at [953, 549] on button "Enviar pedido" at bounding box center [982, 548] width 337 height 35
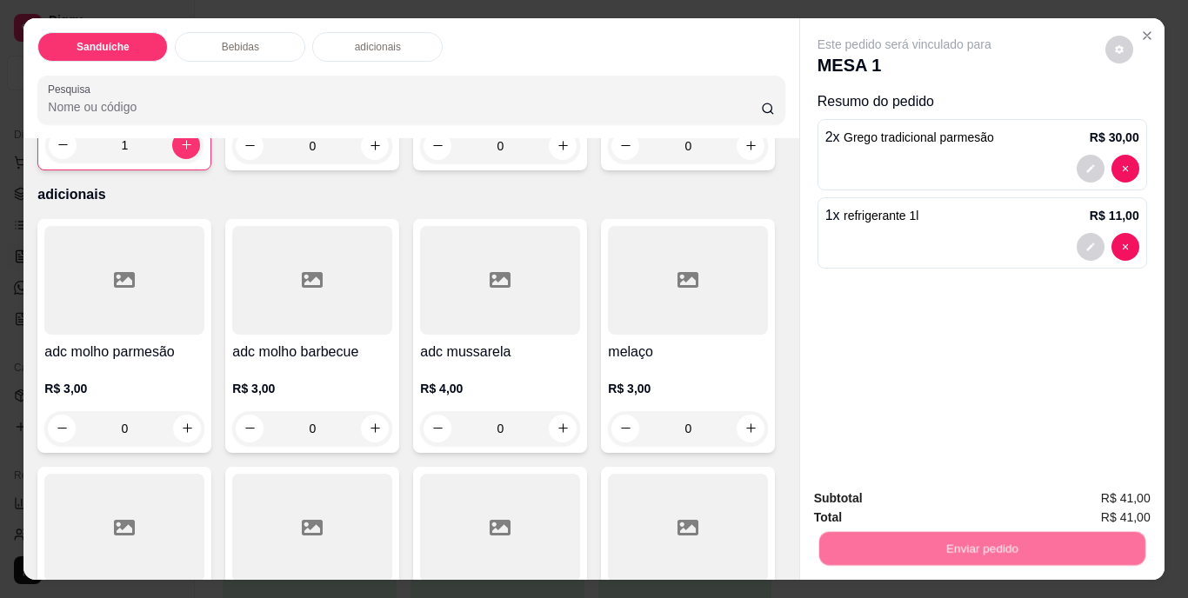
click at [937, 505] on button "Não registrar e enviar pedido" at bounding box center [925, 500] width 176 height 32
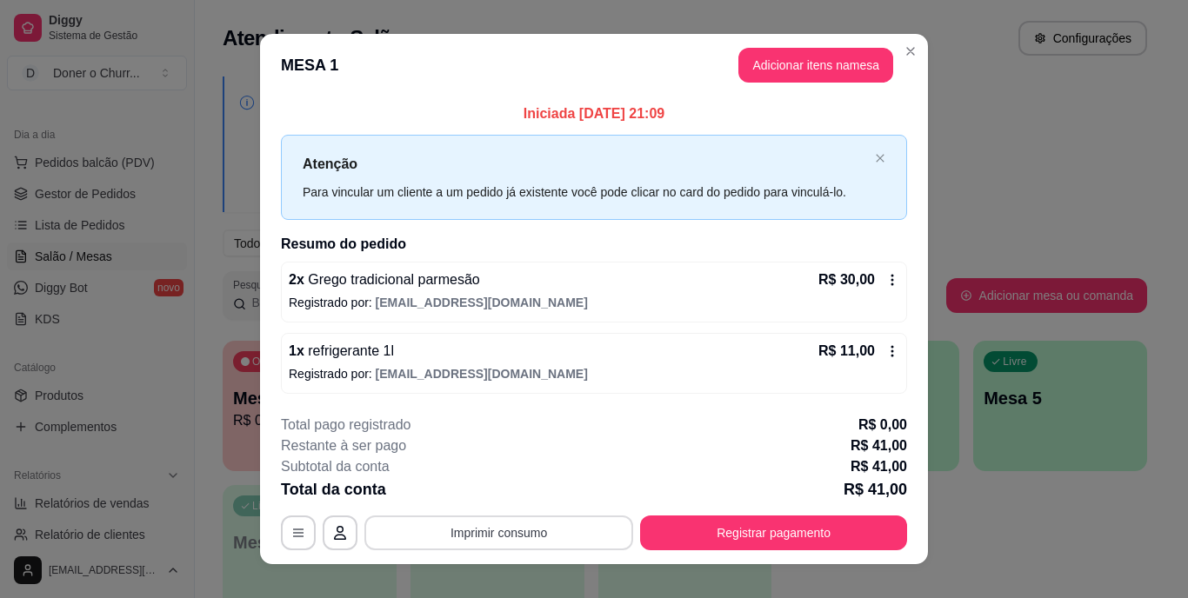
click at [516, 529] on button "Imprimir consumo" at bounding box center [498, 533] width 269 height 35
click at [504, 490] on button "IMPRESSORA" at bounding box center [498, 493] width 126 height 28
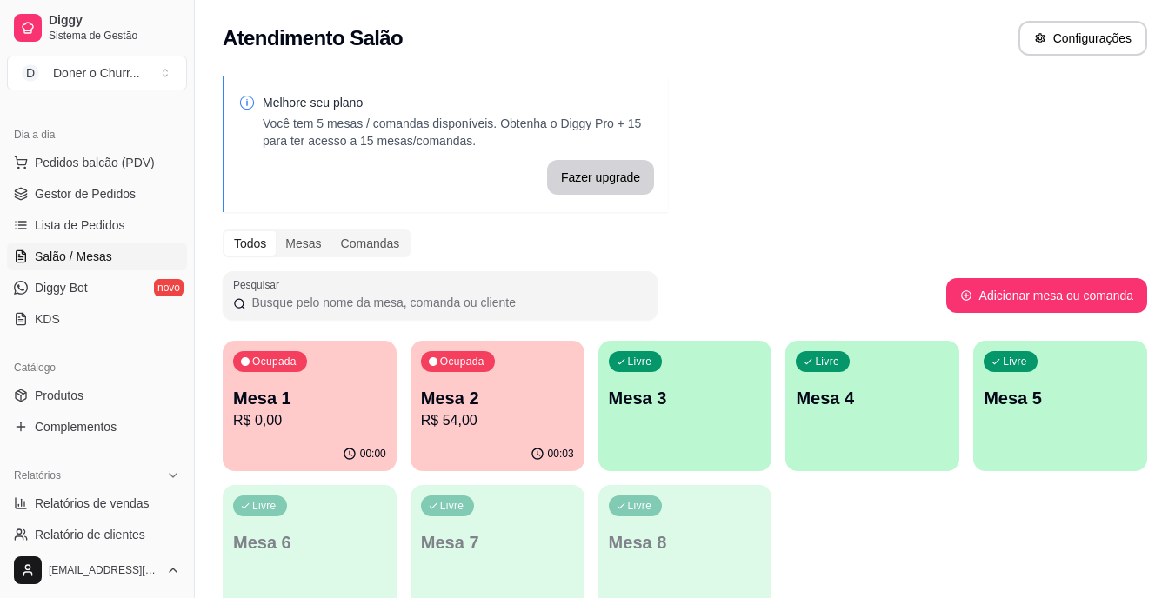
click at [669, 384] on div "Livre Mesa 3" at bounding box center [685, 396] width 174 height 110
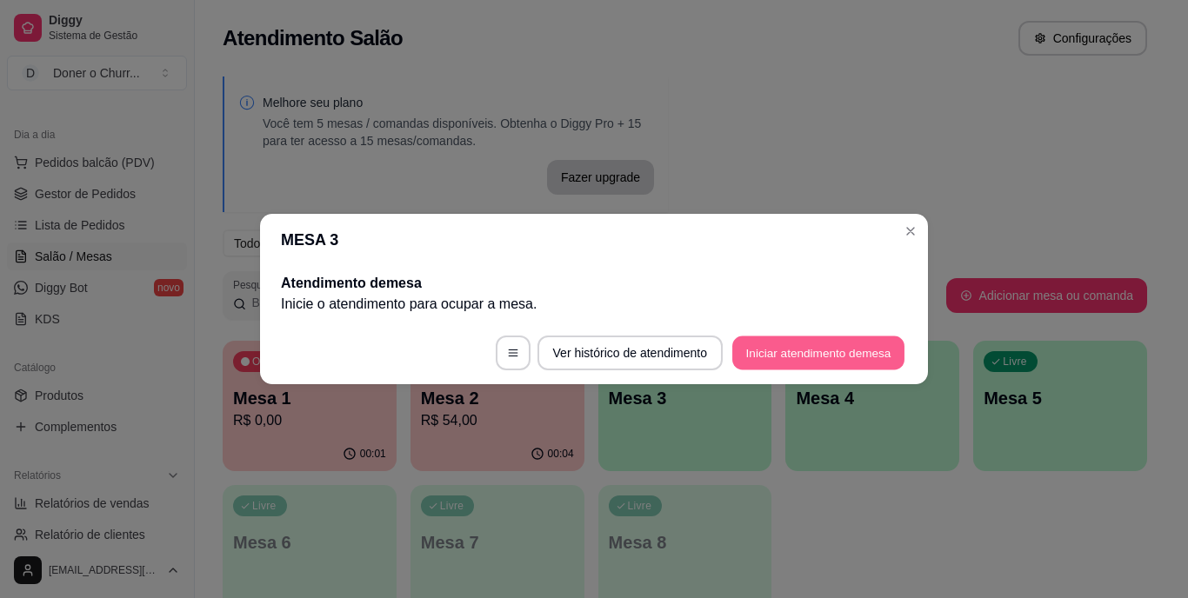
click at [805, 341] on button "Iniciar atendimento de mesa" at bounding box center [818, 354] width 172 height 34
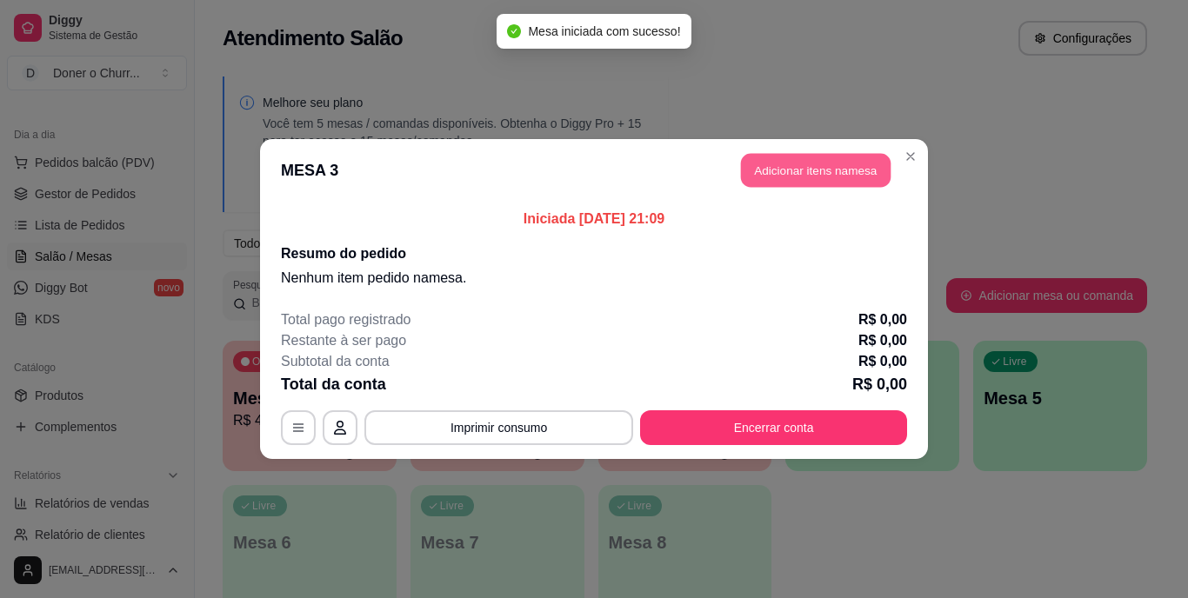
click at [821, 173] on button "Adicionar itens na mesa" at bounding box center [816, 171] width 150 height 34
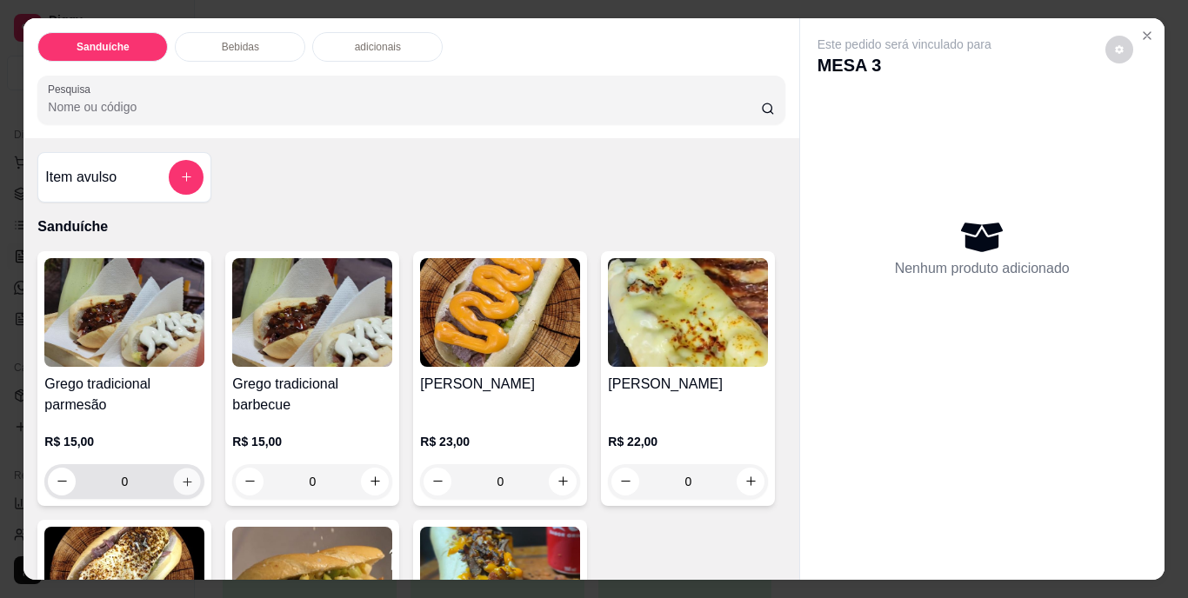
click at [185, 468] on button "increase-product-quantity" at bounding box center [187, 481] width 27 height 27
type input "1"
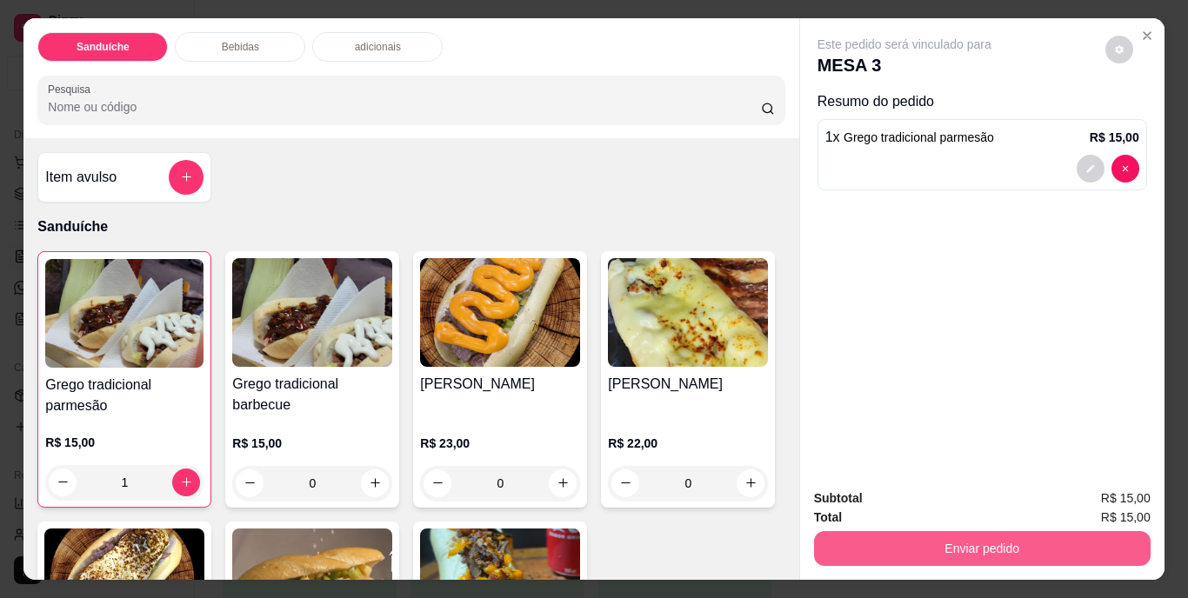
click at [981, 538] on button "Enviar pedido" at bounding box center [982, 548] width 337 height 35
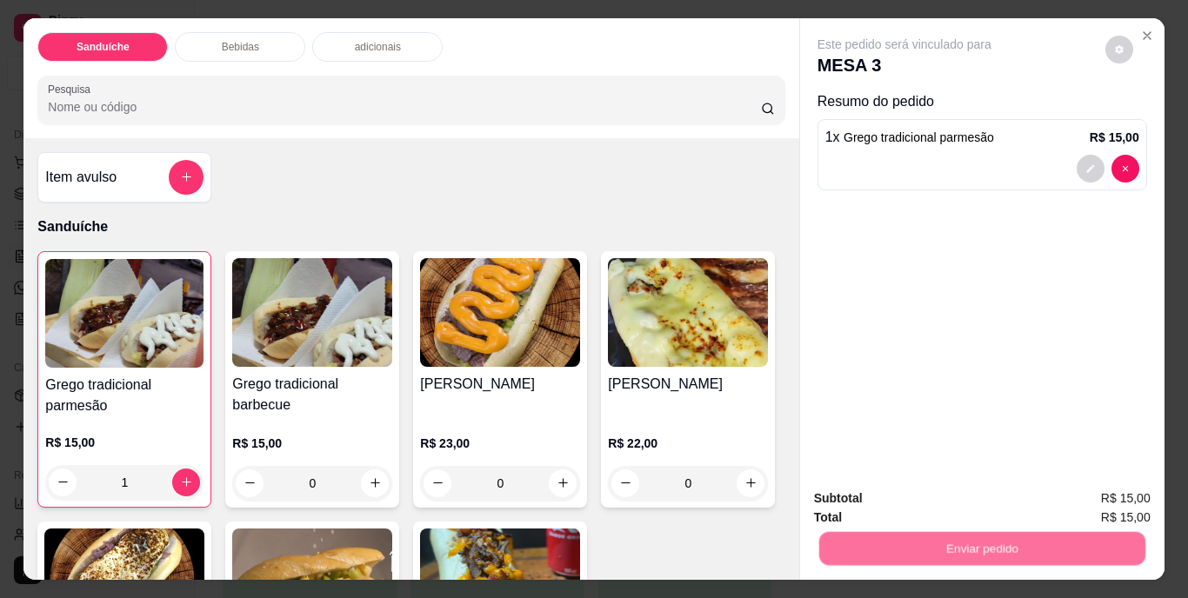
click at [939, 494] on button "Não registrar e enviar pedido" at bounding box center [924, 500] width 181 height 33
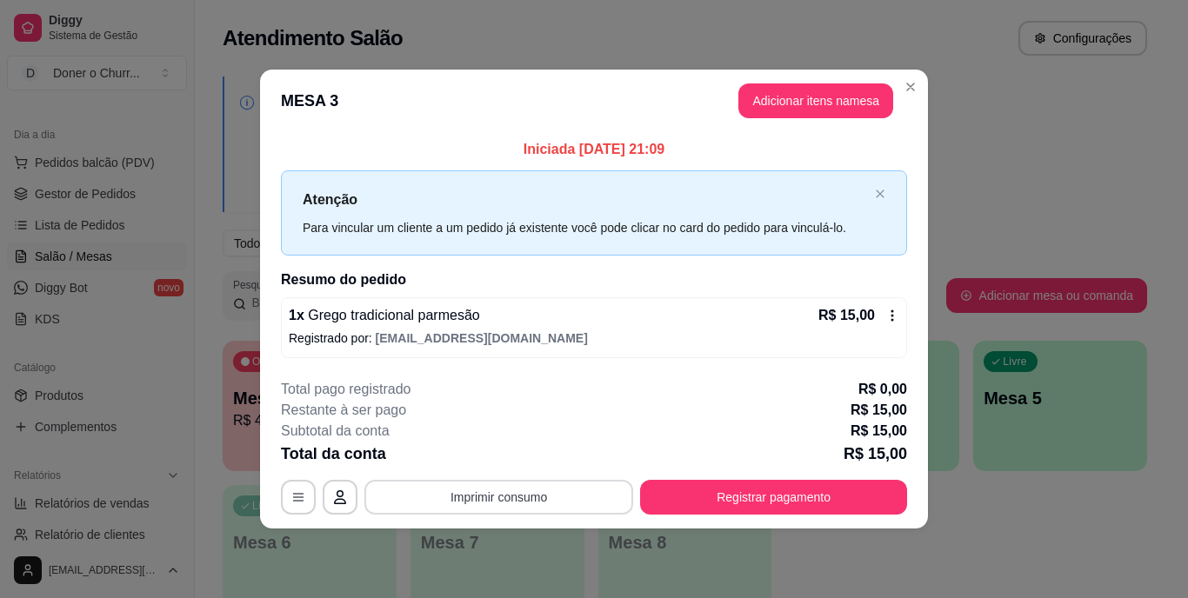
click at [490, 494] on button "Imprimir consumo" at bounding box center [498, 497] width 269 height 35
click at [511, 460] on button "IMPRESSORA" at bounding box center [505, 456] width 122 height 27
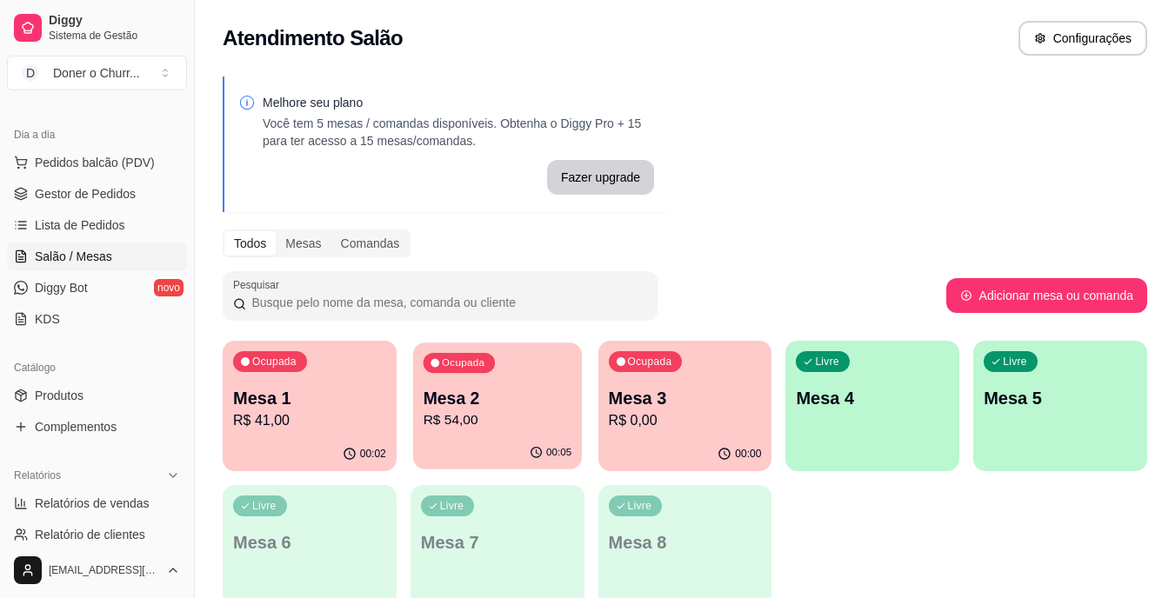
click at [479, 394] on p "Mesa 2" at bounding box center [497, 398] width 149 height 23
click at [328, 415] on p "R$ 41,00" at bounding box center [309, 421] width 153 height 21
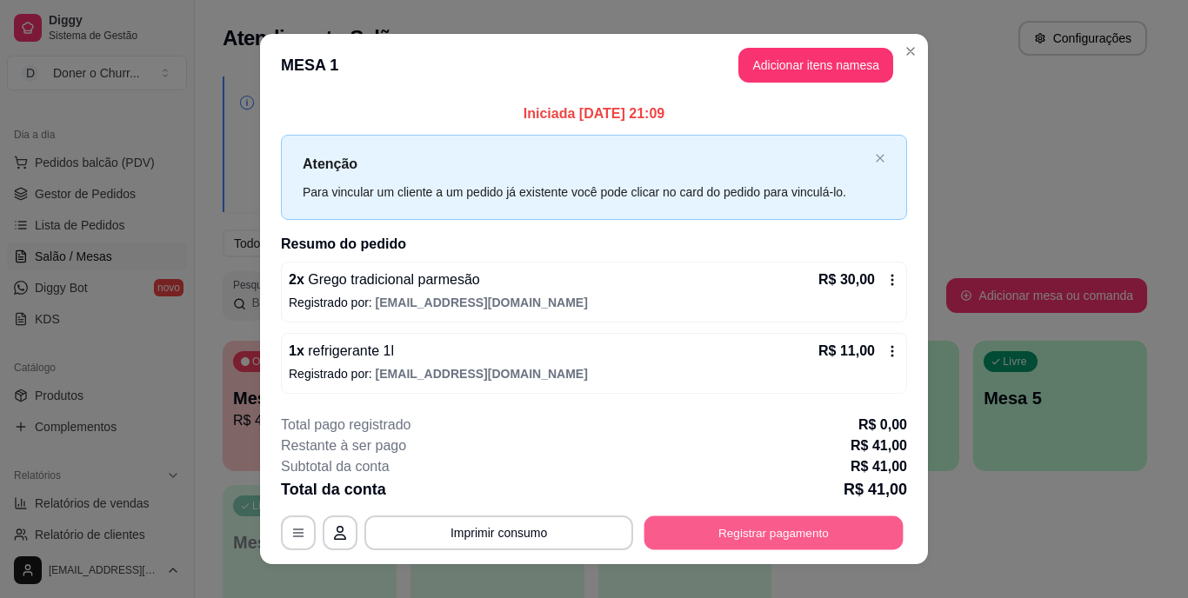
click at [754, 525] on button "Registrar pagamento" at bounding box center [774, 533] width 259 height 34
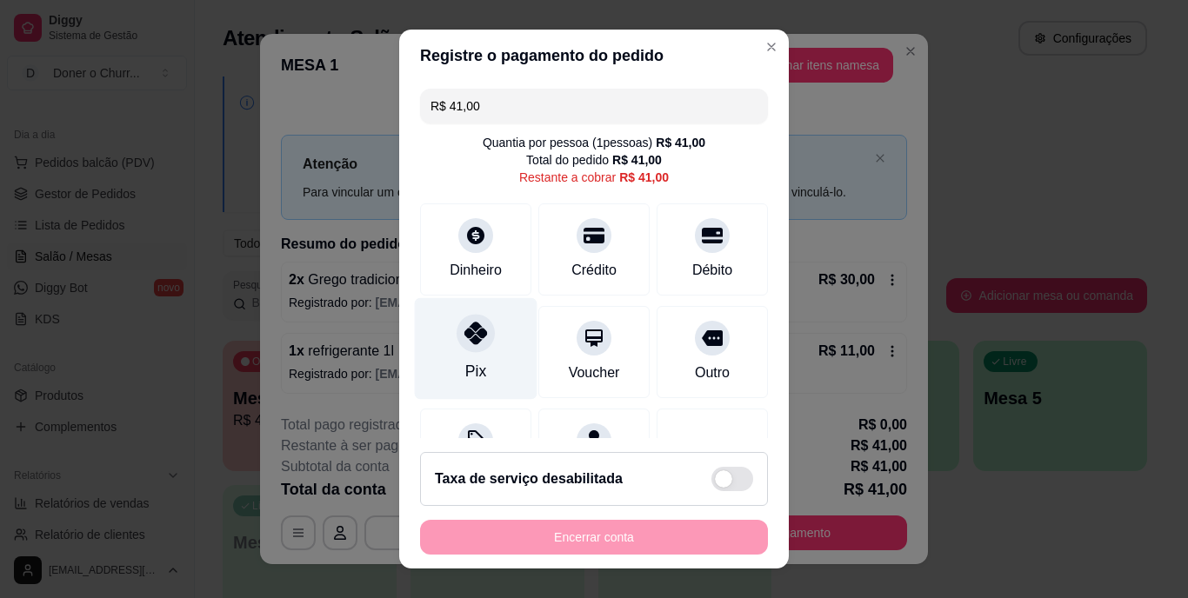
click at [452, 354] on div "Pix" at bounding box center [476, 349] width 123 height 102
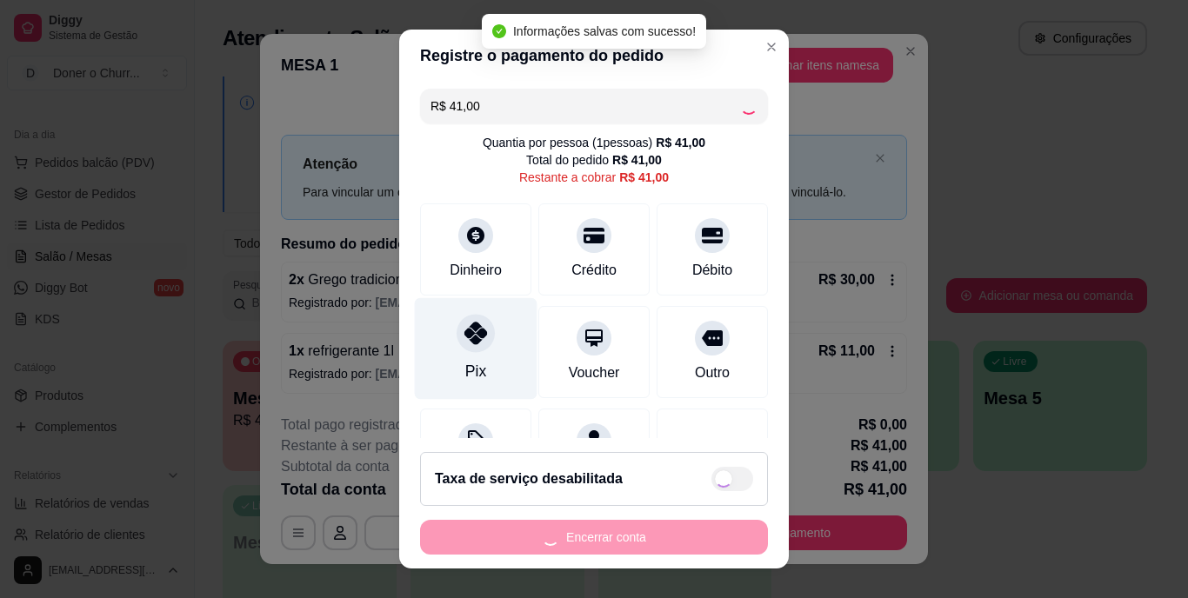
type input "R$ 0,00"
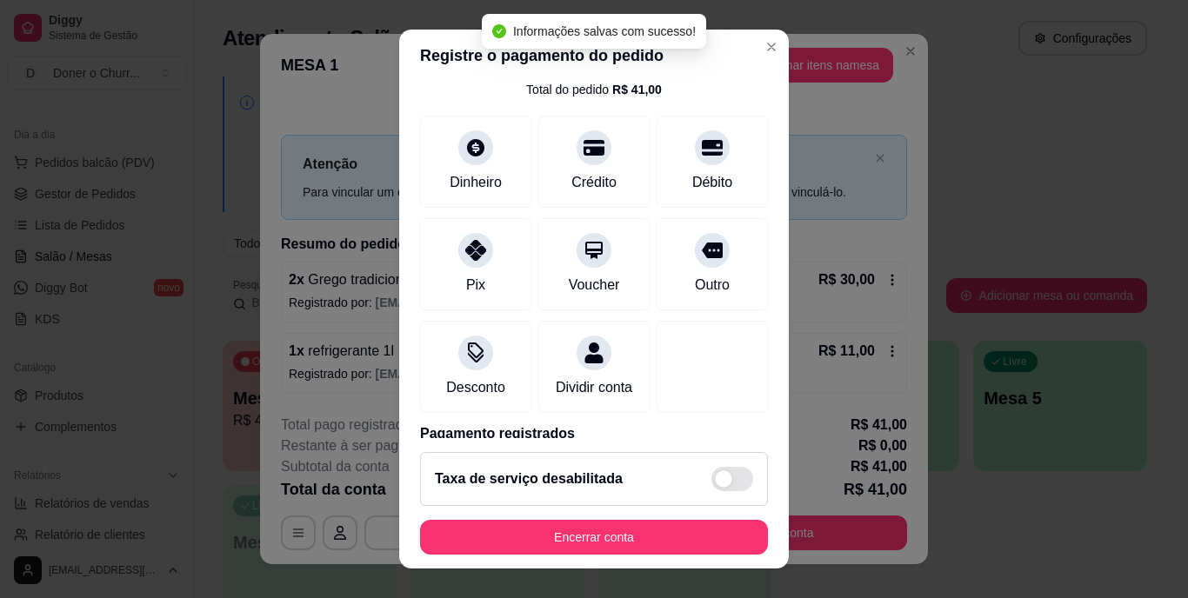
scroll to position [164, 0]
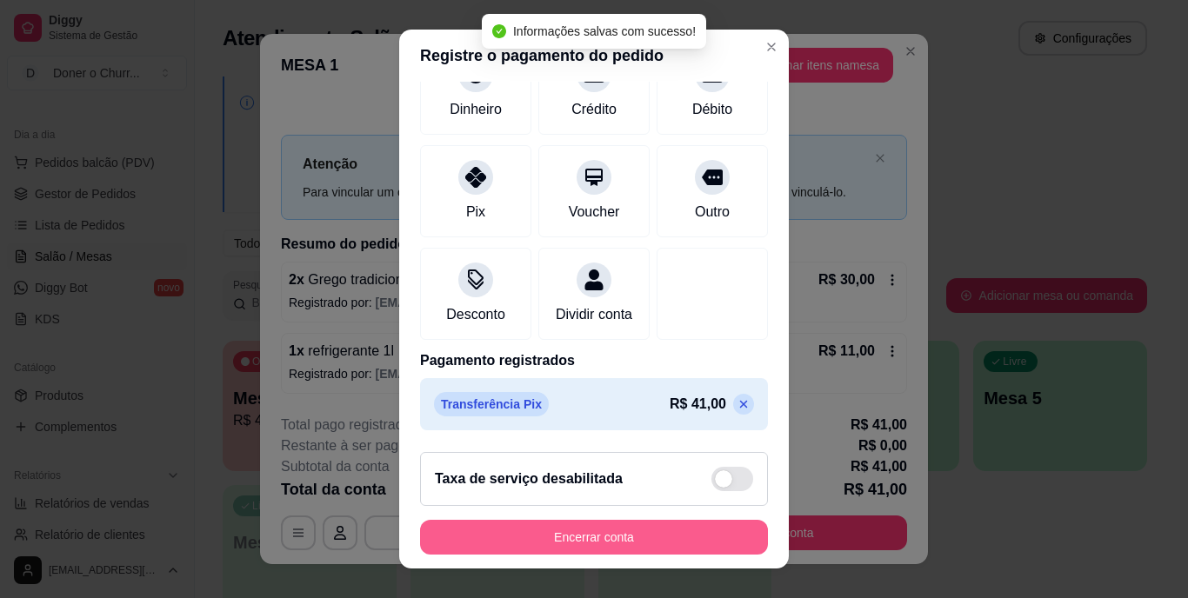
click at [563, 538] on button "Encerrar conta" at bounding box center [594, 537] width 348 height 35
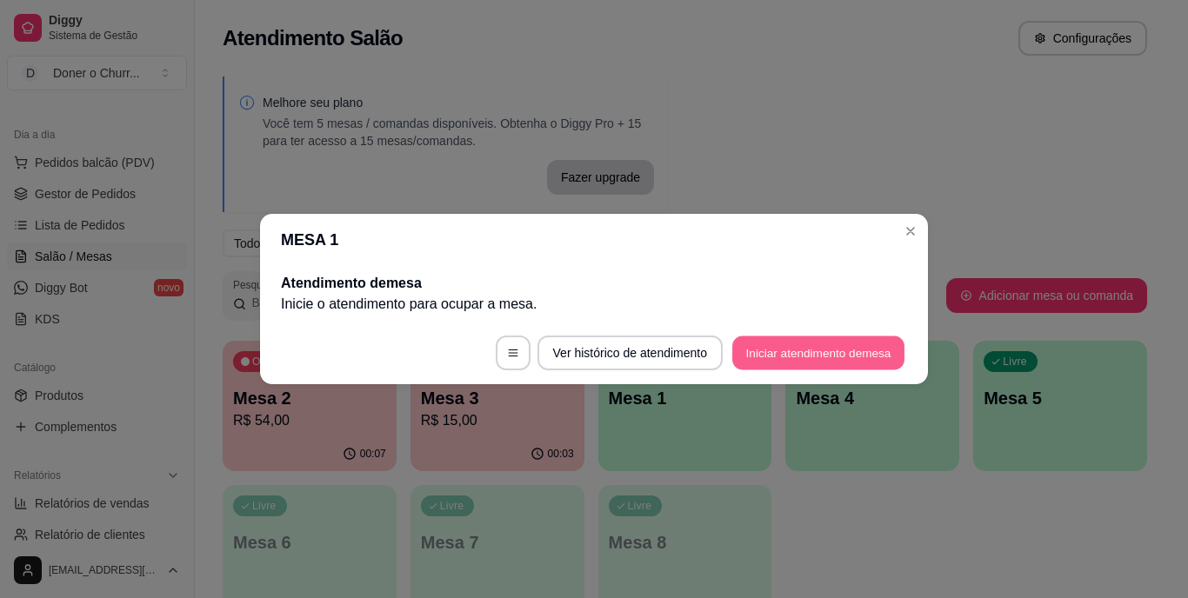
click at [781, 349] on button "Iniciar atendimento de mesa" at bounding box center [818, 354] width 172 height 34
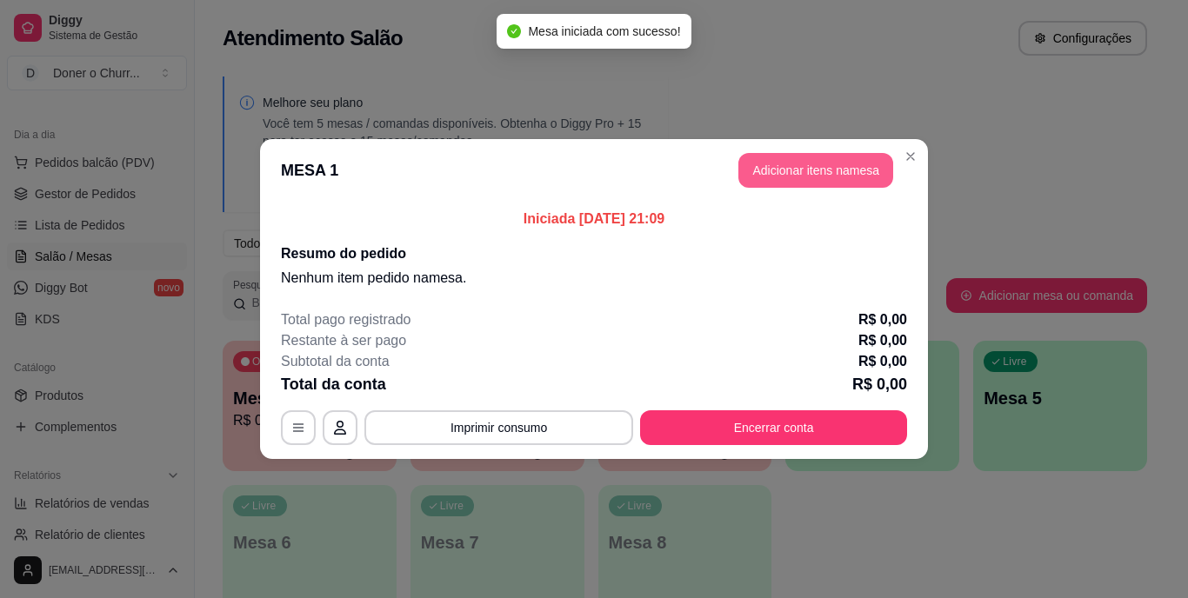
click at [801, 164] on button "Adicionar itens na mesa" at bounding box center [816, 170] width 155 height 35
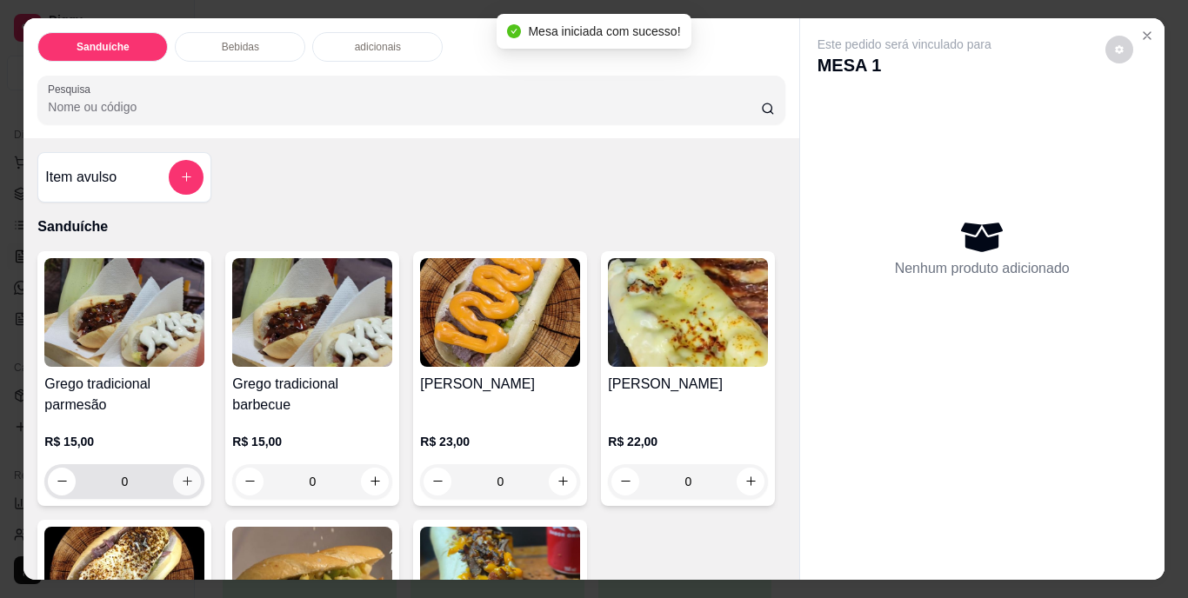
click at [183, 478] on icon "increase-product-quantity" at bounding box center [187, 481] width 13 height 13
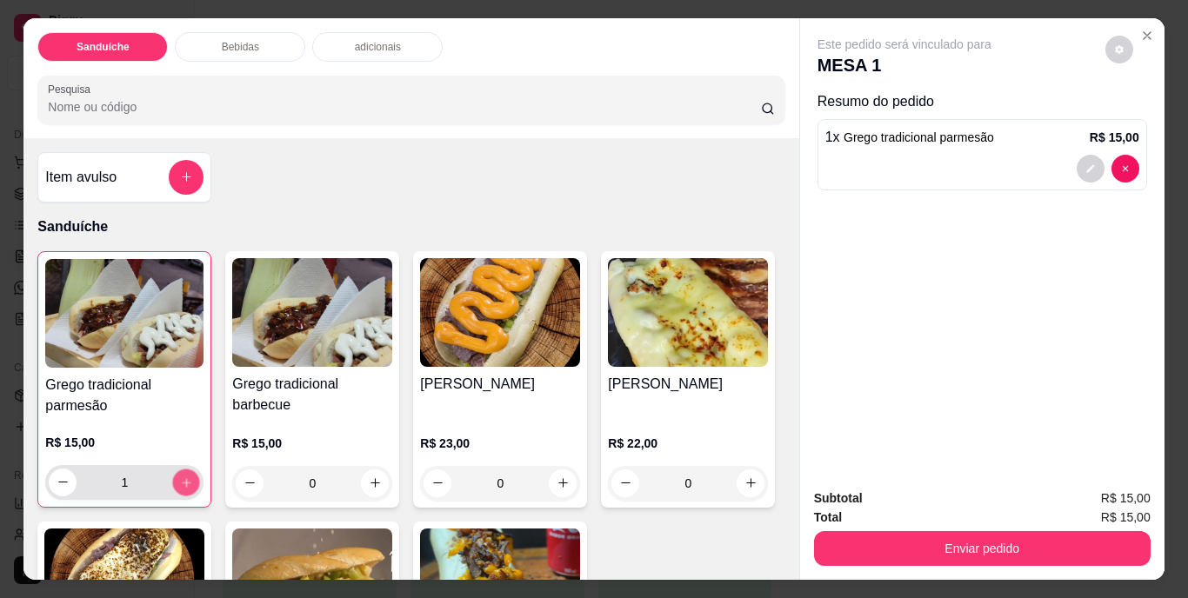
click at [183, 478] on icon "increase-product-quantity" at bounding box center [186, 482] width 13 height 13
type input "2"
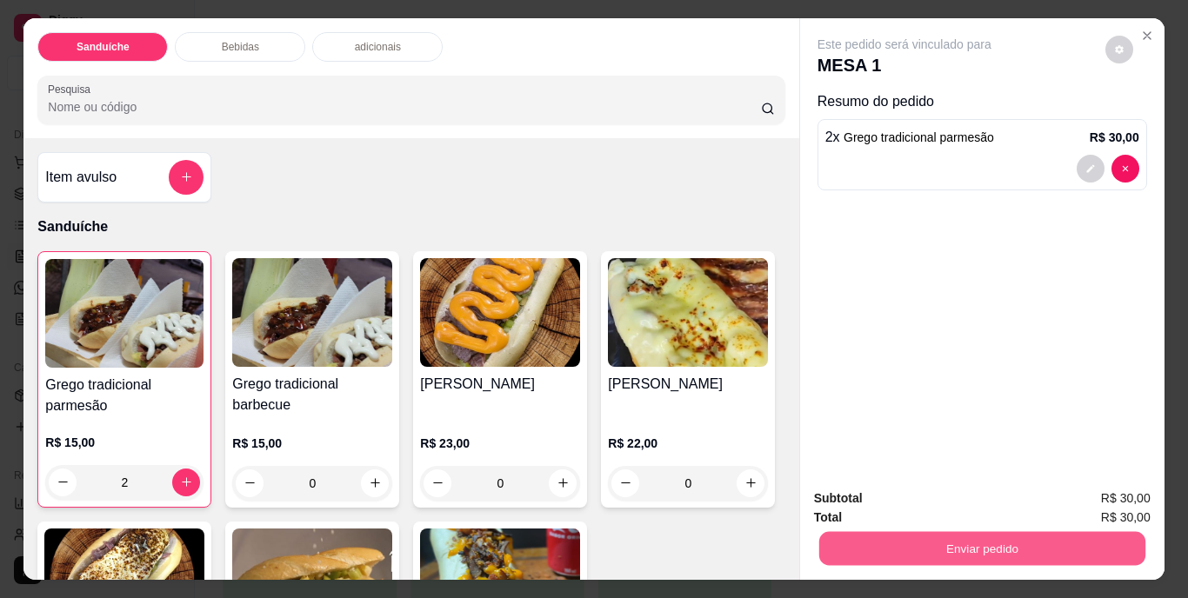
click at [994, 539] on button "Enviar pedido" at bounding box center [982, 549] width 326 height 34
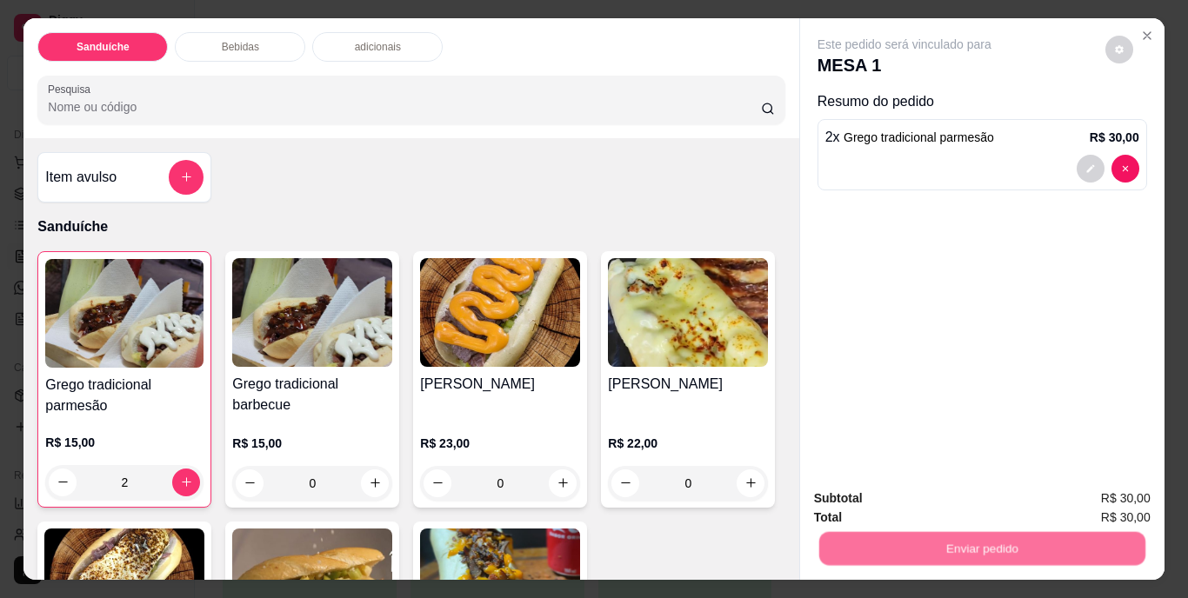
click at [944, 505] on button "Não registrar e enviar pedido" at bounding box center [925, 500] width 176 height 32
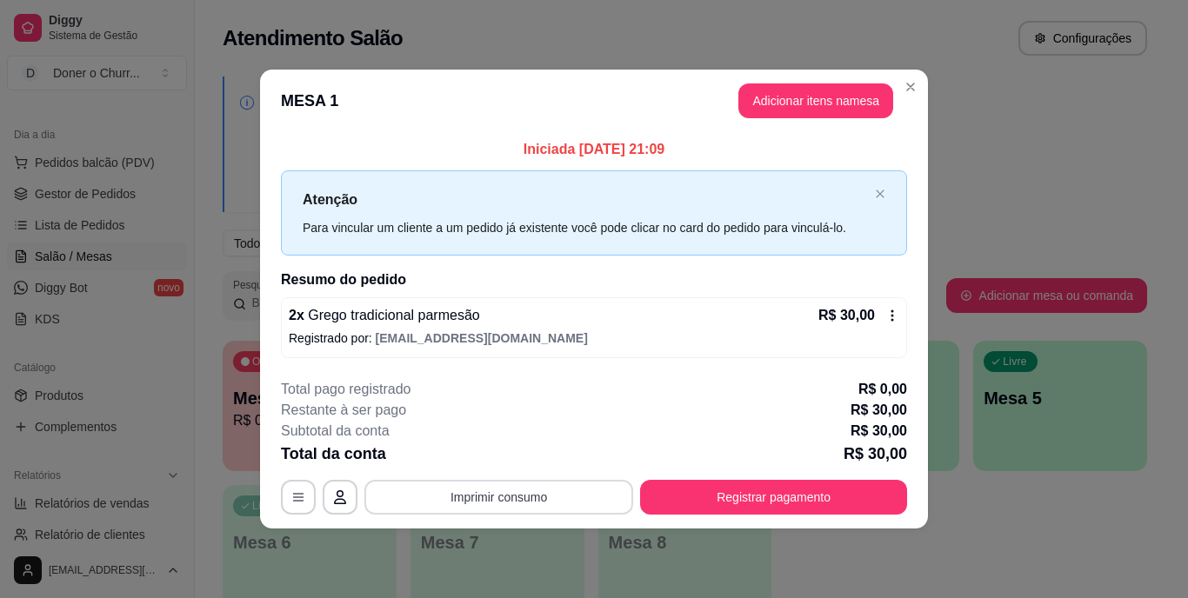
click at [521, 491] on button "Imprimir consumo" at bounding box center [498, 497] width 269 height 35
click at [511, 458] on button "IMPRESSORA" at bounding box center [505, 457] width 122 height 27
click at [792, 563] on div "**********" at bounding box center [594, 299] width 1188 height 598
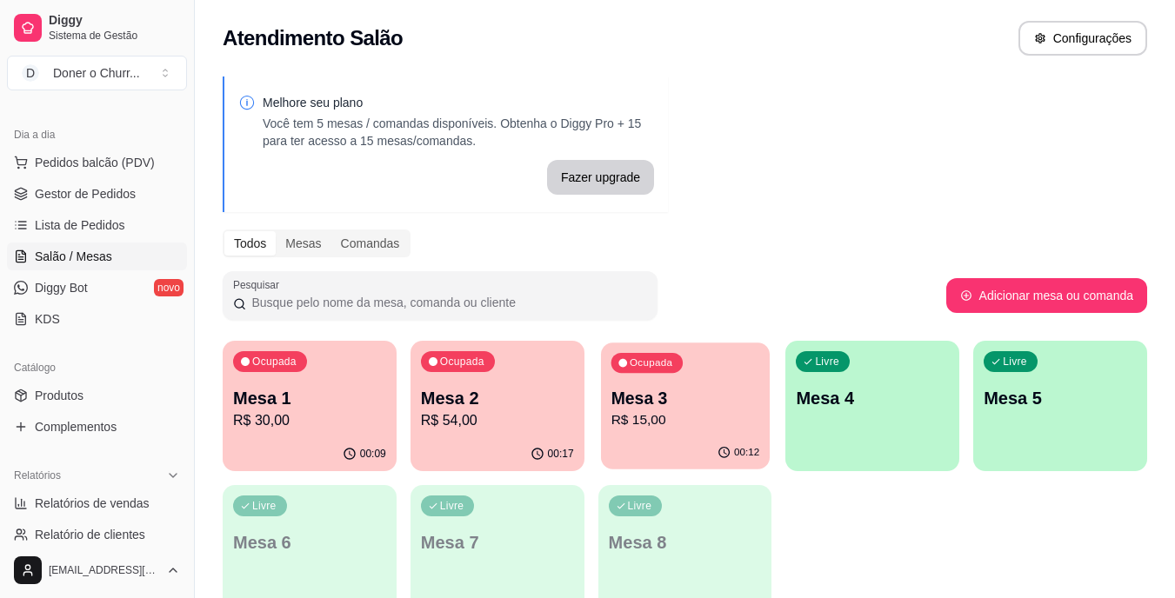
click at [620, 405] on p "Mesa 3" at bounding box center [685, 398] width 149 height 23
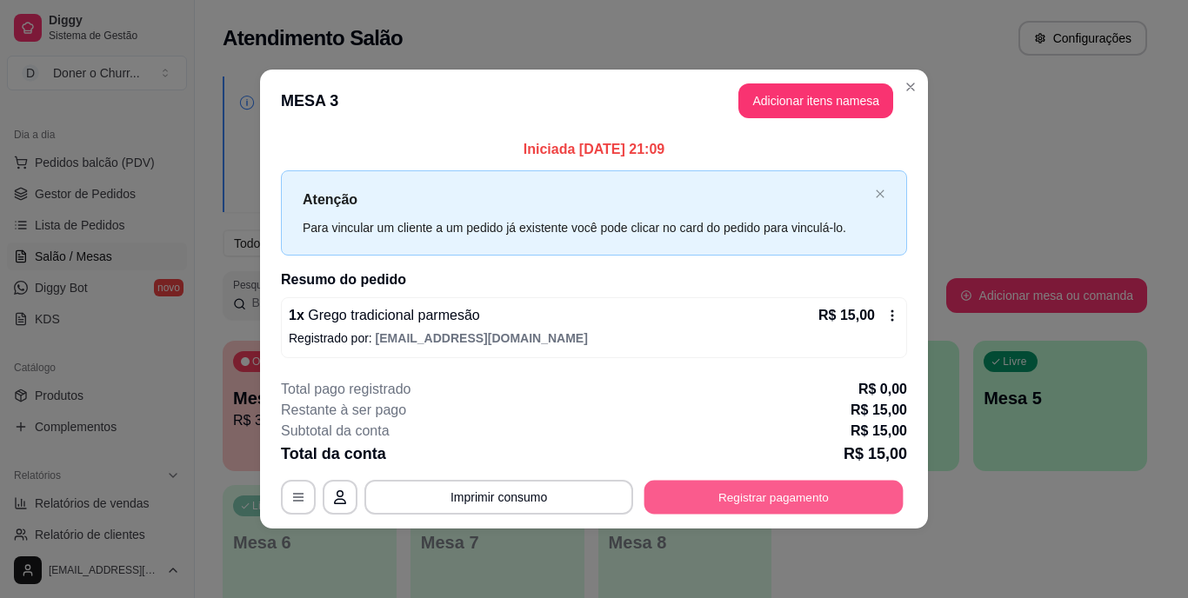
click at [760, 496] on button "Registrar pagamento" at bounding box center [774, 497] width 259 height 34
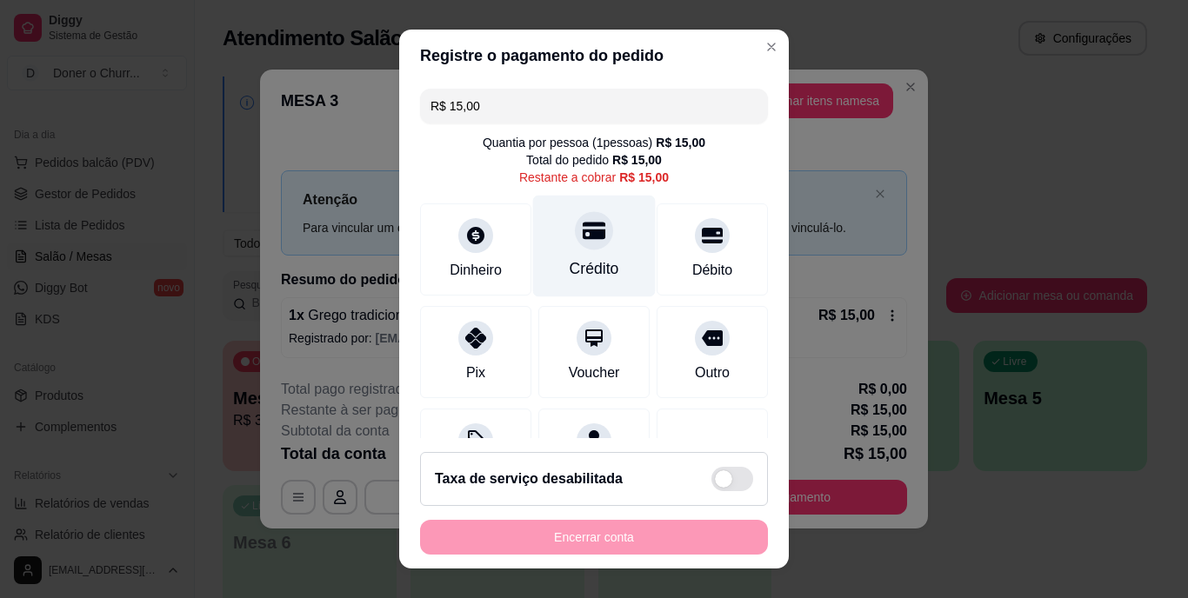
click at [583, 240] on icon at bounding box center [594, 231] width 23 height 23
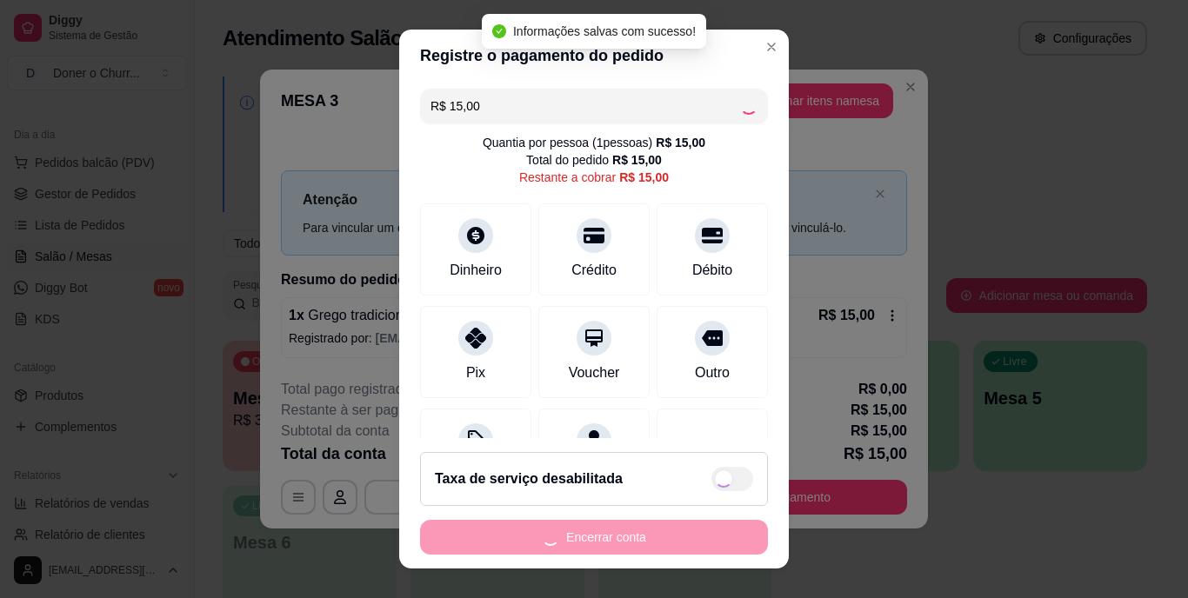
type input "R$ 0,00"
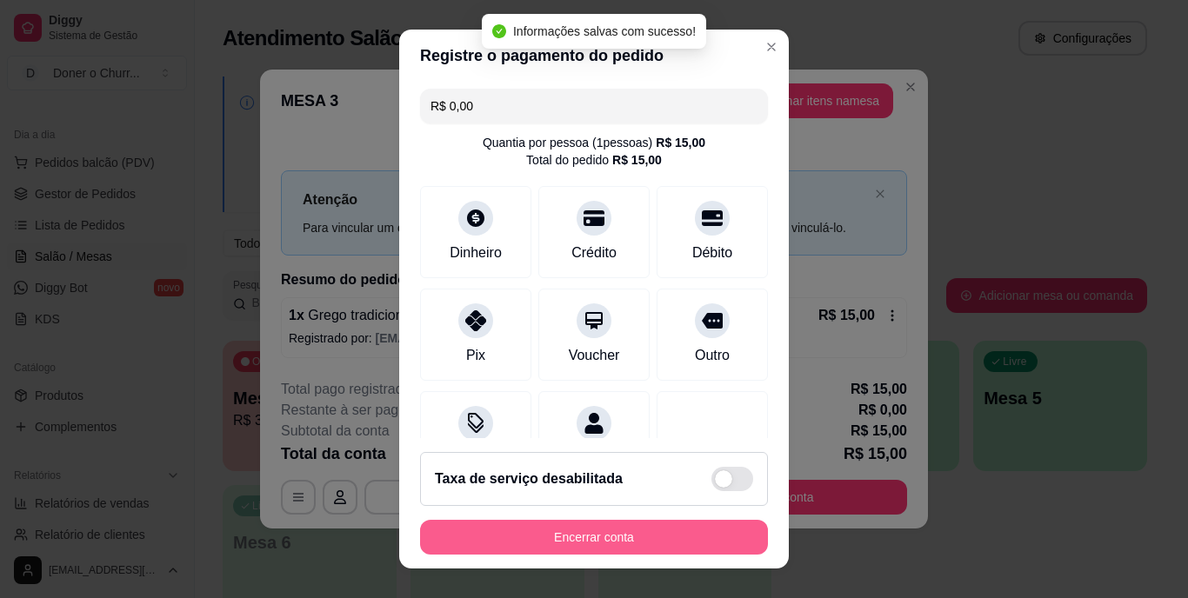
click at [563, 530] on button "Encerrar conta" at bounding box center [594, 537] width 348 height 35
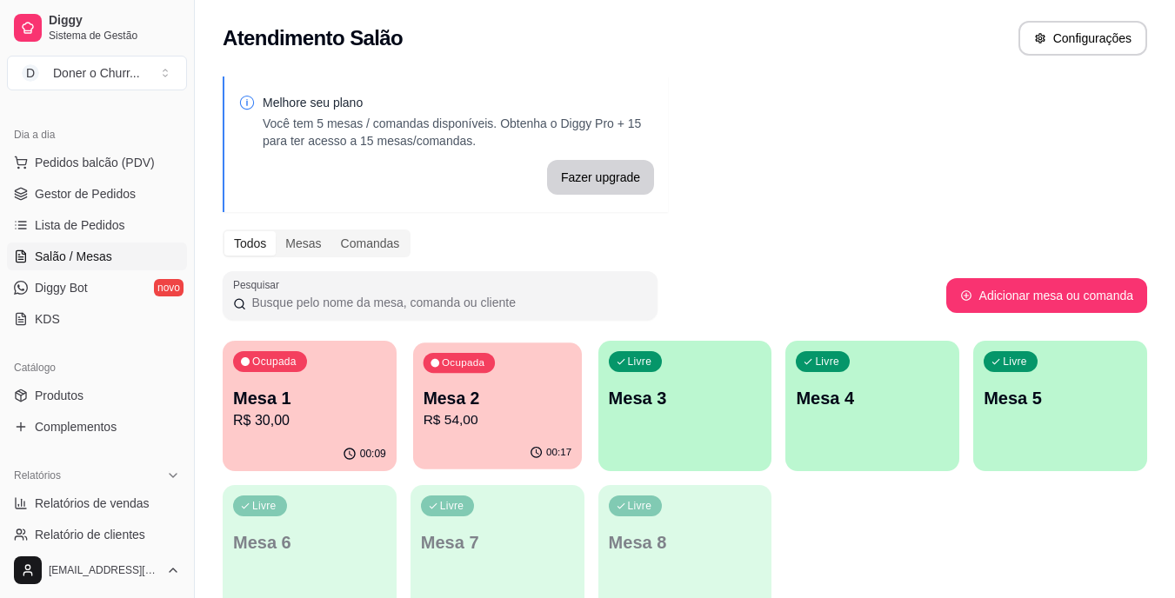
click at [469, 403] on p "Mesa 2" at bounding box center [497, 398] width 149 height 23
click at [318, 385] on div "Ocupada Mesa 1 R$ 30,00" at bounding box center [309, 390] width 169 height 94
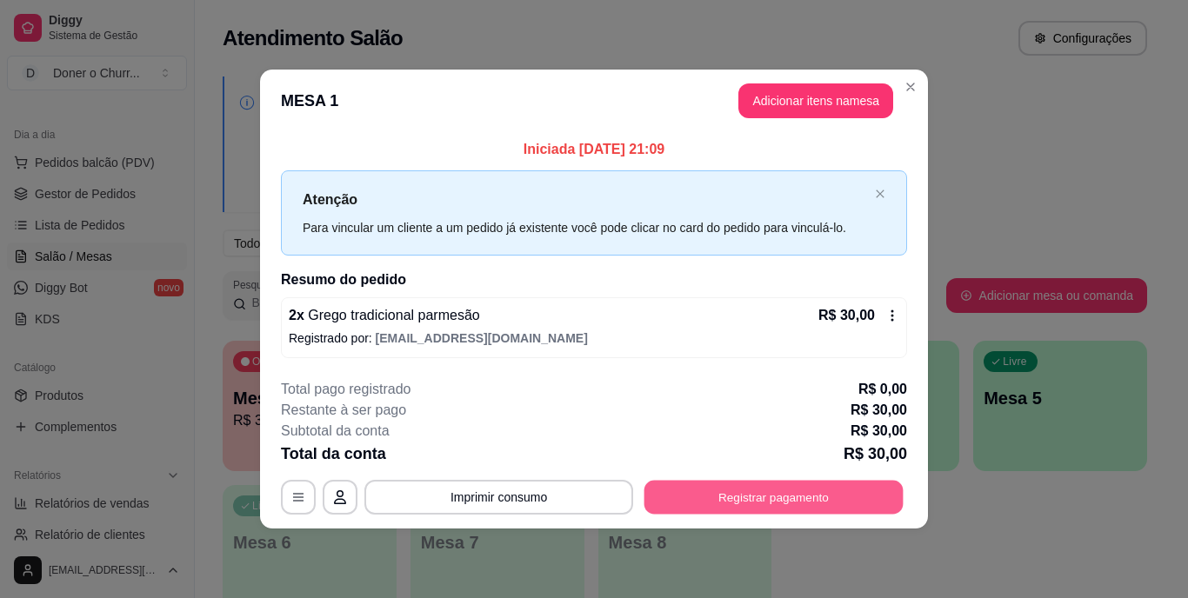
click at [736, 493] on button "Registrar pagamento" at bounding box center [774, 497] width 259 height 34
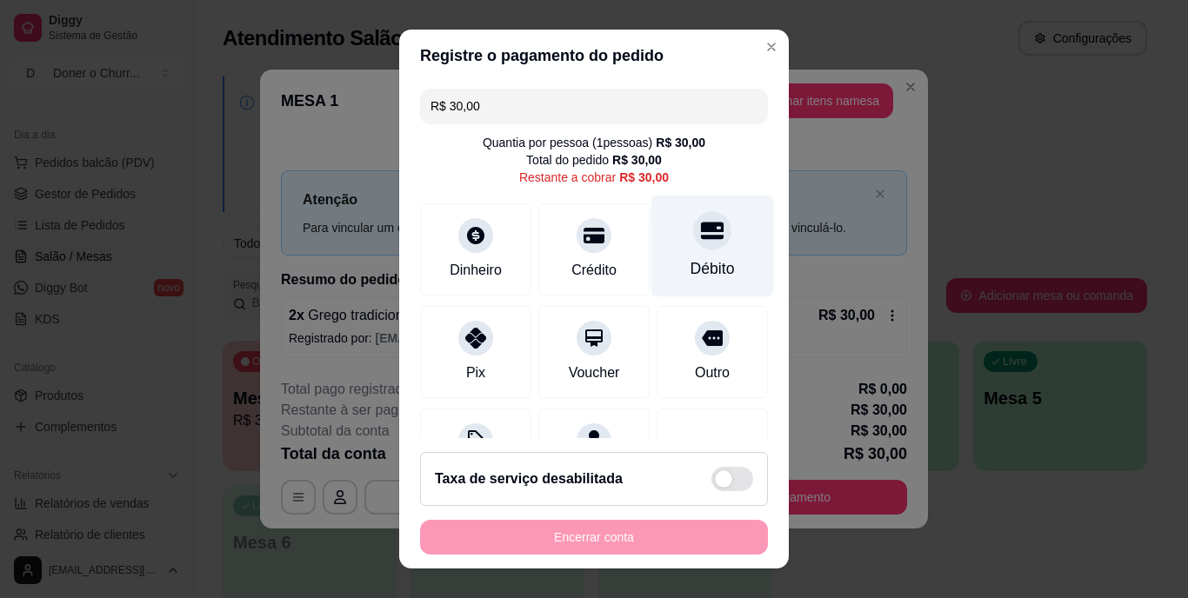
click at [693, 244] on div at bounding box center [712, 231] width 38 height 38
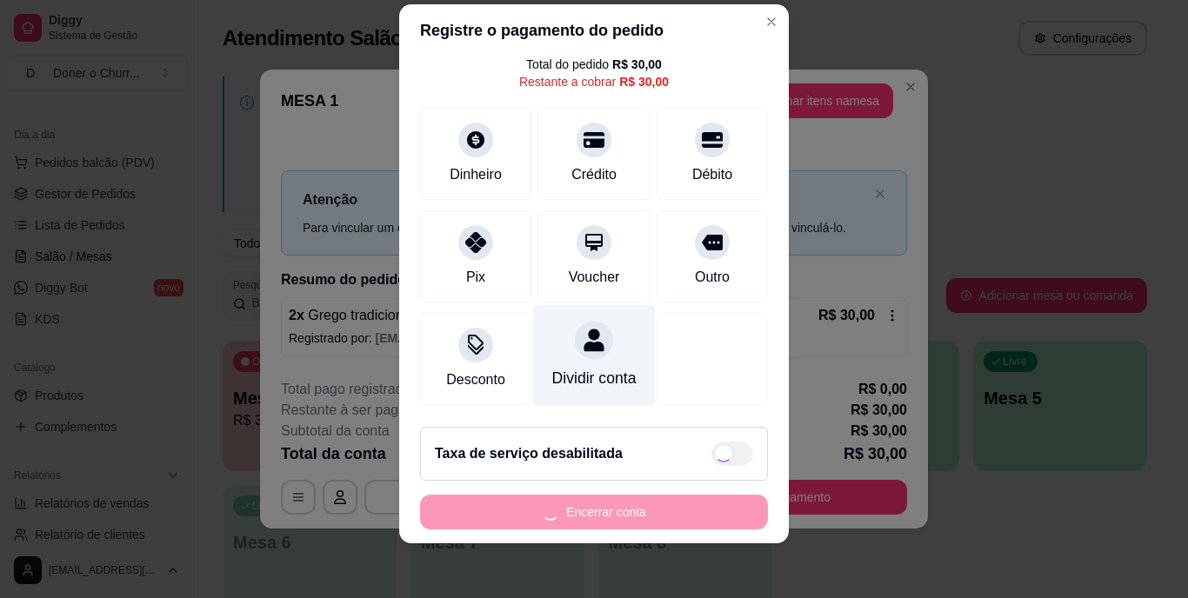
scroll to position [26, 0]
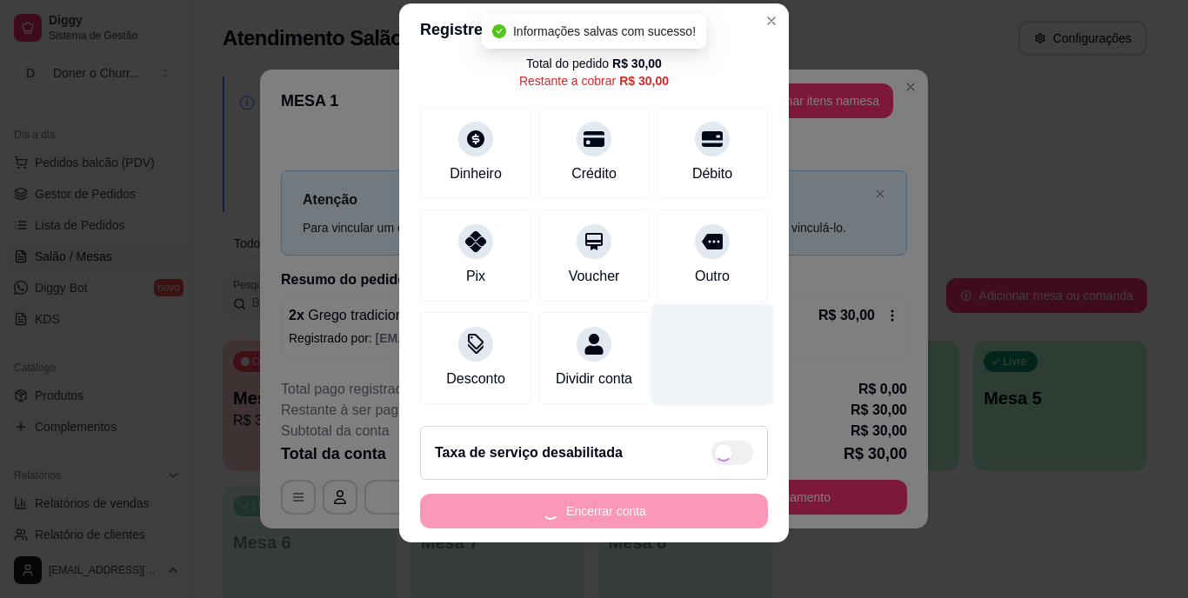
type input "R$ 0,00"
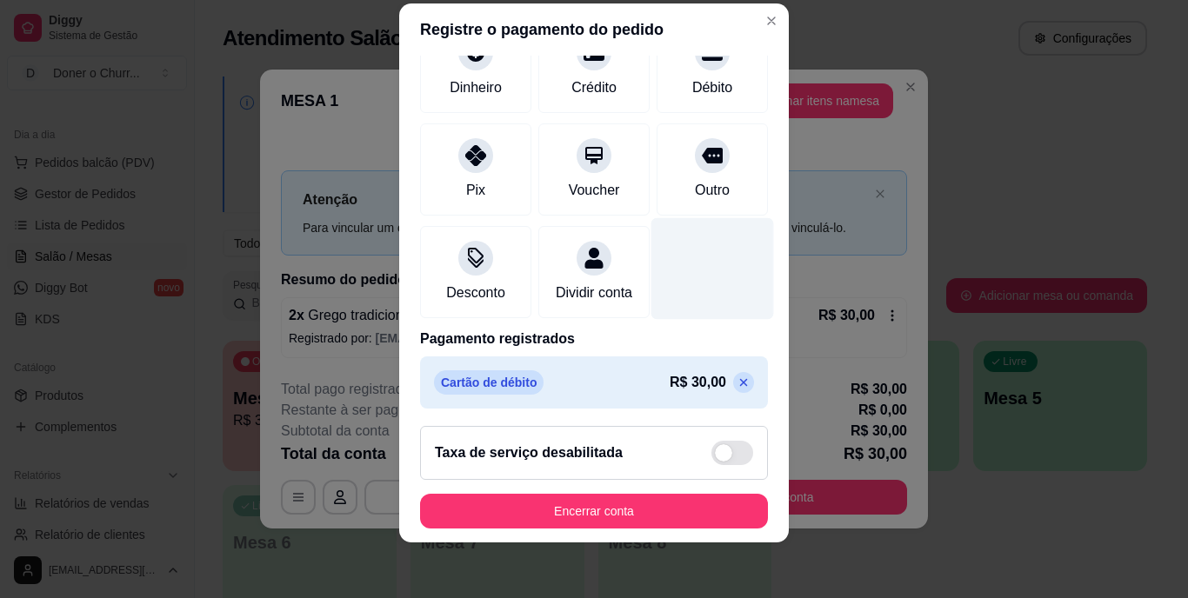
scroll to position [164, 0]
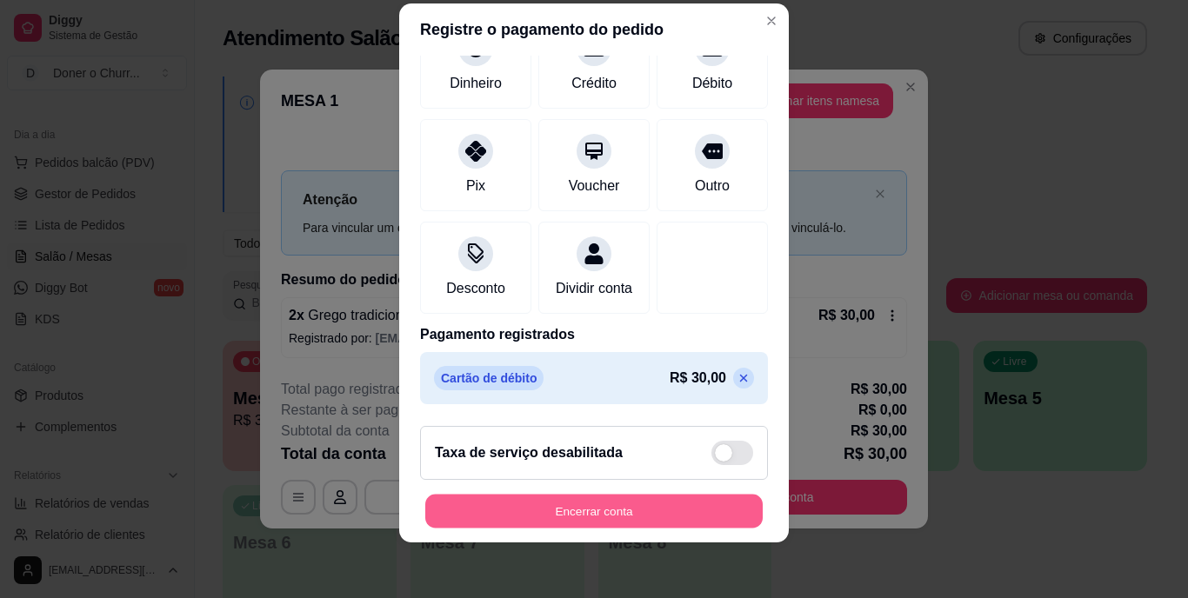
click at [612, 497] on button "Encerrar conta" at bounding box center [594, 511] width 338 height 34
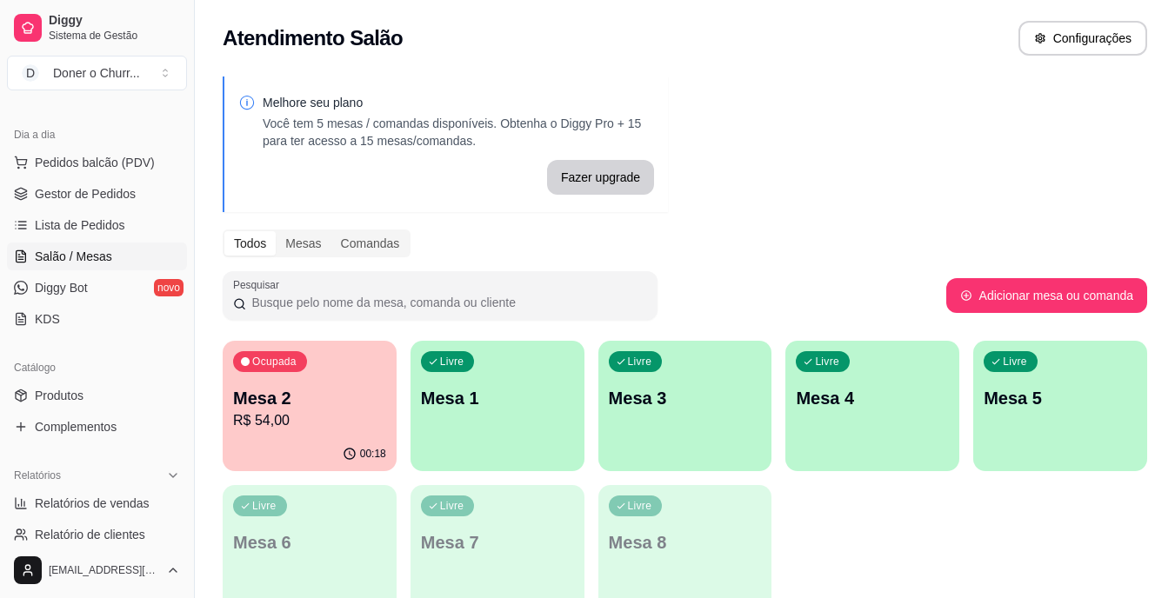
click at [313, 380] on div "Ocupada Mesa 2 R$ 54,00" at bounding box center [310, 389] width 174 height 97
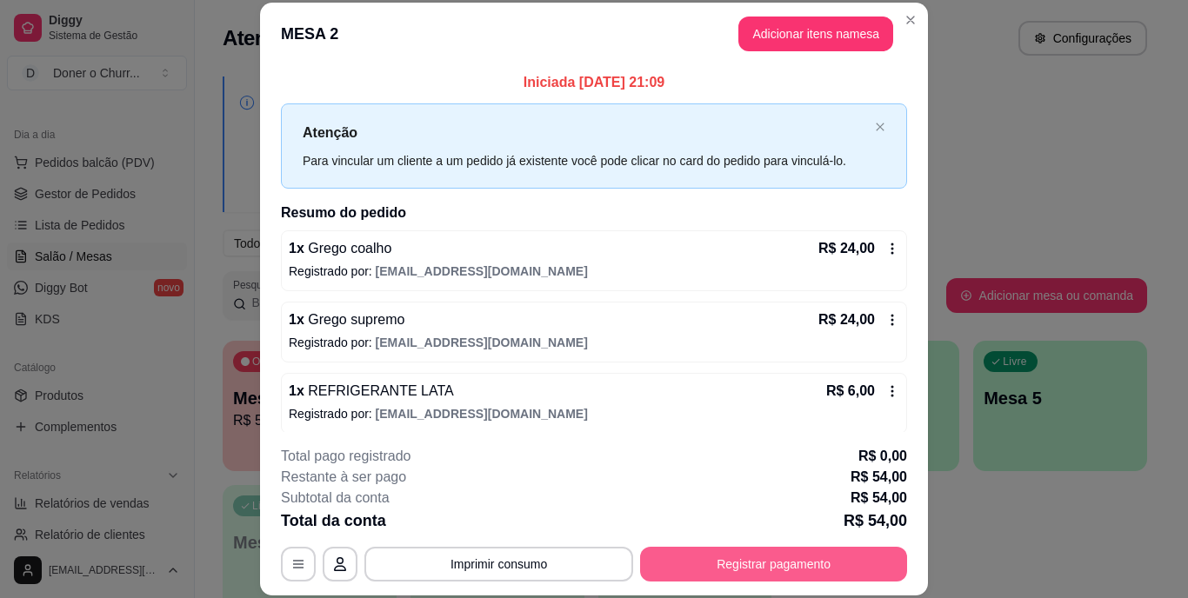
click at [747, 560] on button "Registrar pagamento" at bounding box center [773, 564] width 267 height 35
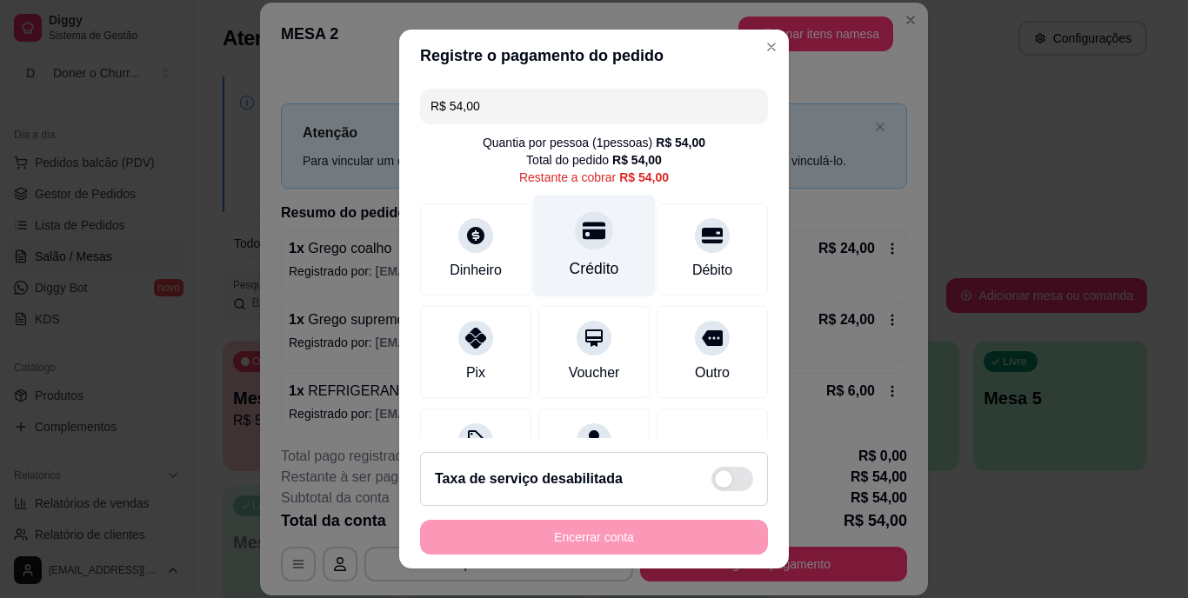
click at [583, 236] on icon at bounding box center [594, 231] width 23 height 17
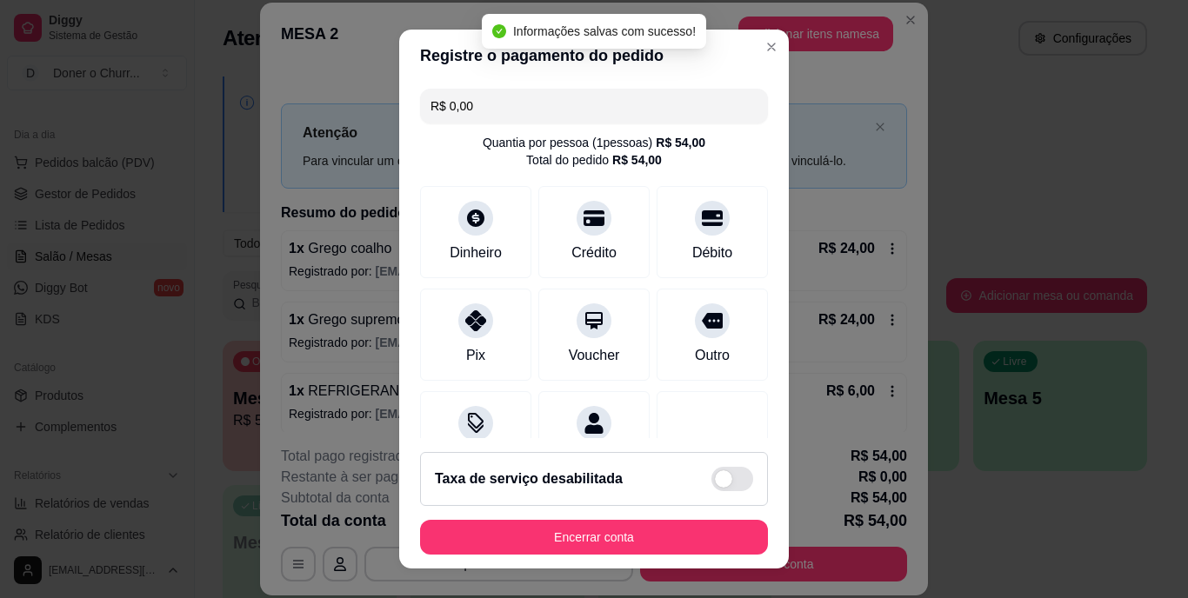
type input "R$ 0,00"
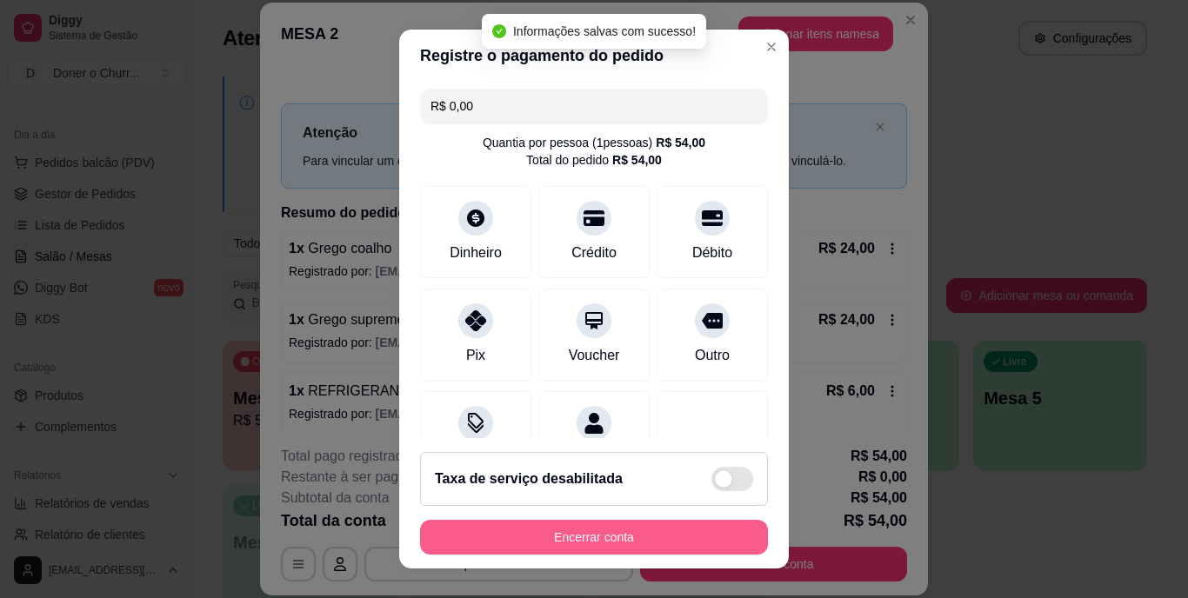
click at [609, 540] on button "Encerrar conta" at bounding box center [594, 537] width 348 height 35
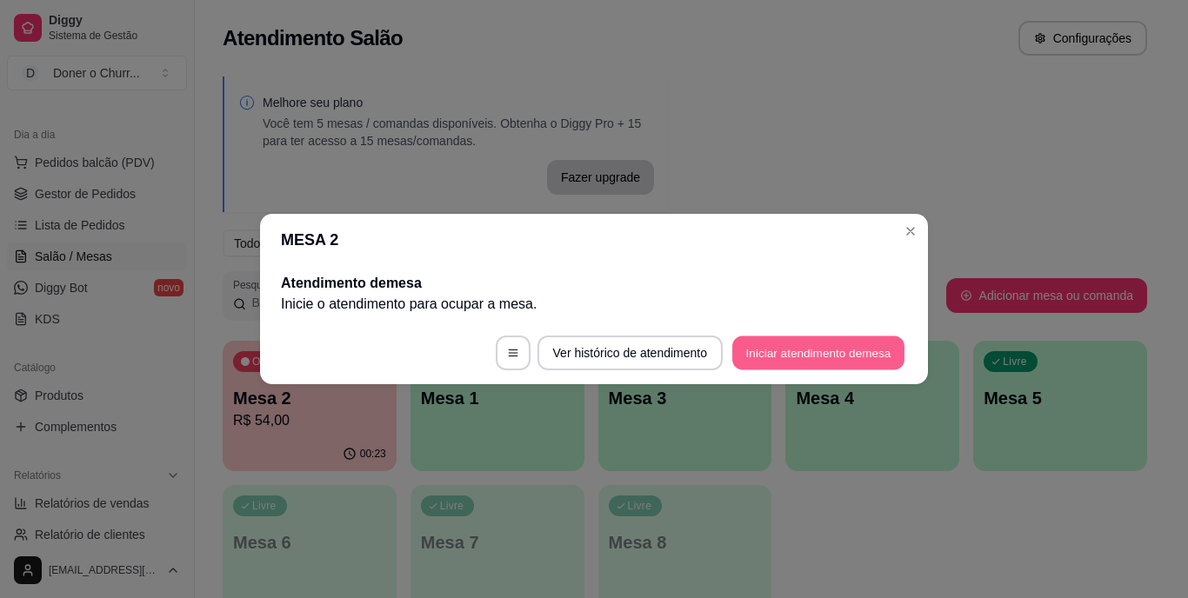
click at [792, 344] on button "Iniciar atendimento de mesa" at bounding box center [818, 354] width 172 height 34
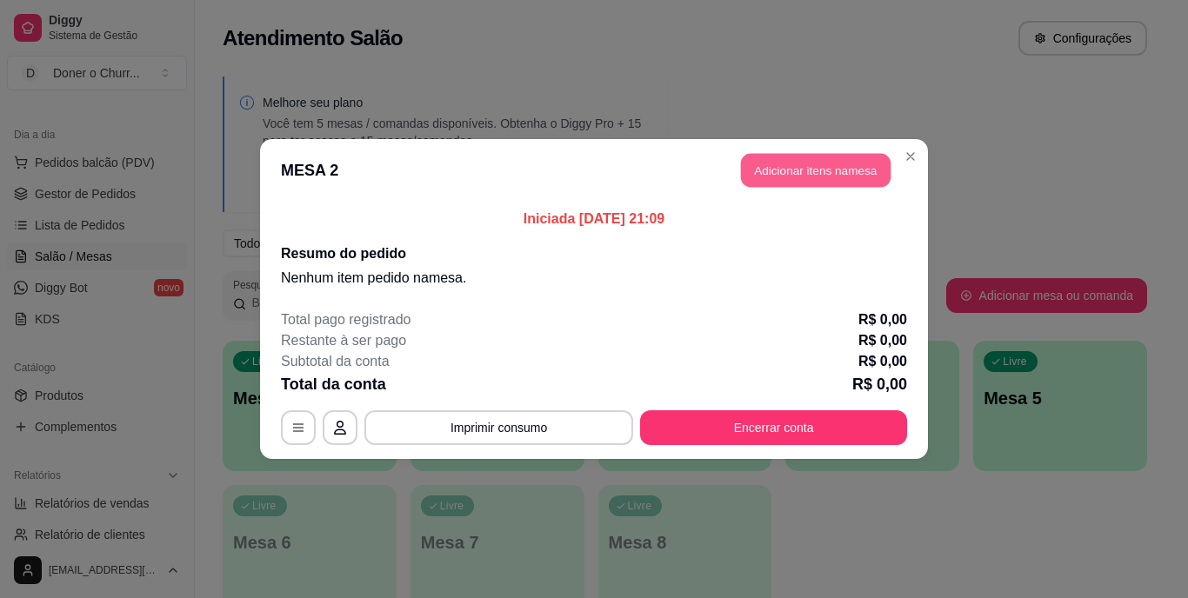
click at [829, 180] on button "Adicionar itens na mesa" at bounding box center [816, 171] width 150 height 34
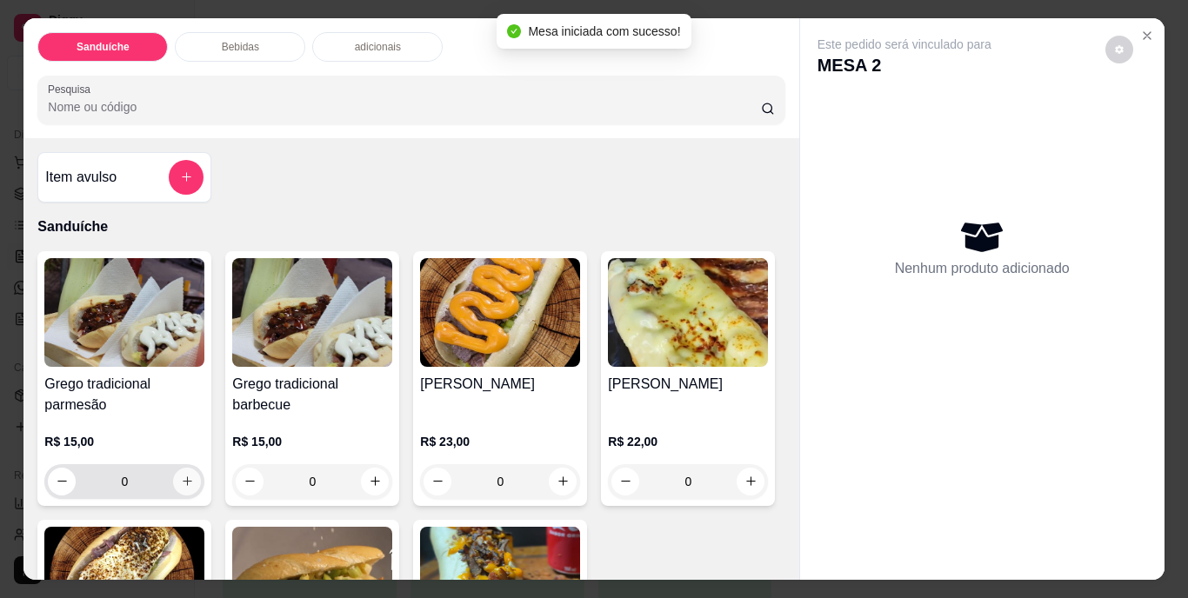
click at [181, 478] on icon "increase-product-quantity" at bounding box center [187, 481] width 13 height 13
type input "1"
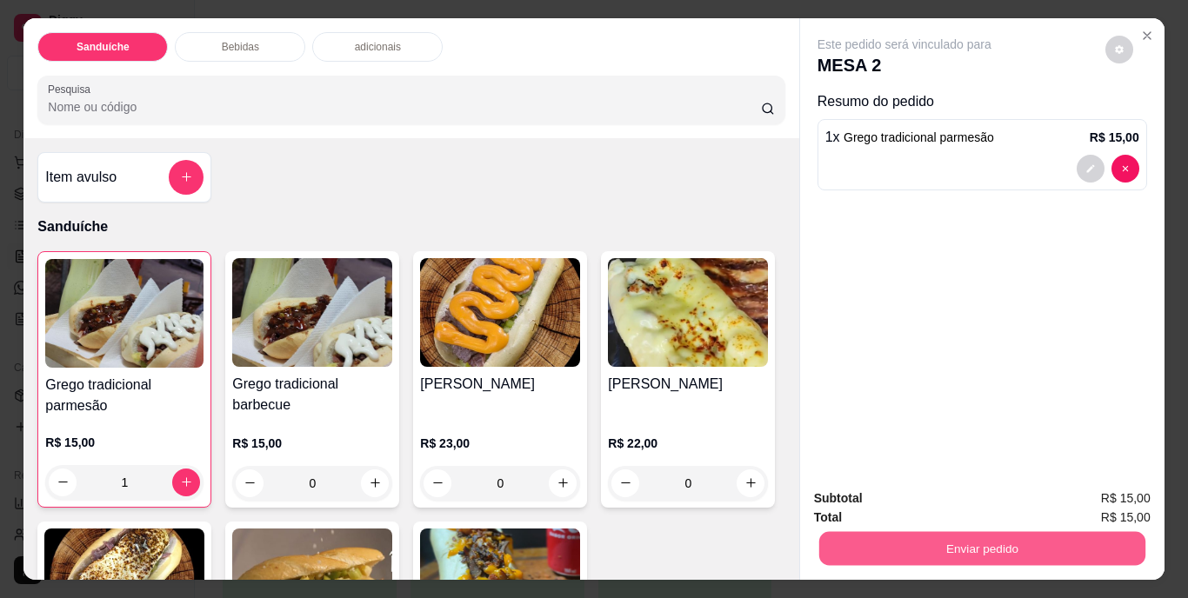
click at [974, 536] on button "Enviar pedido" at bounding box center [982, 549] width 326 height 34
click at [946, 502] on button "Não registrar e enviar pedido" at bounding box center [924, 500] width 181 height 33
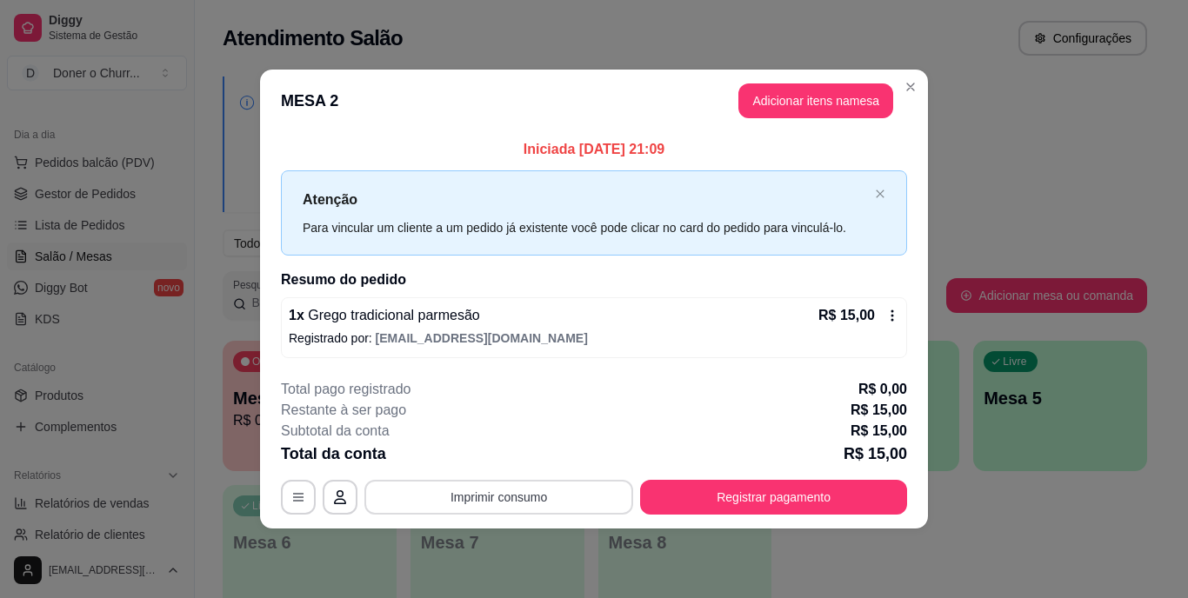
click at [466, 489] on button "Imprimir consumo" at bounding box center [498, 497] width 269 height 35
click at [492, 463] on button "IMPRESSORA" at bounding box center [505, 456] width 122 height 27
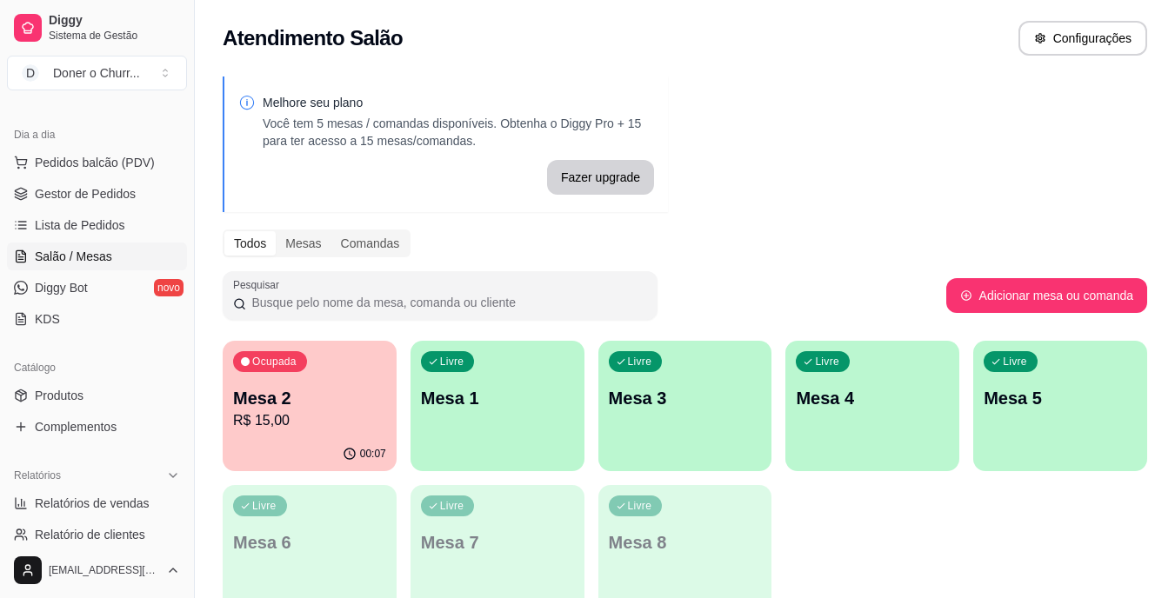
click at [344, 398] on p "Mesa 2" at bounding box center [309, 398] width 153 height 24
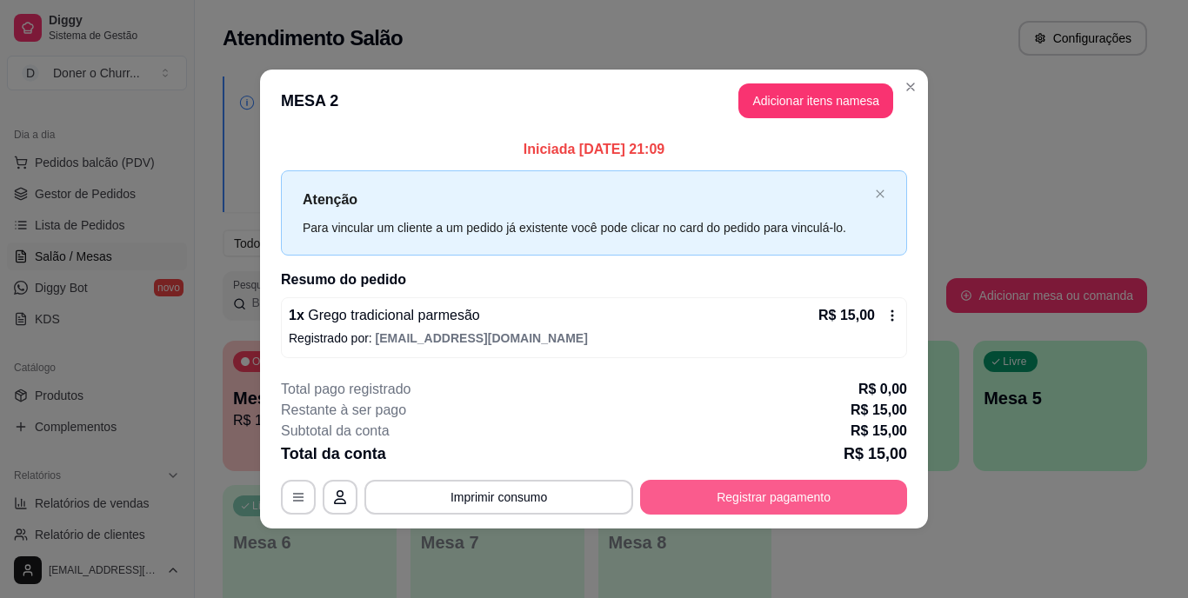
click at [767, 491] on button "Registrar pagamento" at bounding box center [773, 497] width 267 height 35
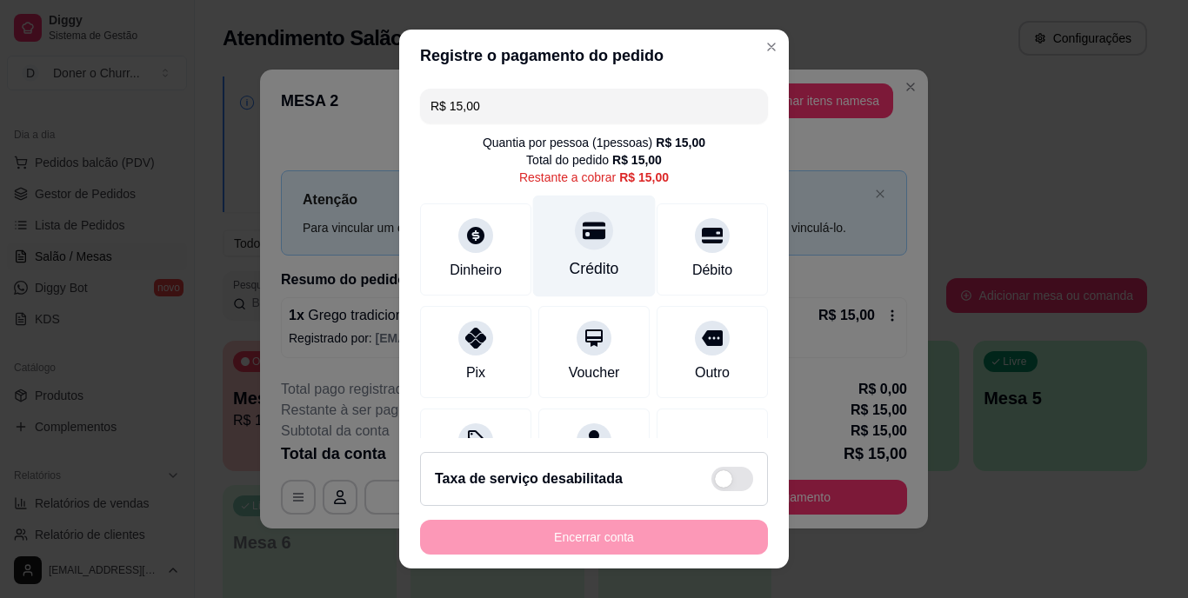
click at [582, 264] on div "Crédito" at bounding box center [595, 269] width 50 height 23
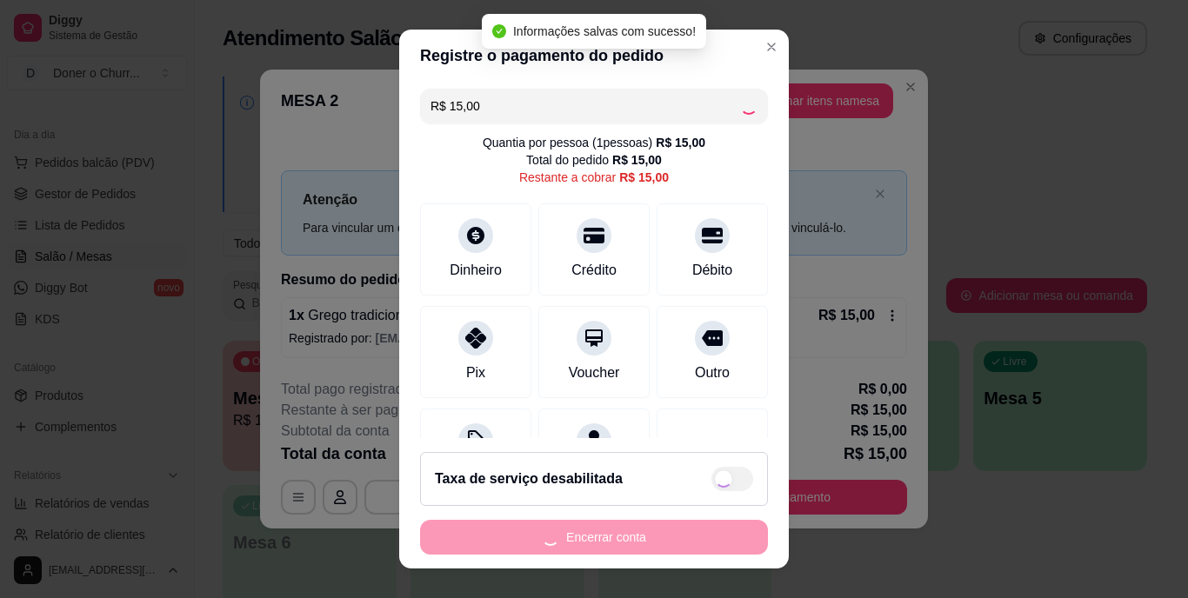
type input "R$ 0,00"
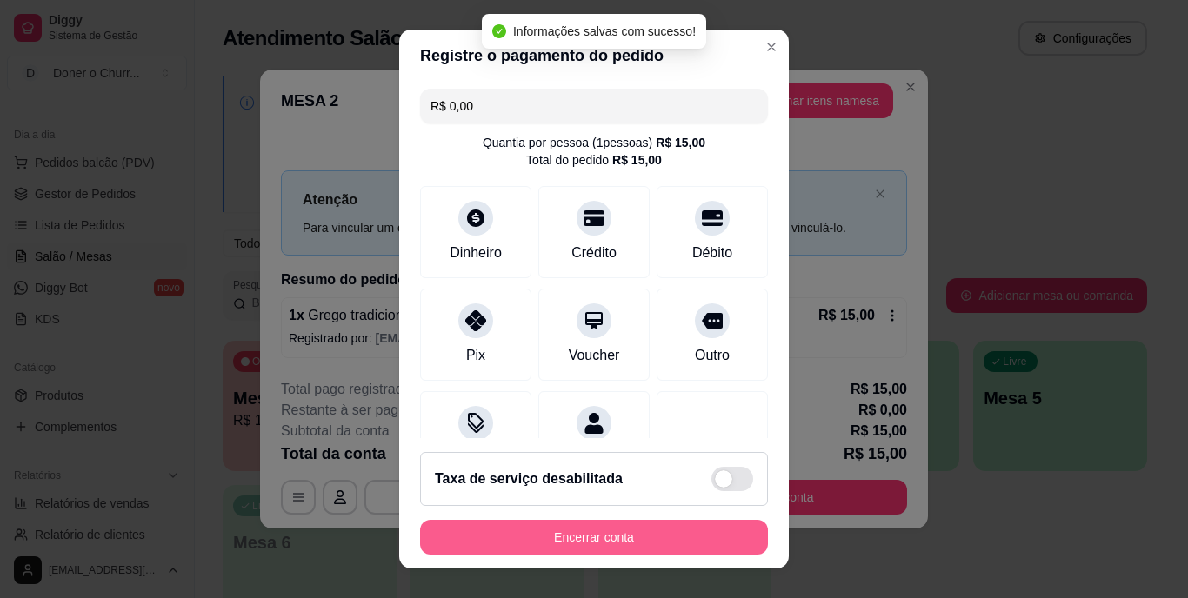
click at [605, 533] on button "Encerrar conta" at bounding box center [594, 537] width 348 height 35
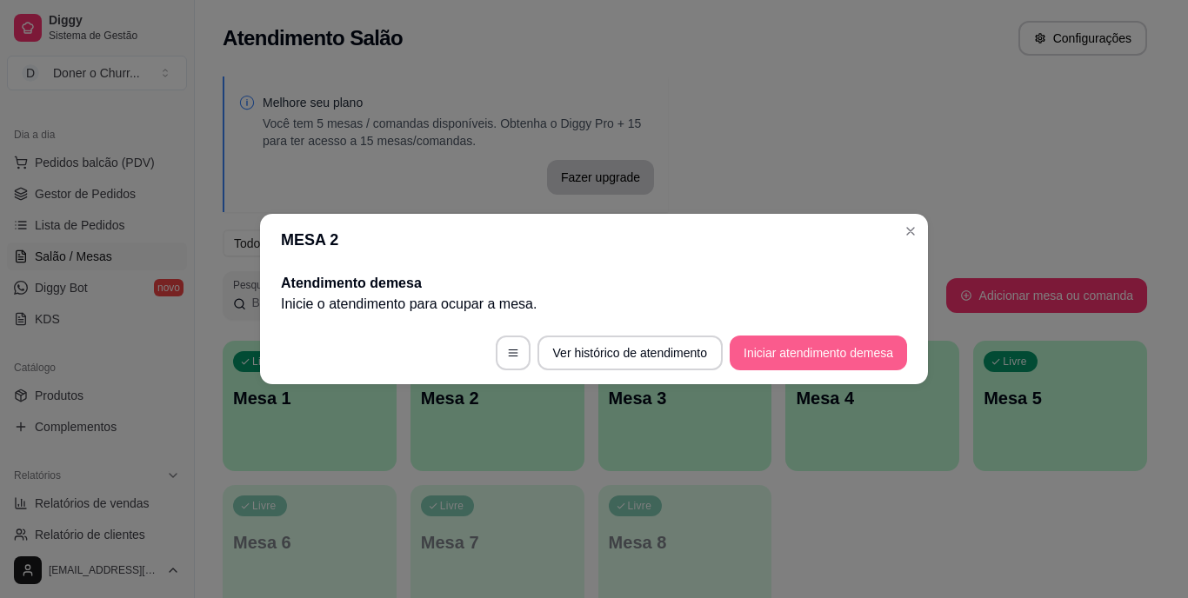
click at [847, 351] on button "Iniciar atendimento de mesa" at bounding box center [818, 353] width 177 height 35
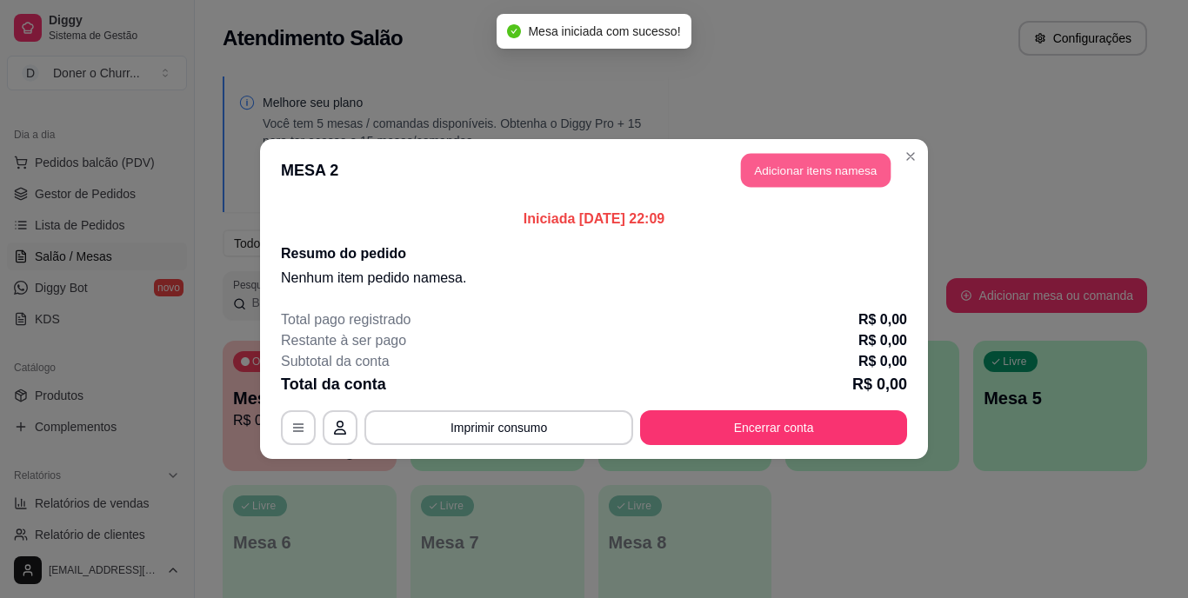
click at [811, 170] on button "Adicionar itens na mesa" at bounding box center [816, 171] width 150 height 34
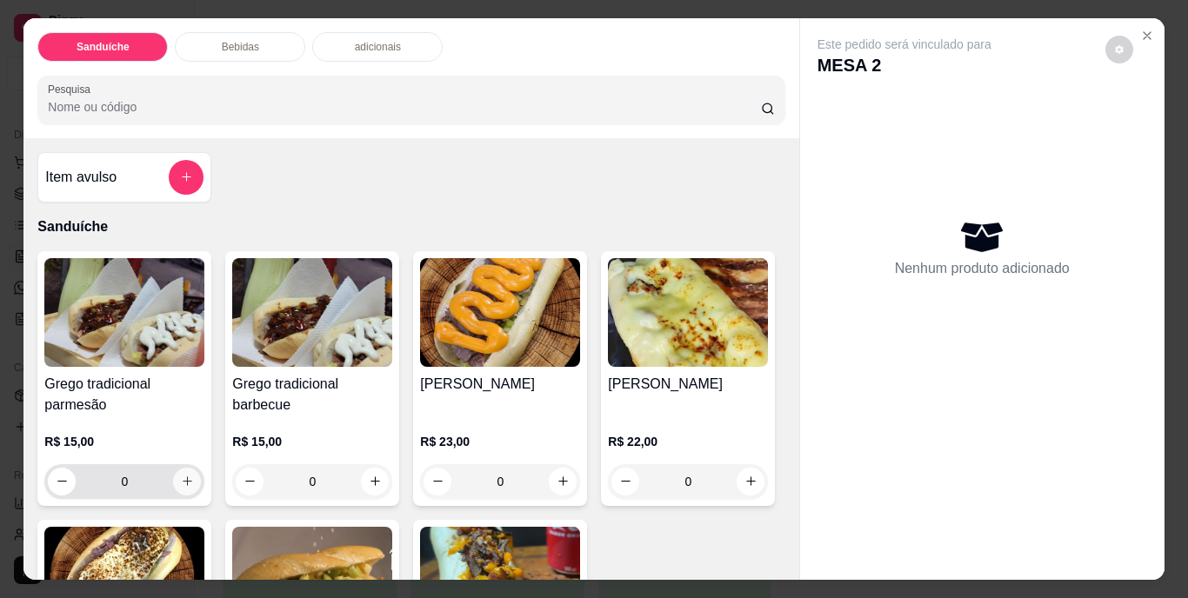
click at [186, 475] on icon "increase-product-quantity" at bounding box center [187, 481] width 13 height 13
type input "1"
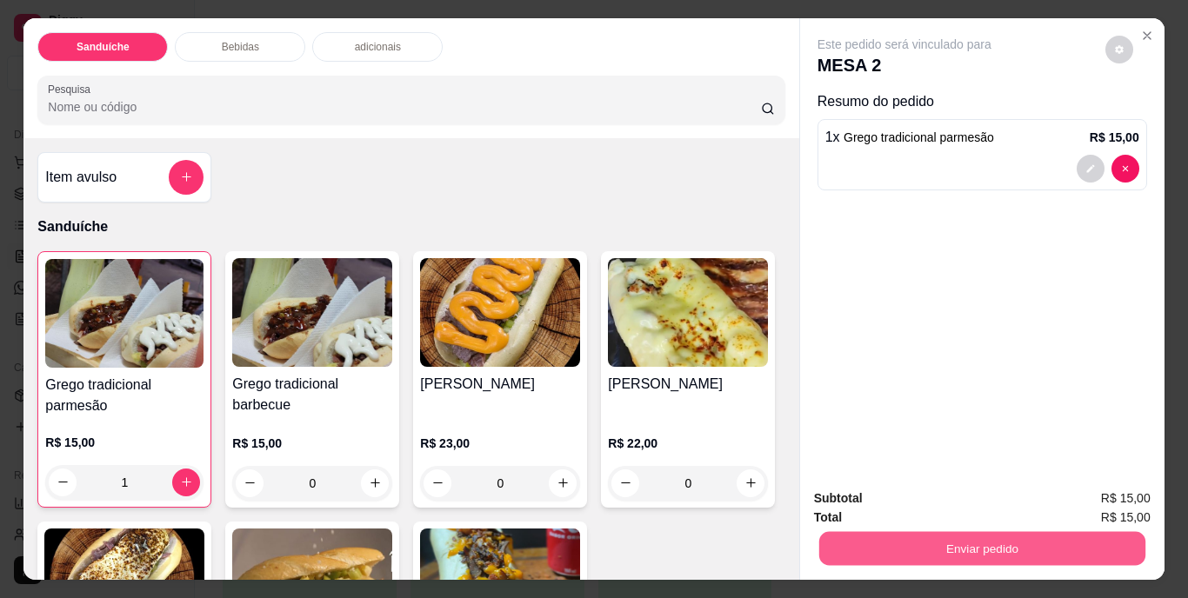
click at [906, 546] on button "Enviar pedido" at bounding box center [982, 549] width 326 height 34
click at [919, 485] on button "Não registrar e enviar pedido" at bounding box center [924, 500] width 181 height 33
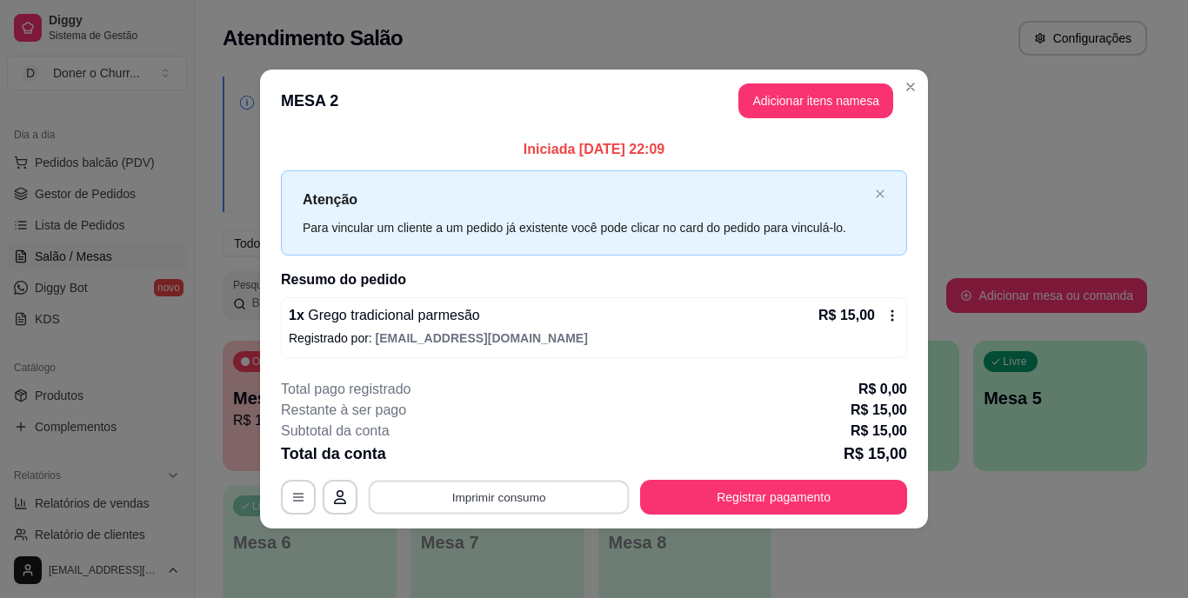
click at [466, 498] on button "Imprimir consumo" at bounding box center [499, 497] width 261 height 34
click at [517, 462] on button "IMPRESSORA" at bounding box center [505, 457] width 122 height 27
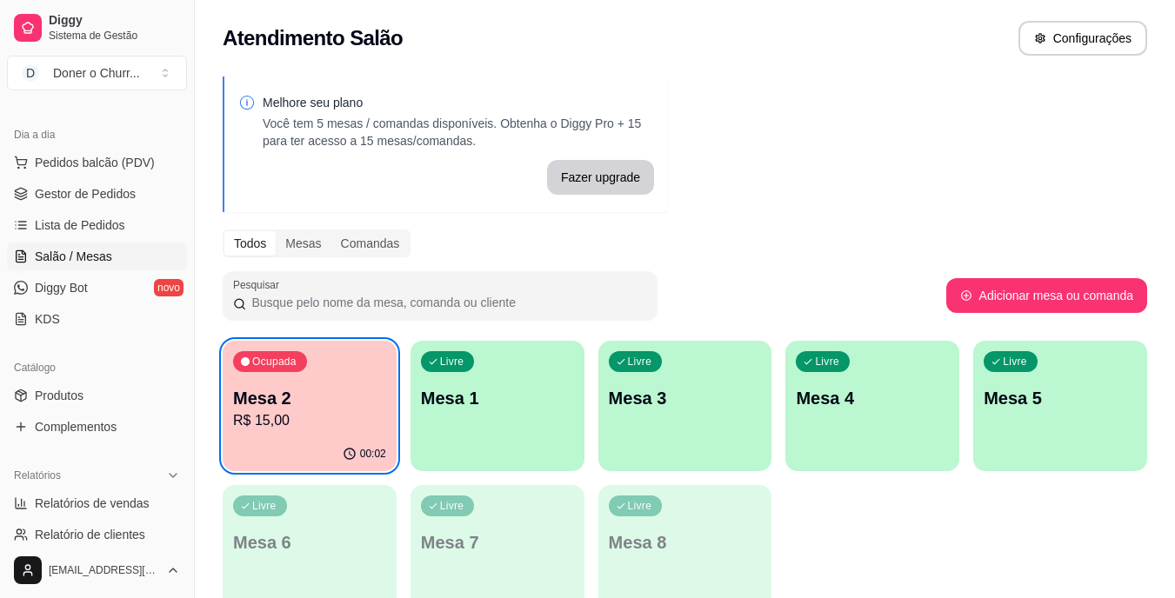
click at [334, 397] on p "Mesa 2" at bounding box center [309, 398] width 153 height 24
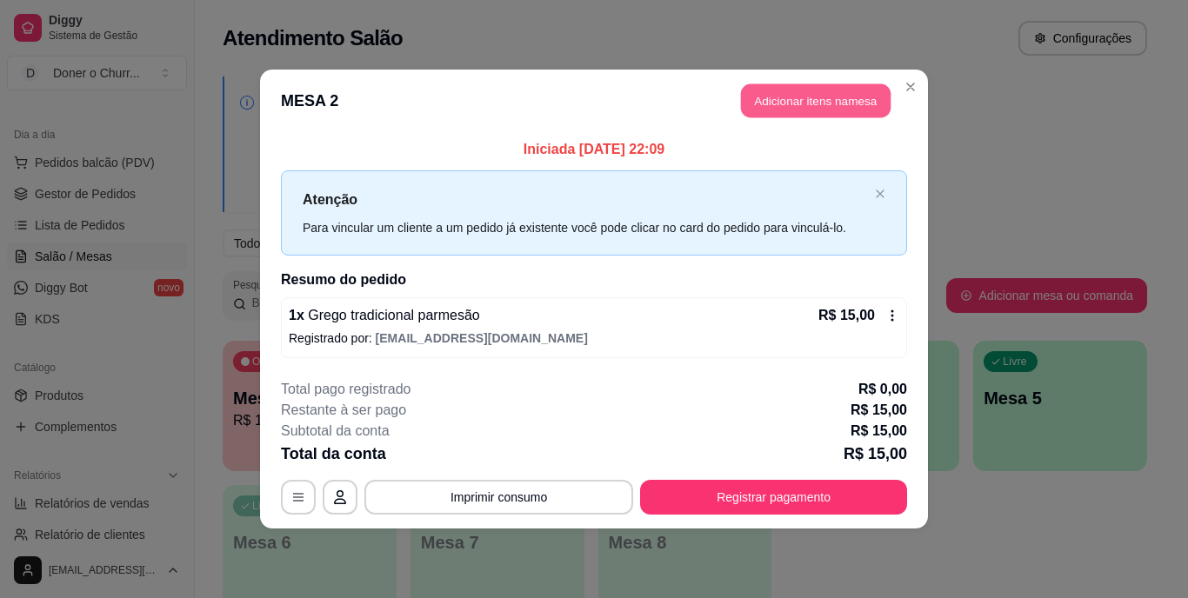
click at [812, 91] on button "Adicionar itens na mesa" at bounding box center [816, 101] width 150 height 34
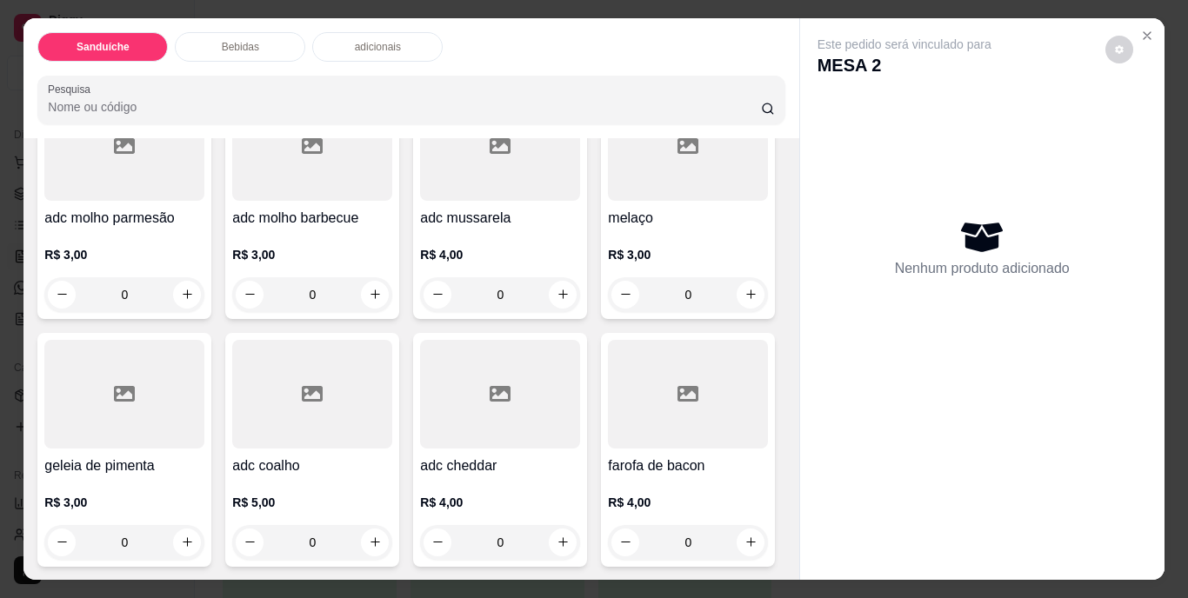
scroll to position [1131, 0]
click at [745, 18] on icon "increase-product-quantity" at bounding box center [751, 11] width 13 height 13
type input "1"
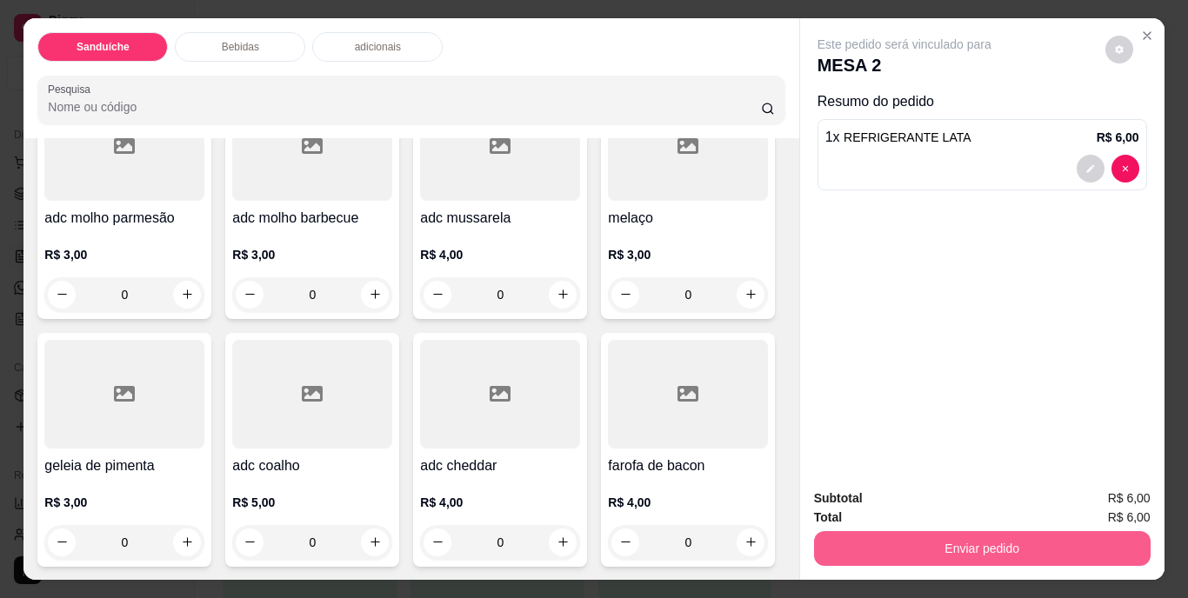
click at [984, 543] on button "Enviar pedido" at bounding box center [982, 548] width 337 height 35
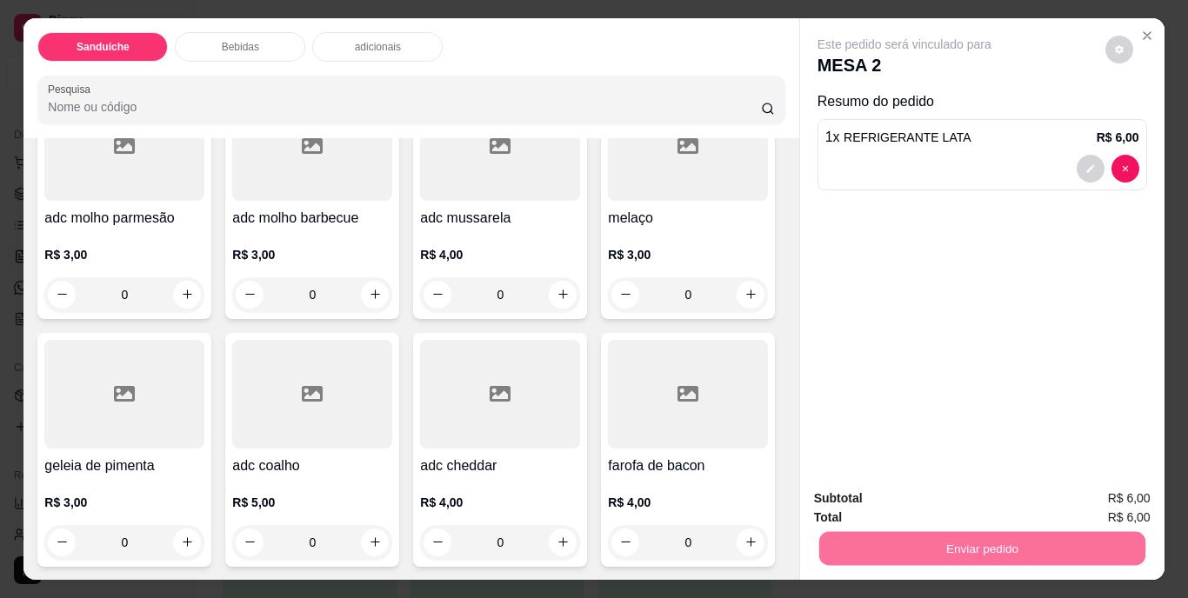
click at [972, 496] on button "Não registrar e enviar pedido" at bounding box center [924, 500] width 181 height 33
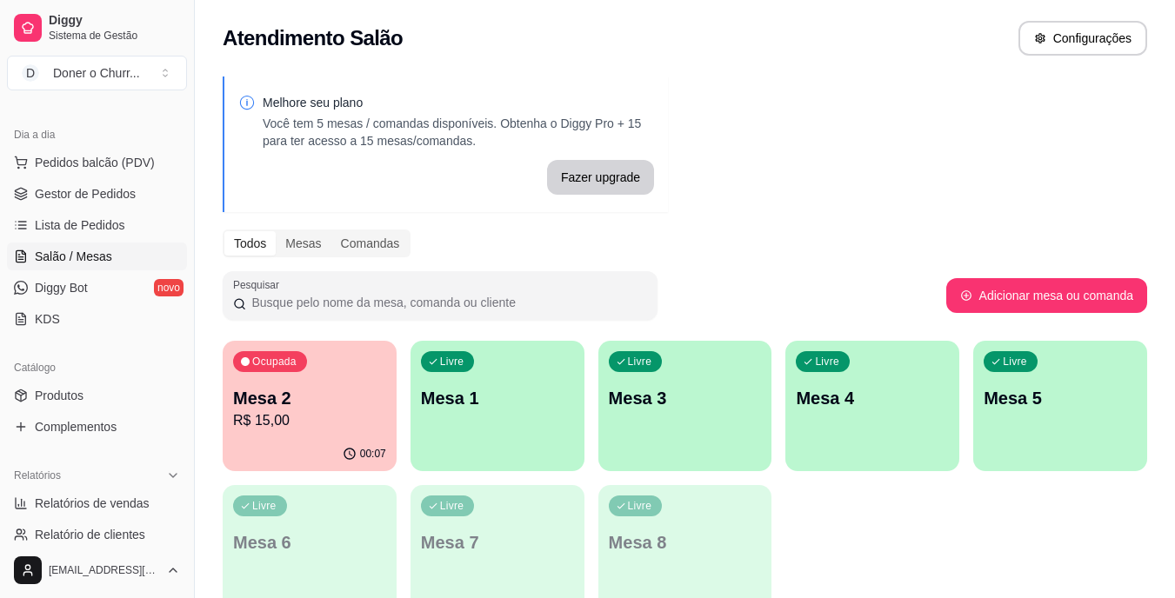
click at [559, 409] on p "Mesa 1" at bounding box center [497, 398] width 153 height 24
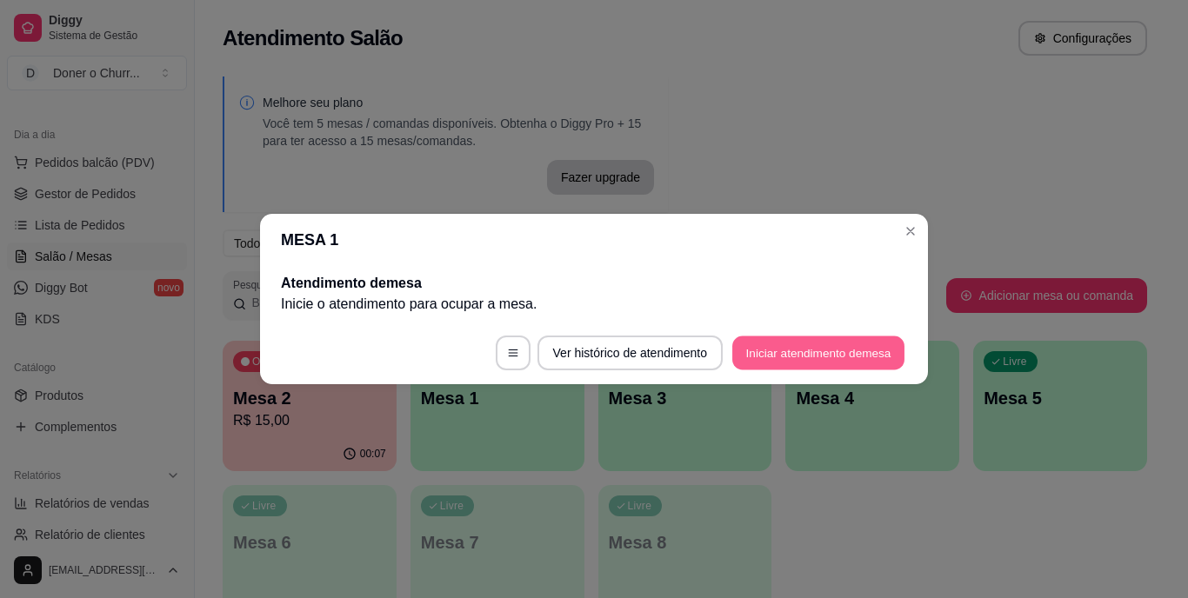
click at [810, 343] on button "Iniciar atendimento de mesa" at bounding box center [818, 354] width 172 height 34
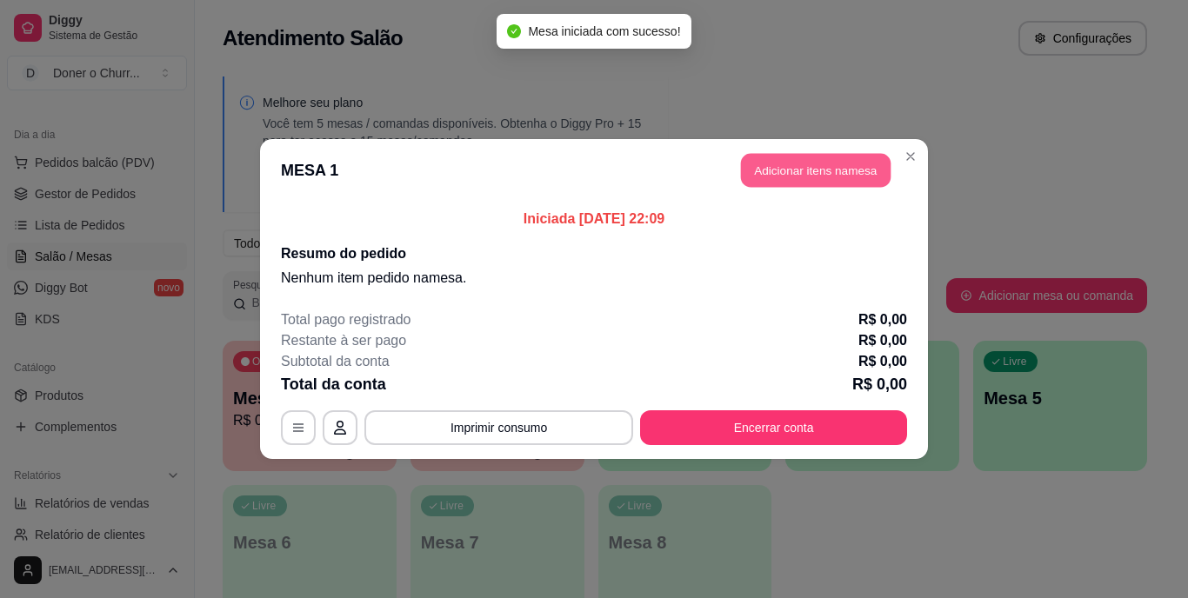
click at [805, 167] on button "Adicionar itens na mesa" at bounding box center [816, 171] width 150 height 34
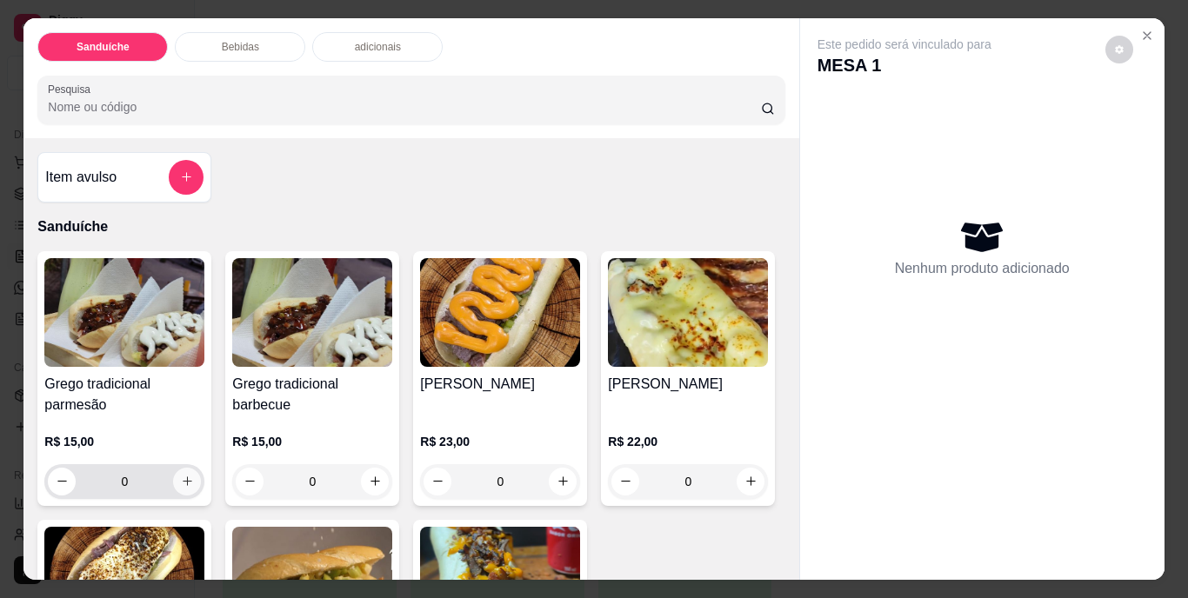
click at [185, 479] on icon "increase-product-quantity" at bounding box center [187, 481] width 13 height 13
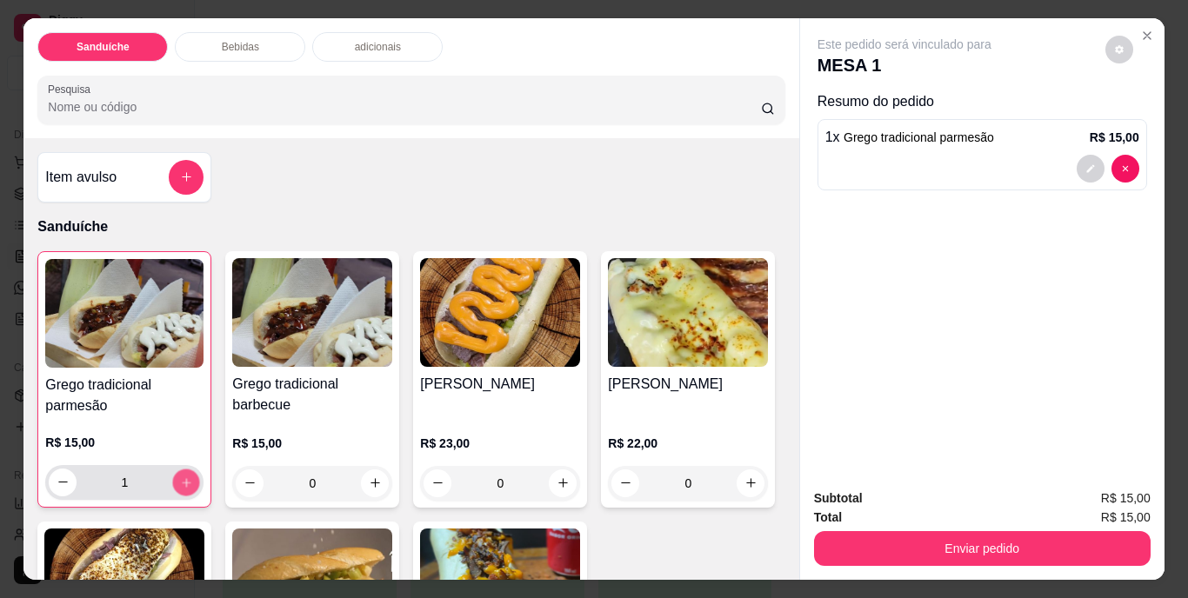
click at [185, 479] on icon "increase-product-quantity" at bounding box center [186, 482] width 13 height 13
type input "2"
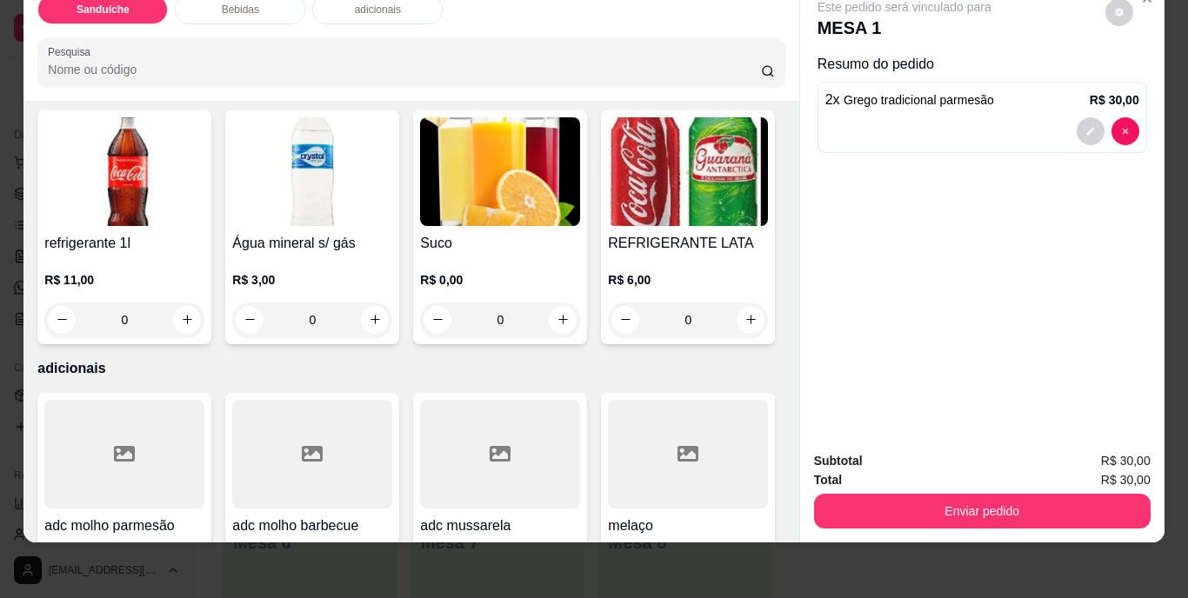
scroll to position [783, 0]
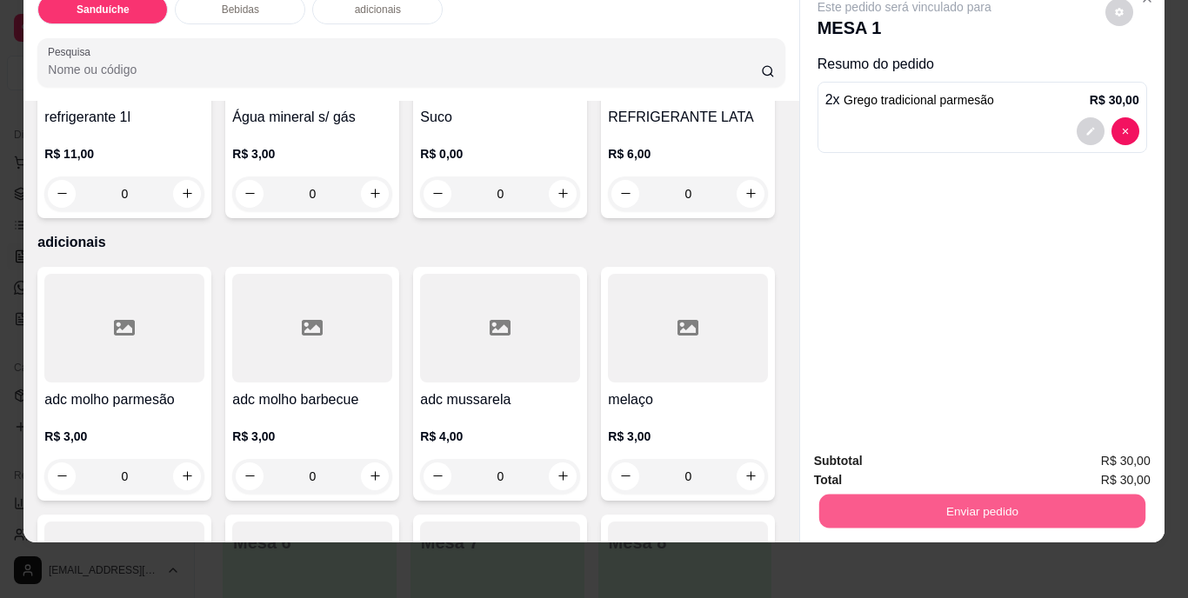
click at [1025, 495] on button "Enviar pedido" at bounding box center [982, 512] width 326 height 34
click at [974, 459] on button "Não registrar e enviar pedido" at bounding box center [925, 455] width 176 height 32
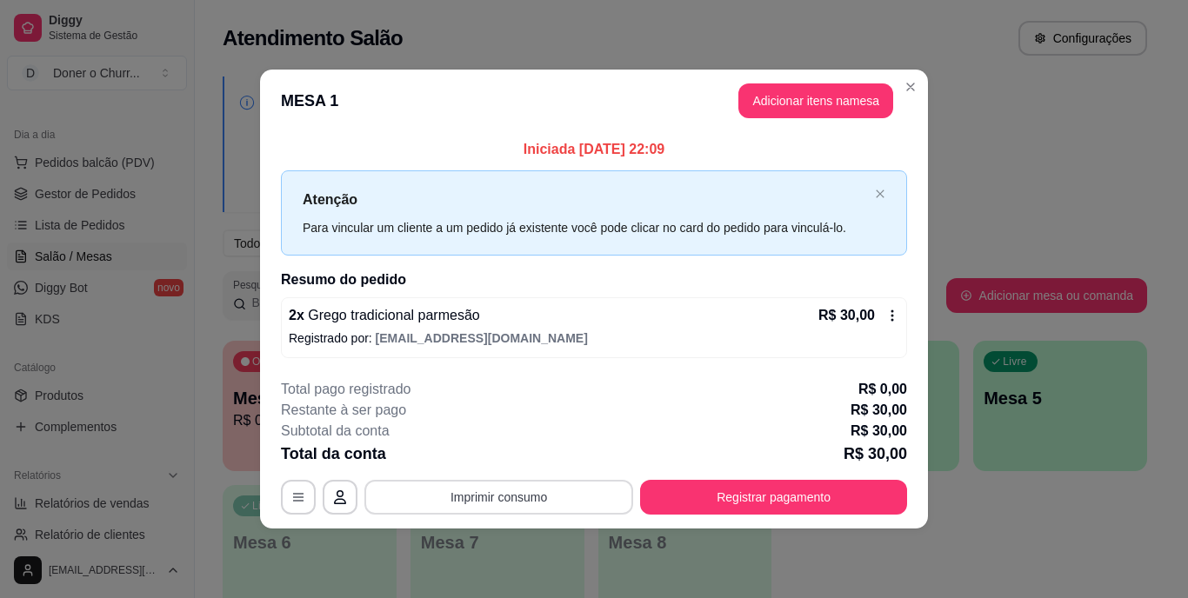
click at [519, 492] on button "Imprimir consumo" at bounding box center [498, 497] width 269 height 35
click at [807, 107] on button "Adicionar itens na mesa" at bounding box center [816, 101] width 155 height 35
click at [813, 99] on button "Adicionar itens na mesa" at bounding box center [816, 101] width 155 height 35
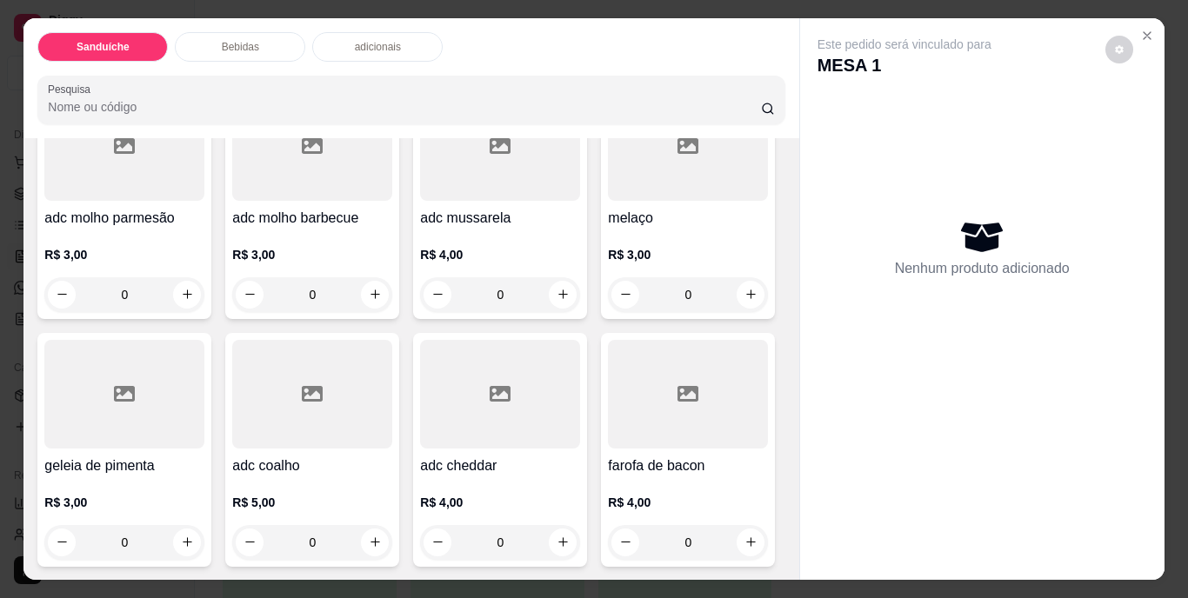
scroll to position [1044, 0]
click at [745, 18] on icon "increase-product-quantity" at bounding box center [751, 11] width 13 height 13
type input "1"
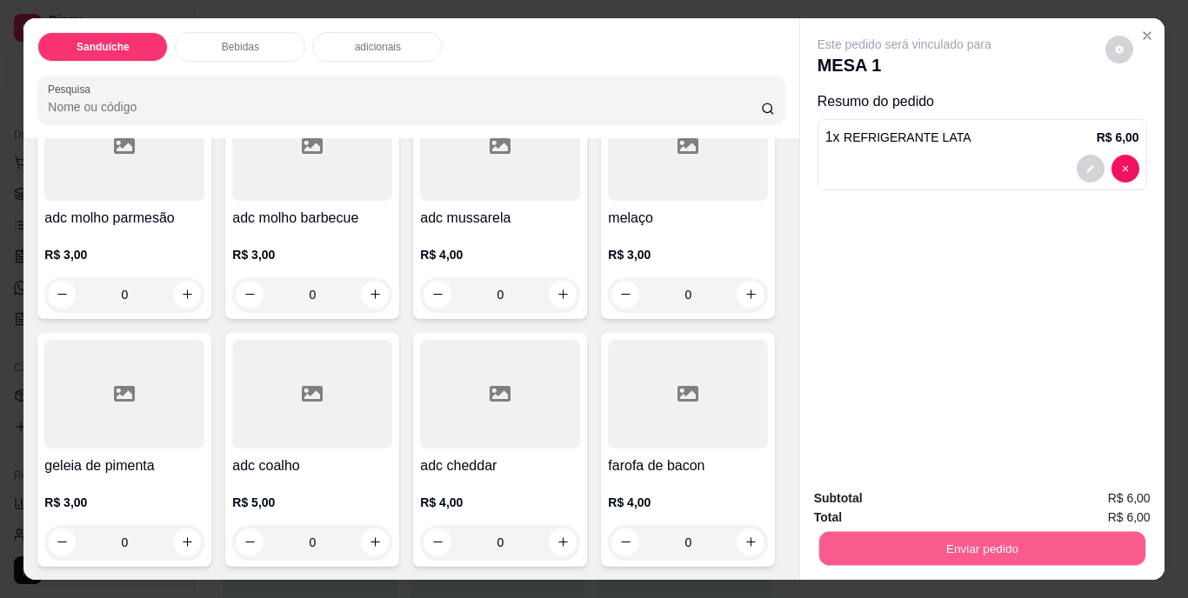
click at [920, 540] on button "Enviar pedido" at bounding box center [982, 549] width 326 height 34
click at [924, 494] on button "Não registrar e enviar pedido" at bounding box center [925, 500] width 176 height 32
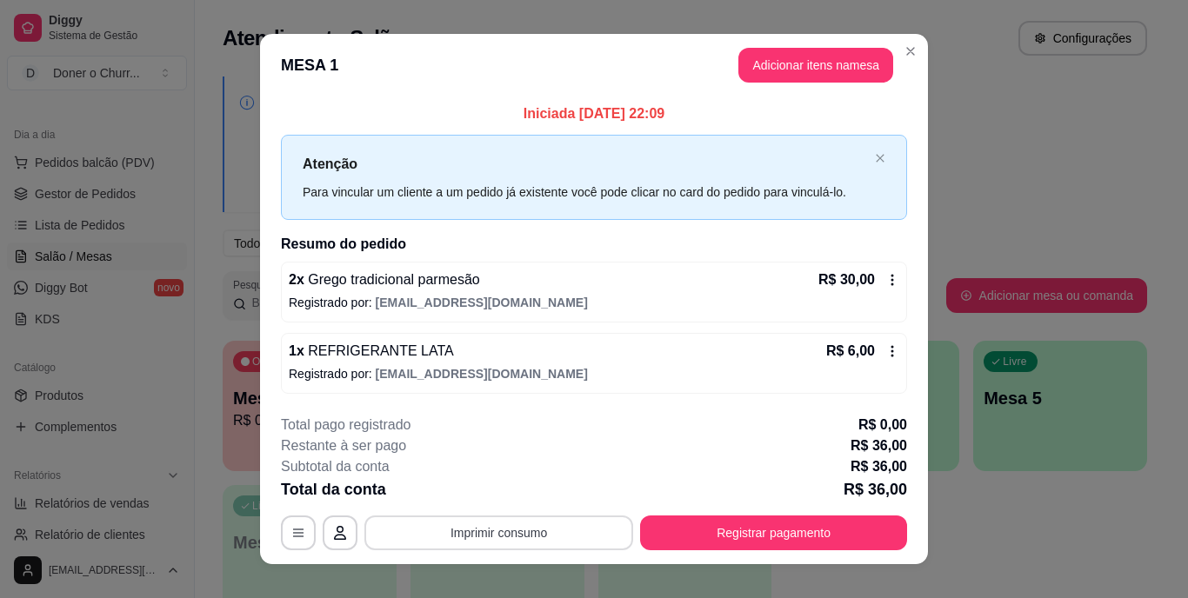
click at [474, 520] on button "Imprimir consumo" at bounding box center [498, 533] width 269 height 35
click at [480, 495] on button "IMPRESSORA" at bounding box center [498, 492] width 122 height 27
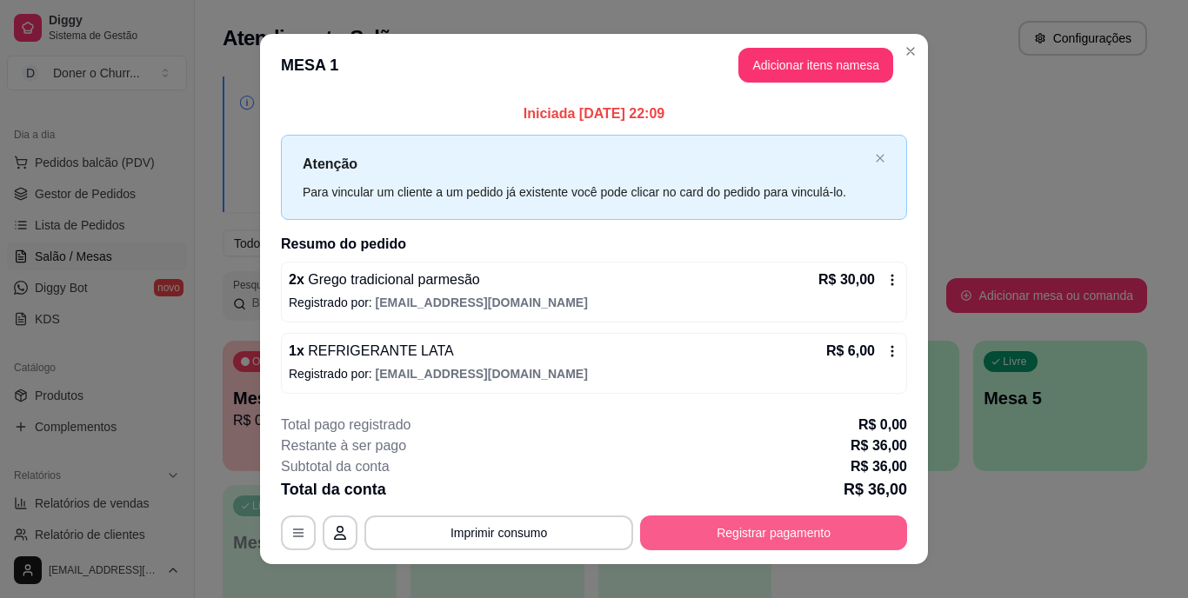
click at [697, 524] on button "Registrar pagamento" at bounding box center [773, 533] width 267 height 35
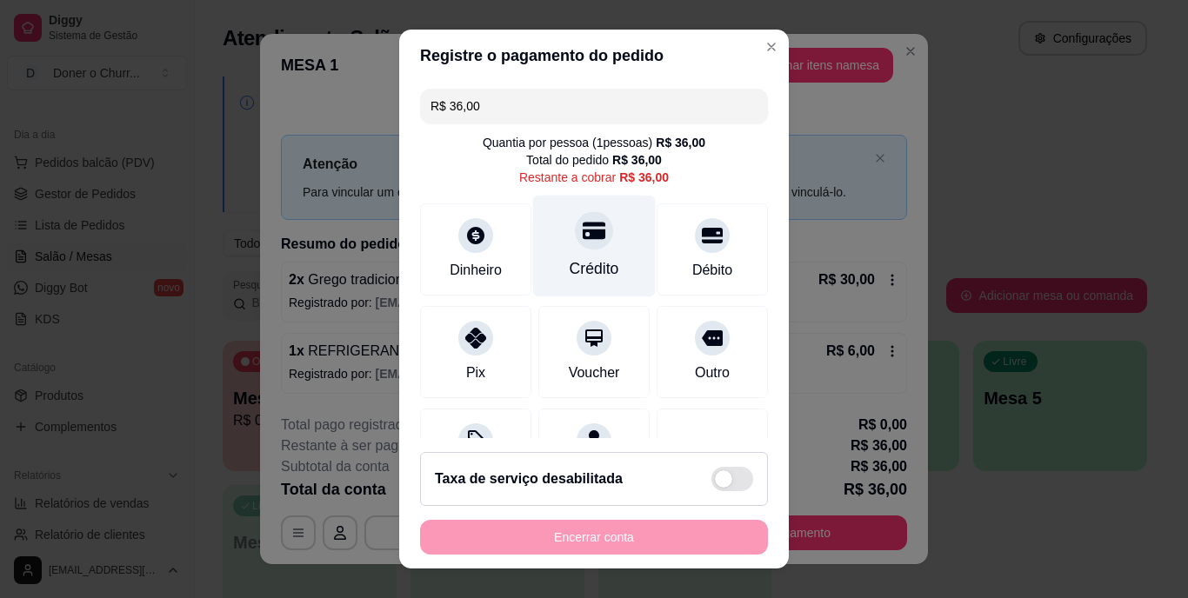
click at [560, 247] on div "Crédito" at bounding box center [594, 247] width 123 height 102
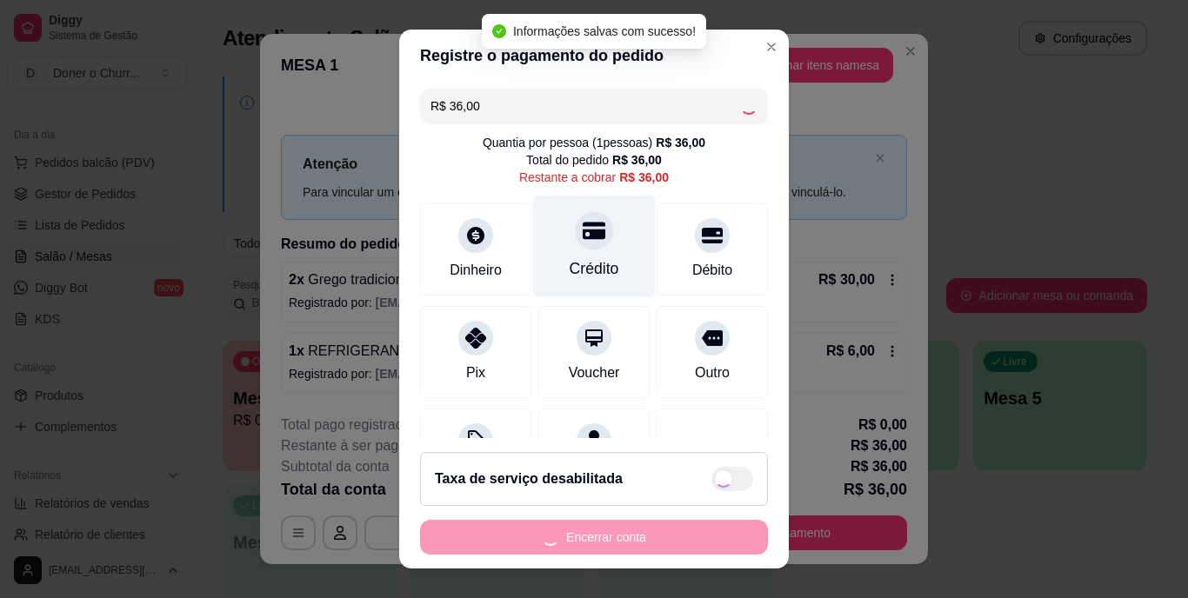
type input "R$ 0,00"
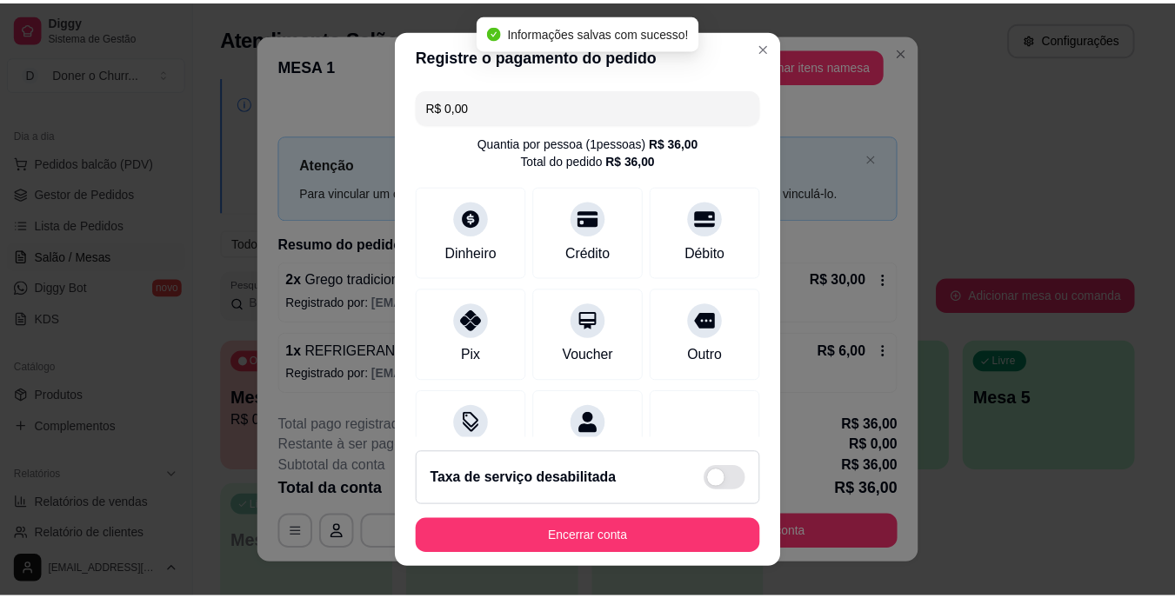
scroll to position [164, 0]
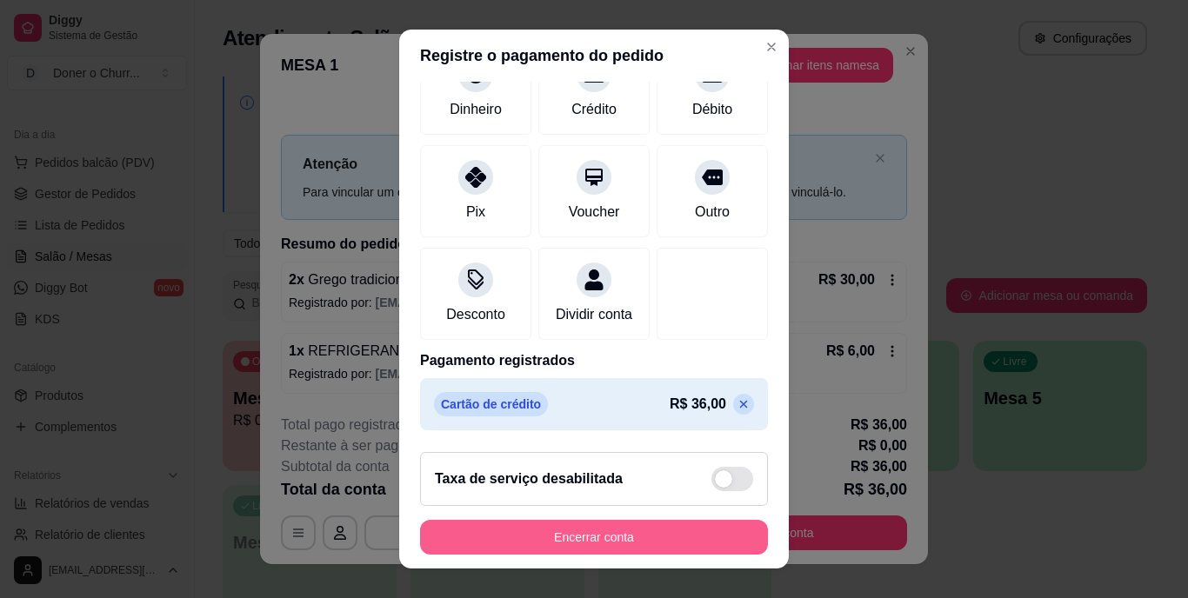
click at [598, 531] on button "Encerrar conta" at bounding box center [594, 537] width 348 height 35
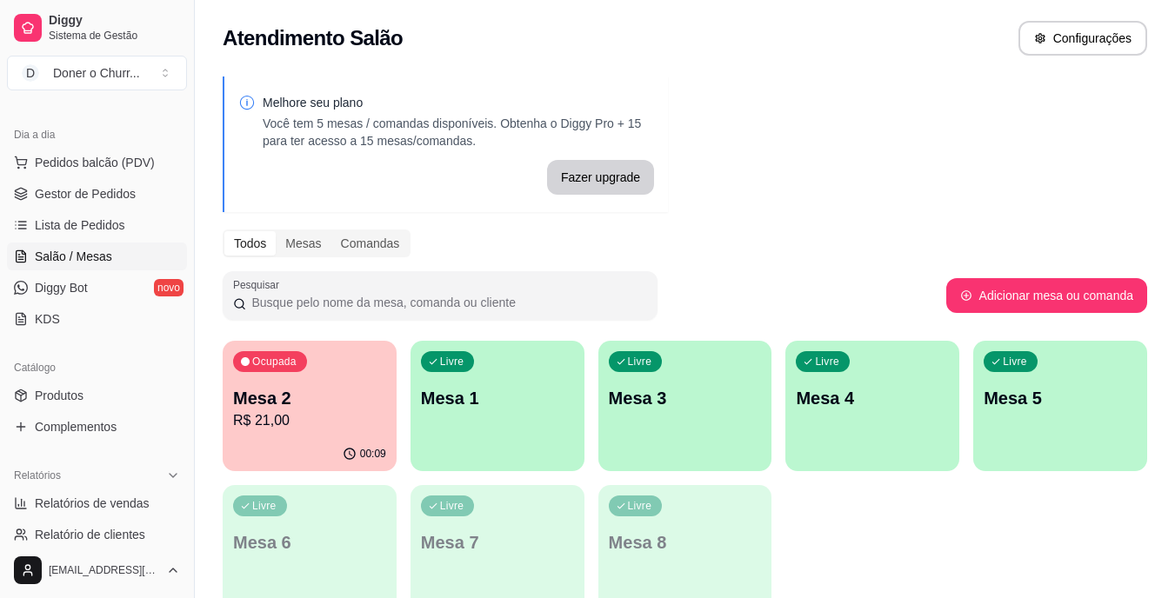
click at [295, 420] on p "R$ 21,00" at bounding box center [309, 421] width 153 height 21
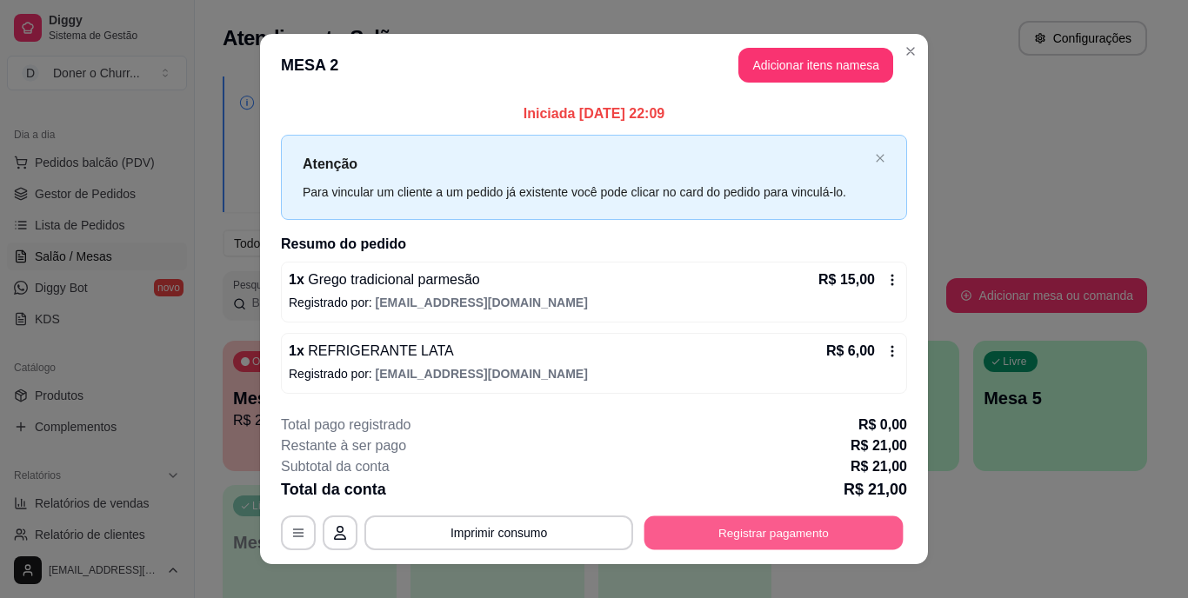
click at [759, 518] on button "Registrar pagamento" at bounding box center [774, 533] width 259 height 34
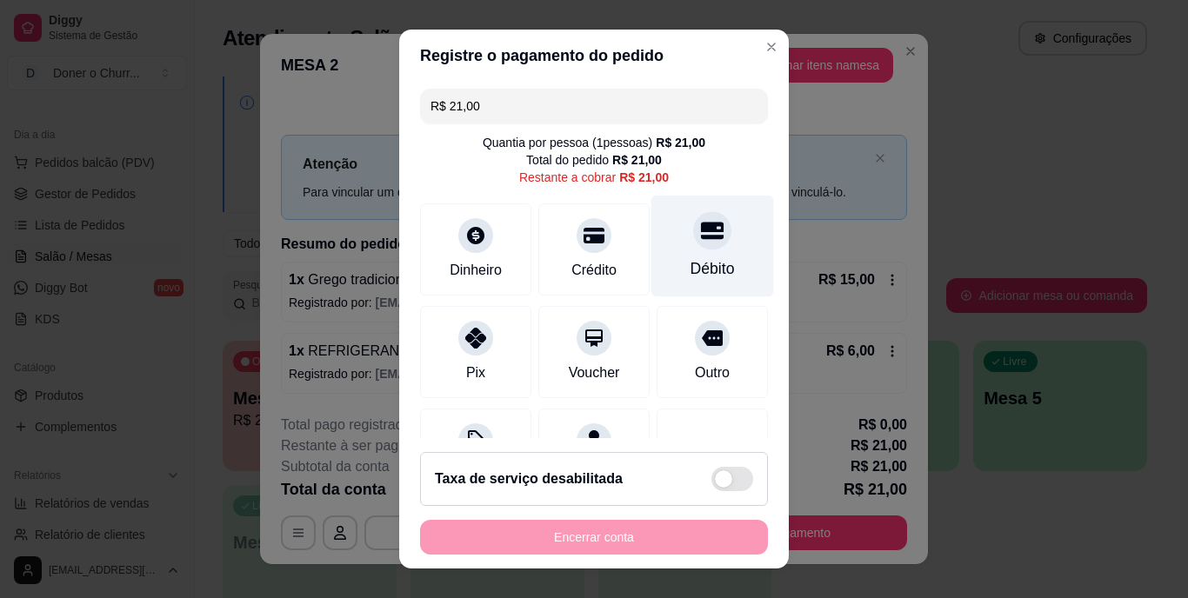
click at [691, 267] on div "Débito" at bounding box center [713, 269] width 44 height 23
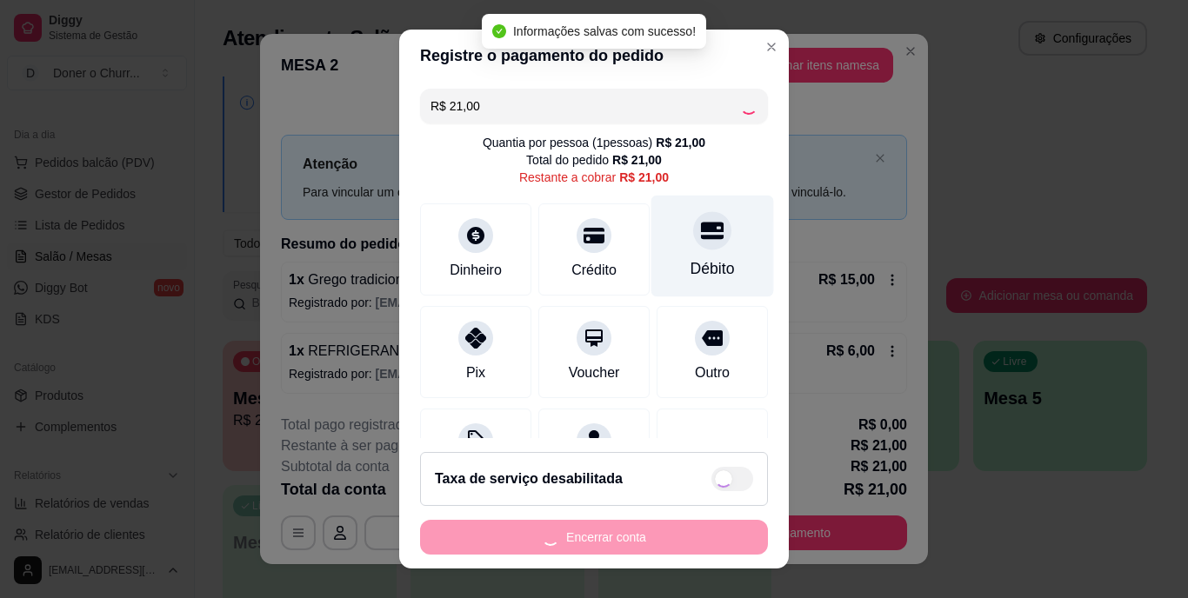
type input "R$ 0,00"
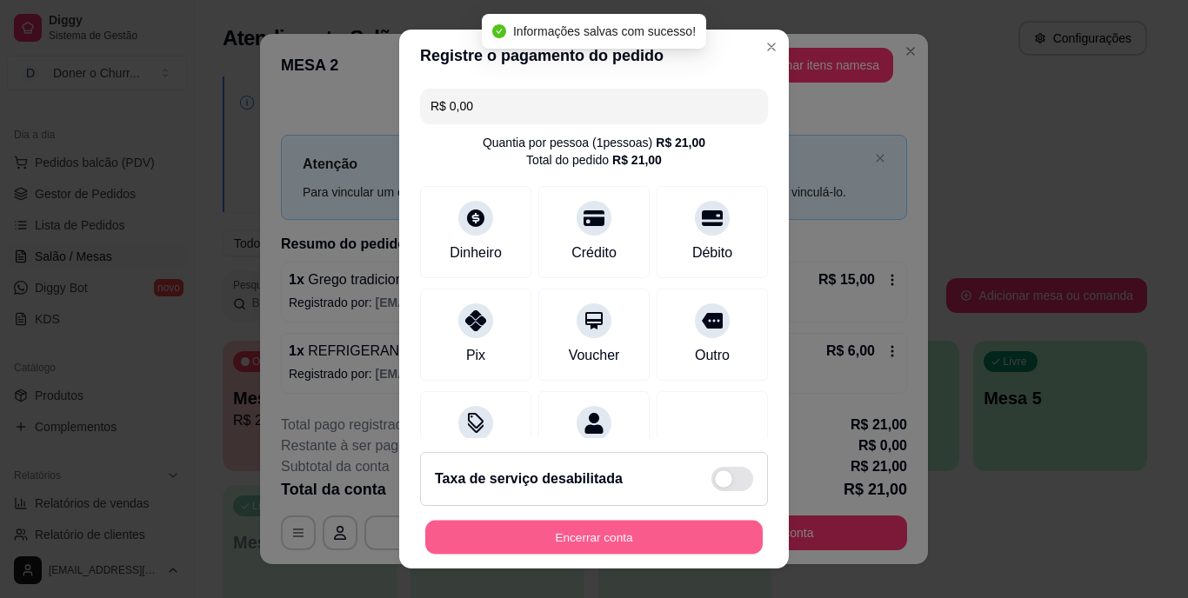
click at [579, 533] on button "Encerrar conta" at bounding box center [594, 537] width 338 height 34
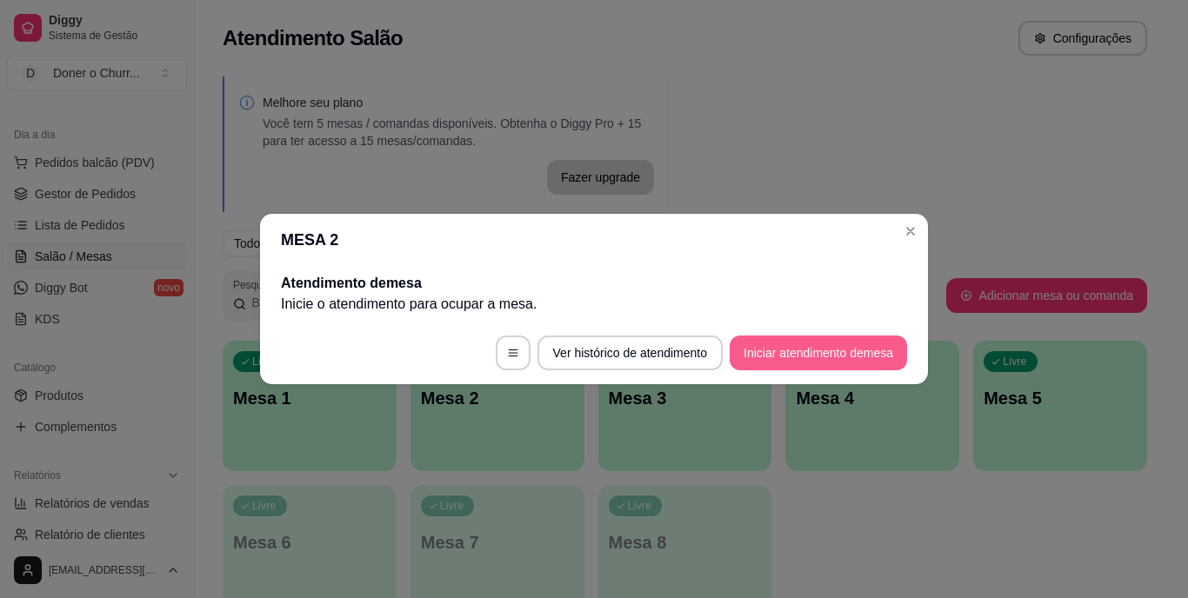
click at [802, 354] on button "Iniciar atendimento de mesa" at bounding box center [818, 353] width 177 height 35
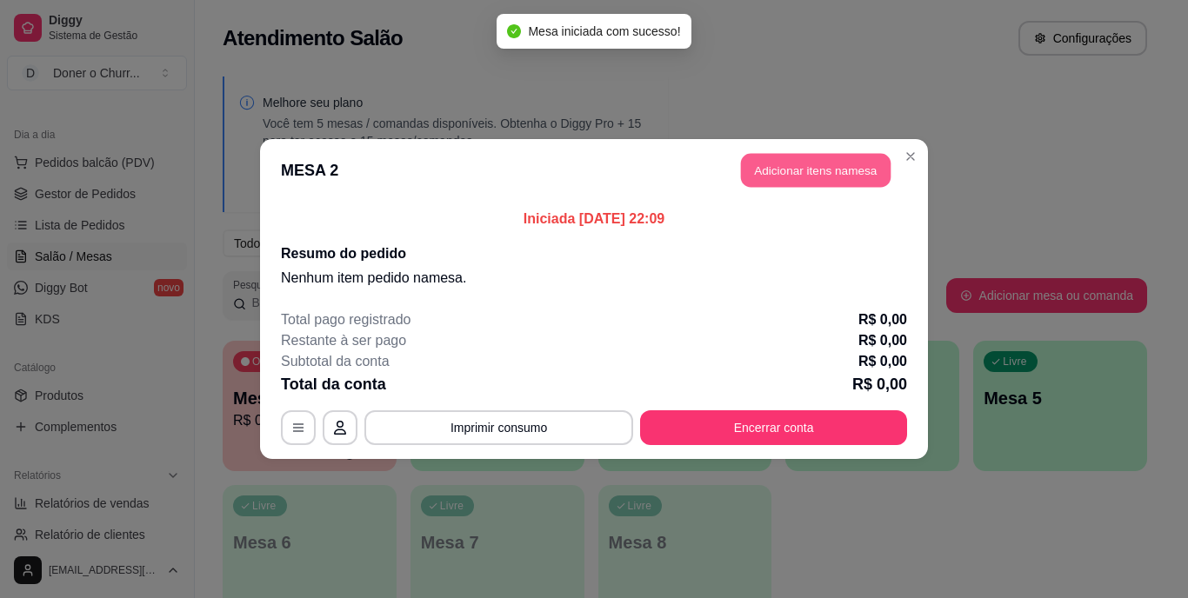
click at [826, 164] on button "Adicionar itens na mesa" at bounding box center [816, 171] width 150 height 34
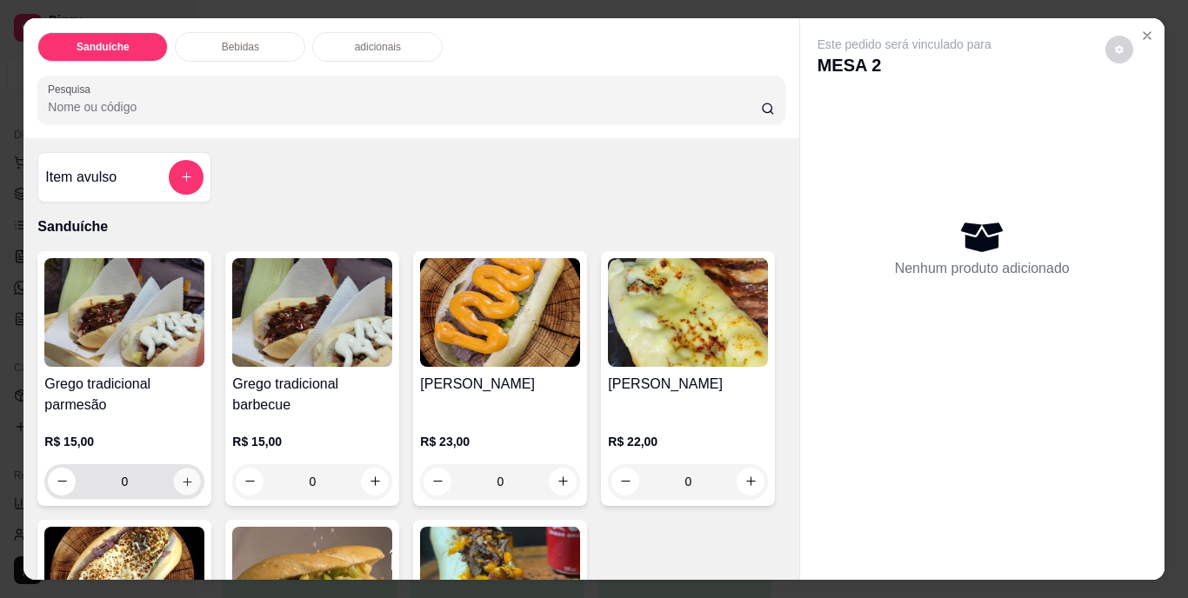
click at [181, 475] on icon "increase-product-quantity" at bounding box center [187, 481] width 13 height 13
type input "1"
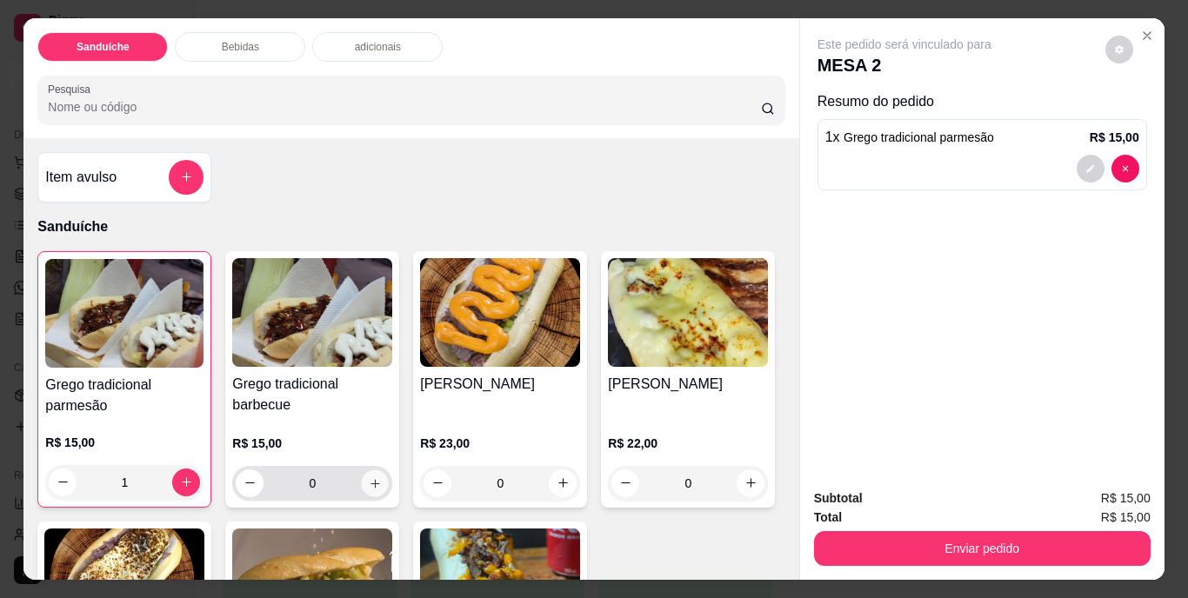
click at [370, 477] on icon "increase-product-quantity" at bounding box center [375, 483] width 13 height 13
type input "1"
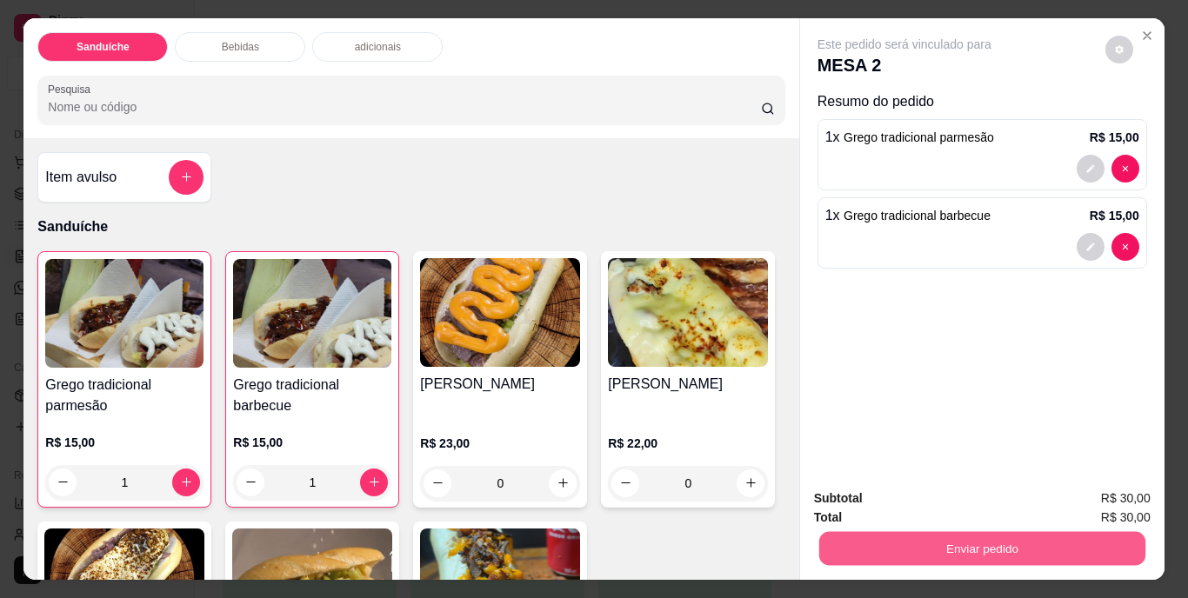
click at [972, 542] on button "Enviar pedido" at bounding box center [982, 549] width 326 height 34
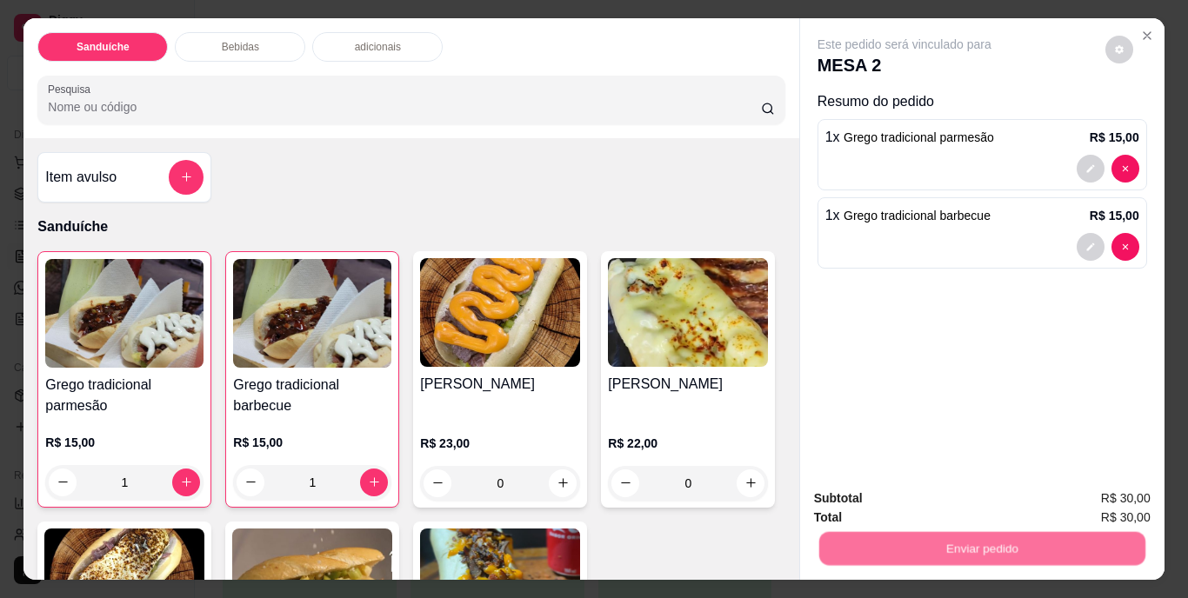
click at [958, 491] on button "Não registrar e enviar pedido" at bounding box center [924, 500] width 181 height 33
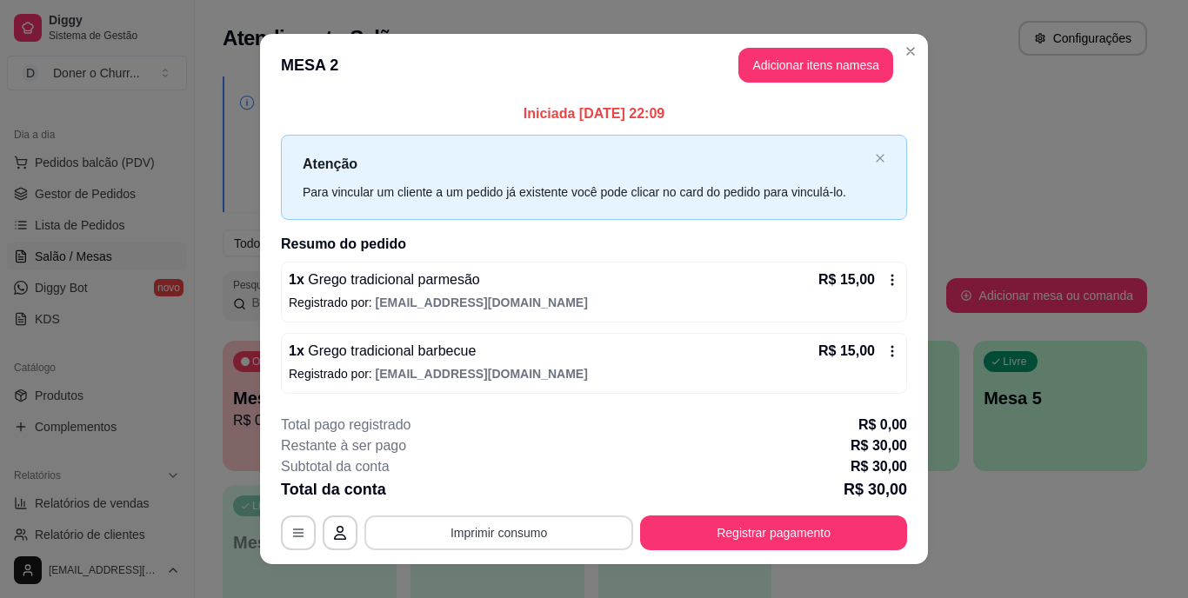
click at [487, 530] on button "Imprimir consumo" at bounding box center [498, 533] width 269 height 35
click at [517, 485] on button "IMPRESSORA" at bounding box center [498, 492] width 122 height 27
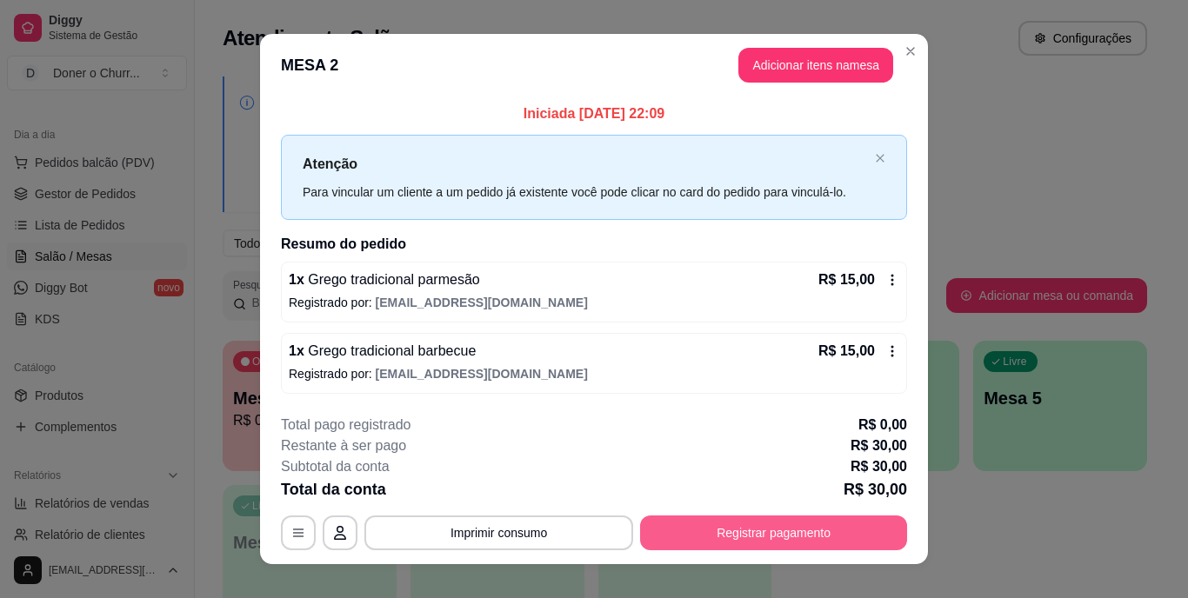
click at [769, 525] on button "Registrar pagamento" at bounding box center [773, 533] width 267 height 35
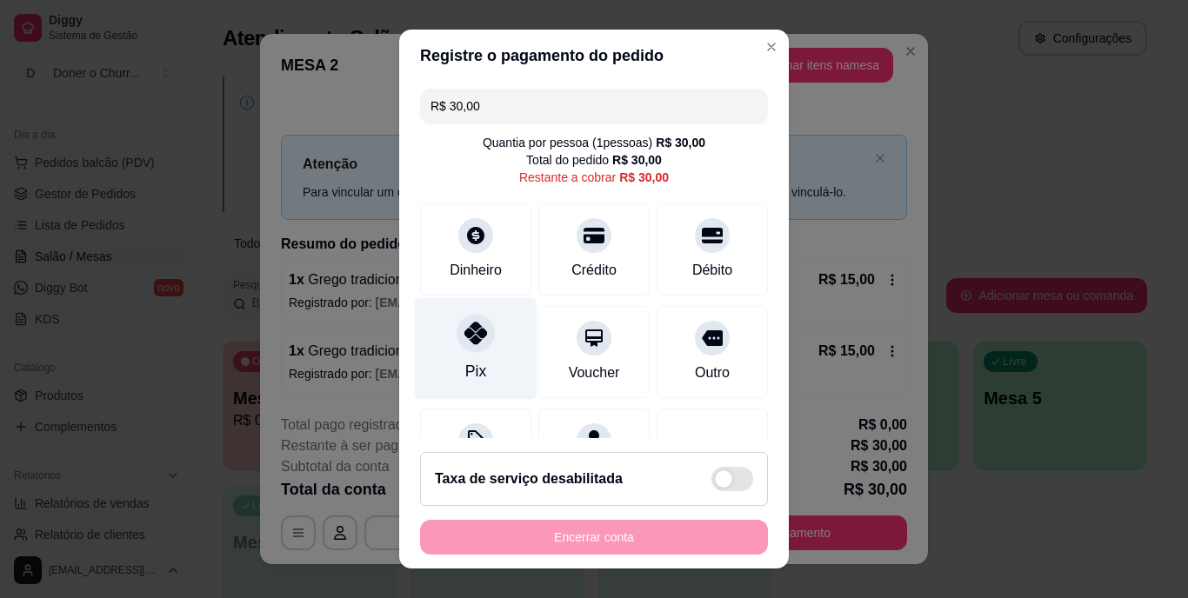
click at [465, 341] on icon at bounding box center [476, 334] width 23 height 23
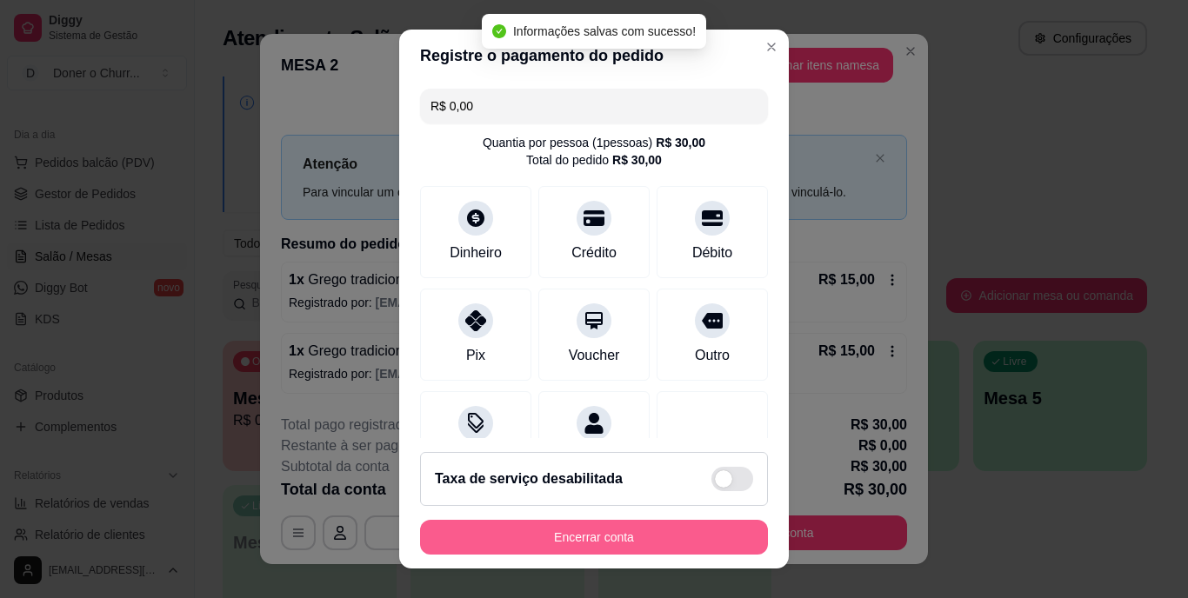
type input "R$ 0,00"
click at [617, 531] on button "Encerrar conta" at bounding box center [594, 537] width 338 height 34
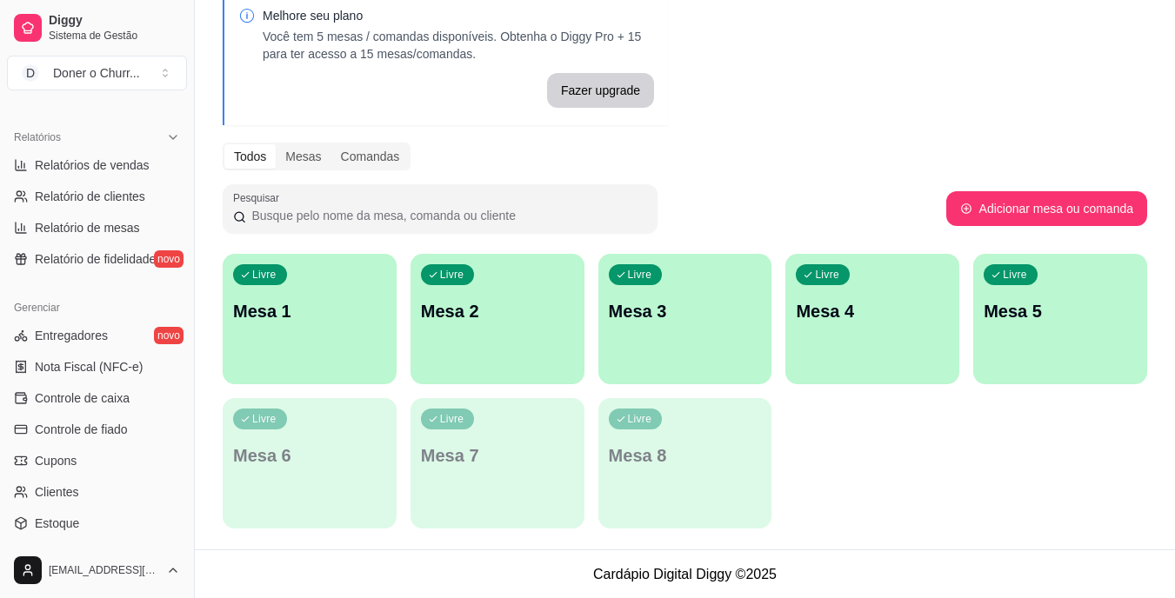
scroll to position [479, 0]
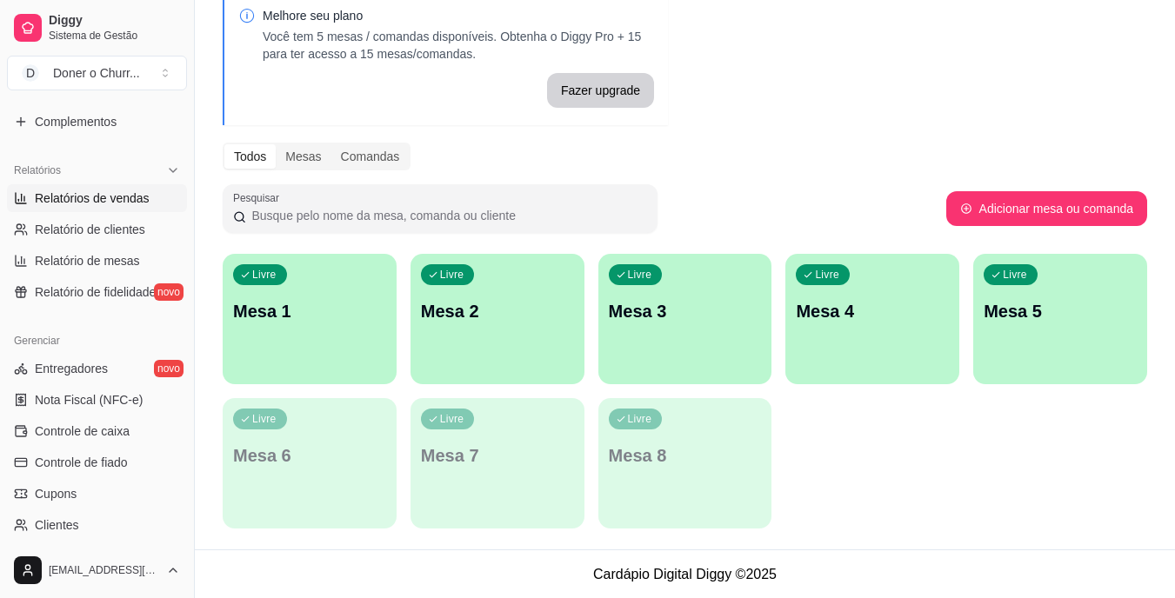
click at [104, 194] on span "Relatórios de vendas" at bounding box center [92, 198] width 115 height 17
select select "ALL"
select select "0"
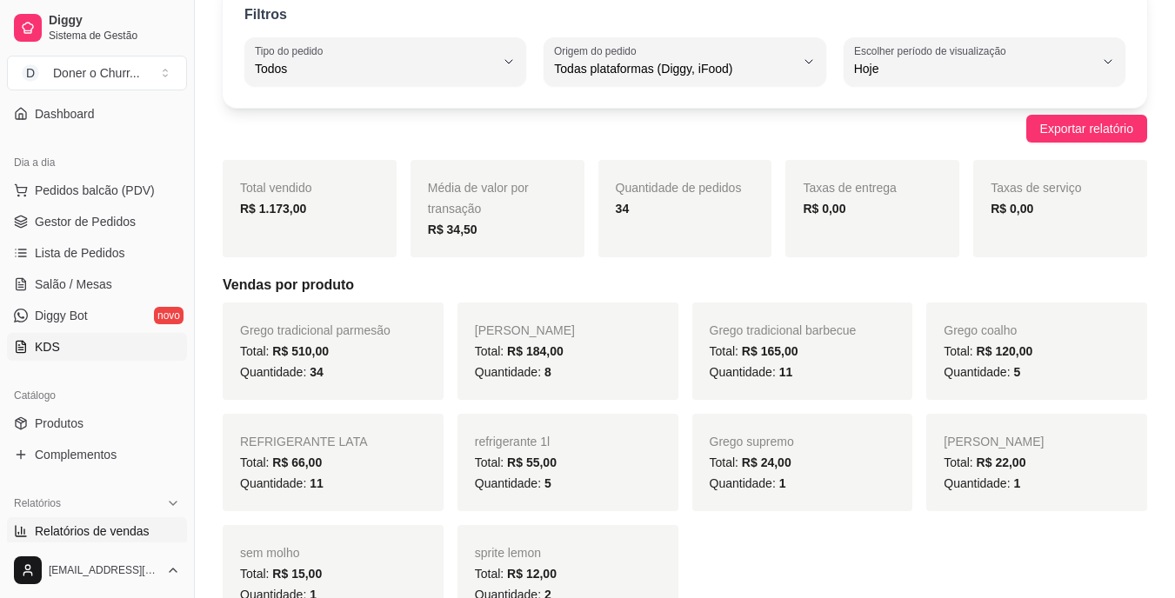
scroll to position [131, 0]
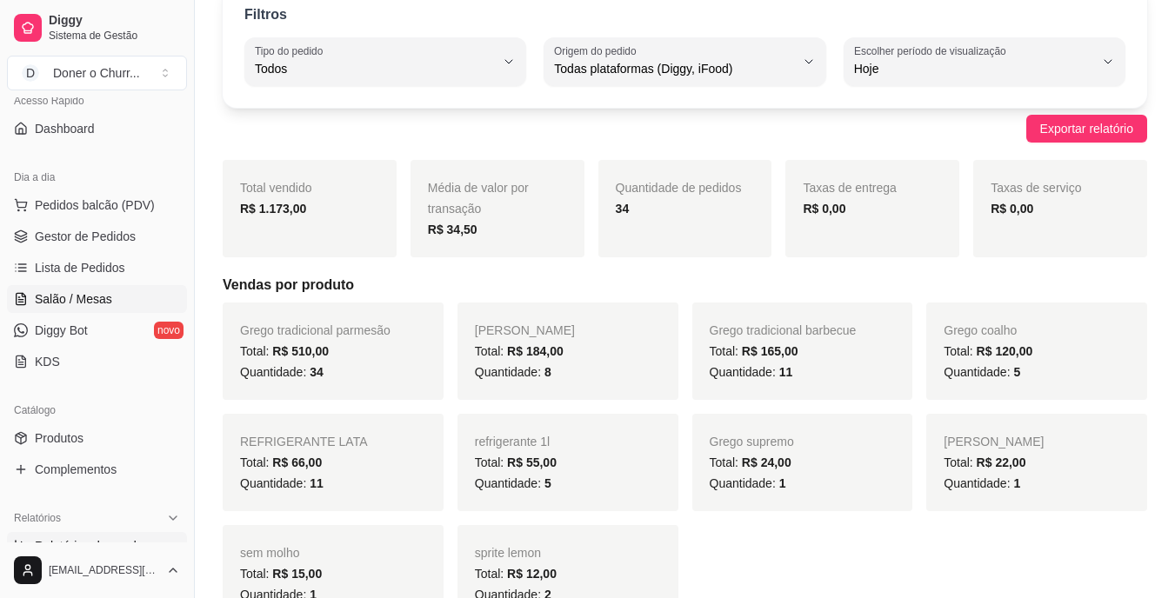
click at [89, 297] on span "Salão / Mesas" at bounding box center [73, 299] width 77 height 17
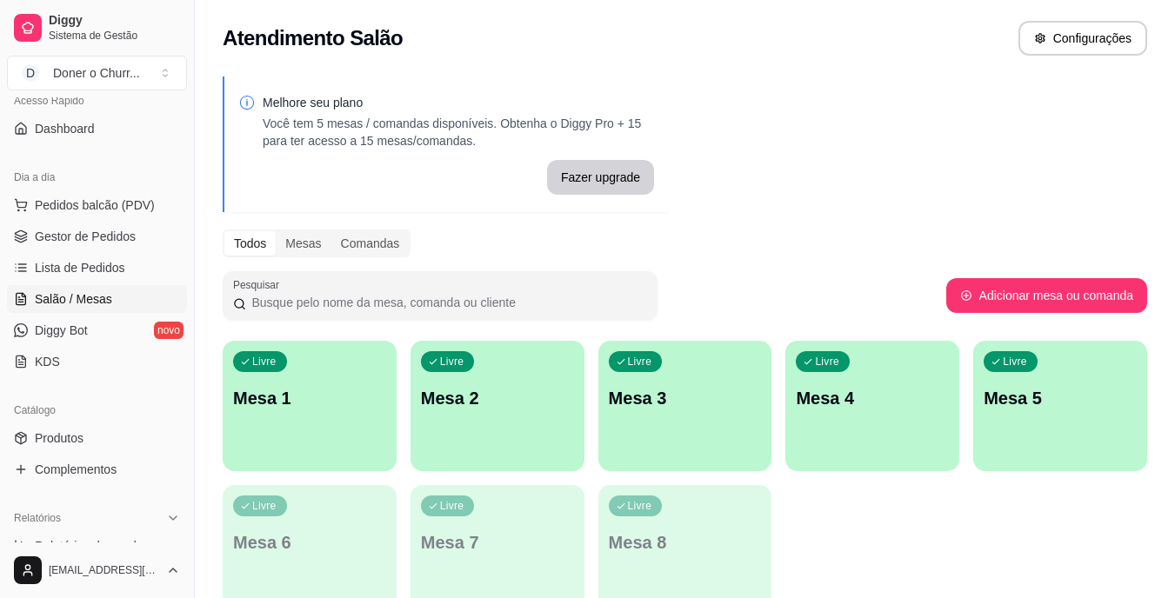
click at [7, 285] on link "Salão / Mesas" at bounding box center [97, 299] width 180 height 28
click at [323, 429] on div "Livre Mesa 1" at bounding box center [310, 396] width 174 height 110
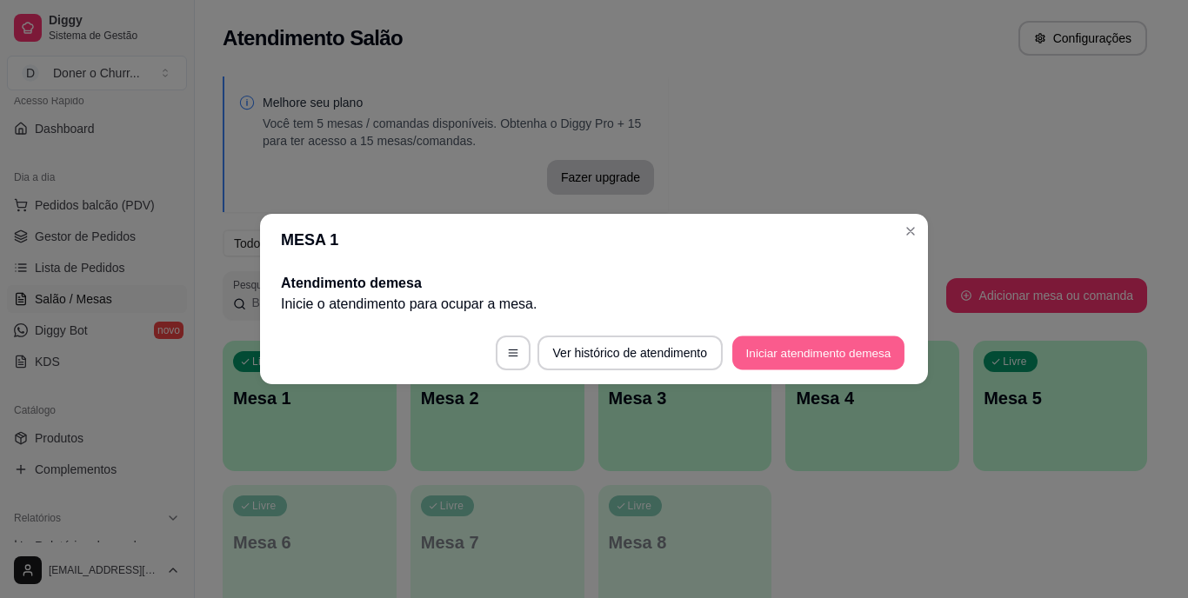
click at [814, 352] on button "Iniciar atendimento de mesa" at bounding box center [818, 354] width 172 height 34
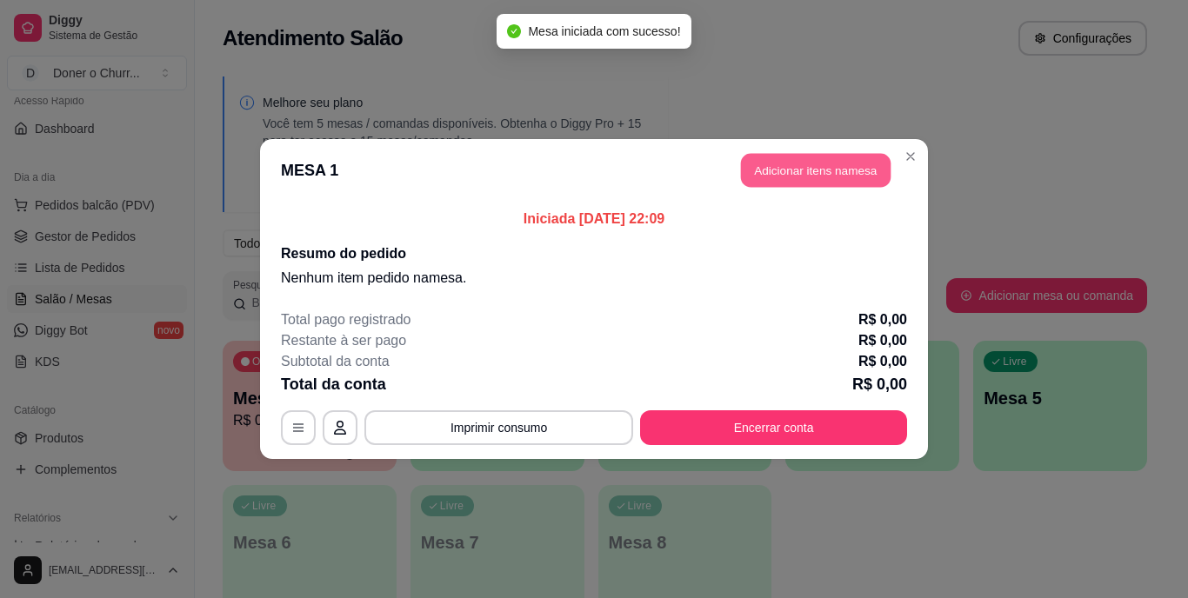
click at [829, 173] on button "Adicionar itens na mesa" at bounding box center [816, 171] width 150 height 34
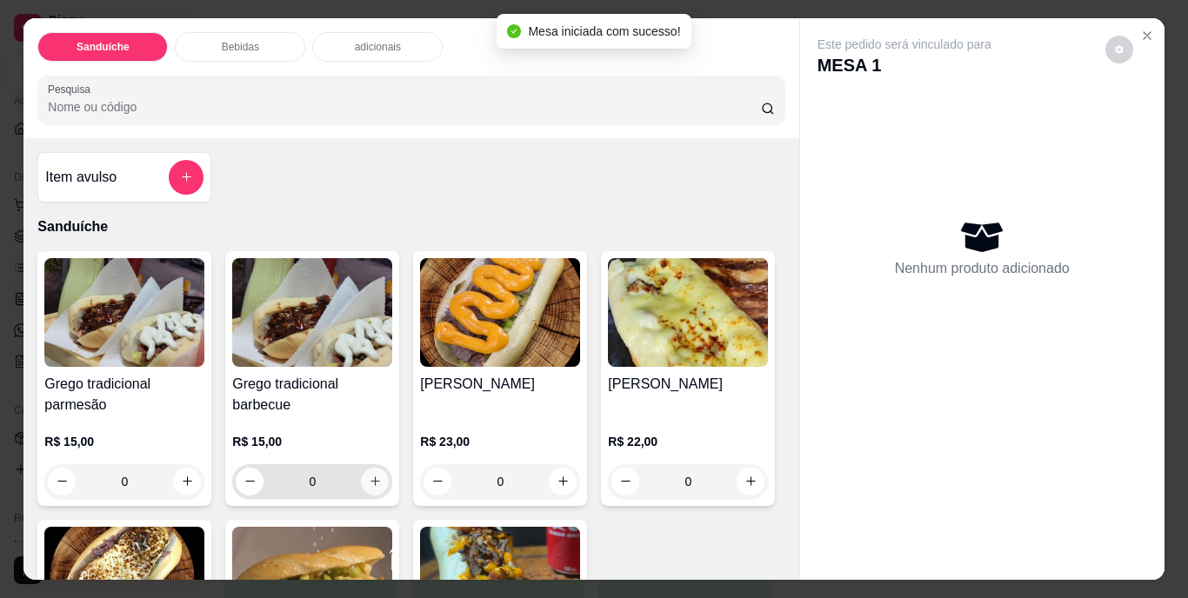
click at [371, 475] on icon "increase-product-quantity" at bounding box center [375, 481] width 13 height 13
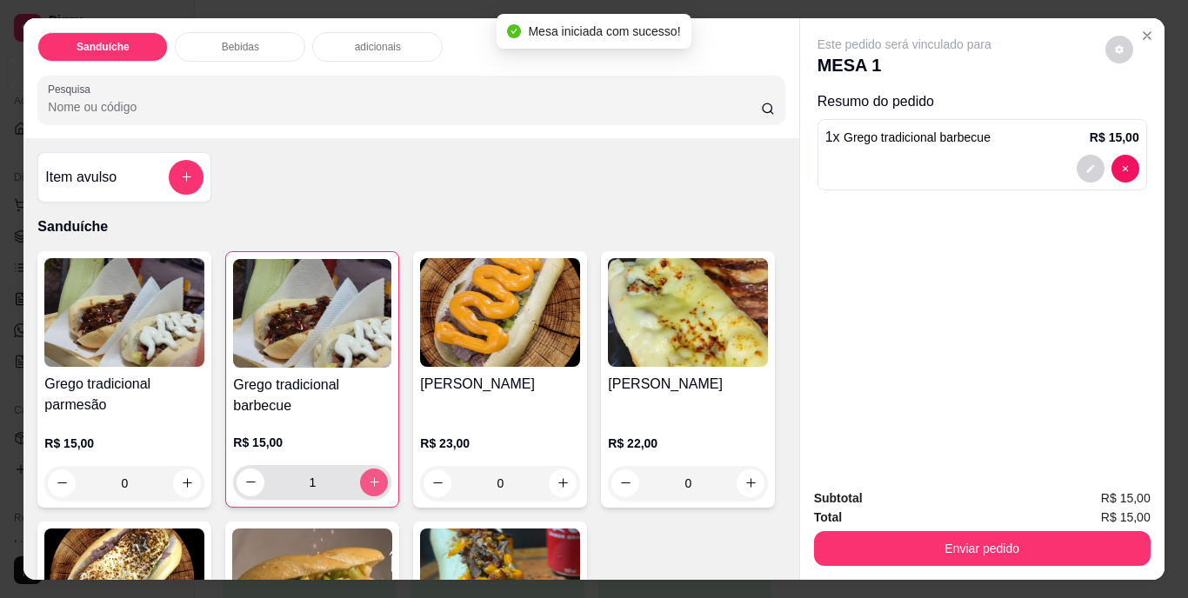
type input "1"
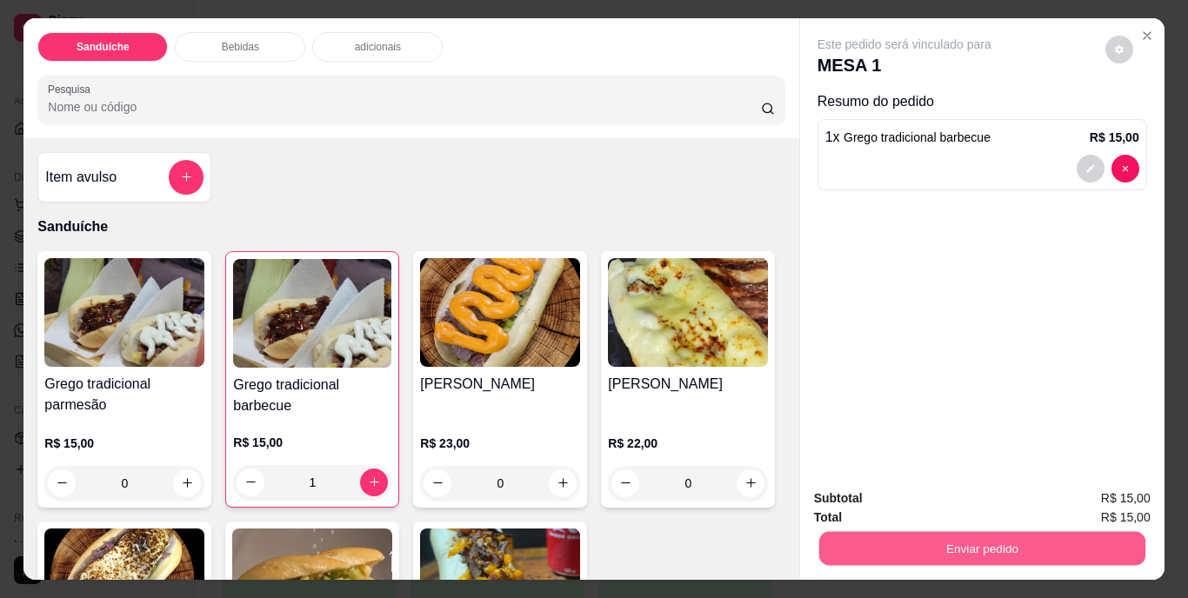
click at [873, 538] on button "Enviar pedido" at bounding box center [982, 549] width 326 height 34
click at [881, 498] on button "Não registrar e enviar pedido" at bounding box center [924, 500] width 181 height 33
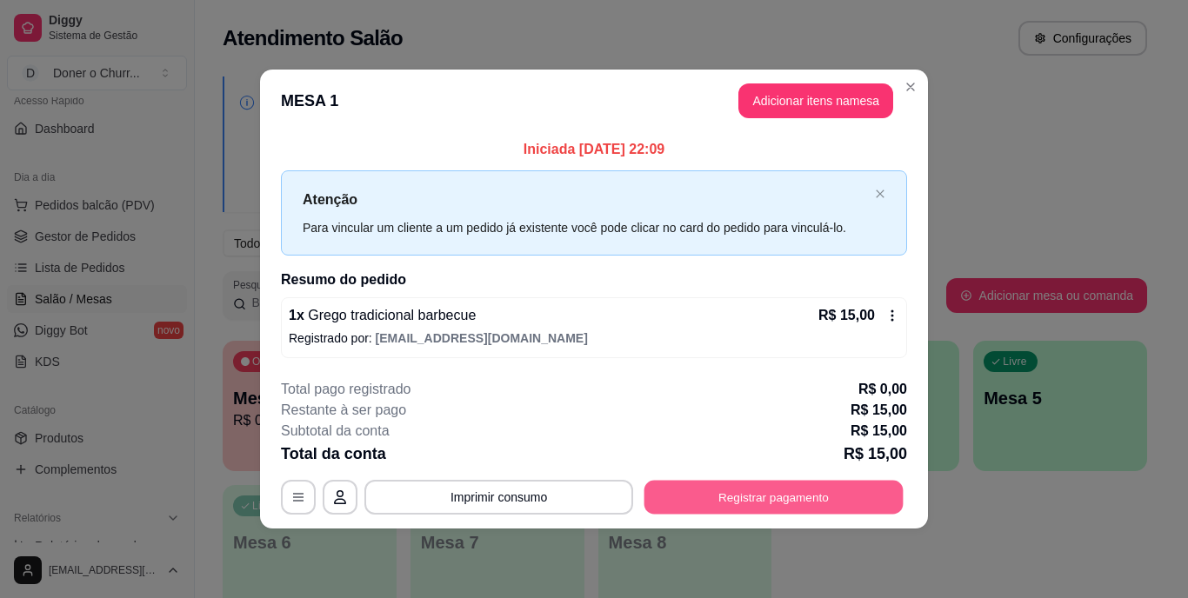
click at [807, 494] on button "Registrar pagamento" at bounding box center [774, 497] width 259 height 34
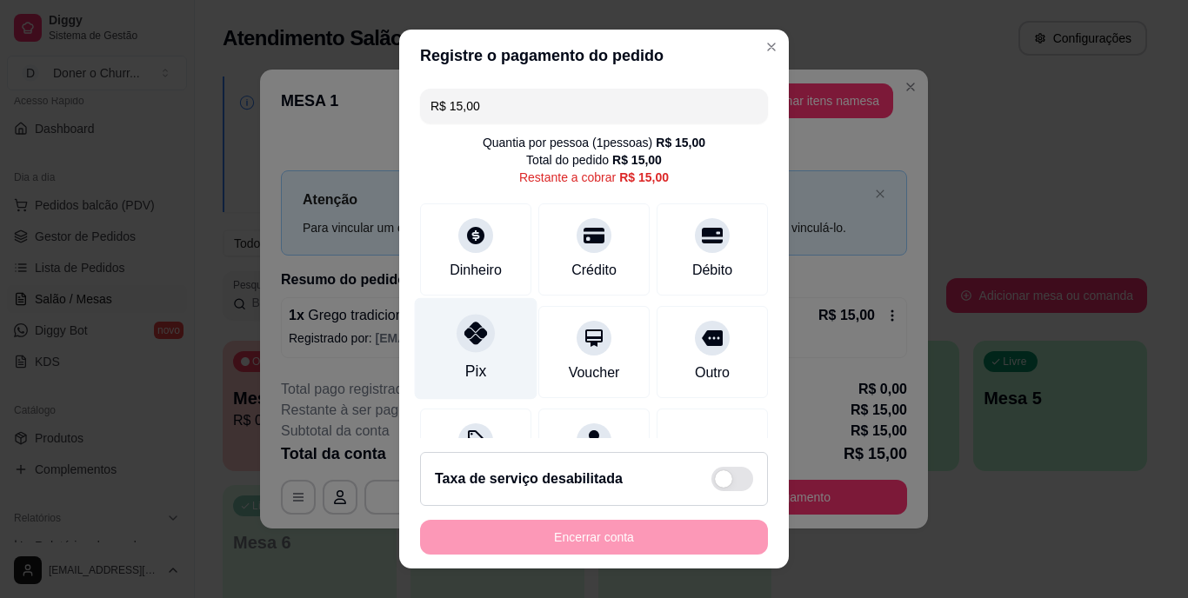
click at [477, 345] on div at bounding box center [476, 334] width 38 height 38
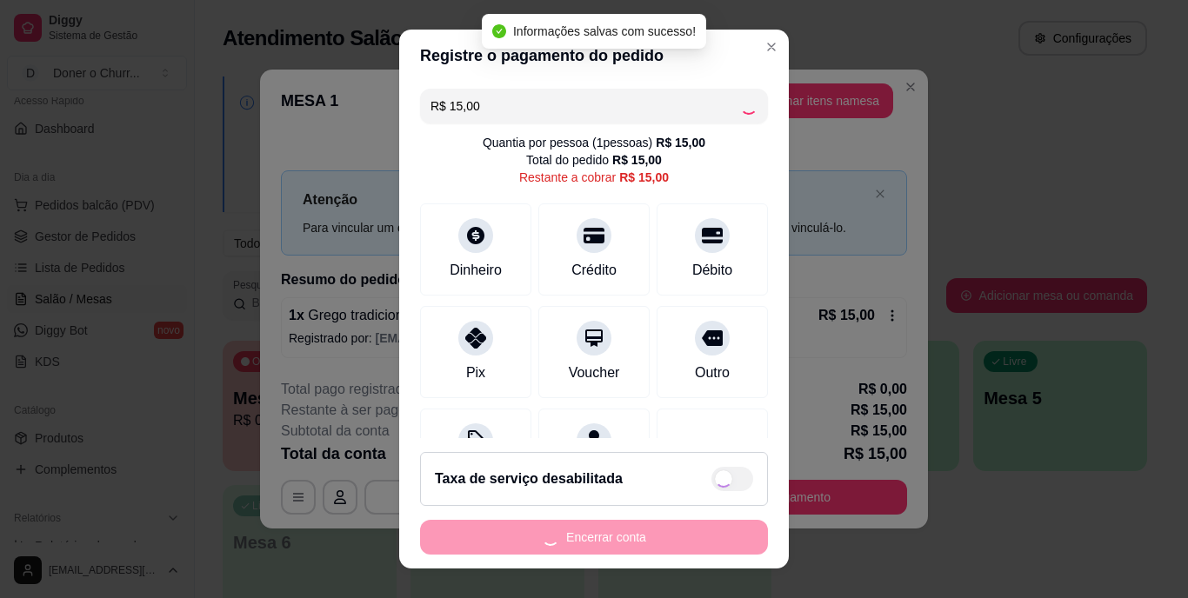
type input "R$ 0,00"
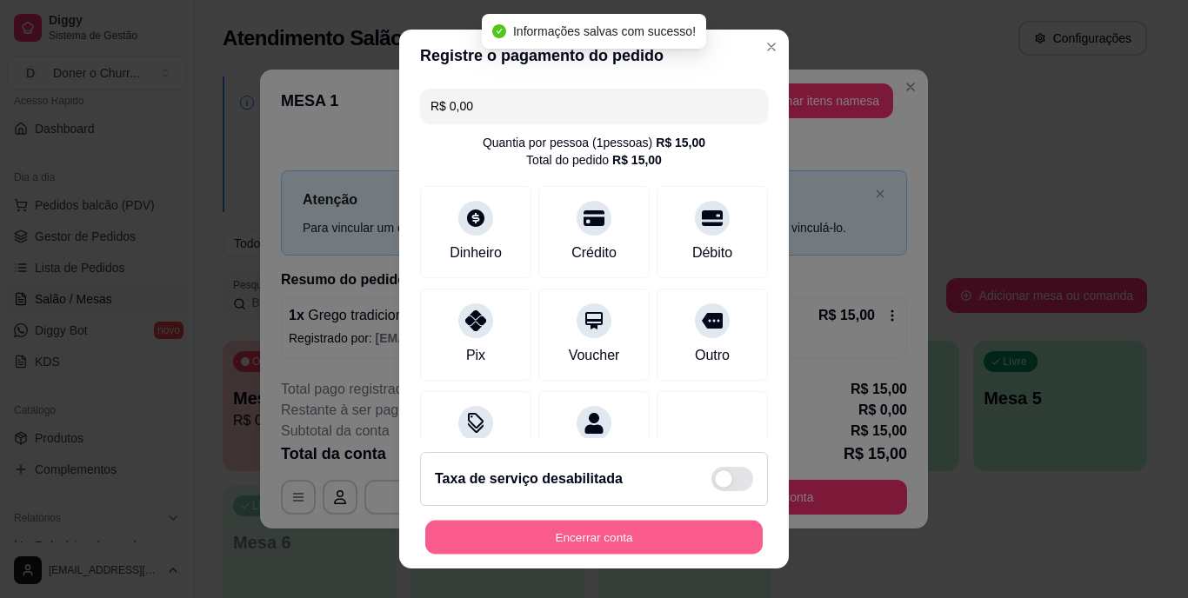
click at [584, 525] on button "Encerrar conta" at bounding box center [594, 537] width 338 height 34
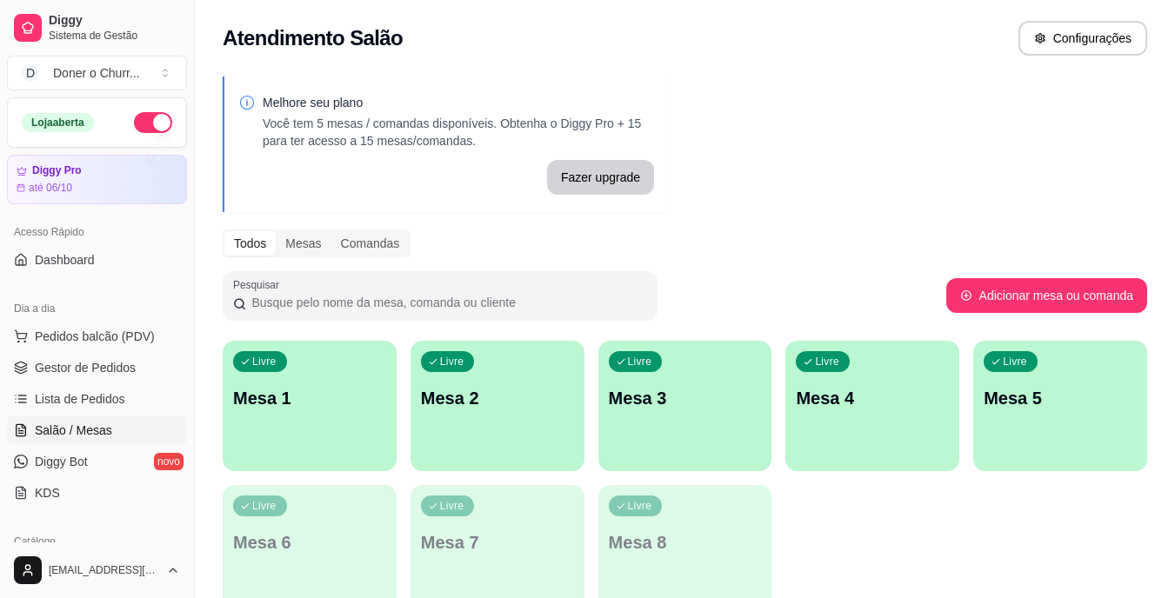
click at [137, 123] on button "button" at bounding box center [153, 122] width 38 height 21
